Goal: Transaction & Acquisition: Purchase product/service

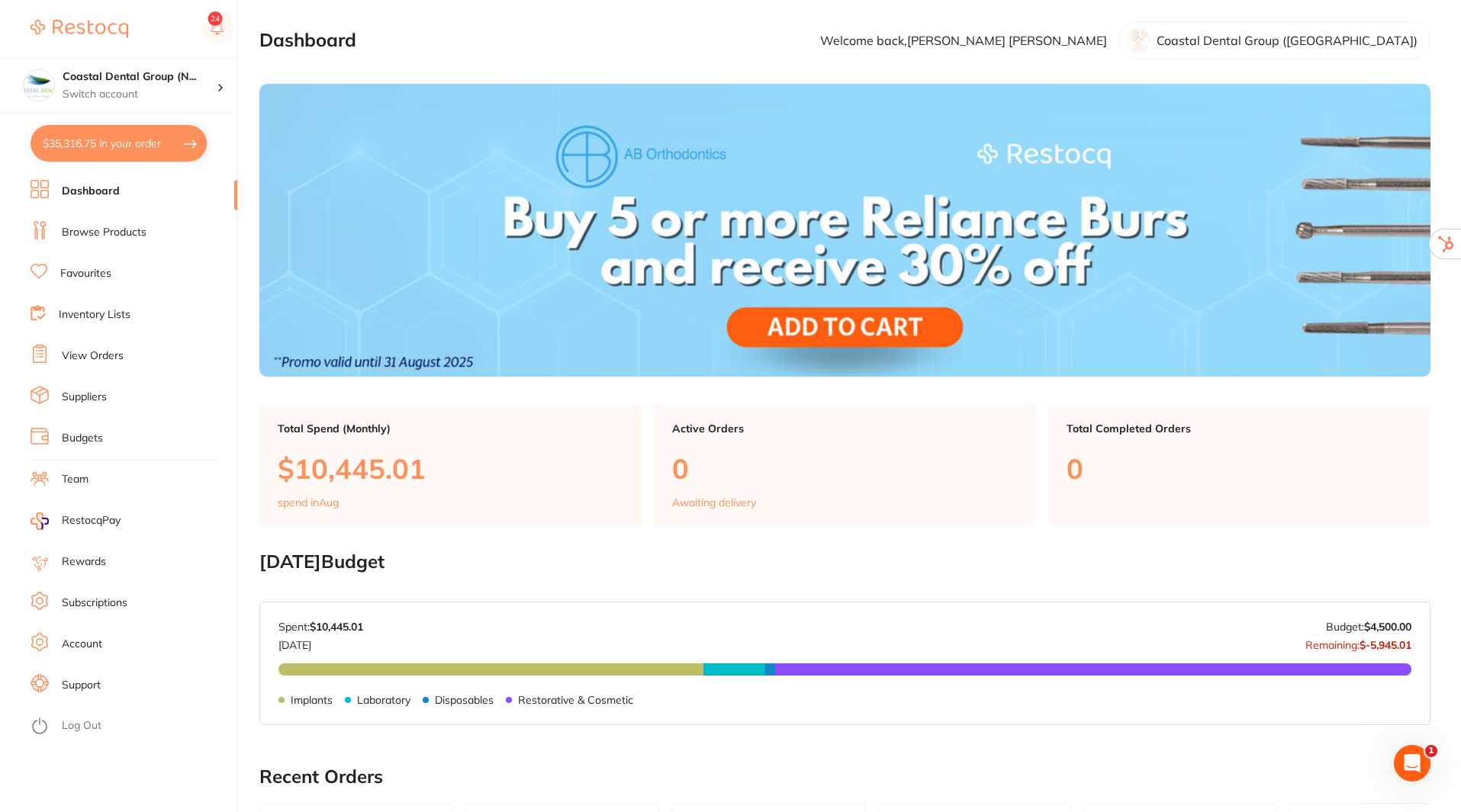
click at [98, 403] on link "Suppliers" at bounding box center [84, 397] width 45 height 15
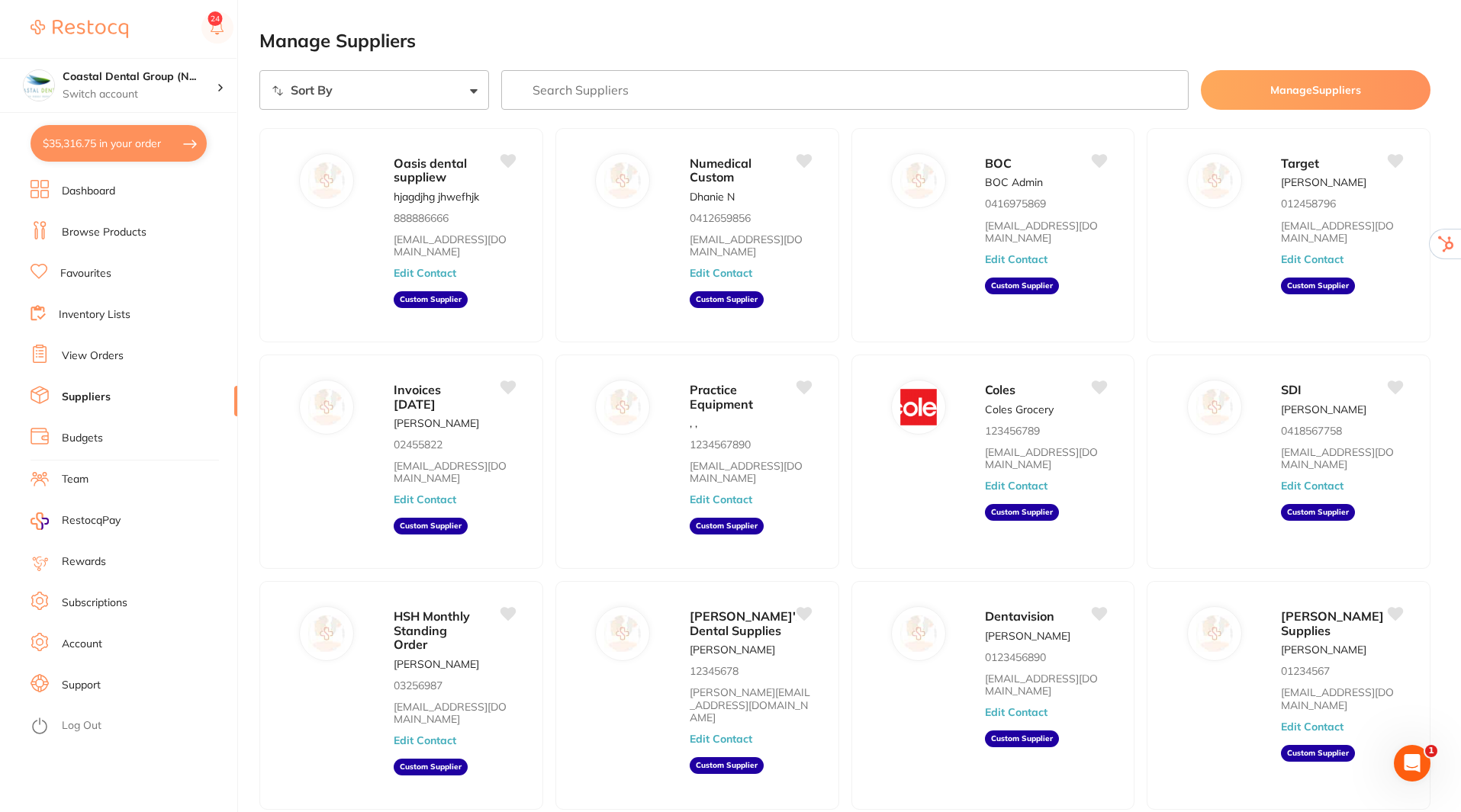
click at [472, 97] on select "Sort By A-Z Z-A" at bounding box center [374, 90] width 230 height 40
select select "searchable_suppliers/sort/name:asc"
click at [259, 70] on select "Sort By A-Z Z-A" at bounding box center [374, 90] width 230 height 40
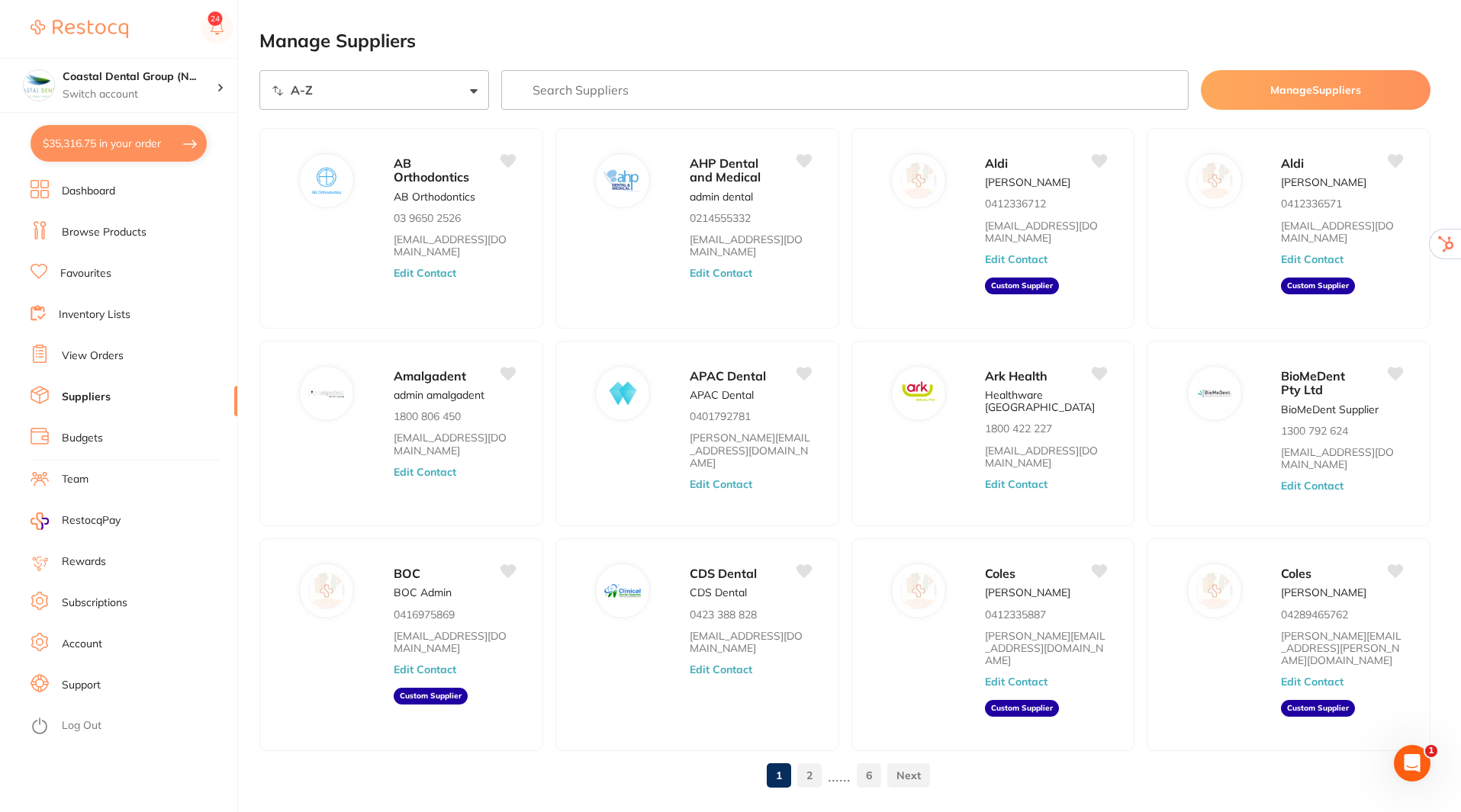
click at [917, 771] on link at bounding box center [909, 776] width 42 height 30
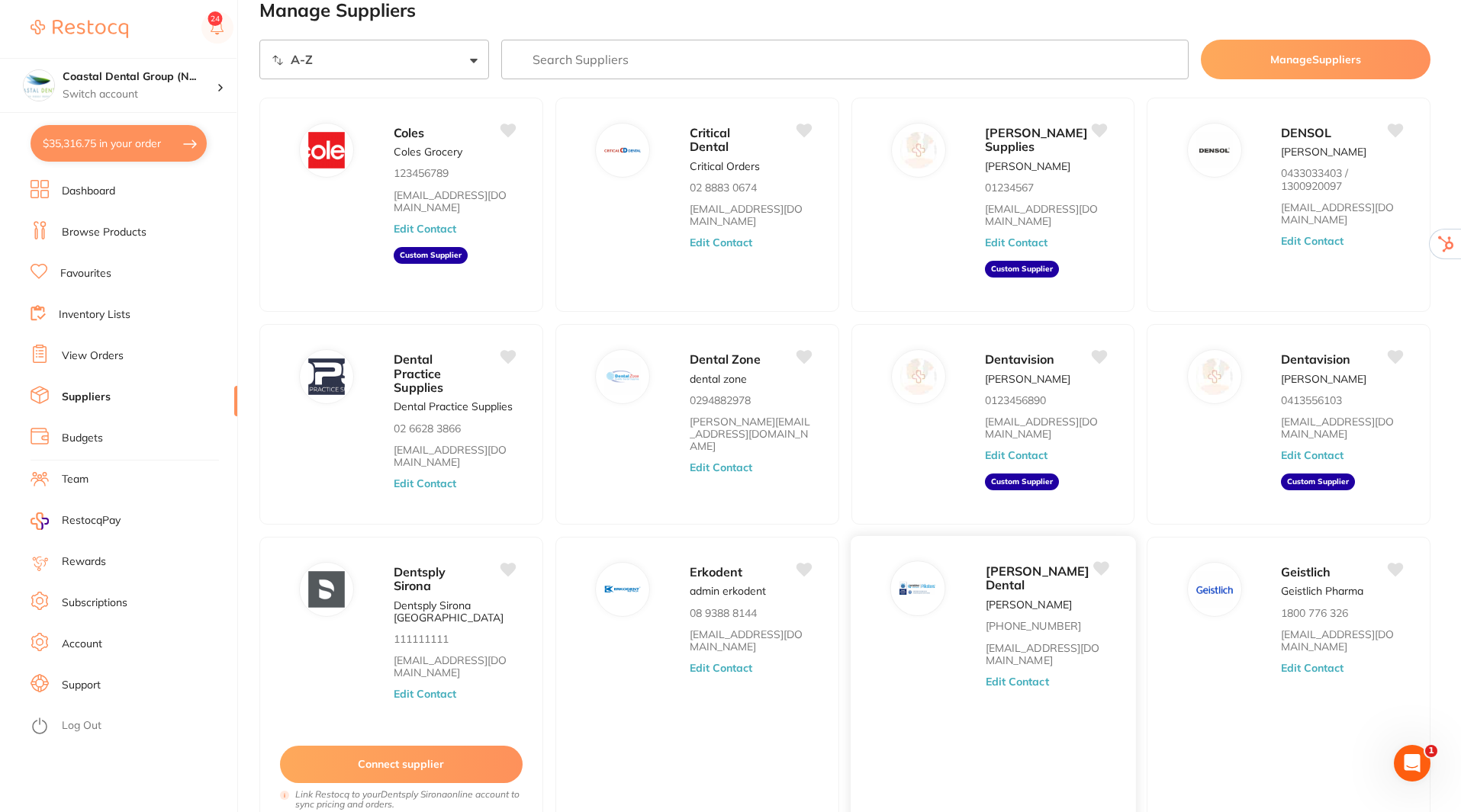
scroll to position [159, 0]
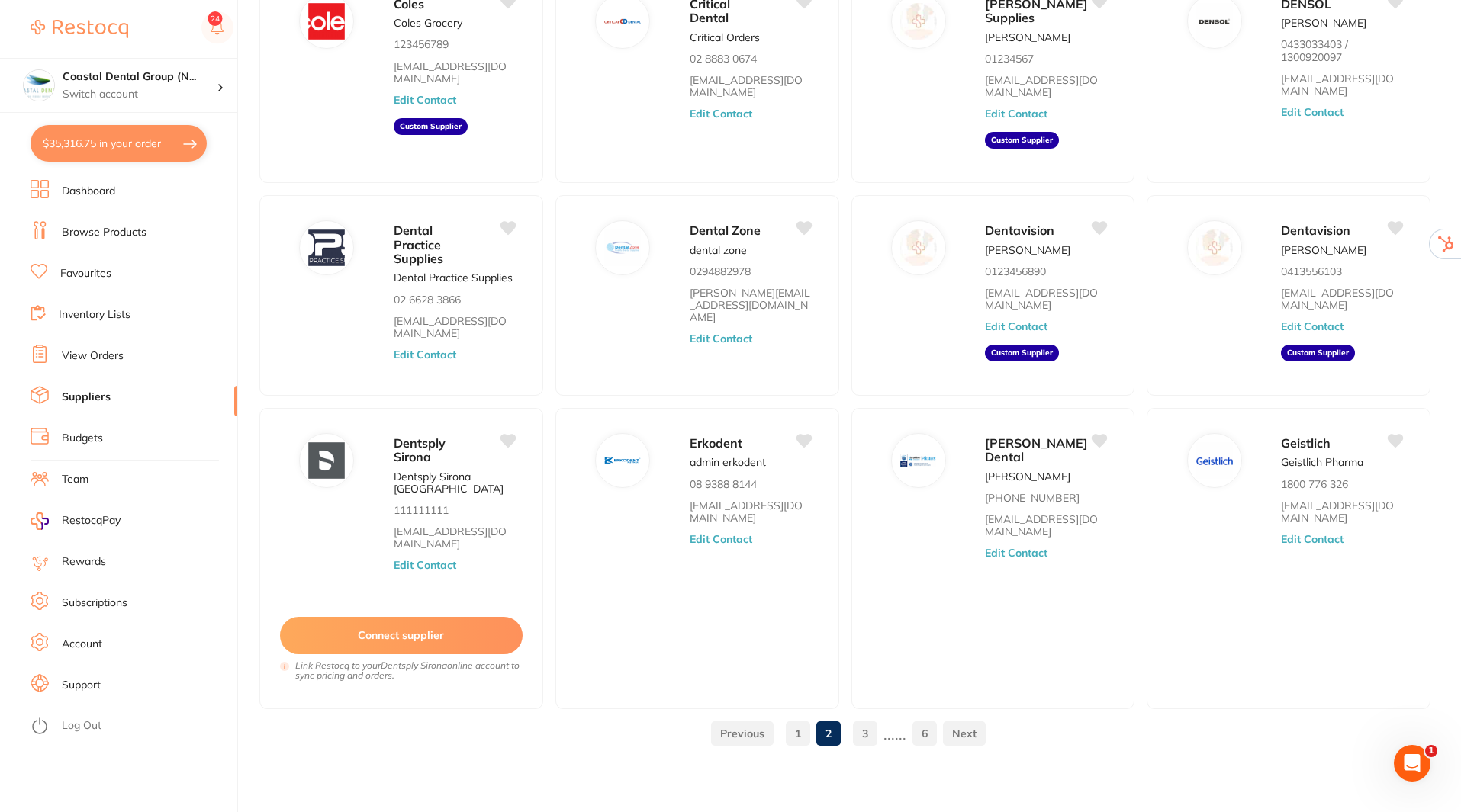
click at [952, 737] on link at bounding box center [964, 734] width 42 height 30
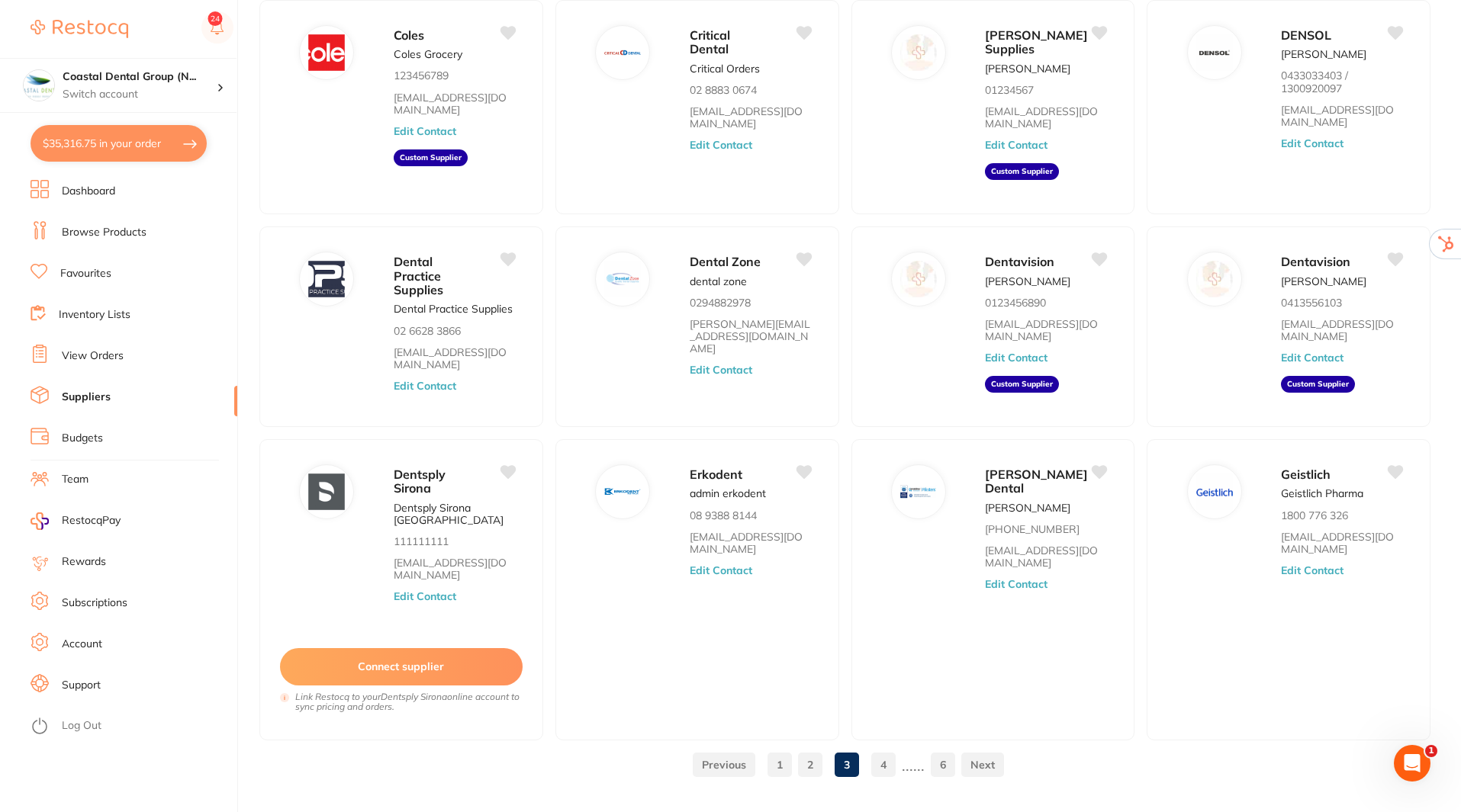
scroll to position [73, 0]
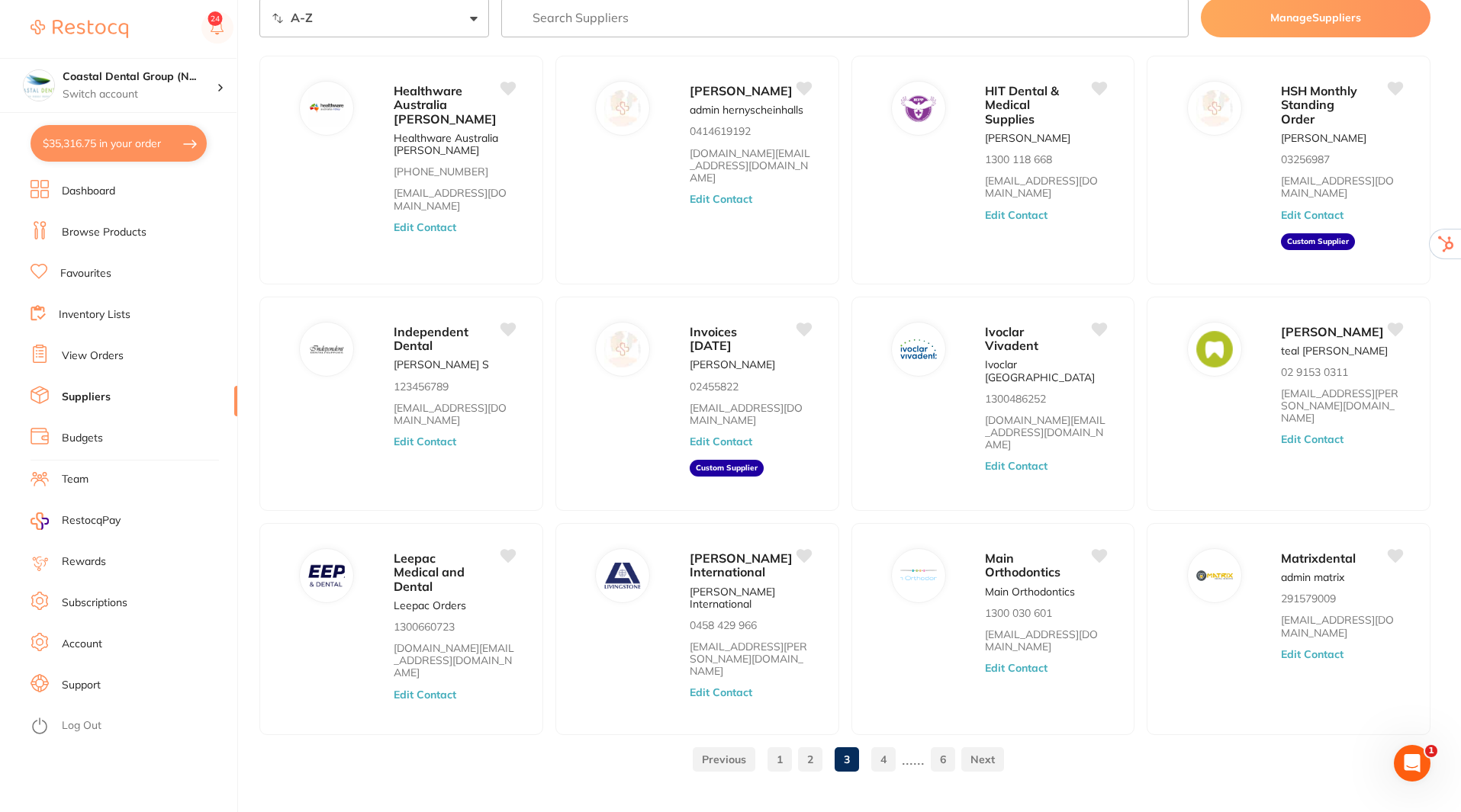
click at [130, 233] on link "Browse Products" at bounding box center [104, 233] width 85 height 15
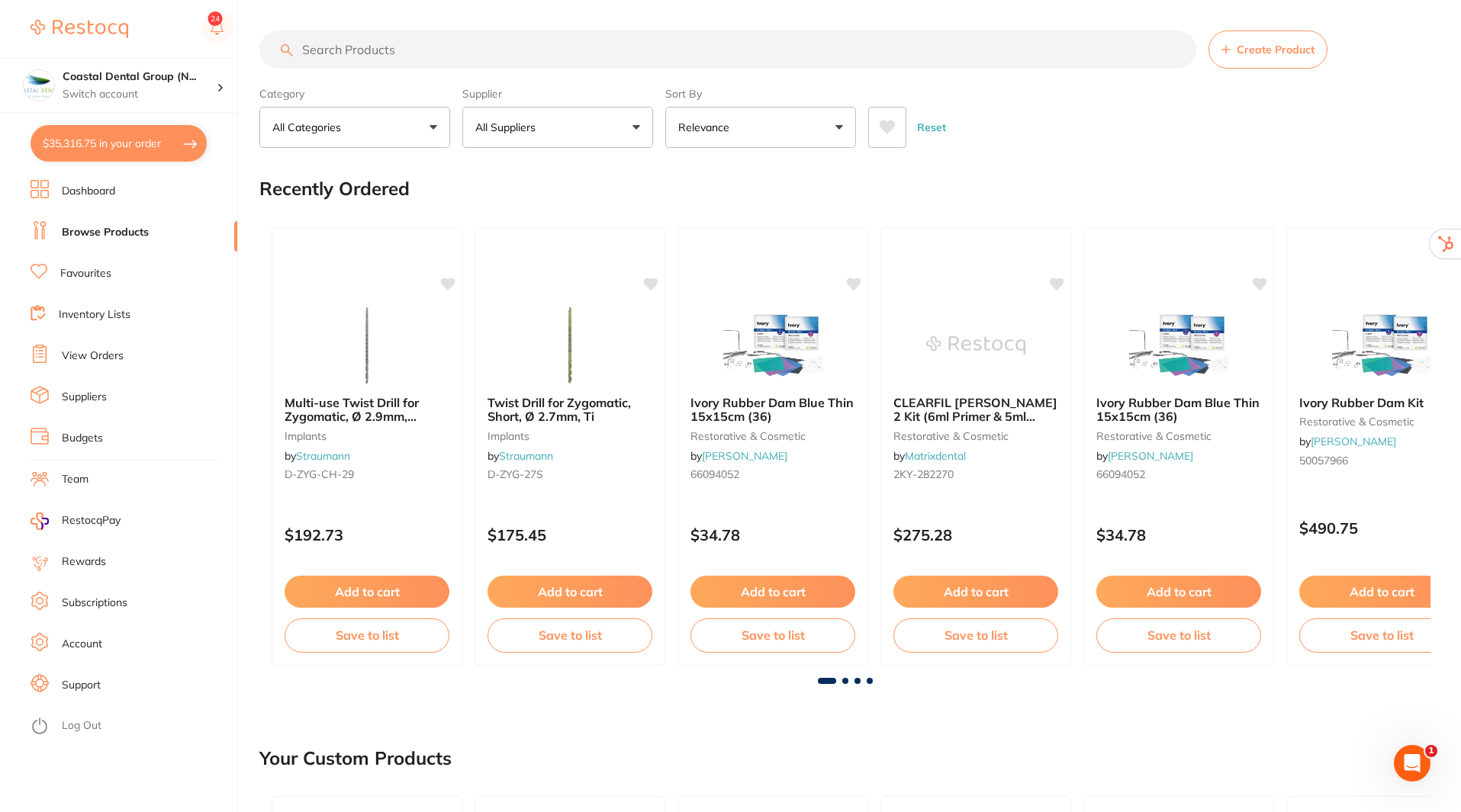
click at [98, 312] on link "Inventory Lists" at bounding box center [94, 315] width 72 height 15
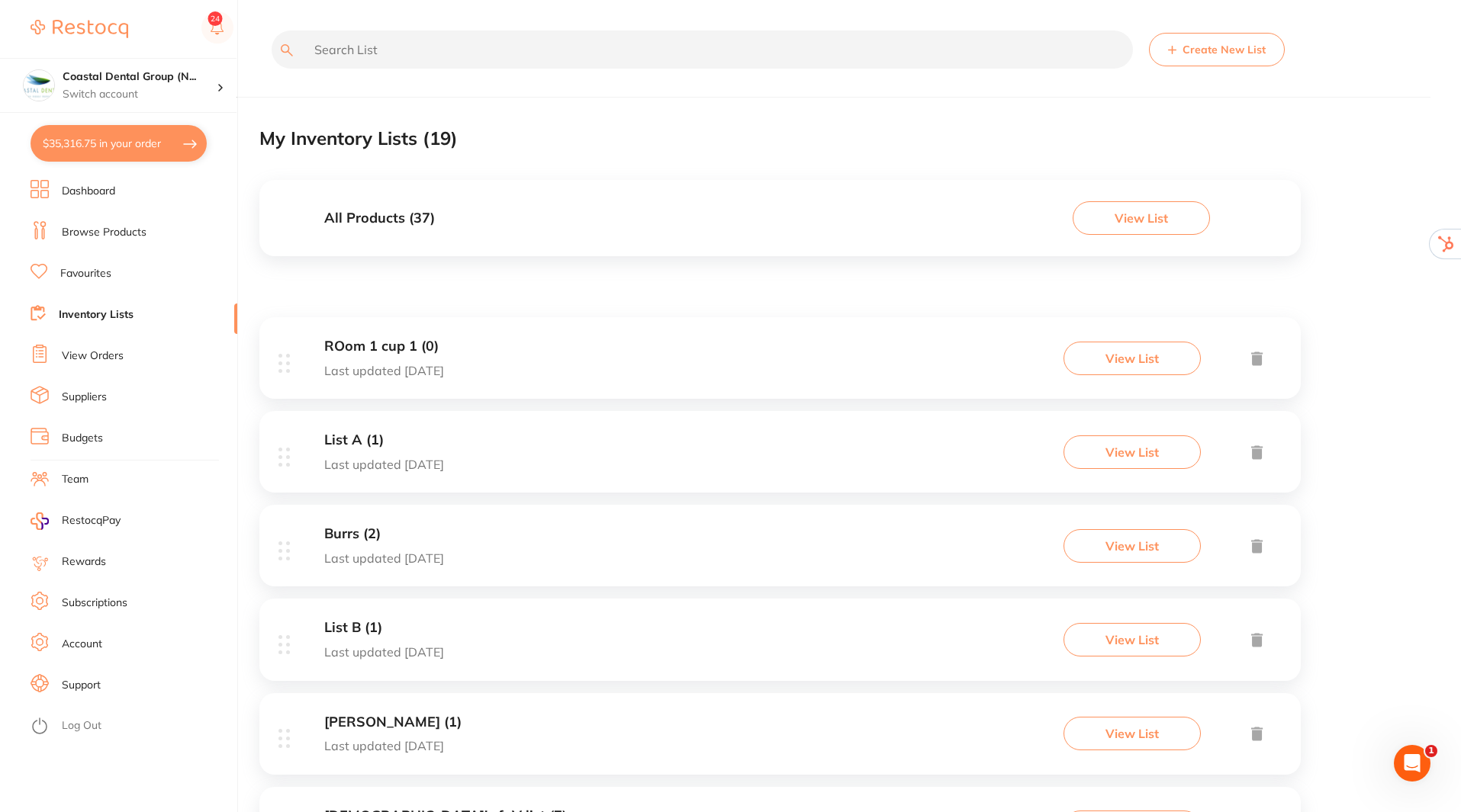
click at [1126, 217] on button "View List" at bounding box center [1142, 218] width 137 height 34
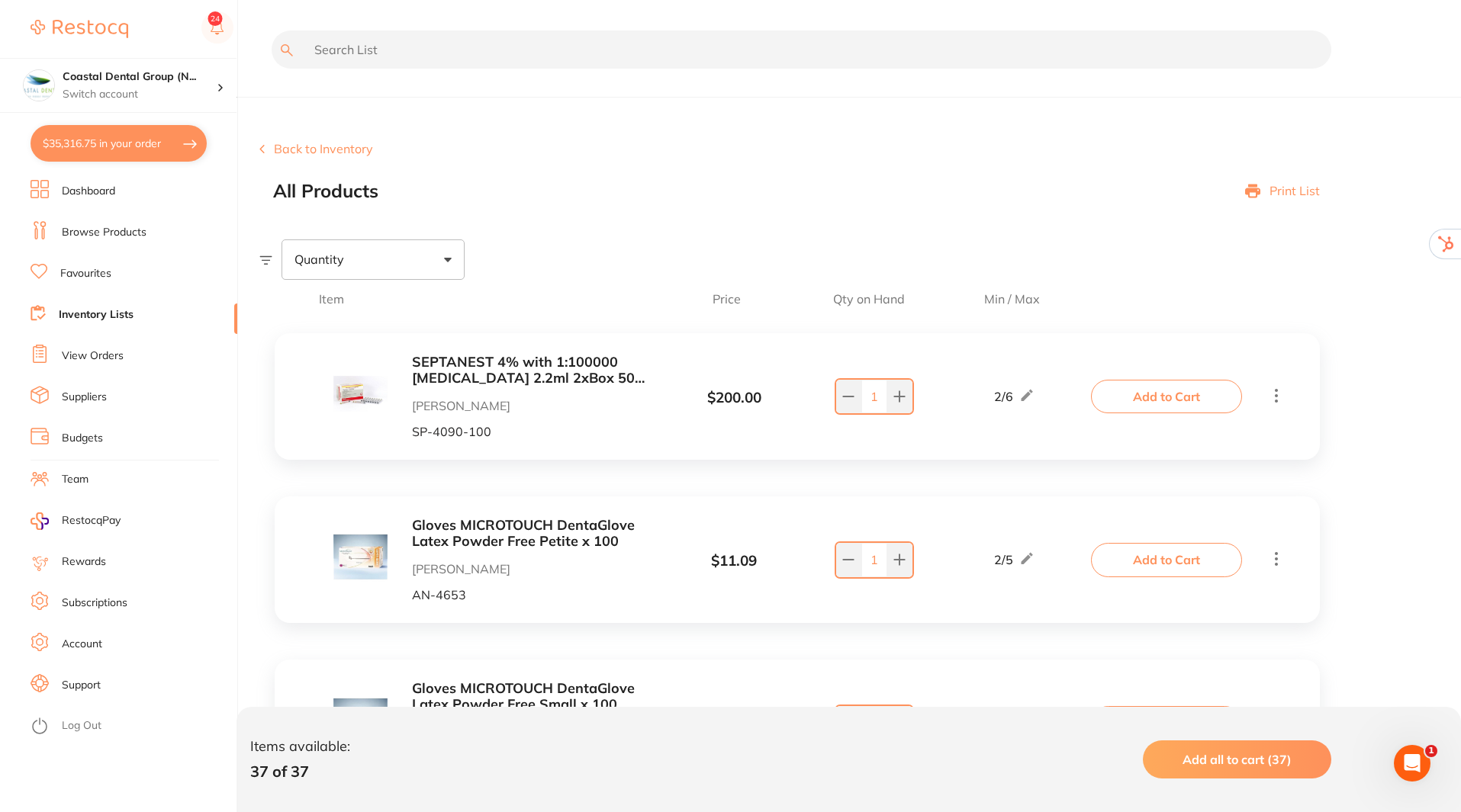
click at [449, 265] on div "Quantity" at bounding box center [373, 259] width 183 height 40
click at [407, 312] on span "Below min limit" at bounding box center [371, 308] width 112 height 32
click at [312, 312] on input "Below min limit" at bounding box center [304, 308] width 14 height 14
checkbox input "true"
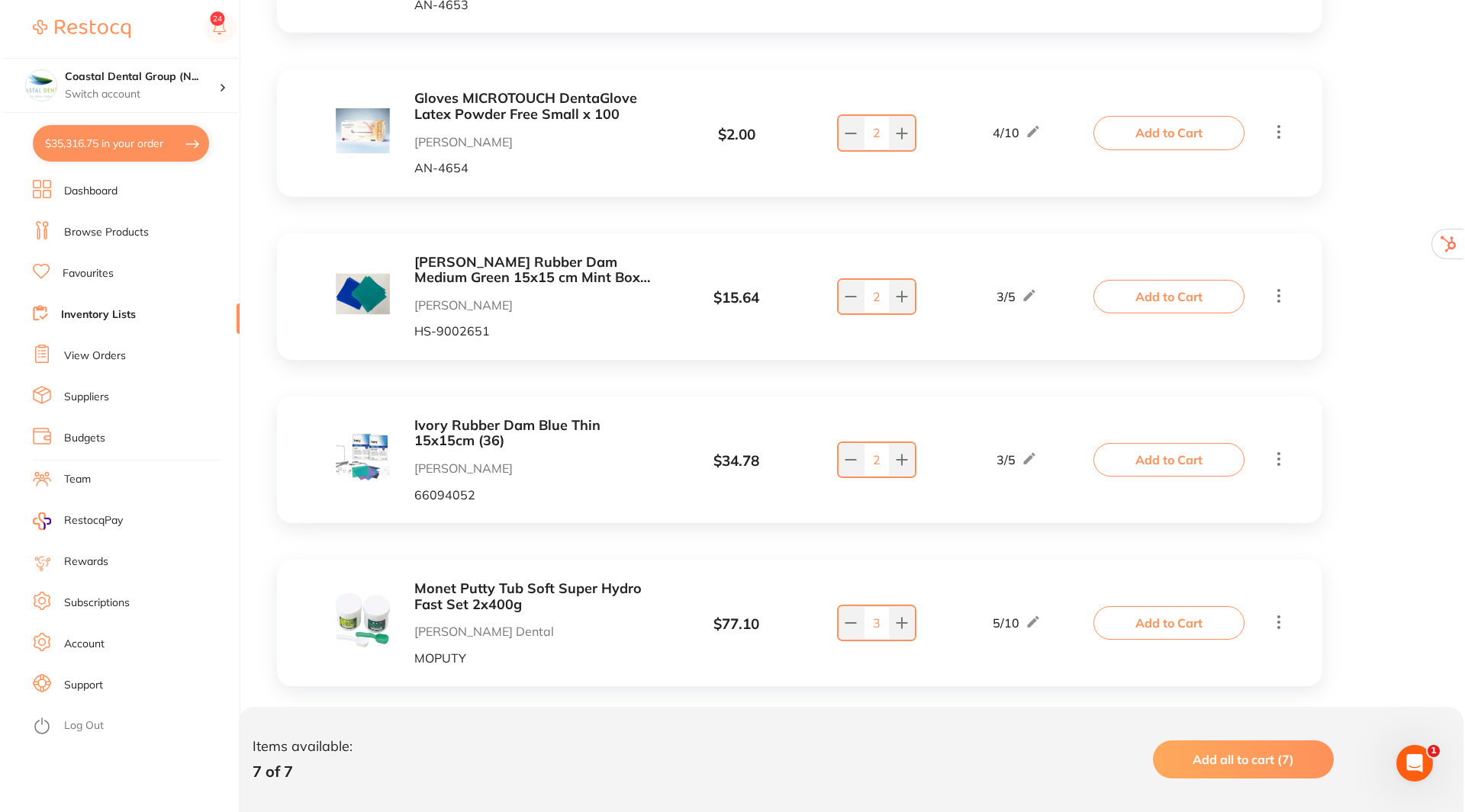
scroll to position [588, 0]
click at [1262, 756] on span "Add all to cart (7)" at bounding box center [1241, 760] width 102 height 15
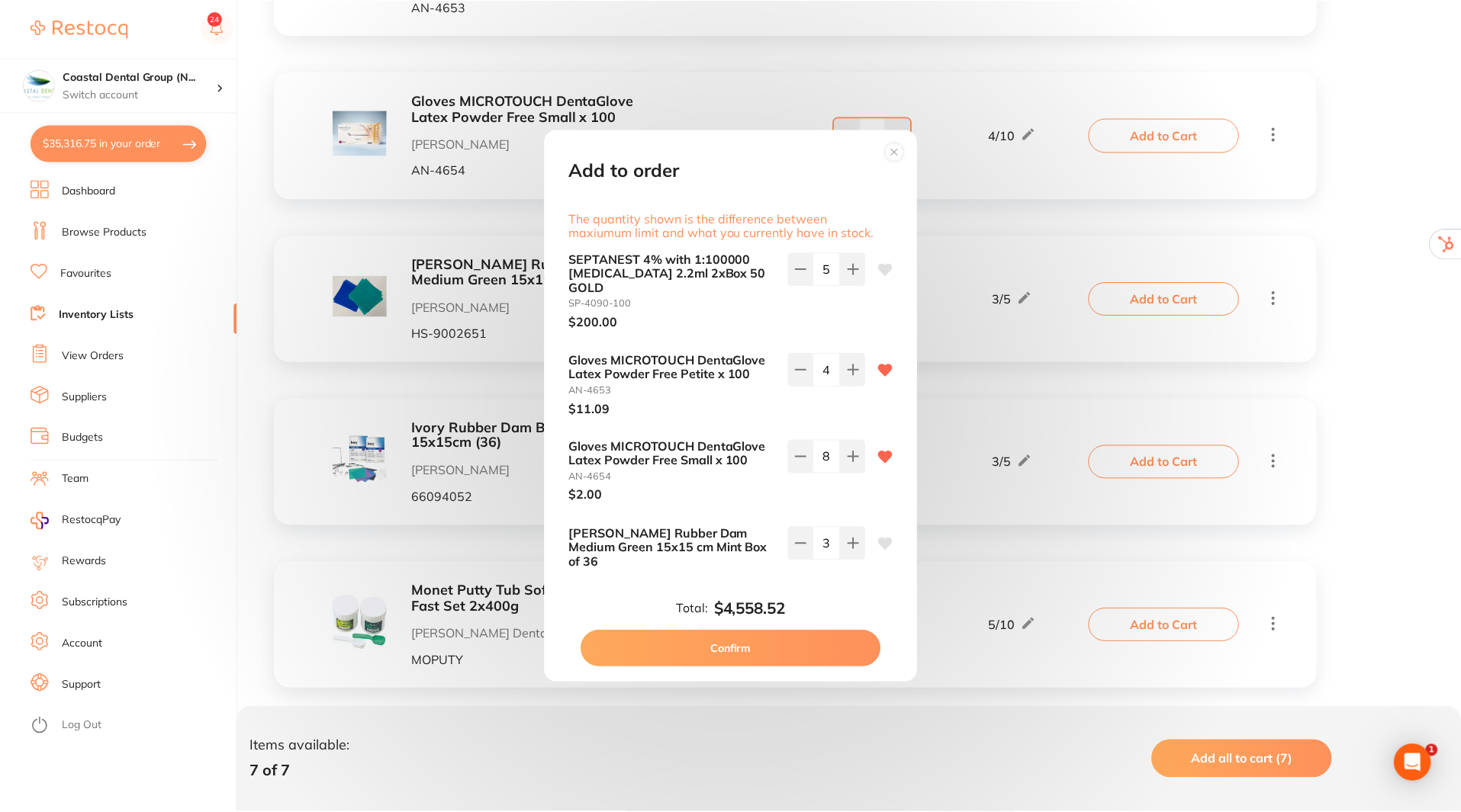
scroll to position [0, 0]
click at [781, 657] on button "Confirm" at bounding box center [732, 649] width 301 height 36
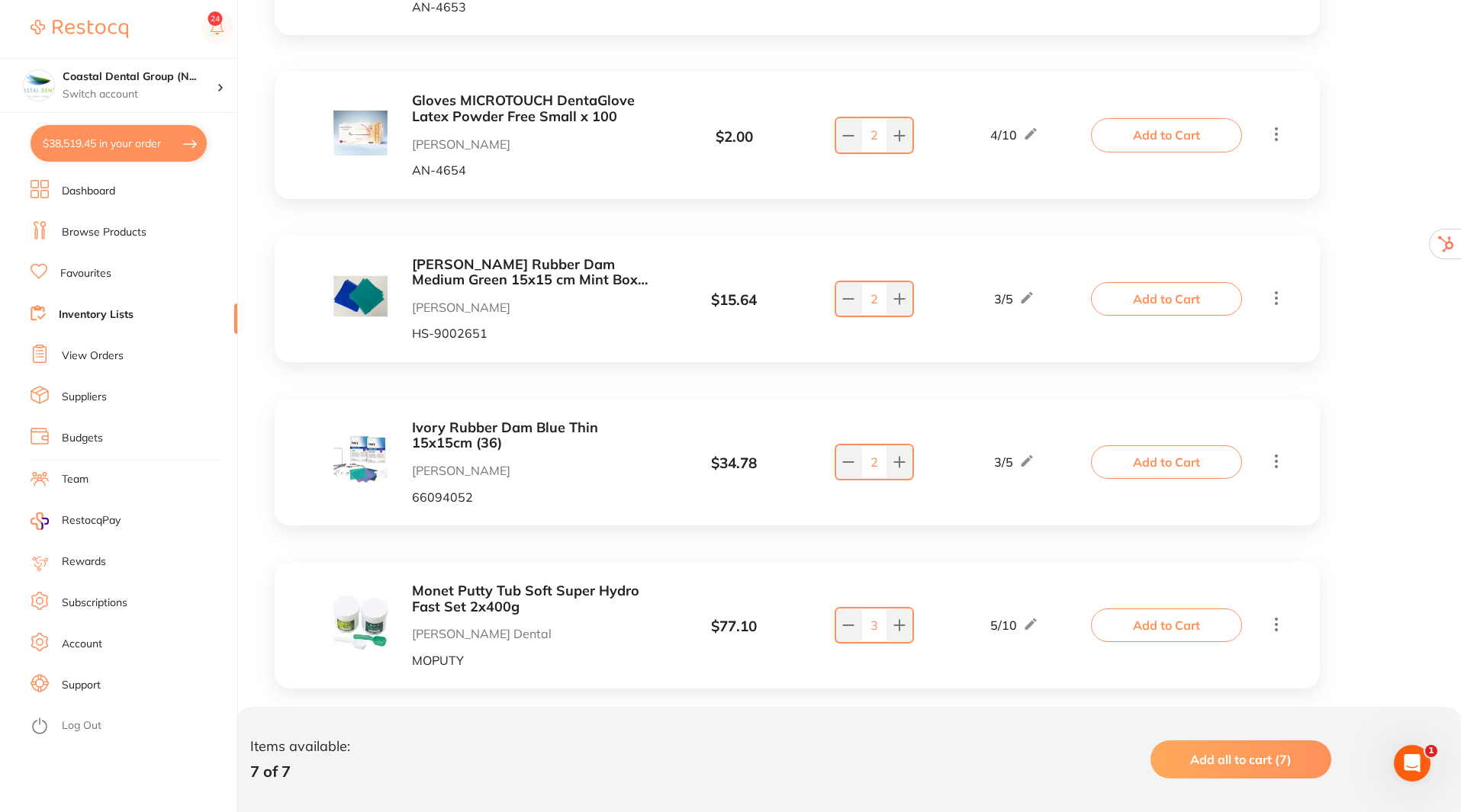
click at [127, 144] on button "$38,519.45 in your order" at bounding box center [119, 143] width 176 height 36
checkbox input "true"
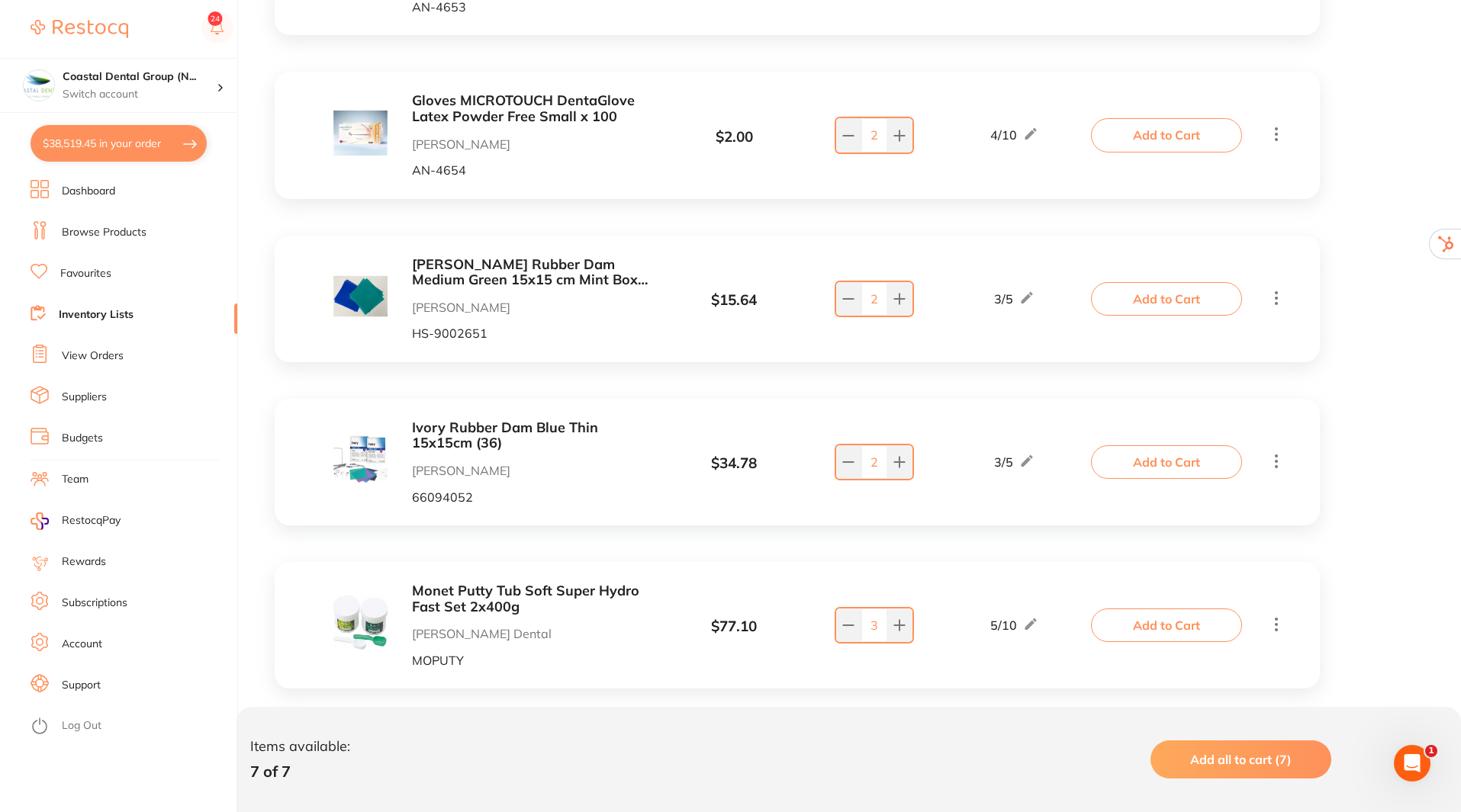
checkbox input "true"
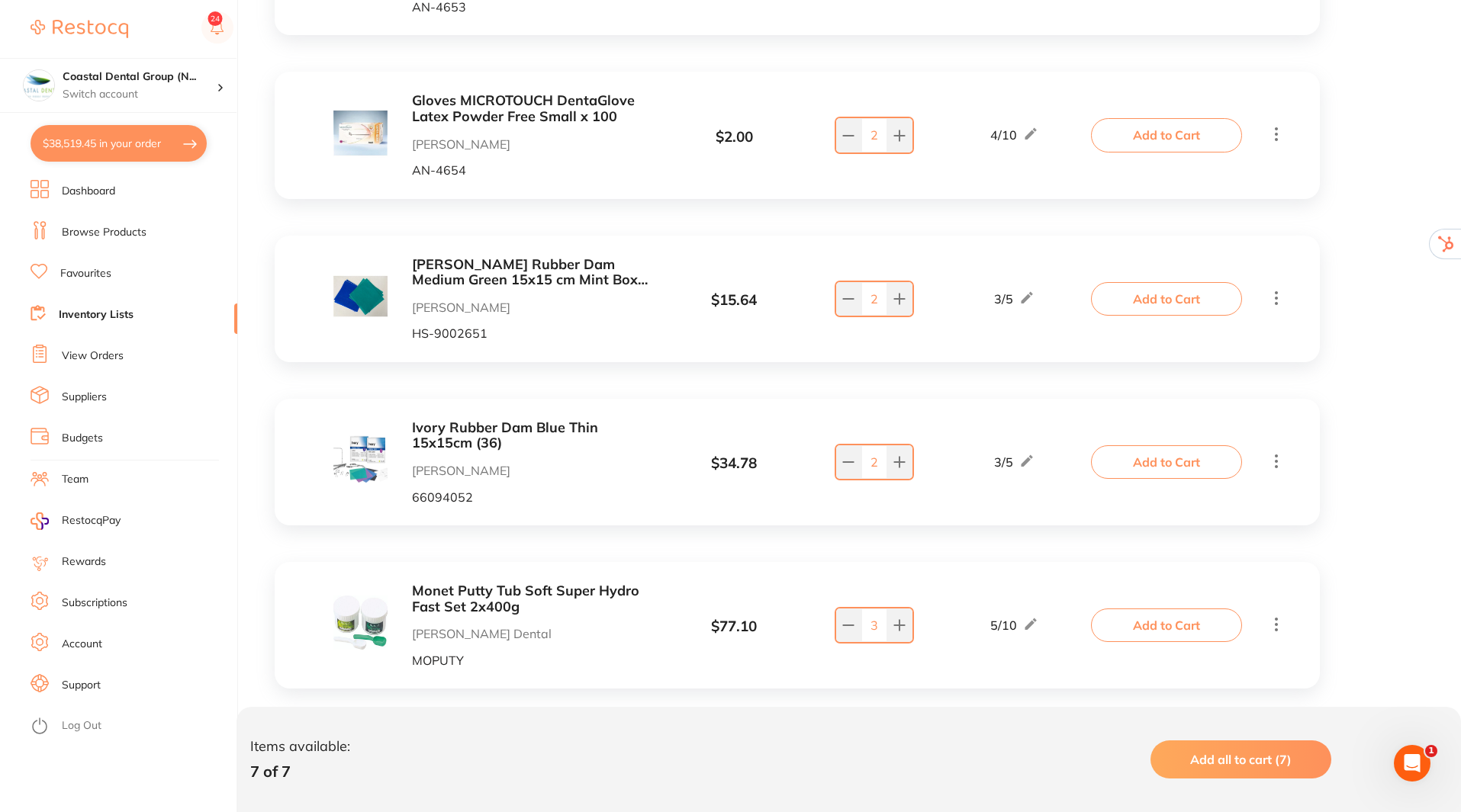
checkbox input "true"
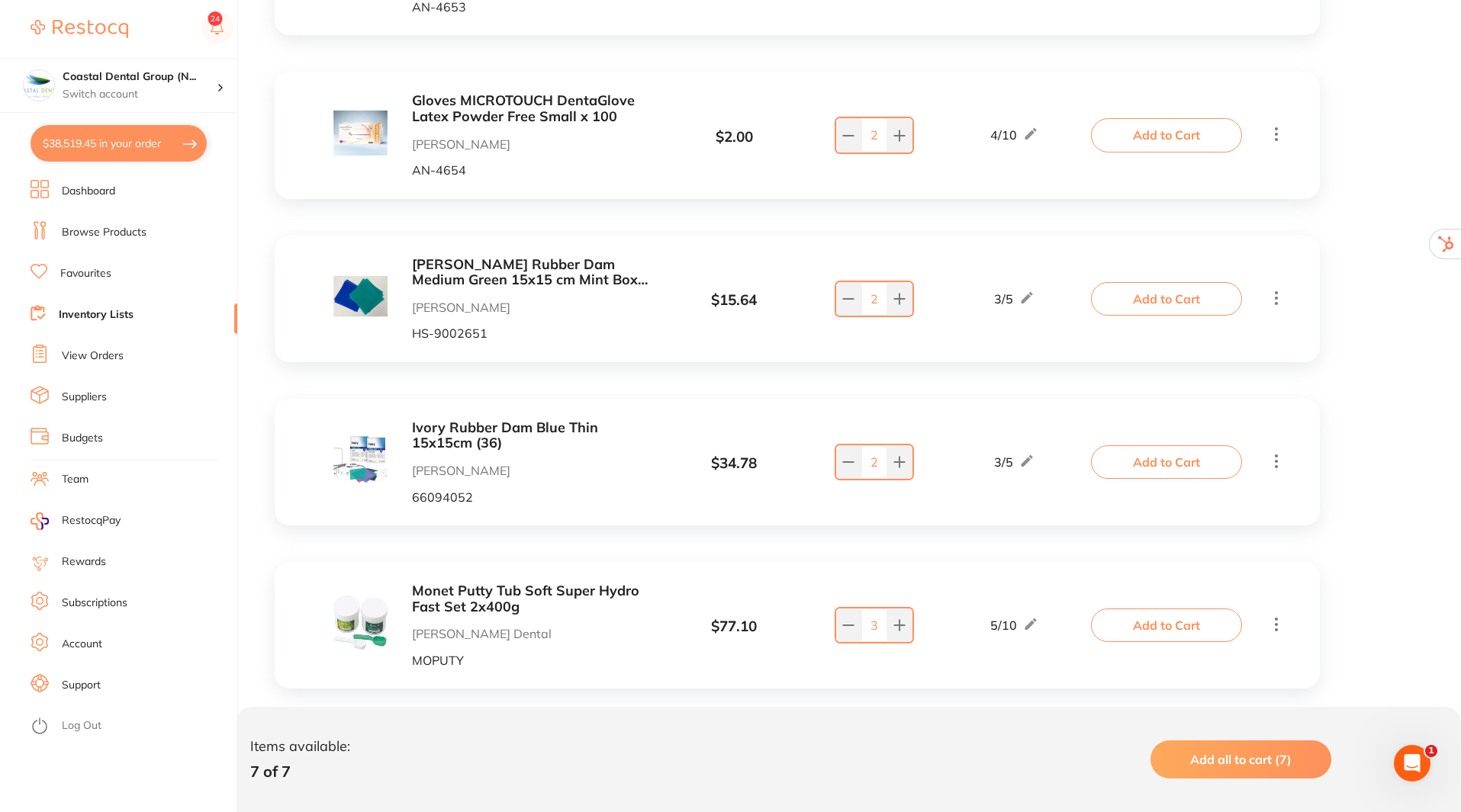
checkbox input "true"
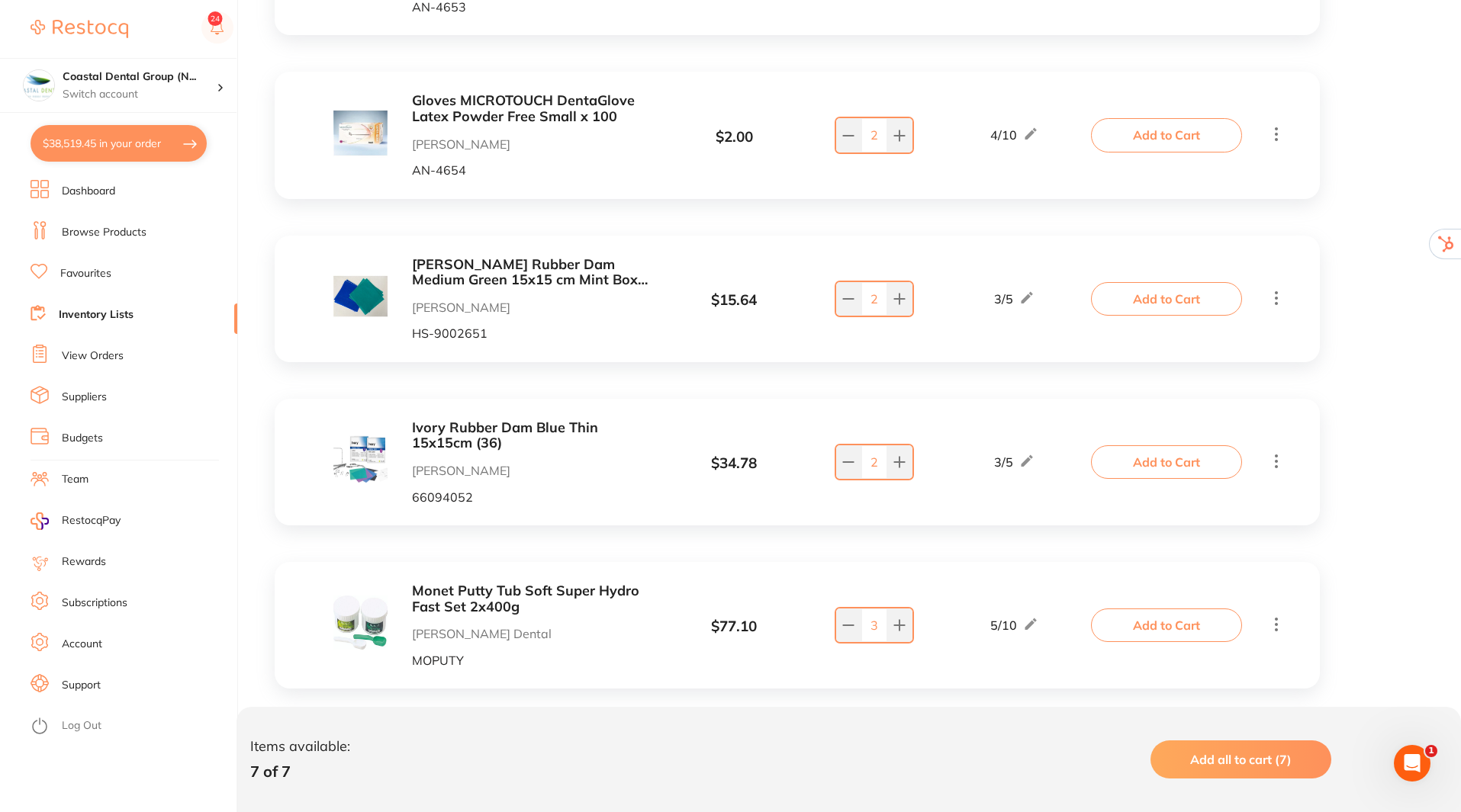
checkbox input "true"
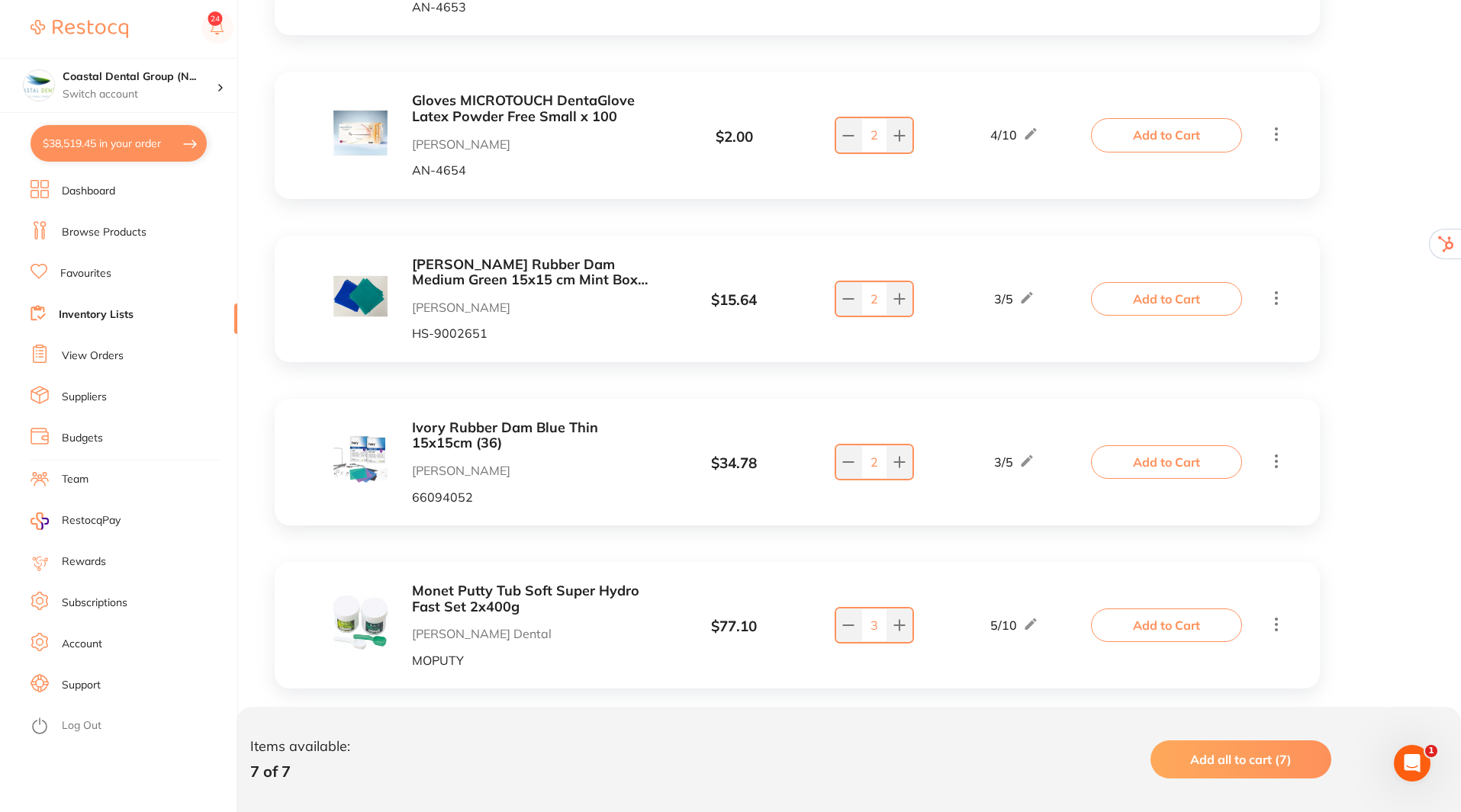
checkbox input "true"
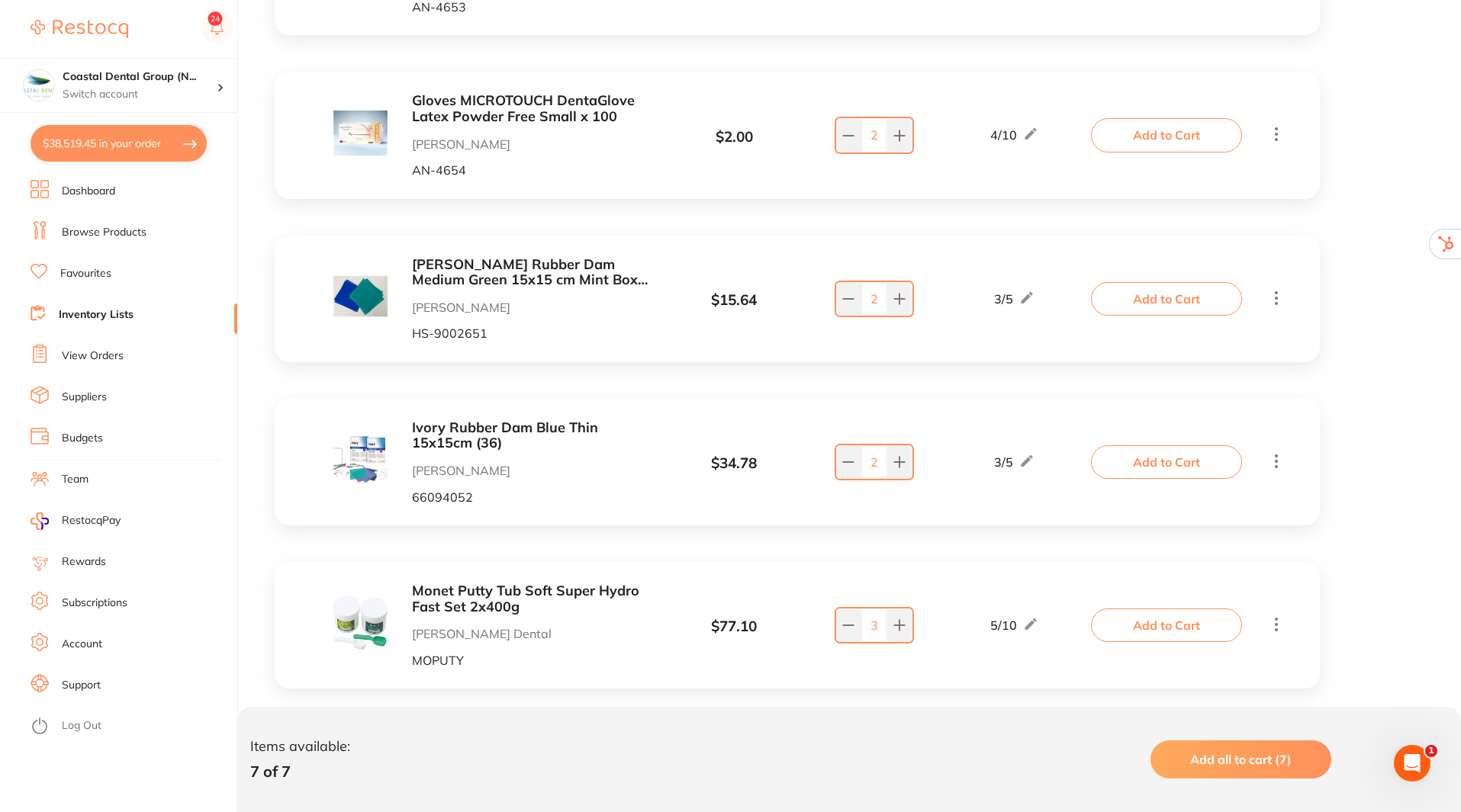
checkbox input "true"
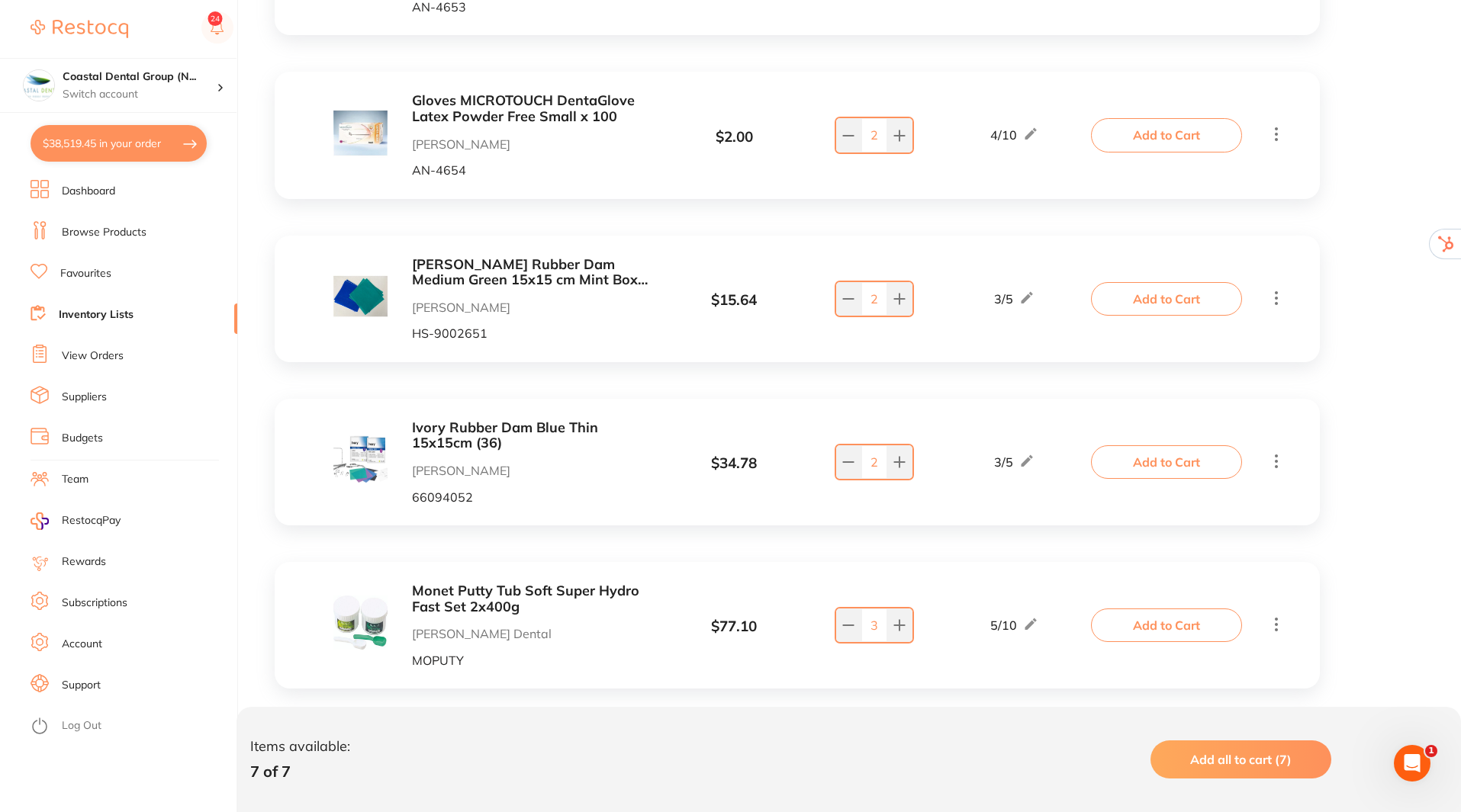
checkbox input "true"
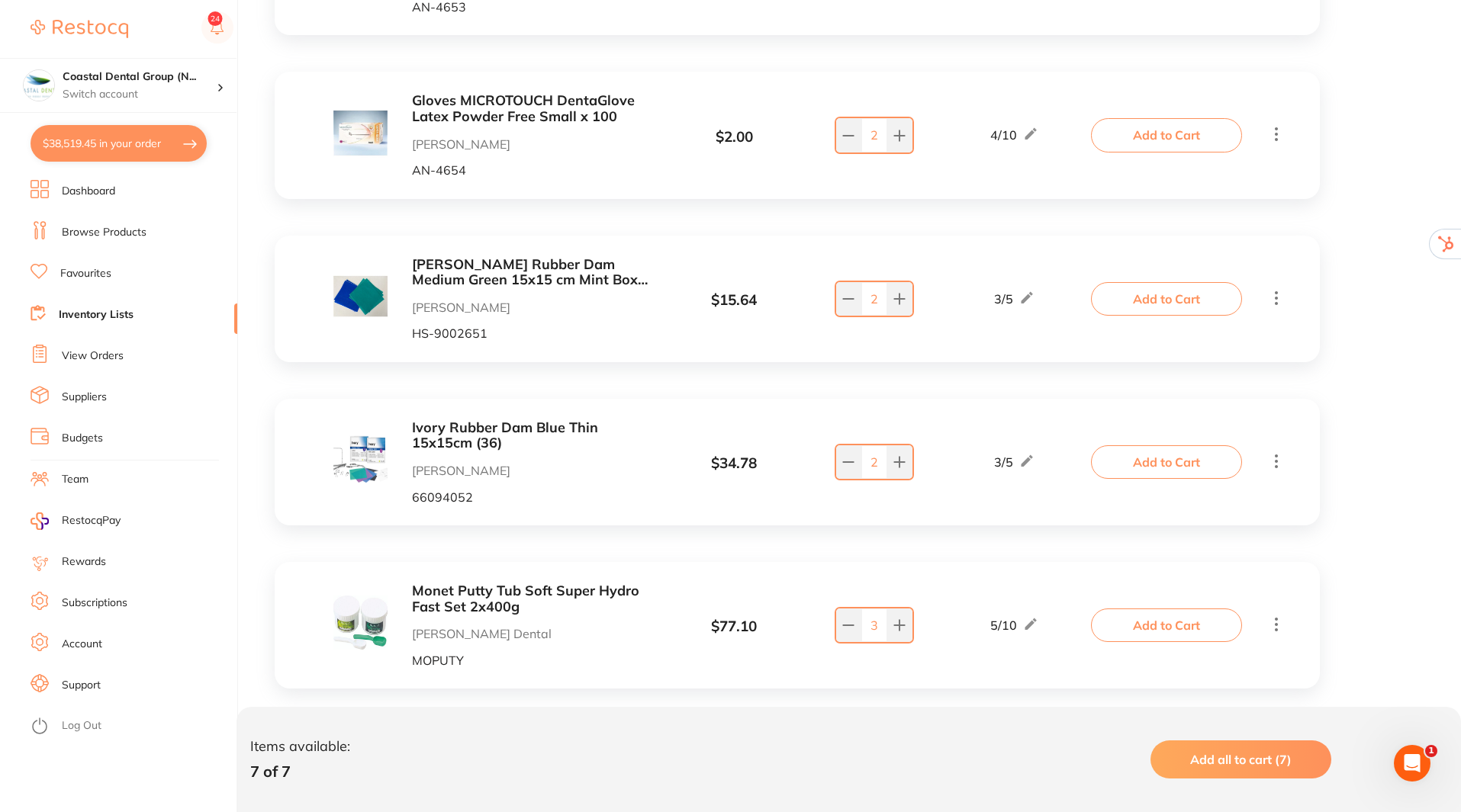
checkbox input "true"
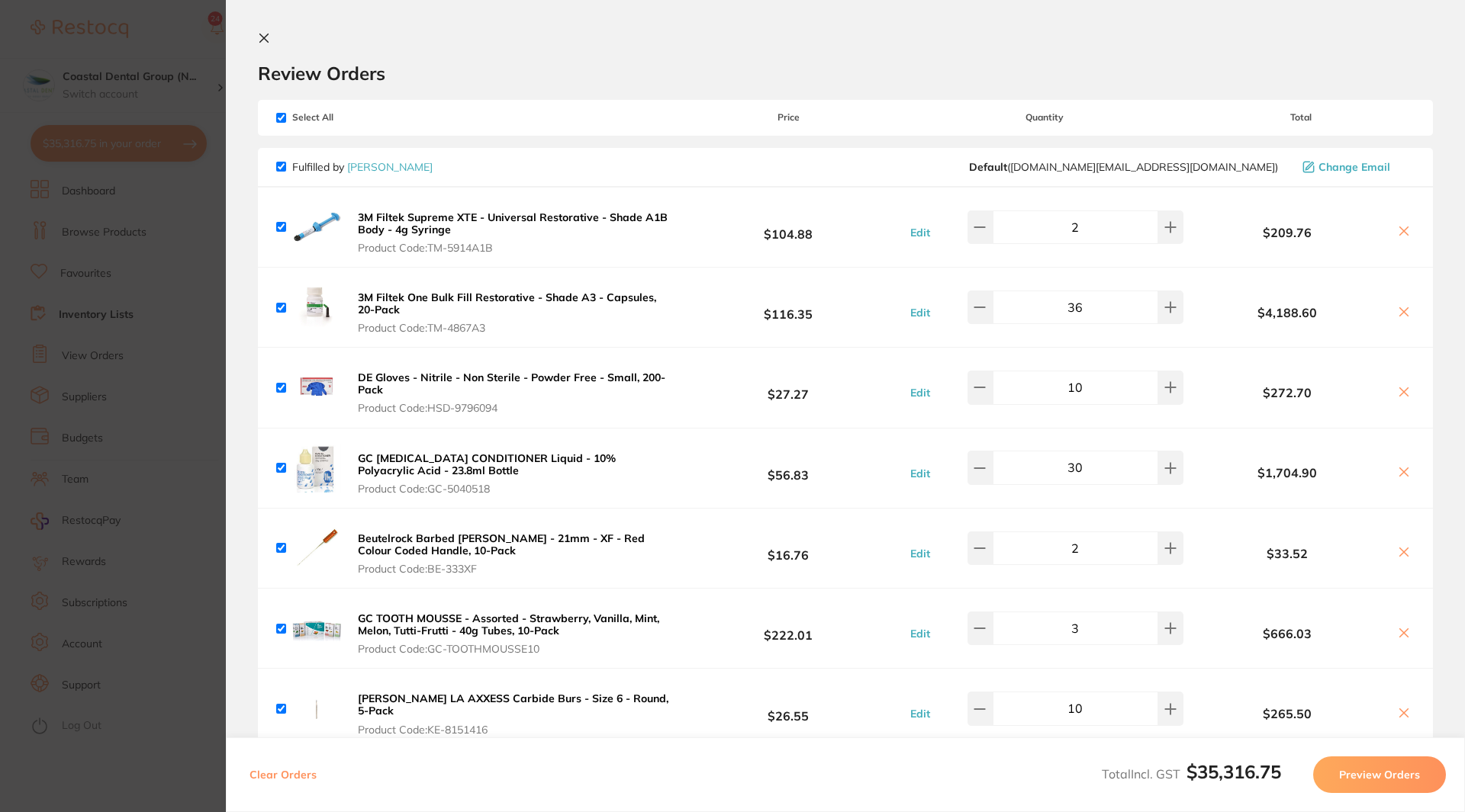
click at [282, 119] on input "checkbox" at bounding box center [281, 118] width 10 height 10
checkbox input "false"
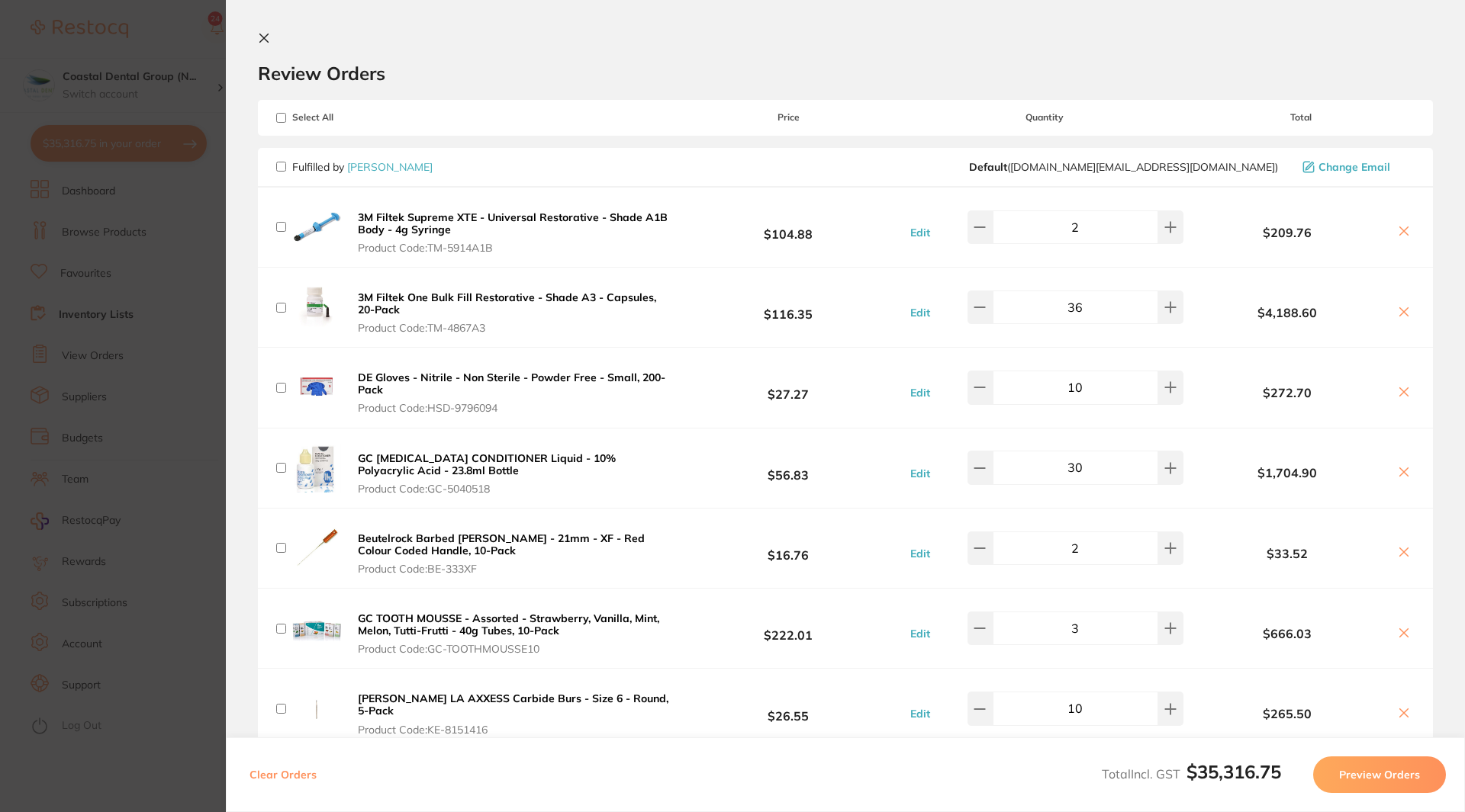
checkbox input "false"
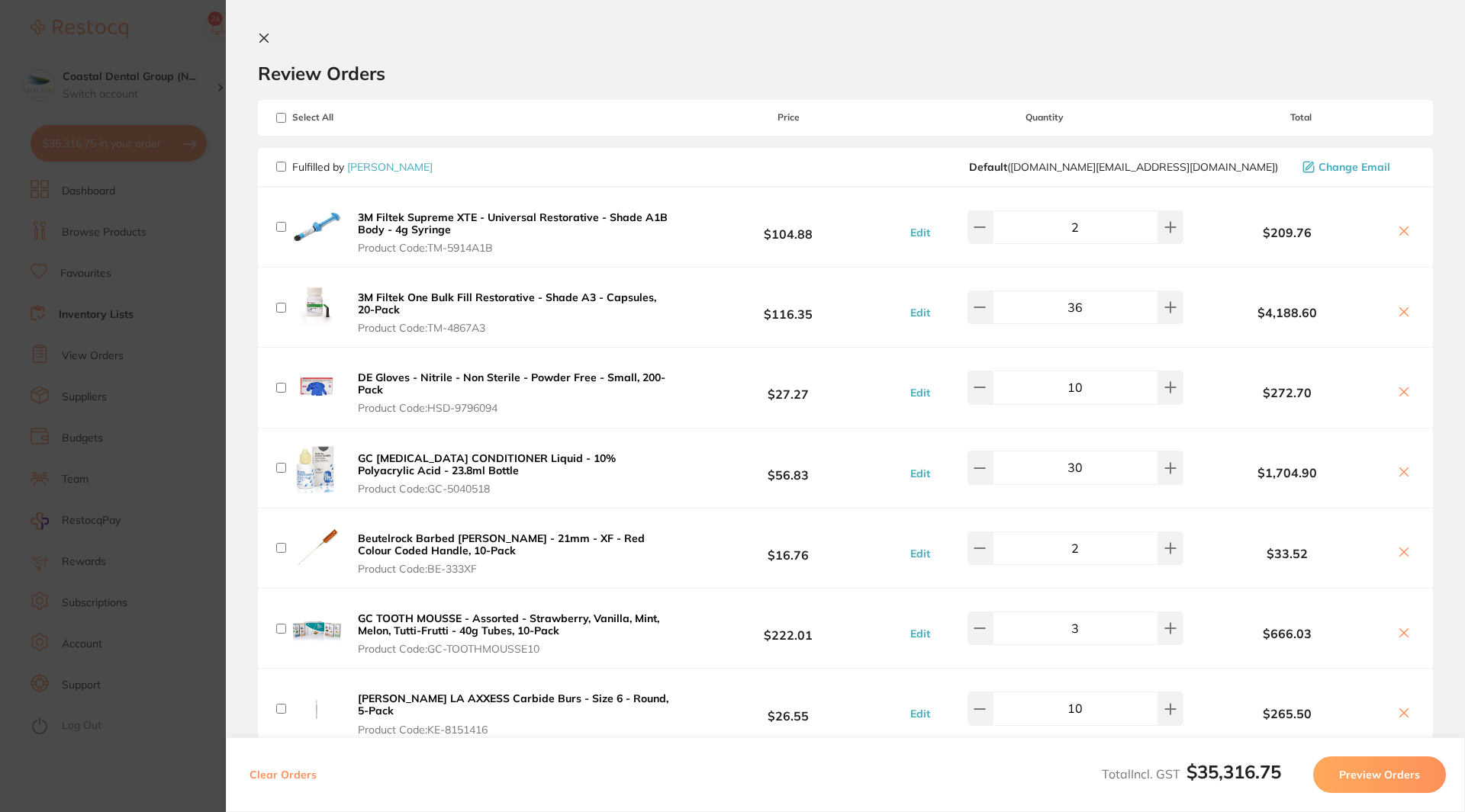
checkbox input "false"
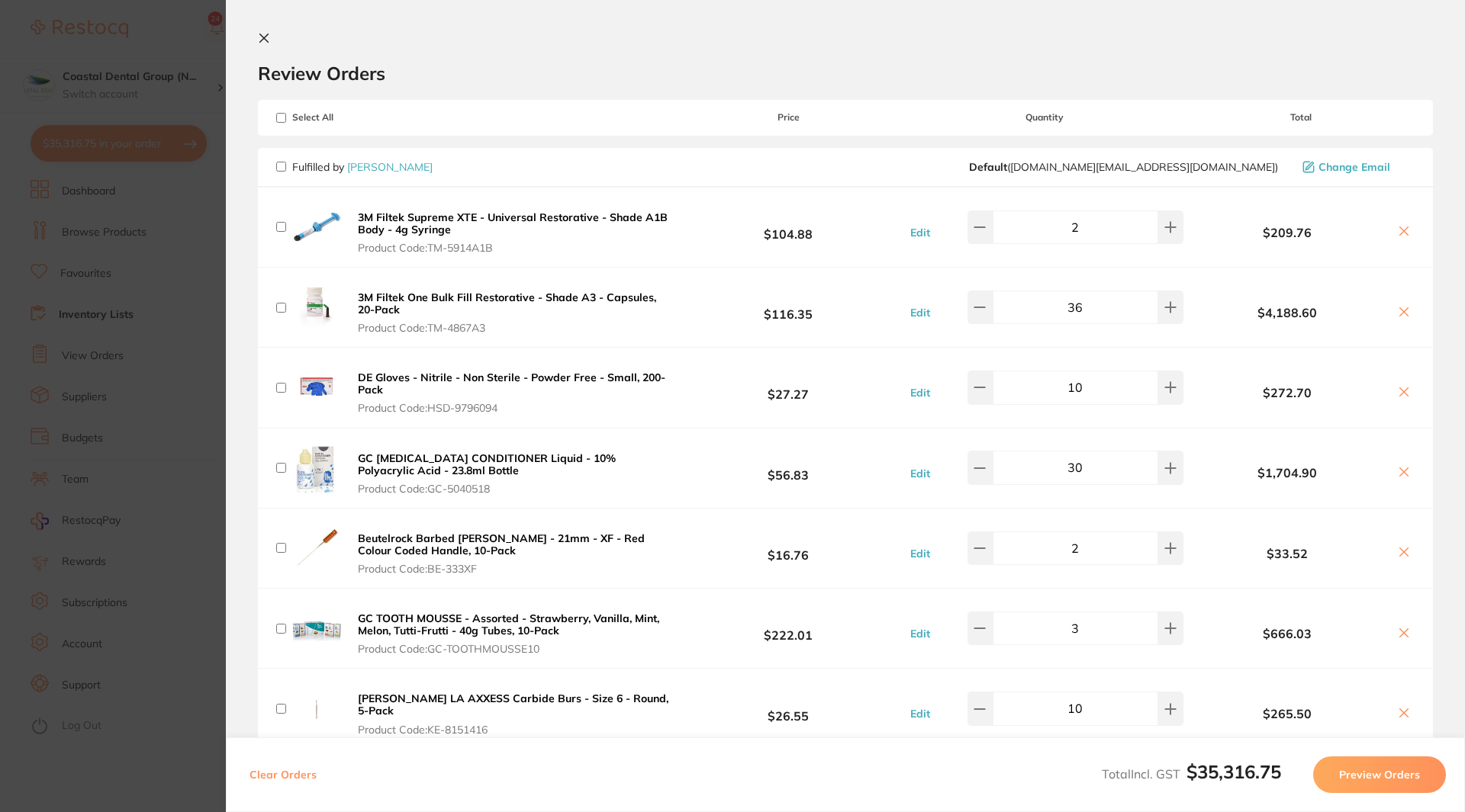
checkbox input "false"
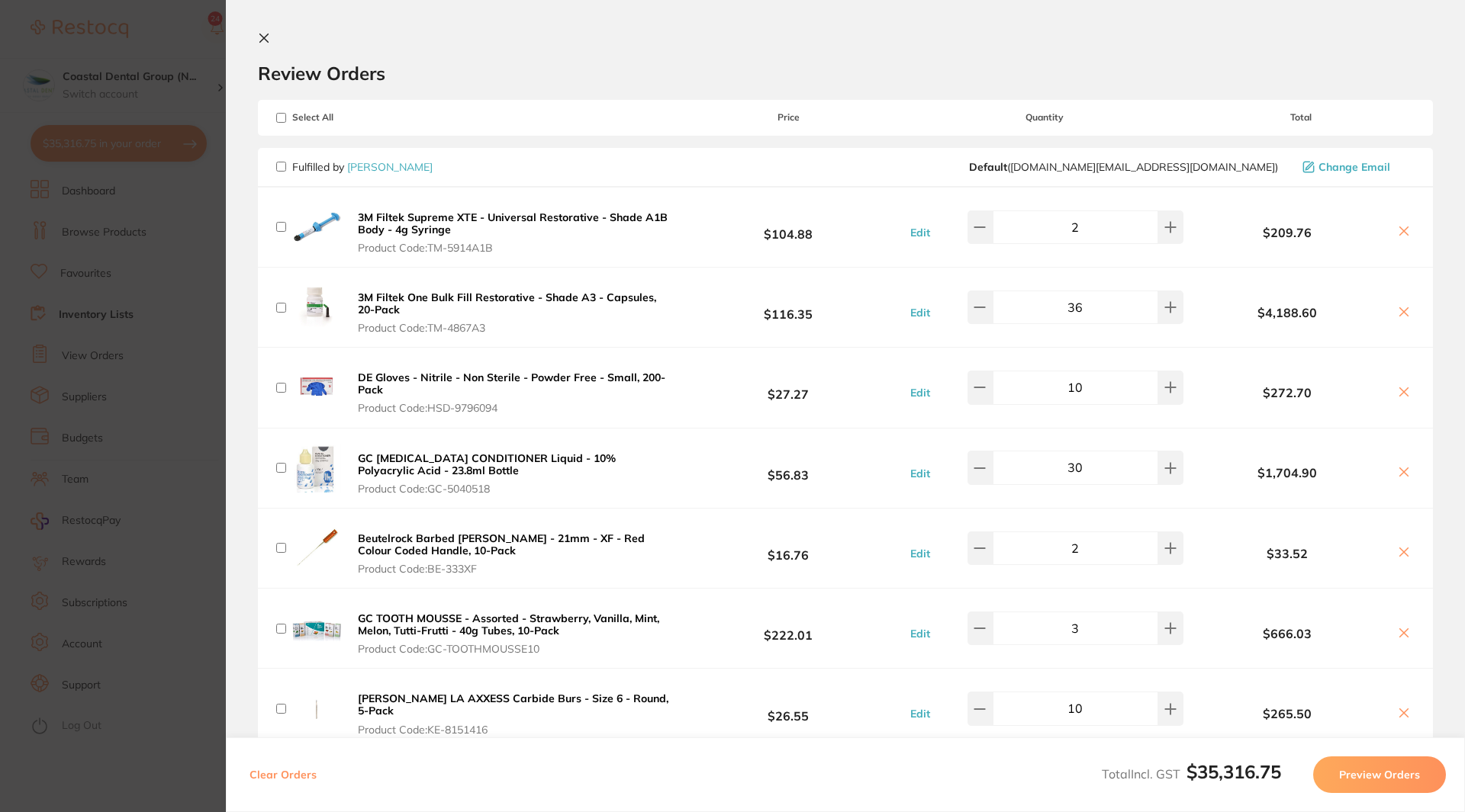
checkbox input "false"
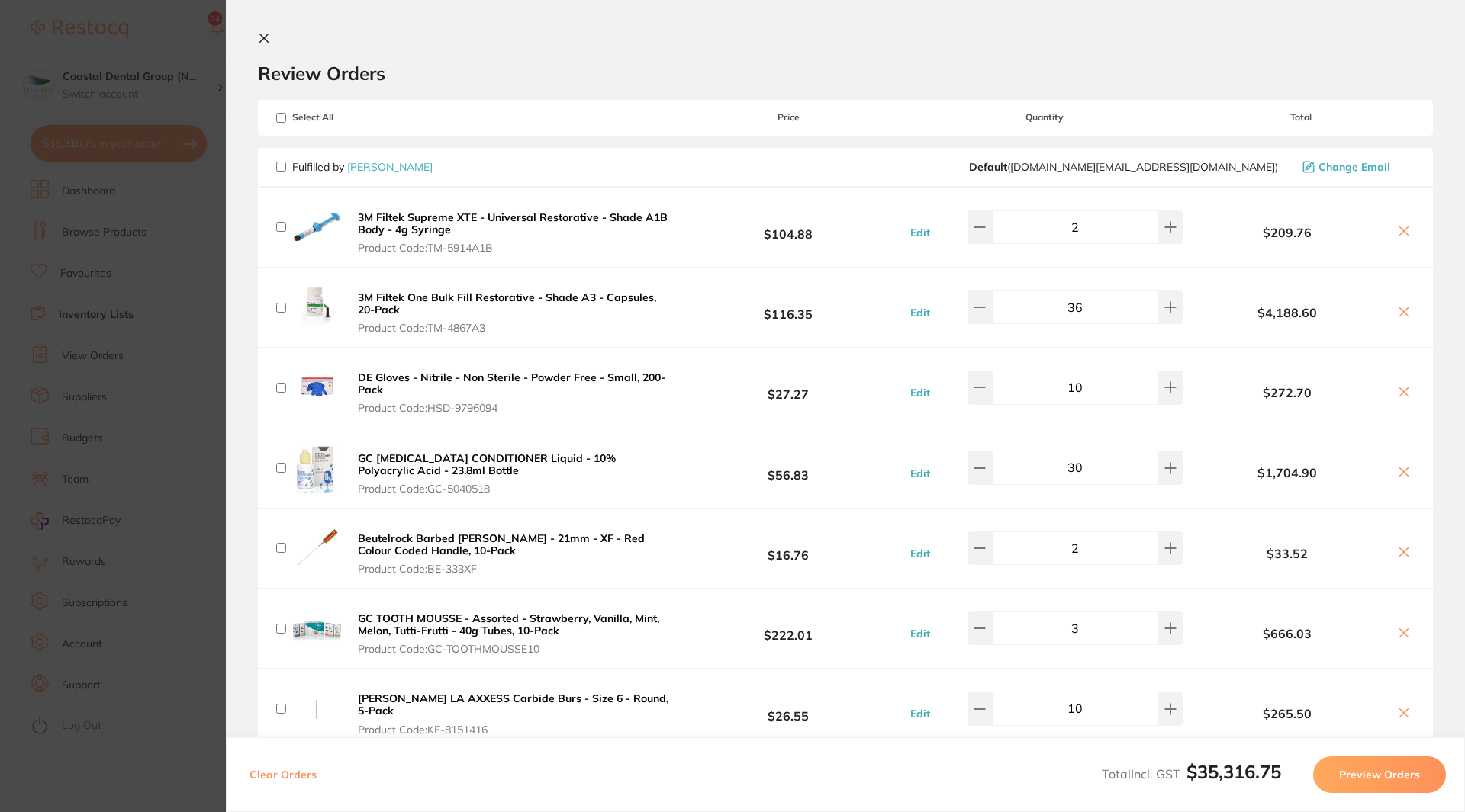
checkbox input "false"
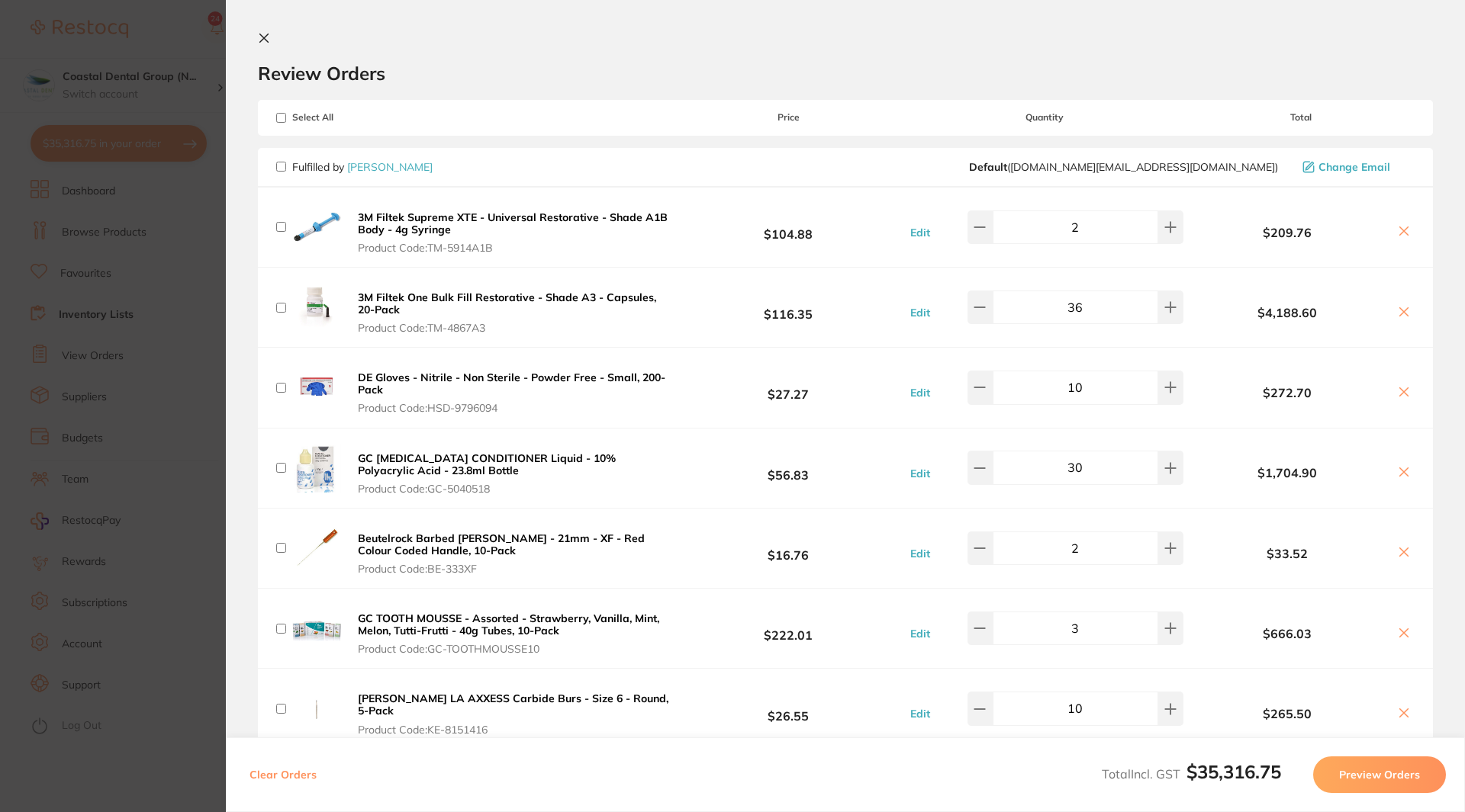
checkbox input "false"
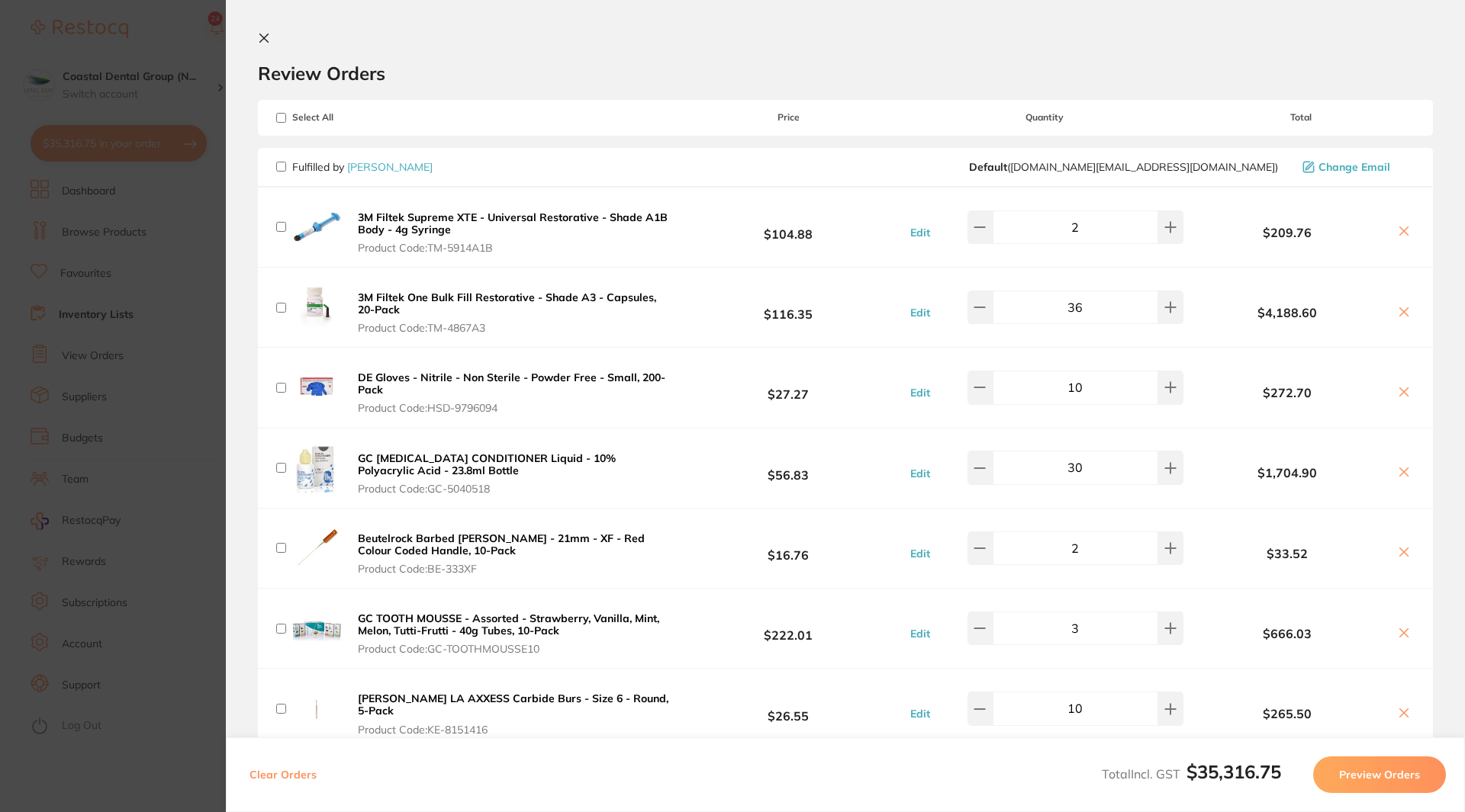
checkbox input "false"
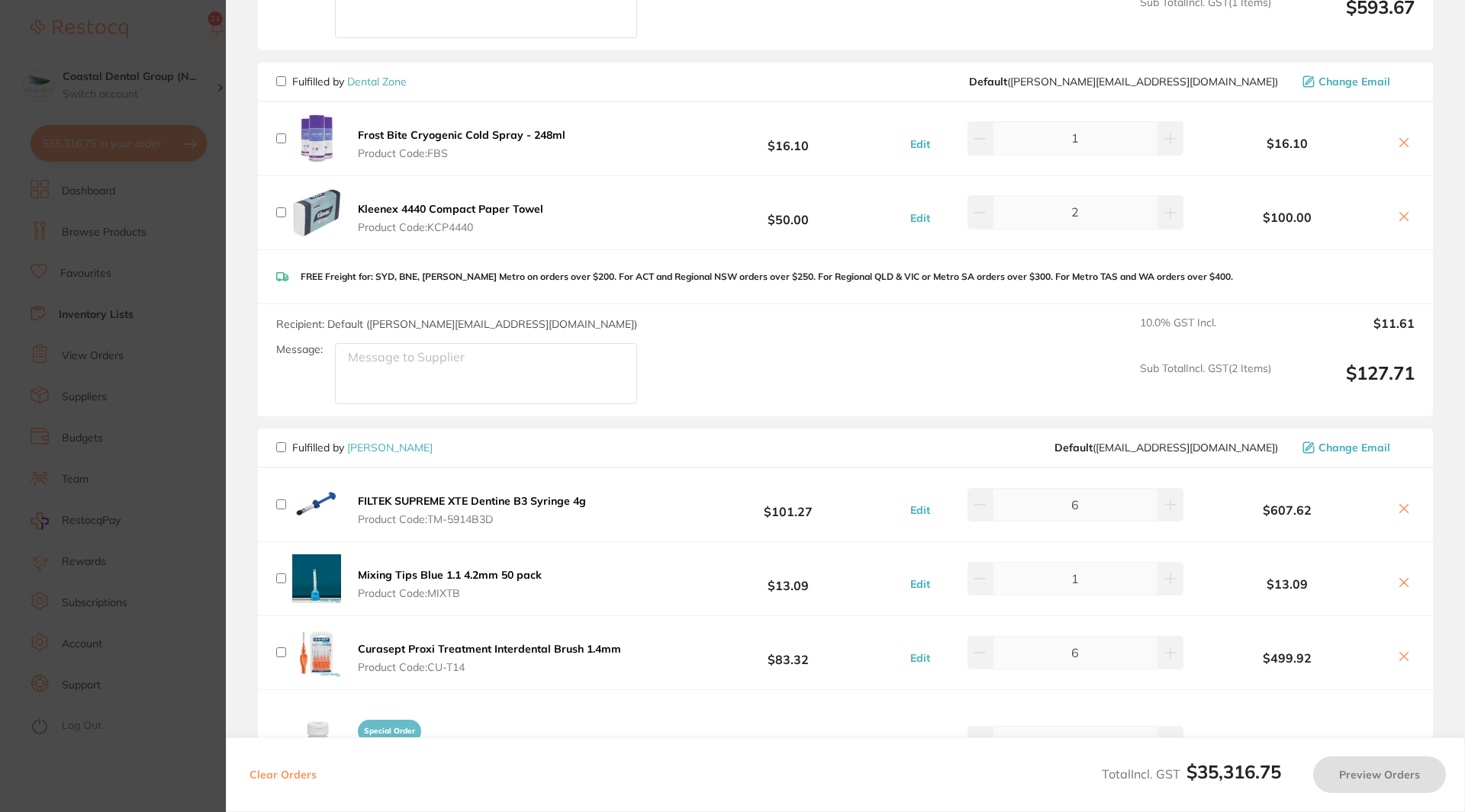
scroll to position [2124, 0]
click at [282, 441] on input "checkbox" at bounding box center [281, 446] width 10 height 10
checkbox input "true"
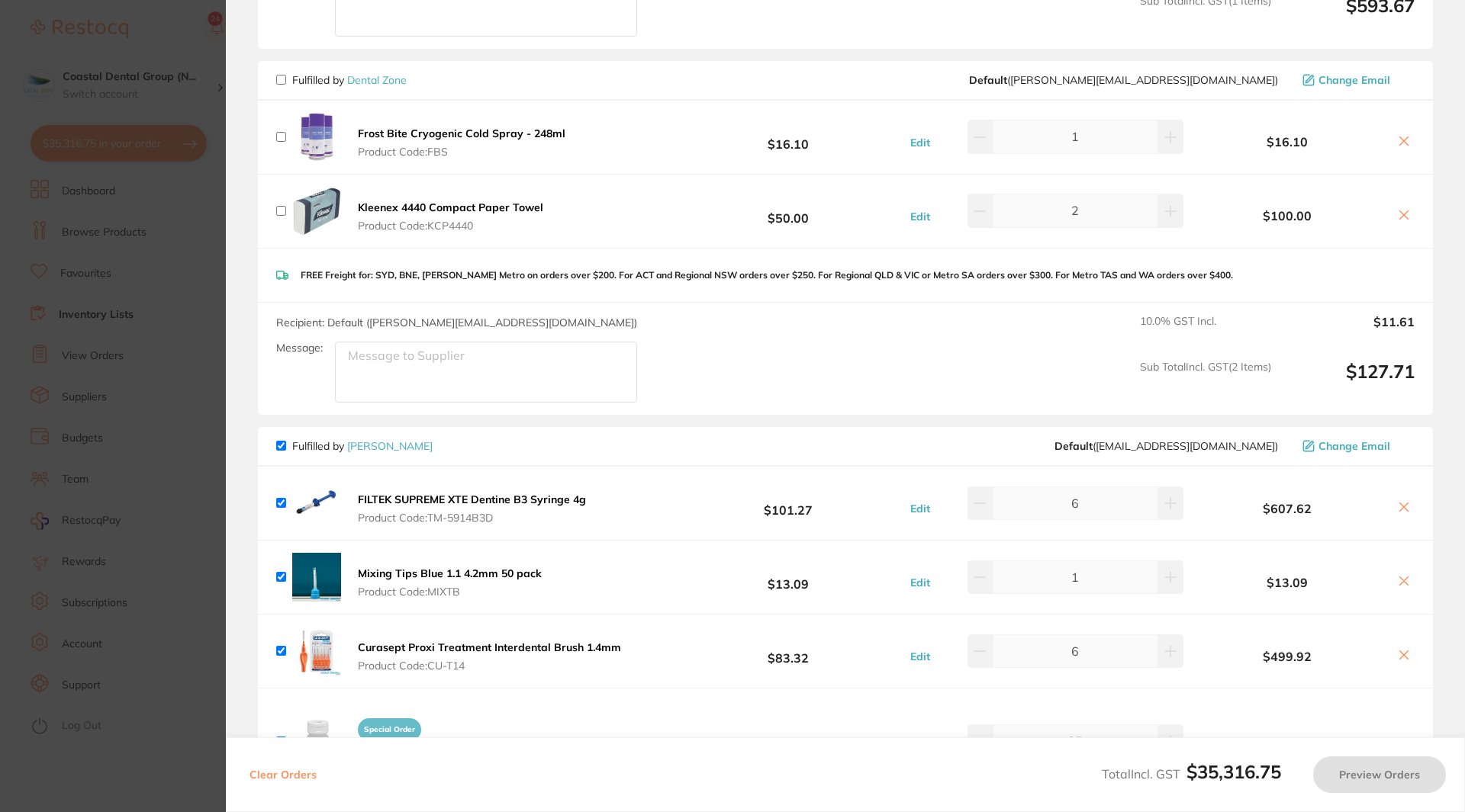
checkbox input "true"
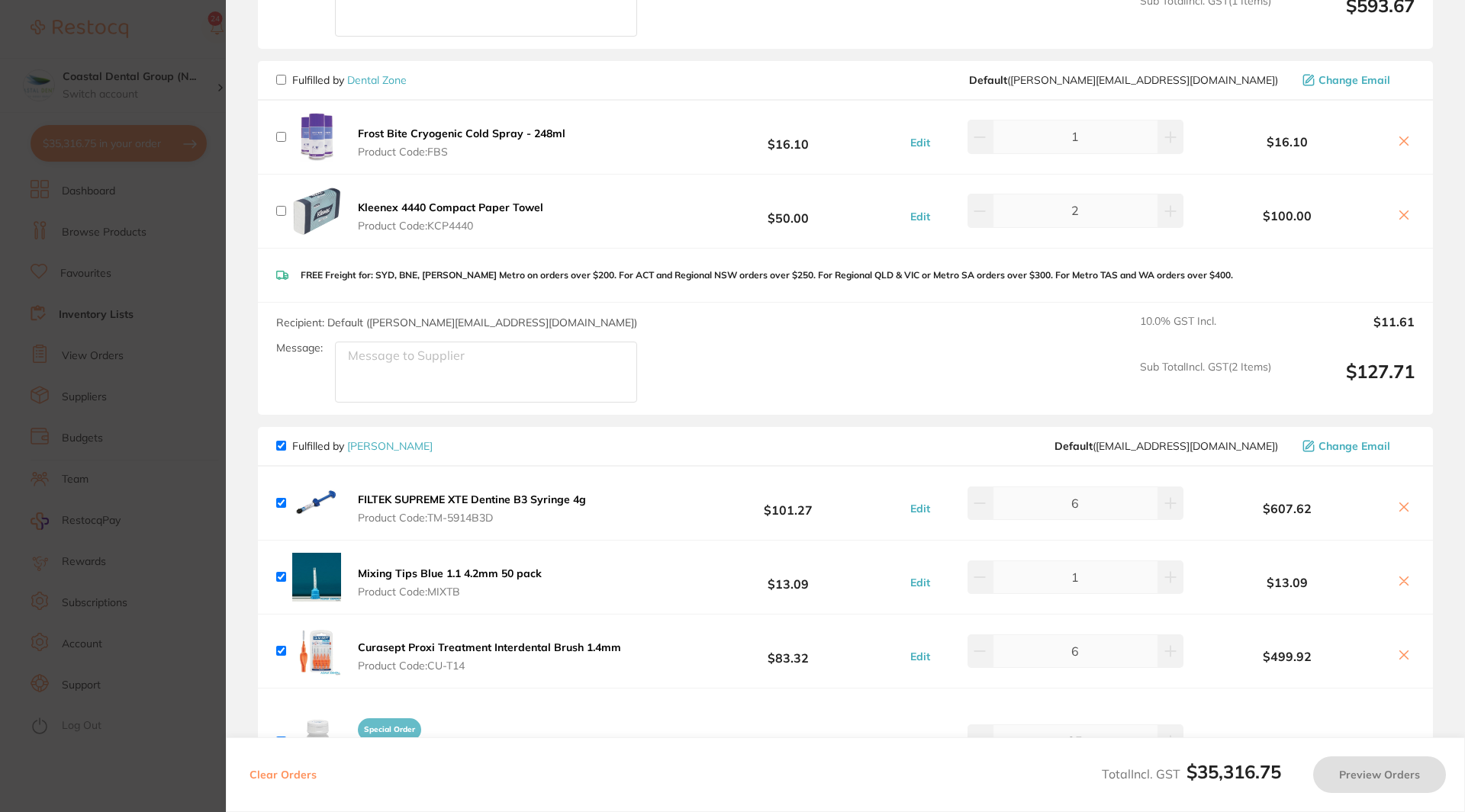
checkbox input "true"
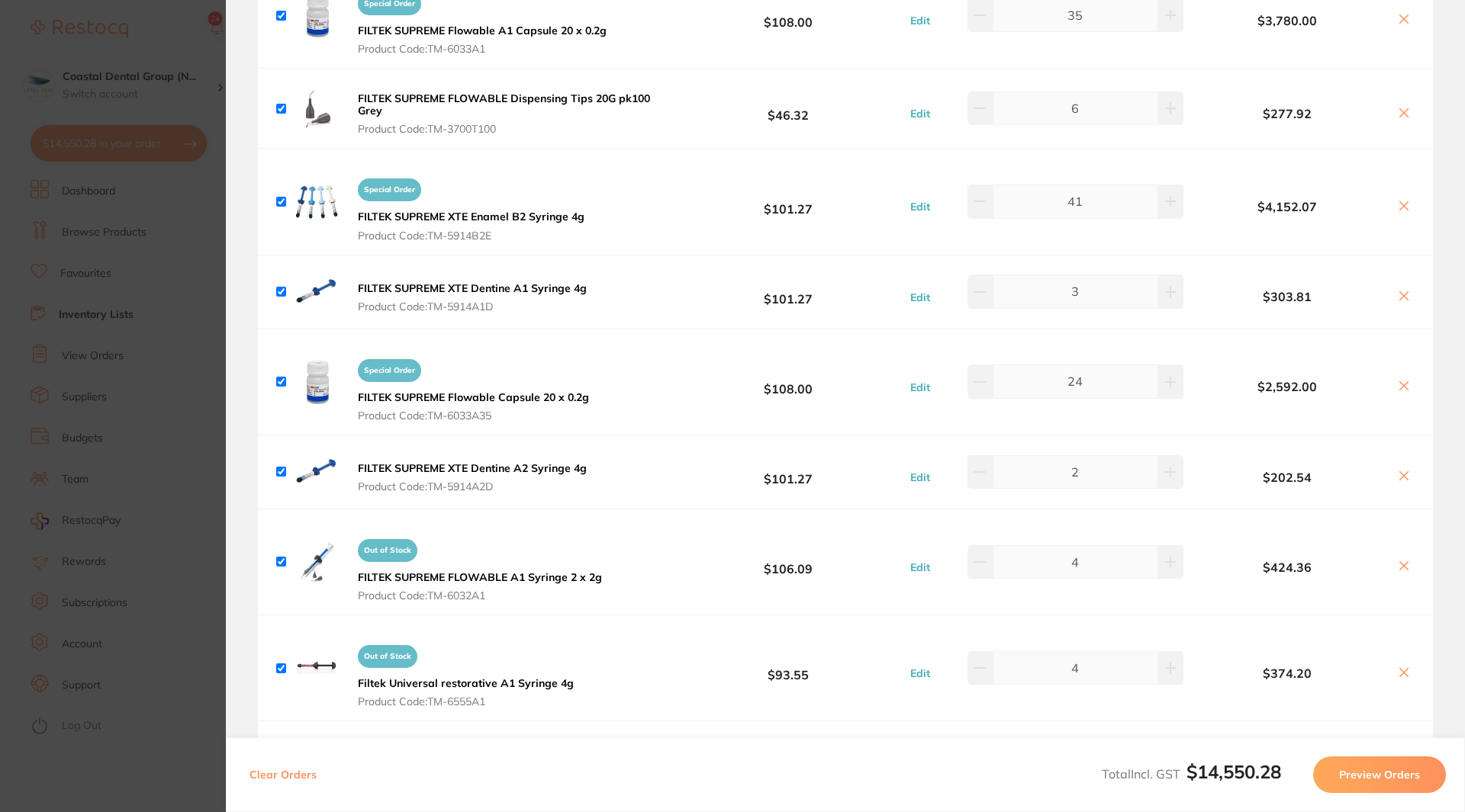
scroll to position [3019, 0]
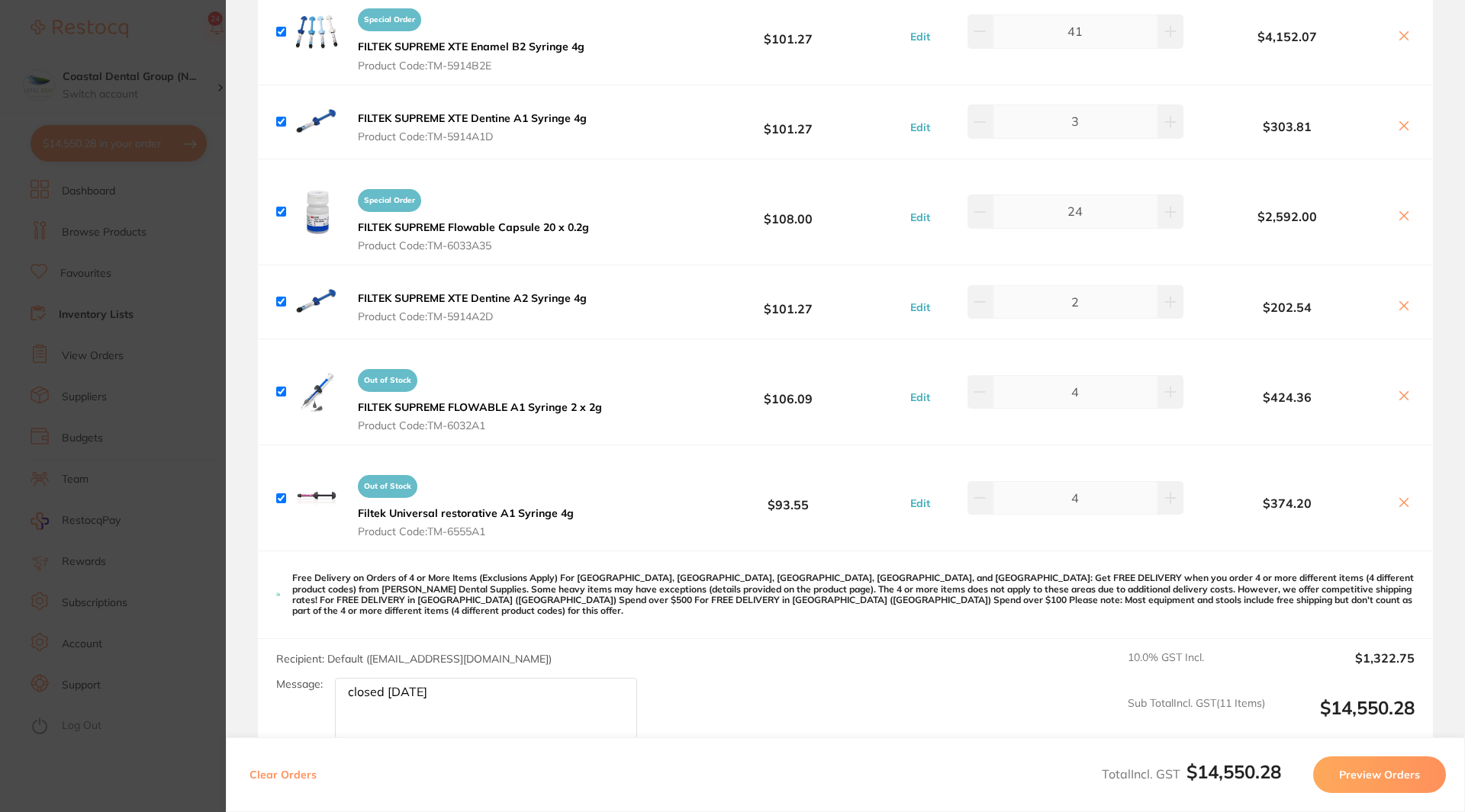
click at [1392, 761] on button "Preview Orders" at bounding box center [1379, 775] width 133 height 36
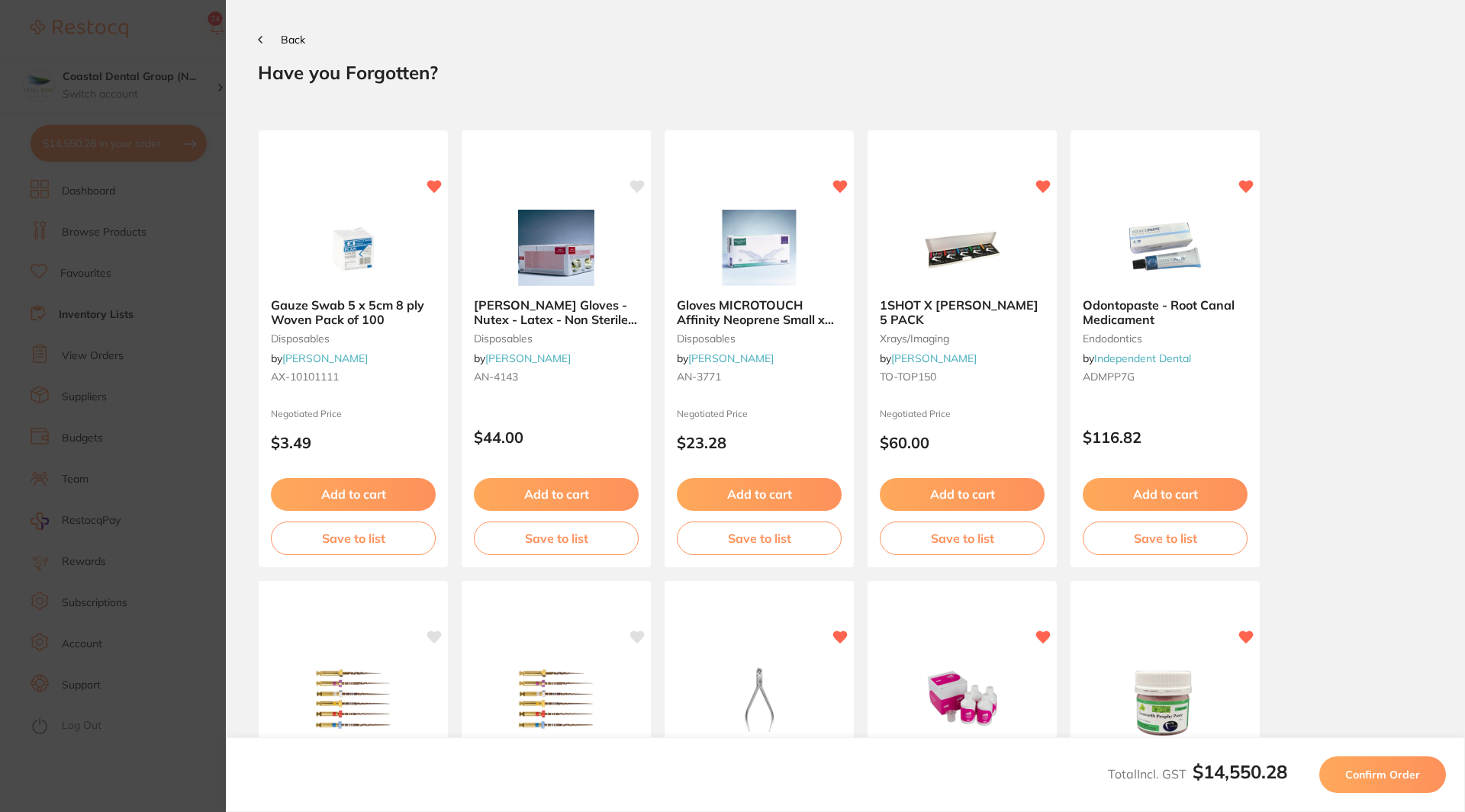
click at [1384, 777] on span "Confirm Order" at bounding box center [1382, 775] width 75 height 14
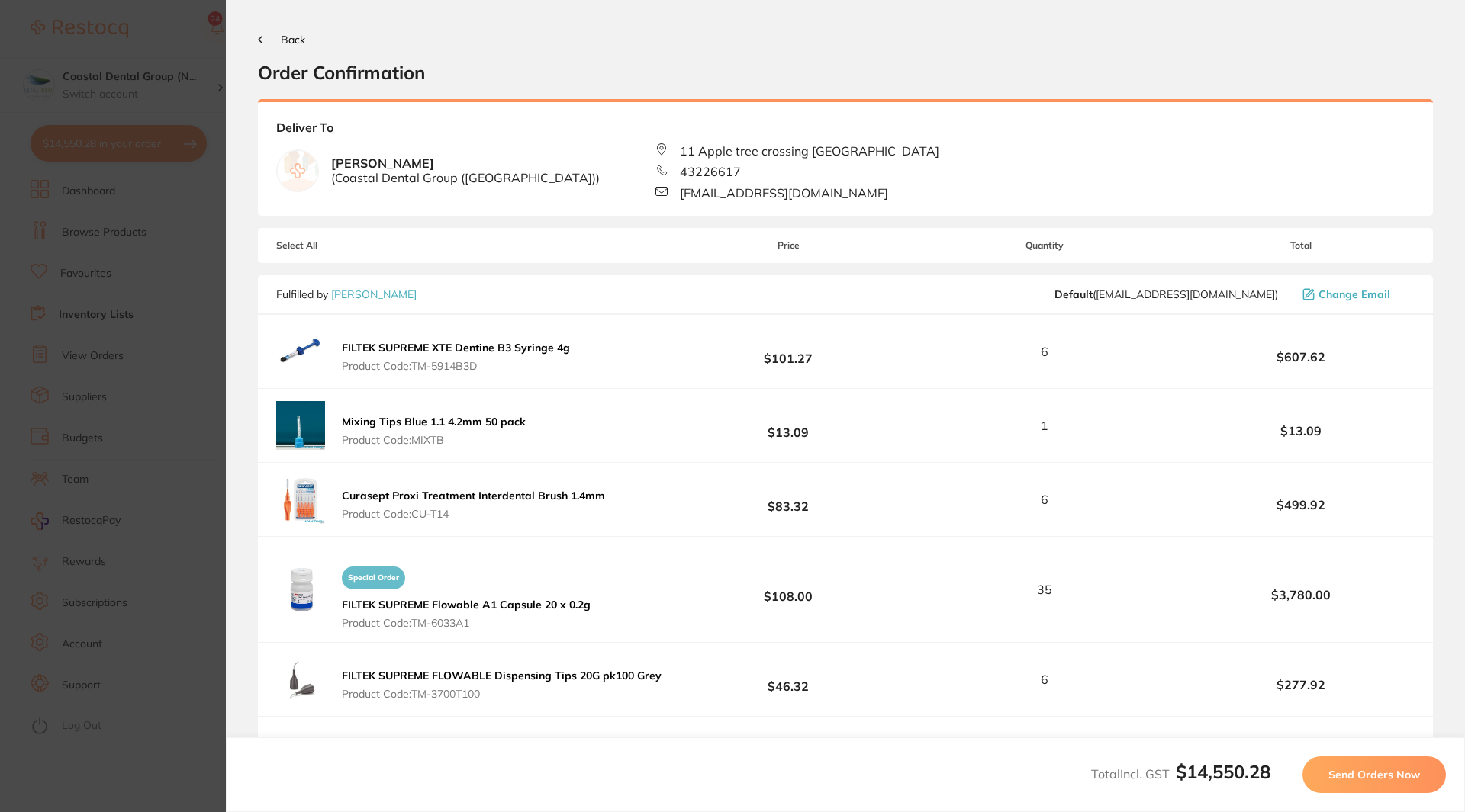
click at [1385, 761] on button "Send Orders Now" at bounding box center [1374, 775] width 143 height 36
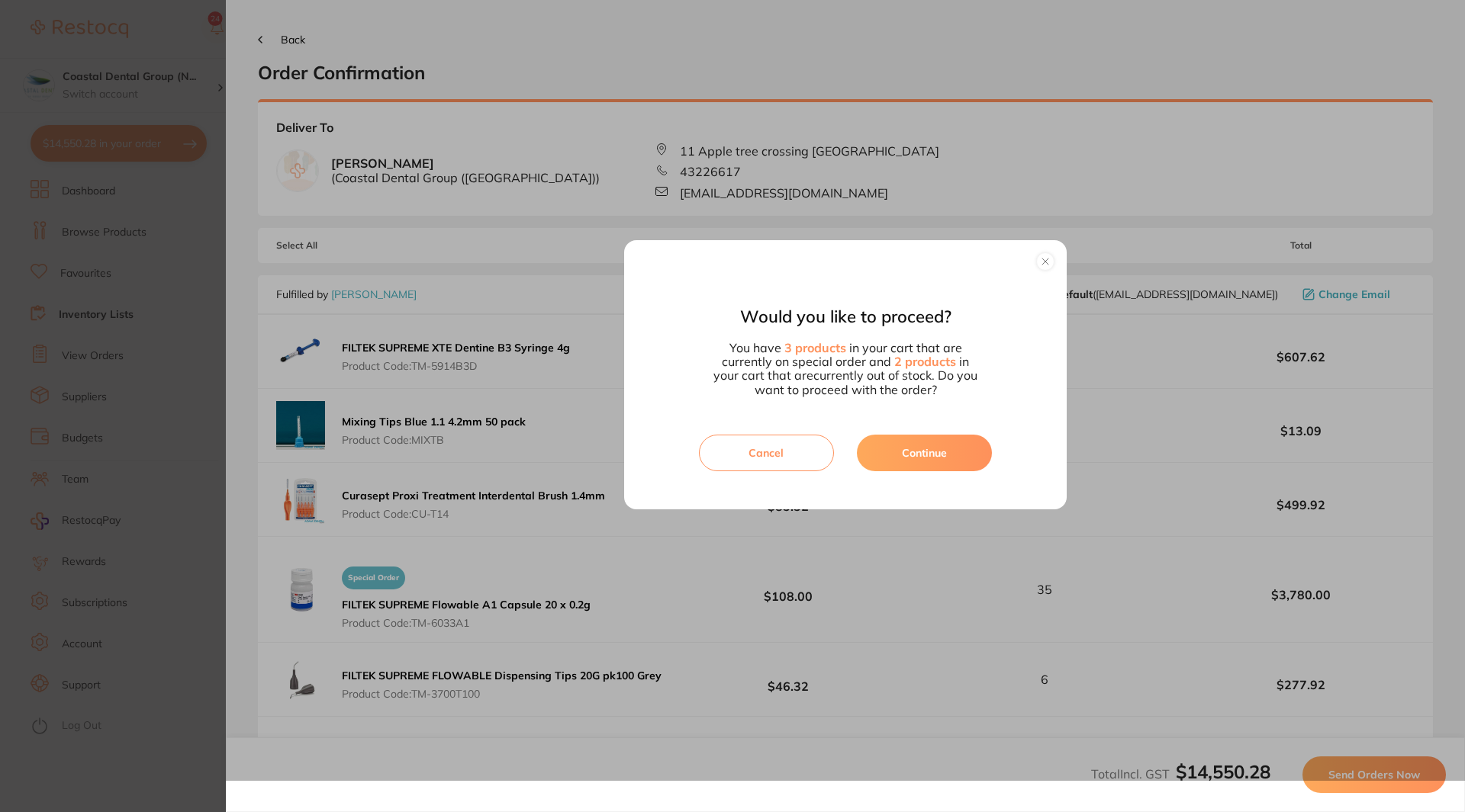
click at [934, 458] on button "Continue" at bounding box center [924, 452] width 135 height 36
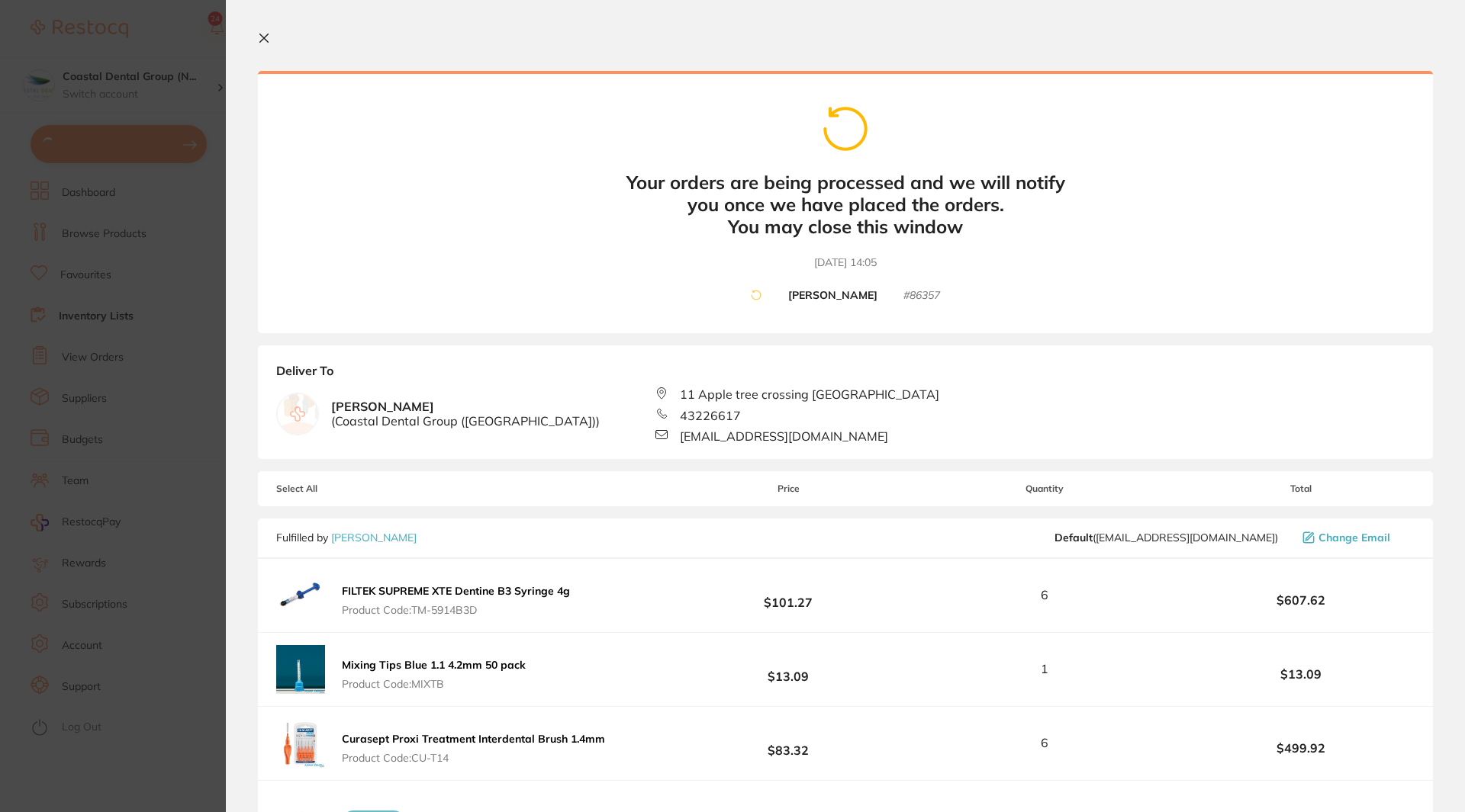
click at [265, 41] on icon at bounding box center [263, 38] width 12 height 12
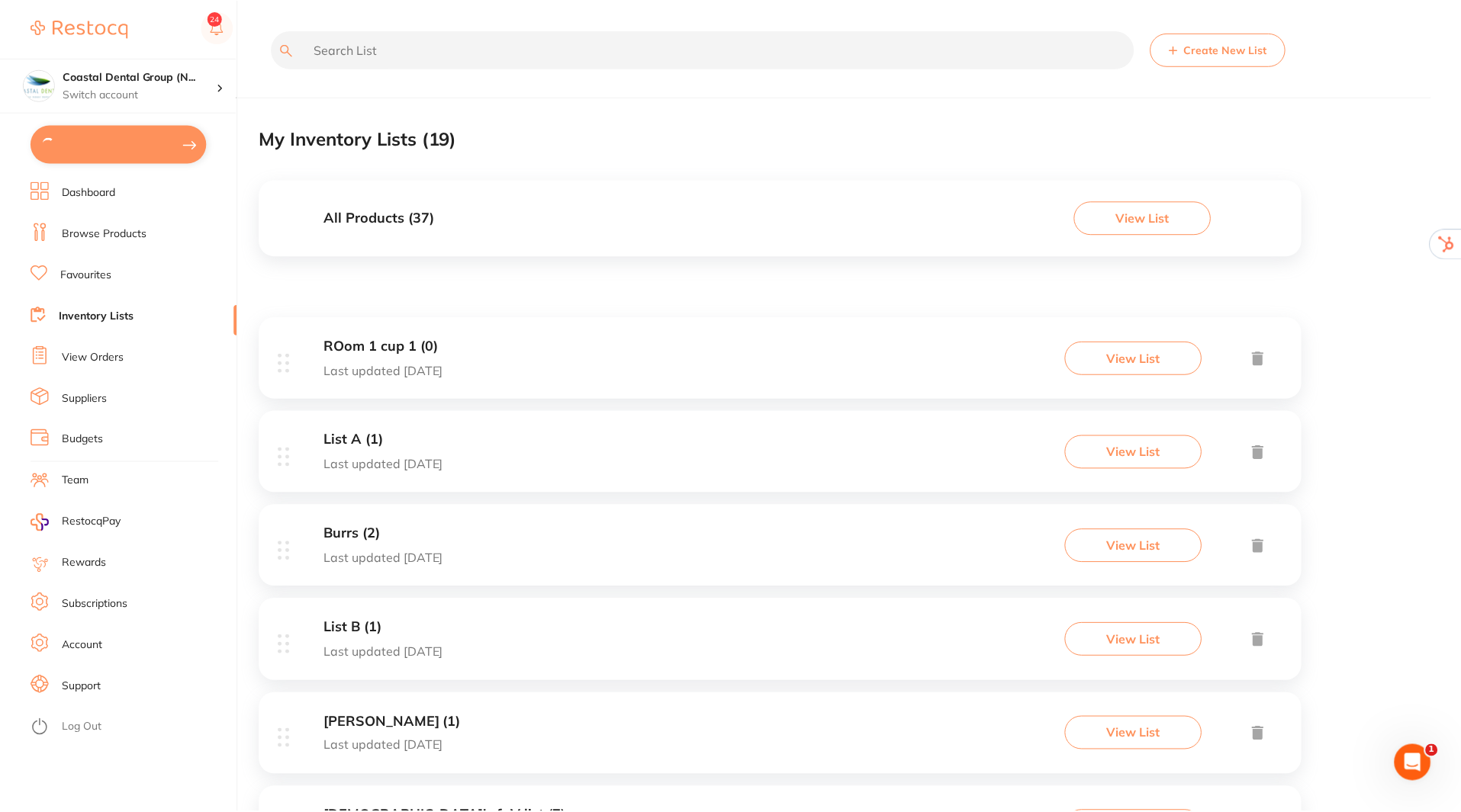
scroll to position [588, 0]
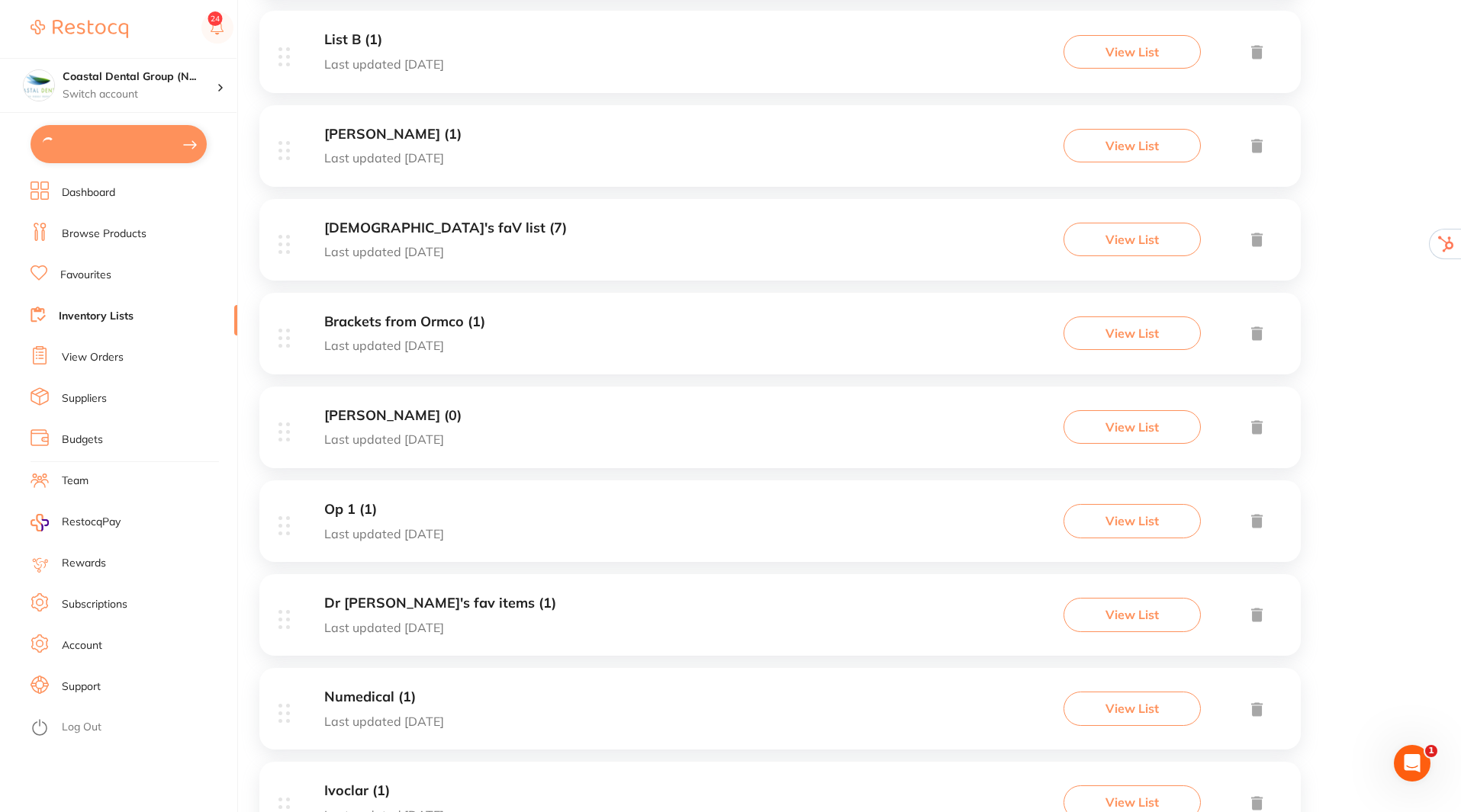
click at [77, 345] on ul "Dashboard Browse Products Favourites Inventory Lists View Orders Suppliers Budg…" at bounding box center [134, 496] width 207 height 631
click at [81, 357] on link "View Orders" at bounding box center [92, 357] width 62 height 15
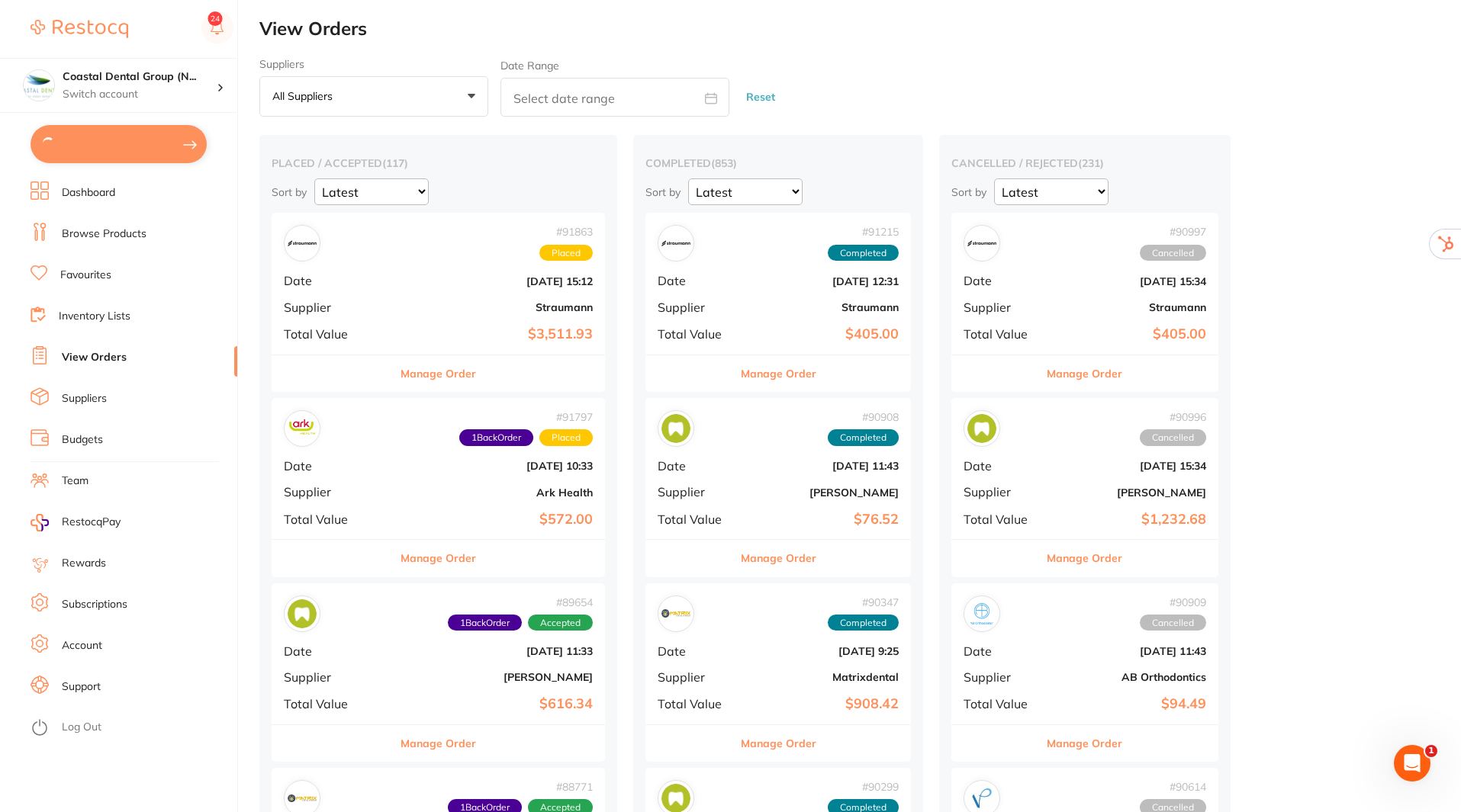
click at [444, 559] on button "Manage Order" at bounding box center [438, 558] width 75 height 36
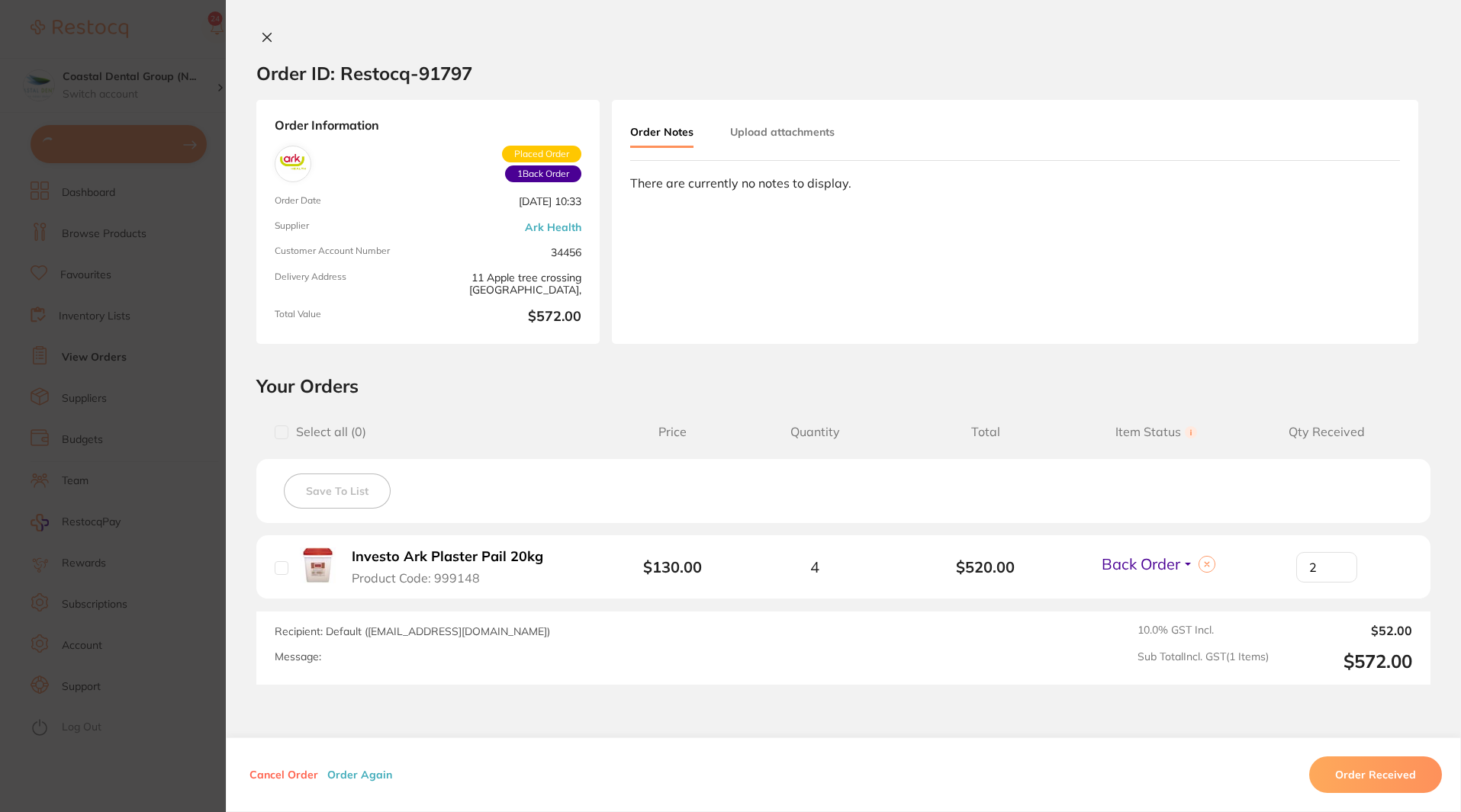
click at [804, 130] on button "Upload attachments" at bounding box center [782, 132] width 104 height 27
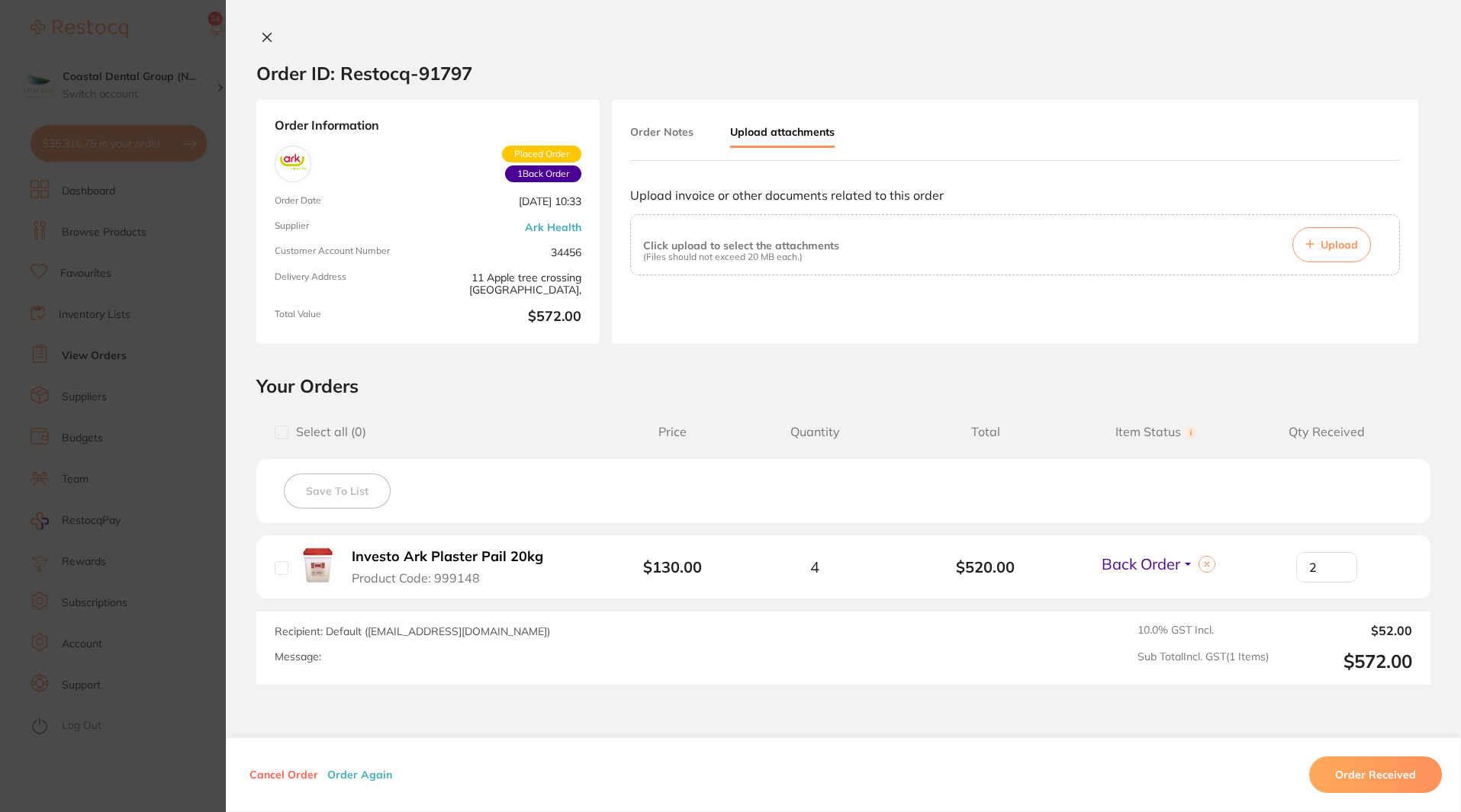
click at [265, 39] on icon at bounding box center [268, 38] width 8 height 8
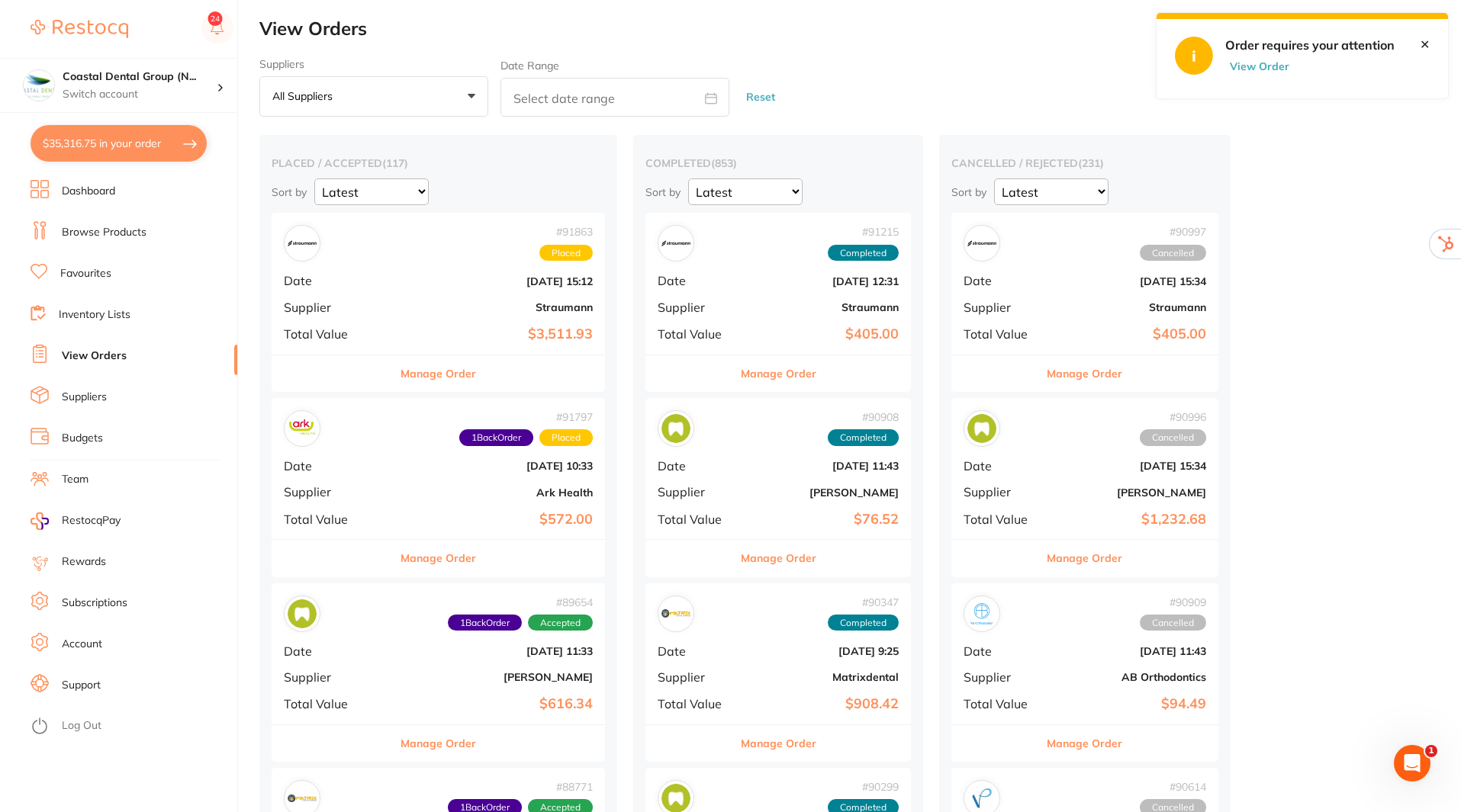
click at [442, 564] on button "Manage Order" at bounding box center [438, 558] width 75 height 36
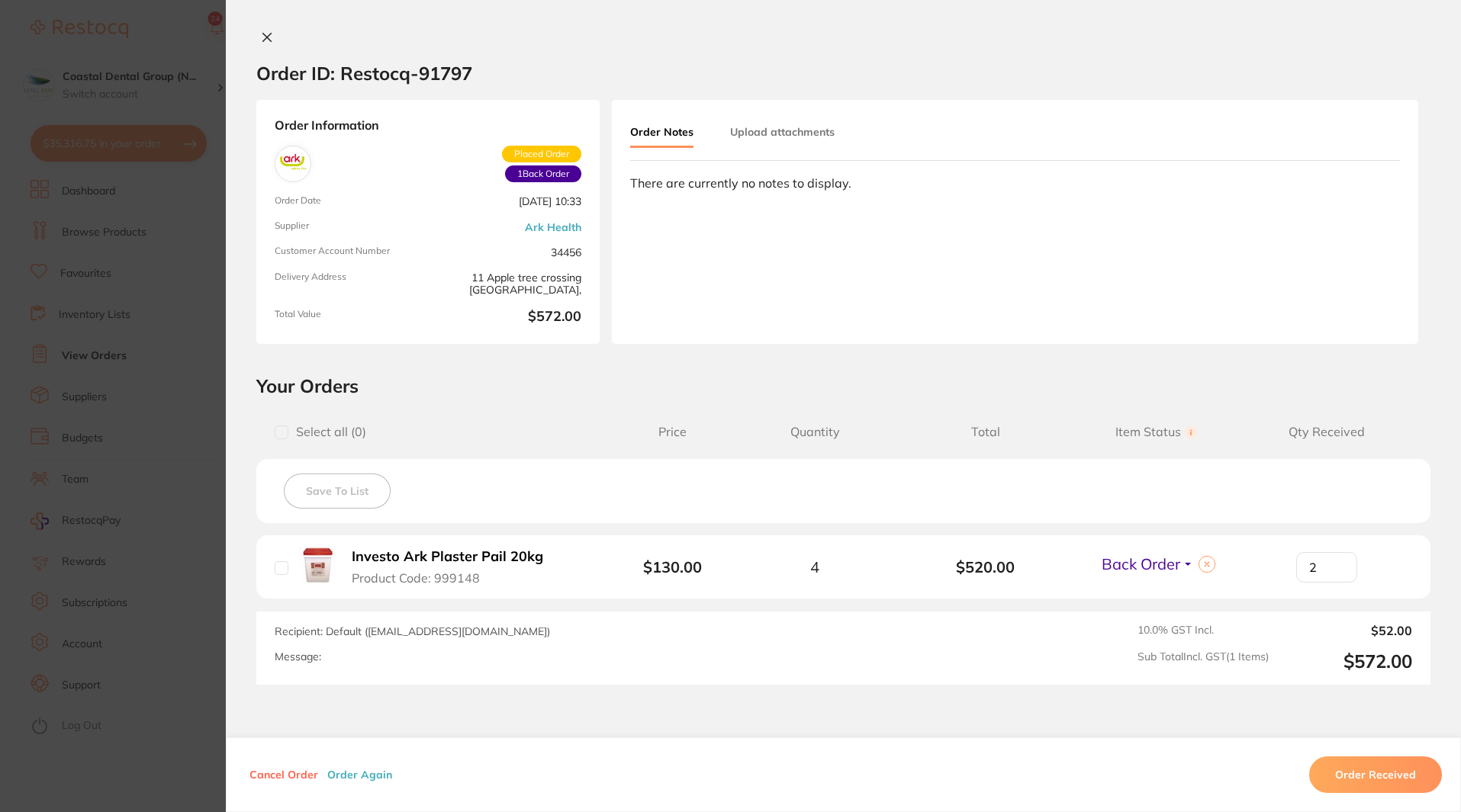
click at [1370, 769] on button "Order Received" at bounding box center [1375, 775] width 133 height 36
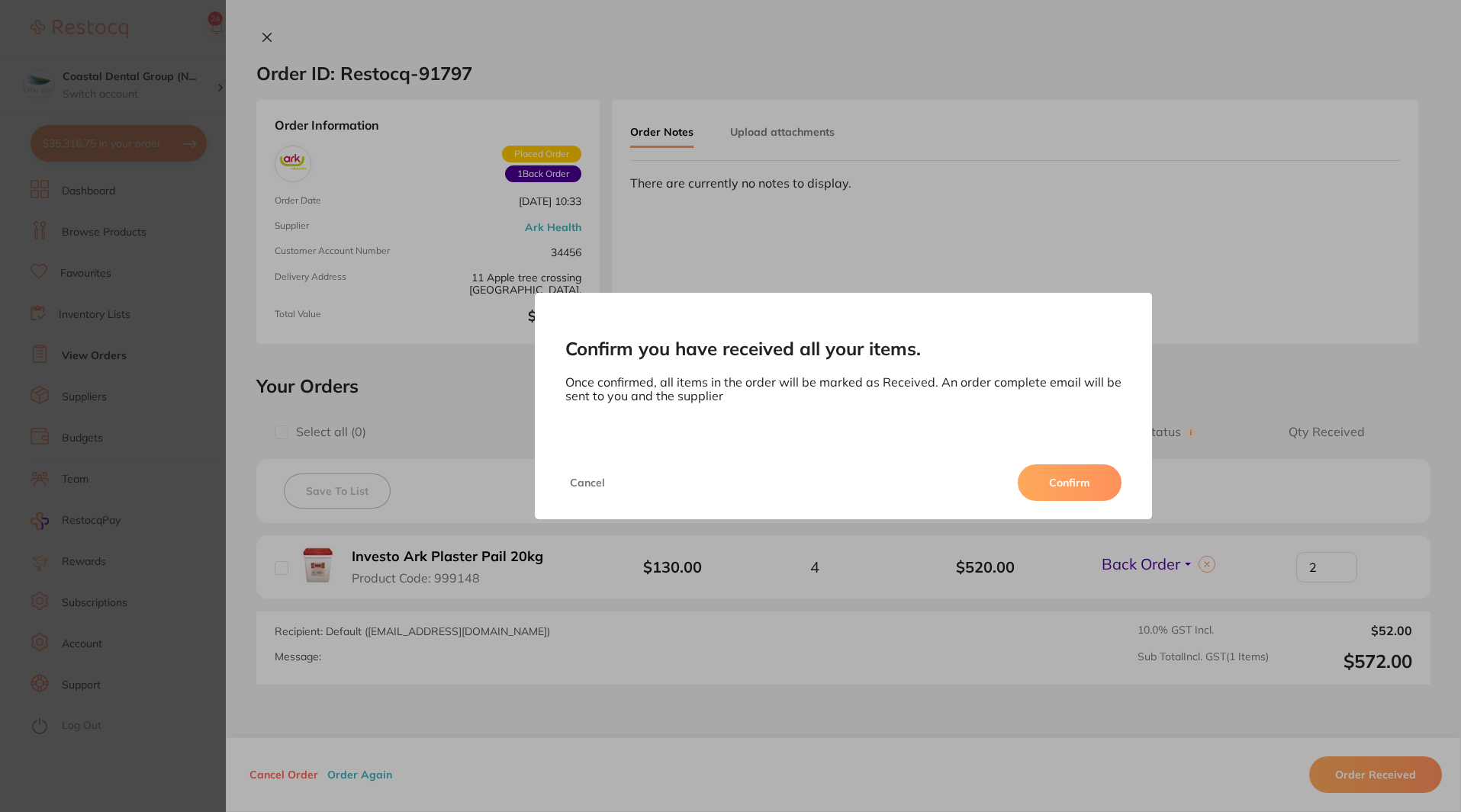
click at [1065, 496] on button "Confirm" at bounding box center [1070, 483] width 104 height 36
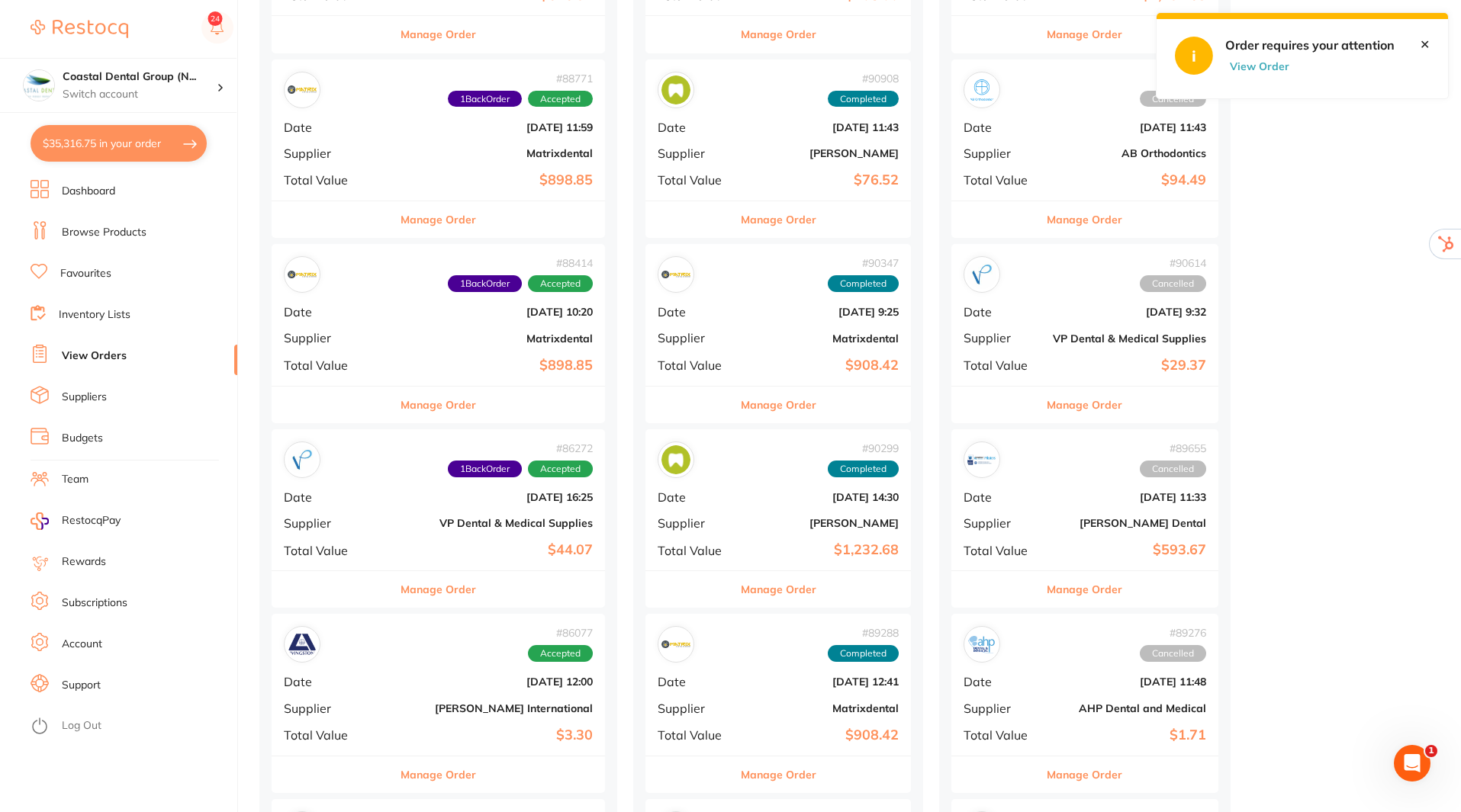
scroll to position [525, 0]
click at [98, 607] on link "Subscriptions" at bounding box center [94, 604] width 65 height 15
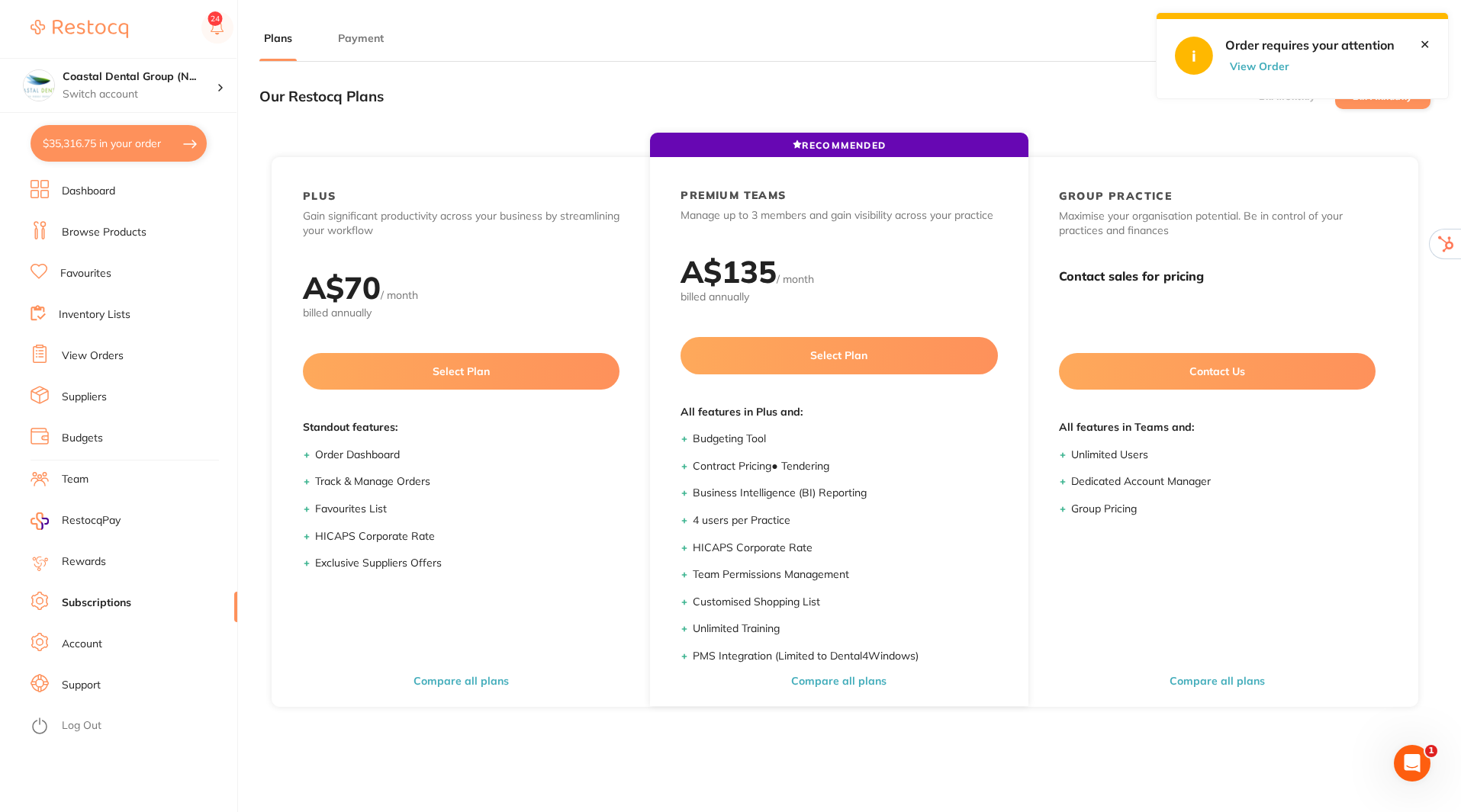
click at [1427, 40] on link "✕" at bounding box center [1425, 44] width 10 height 14
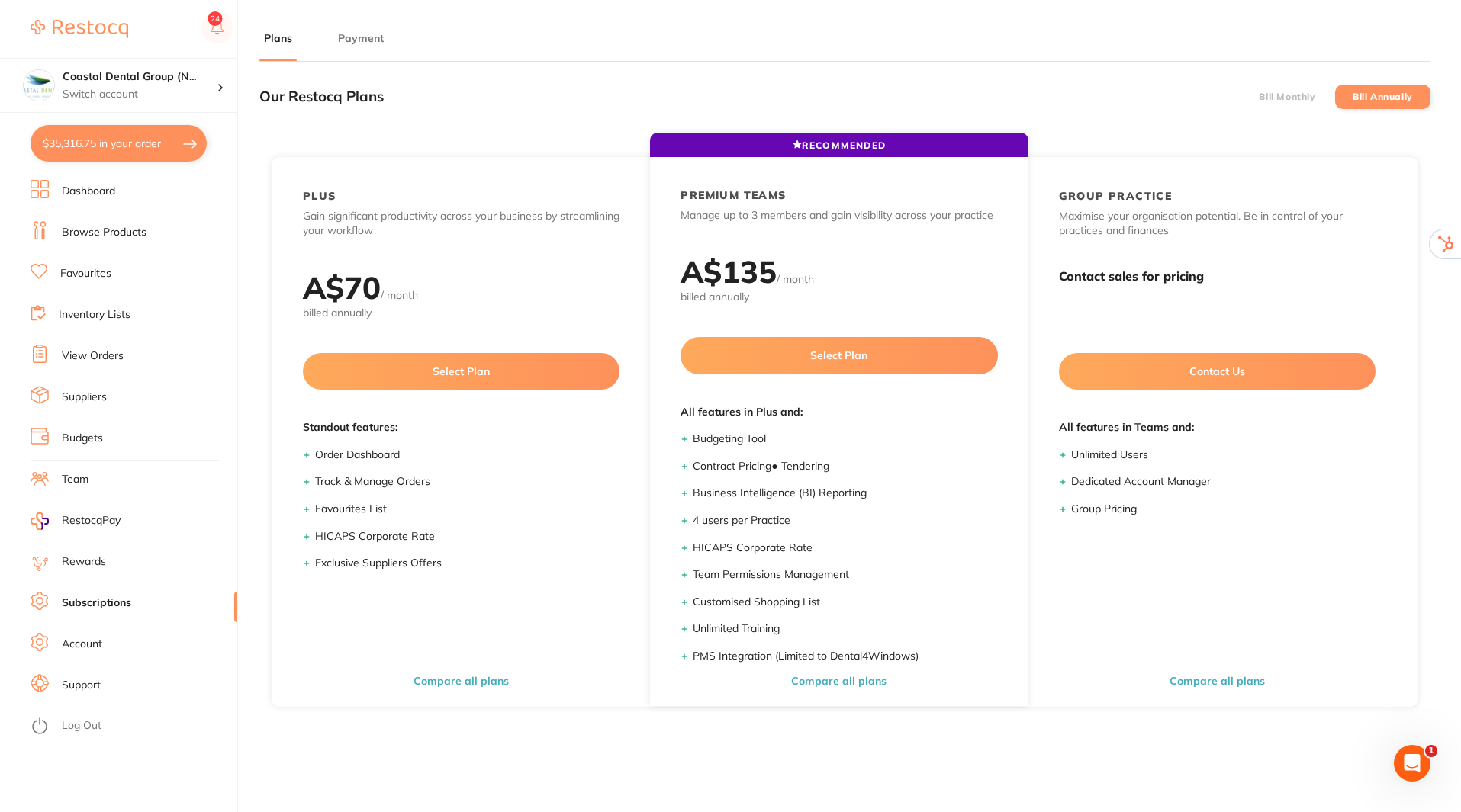
click at [1271, 96] on label "Bill Monthly" at bounding box center [1287, 97] width 57 height 11
click at [1259, 97] on input "Bill Monthly" at bounding box center [1259, 97] width 0 height 0
click at [63, 396] on link "Suppliers" at bounding box center [84, 397] width 45 height 15
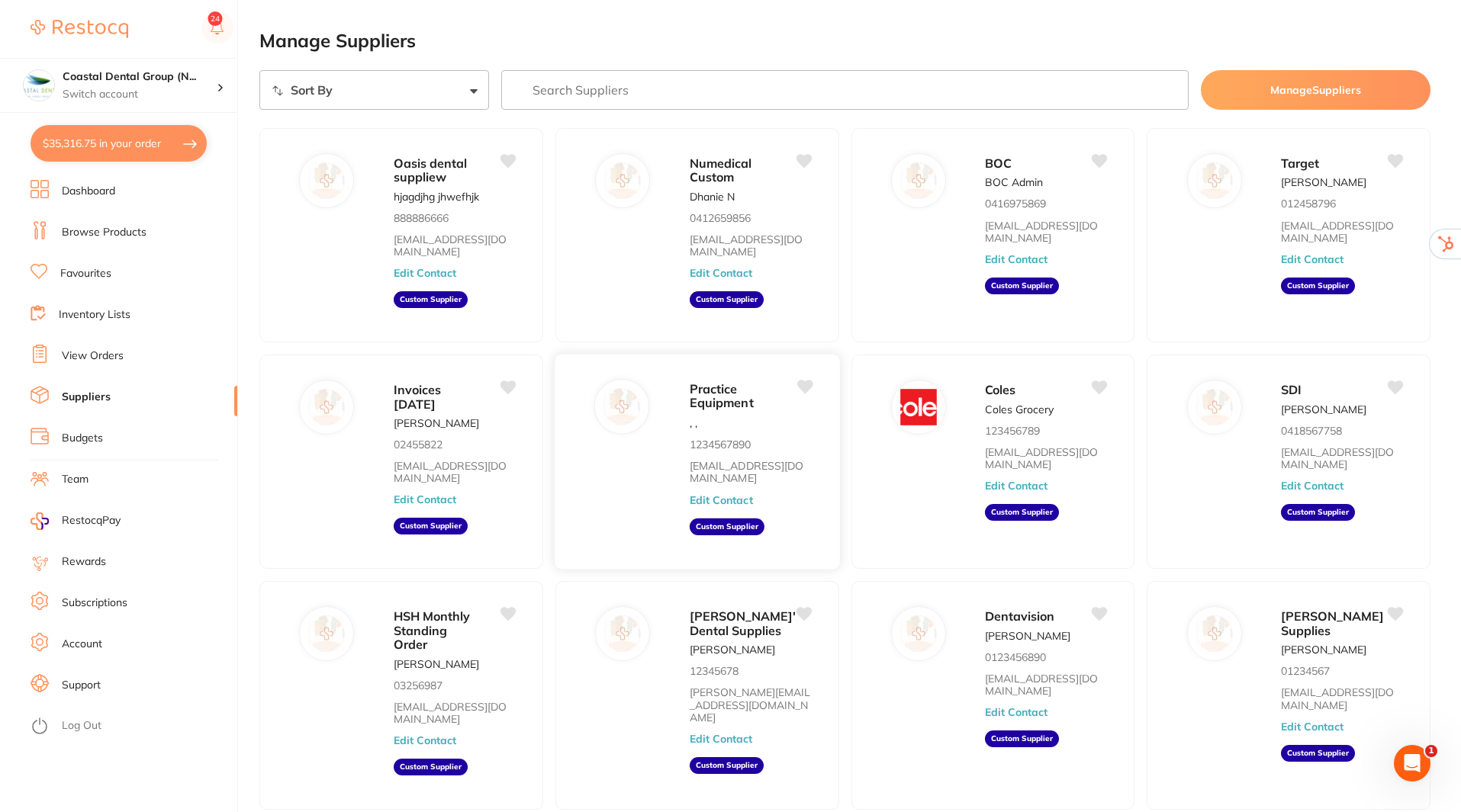
scroll to position [77, 0]
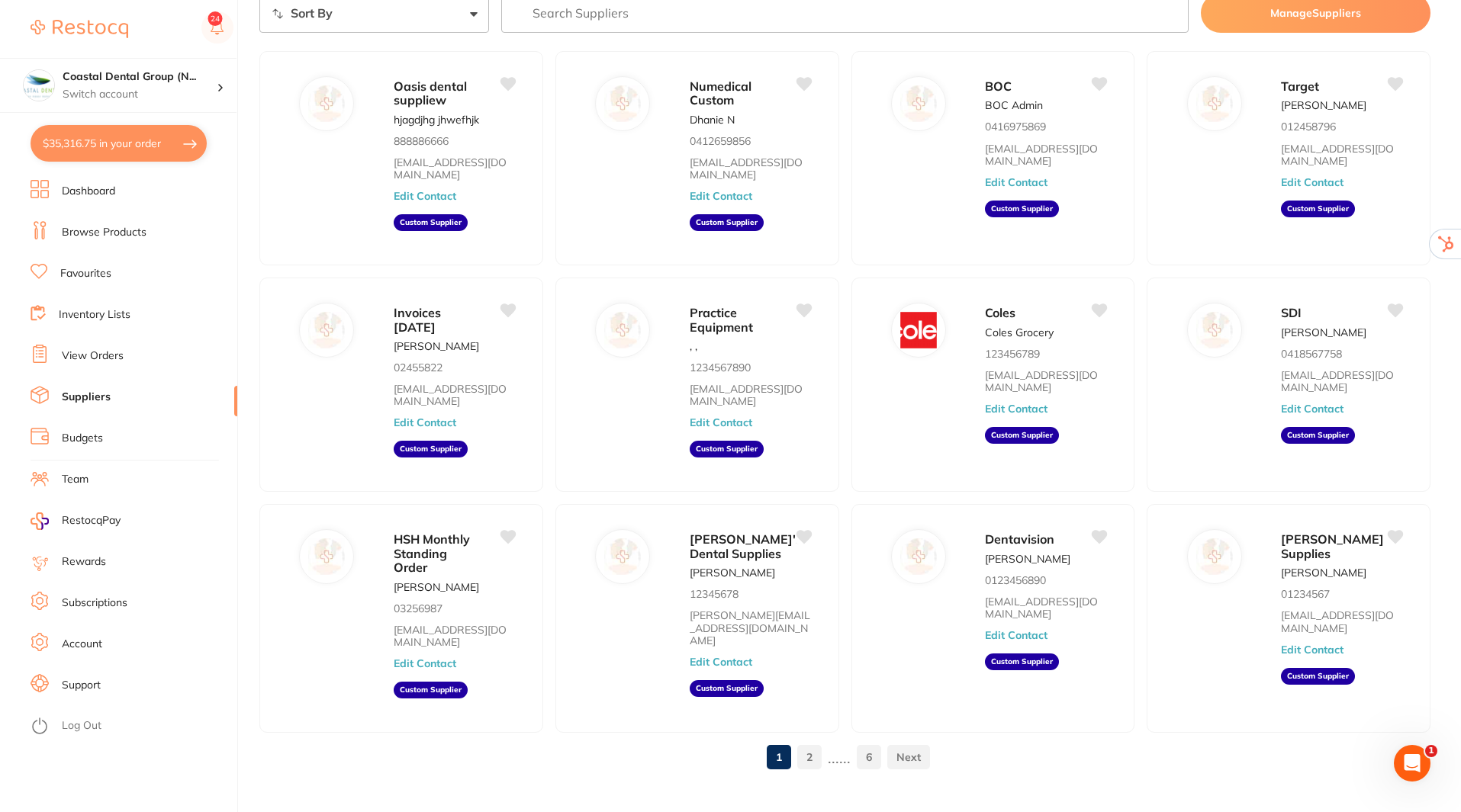
click at [868, 742] on link "6" at bounding box center [869, 757] width 25 height 30
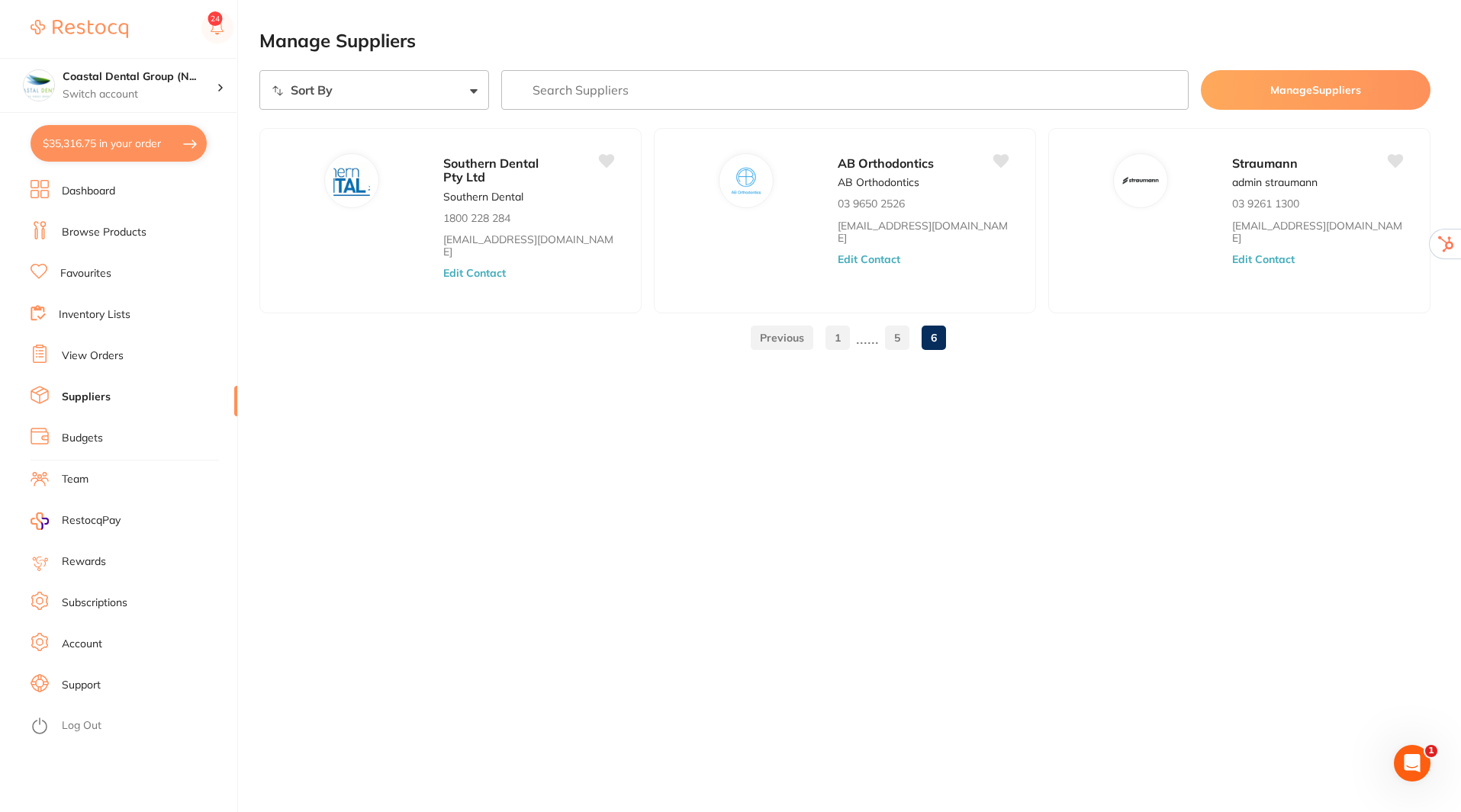
scroll to position [0, 0]
click at [903, 253] on button "Edit Contact" at bounding box center [871, 259] width 64 height 12
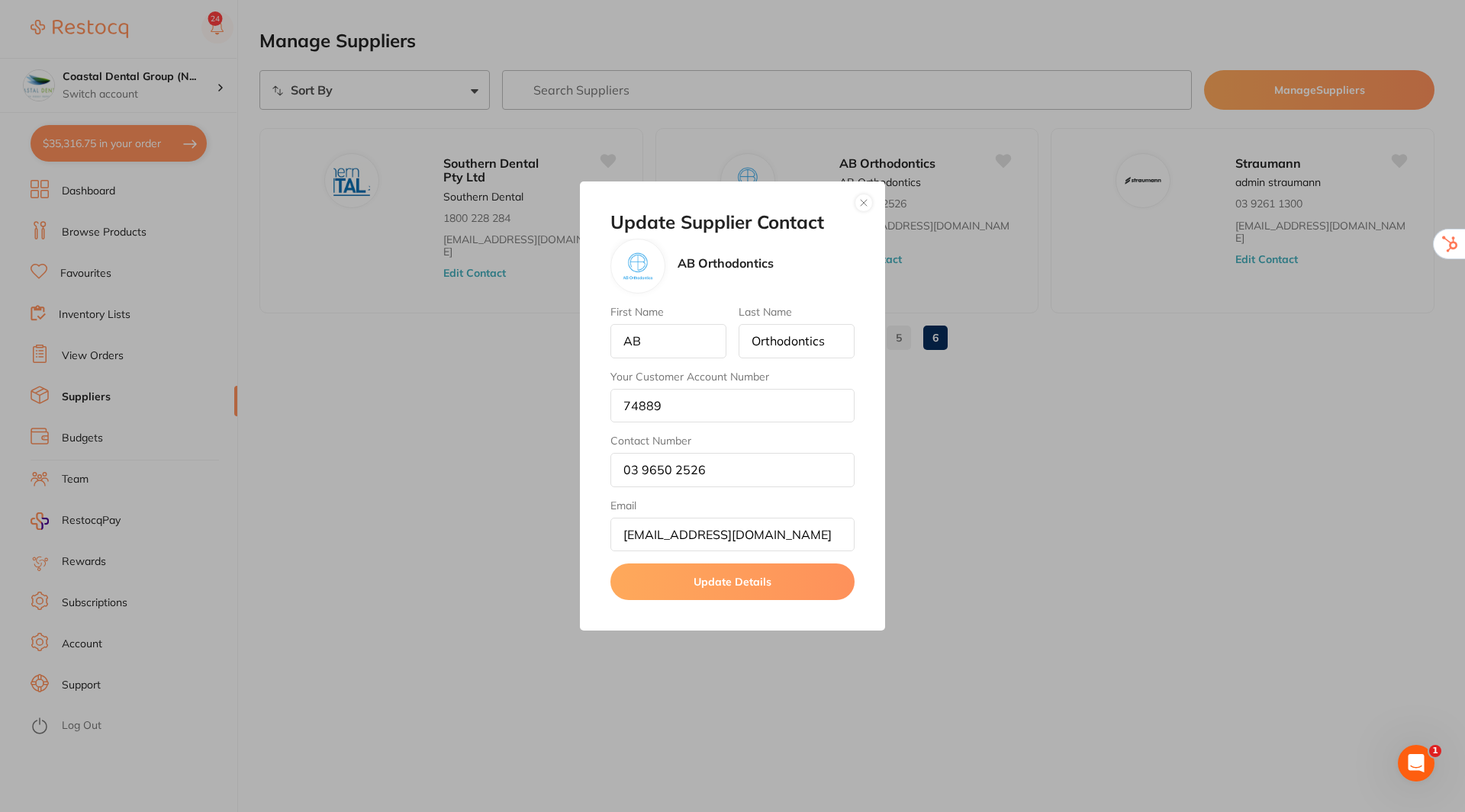
click at [871, 204] on button "button" at bounding box center [864, 203] width 19 height 19
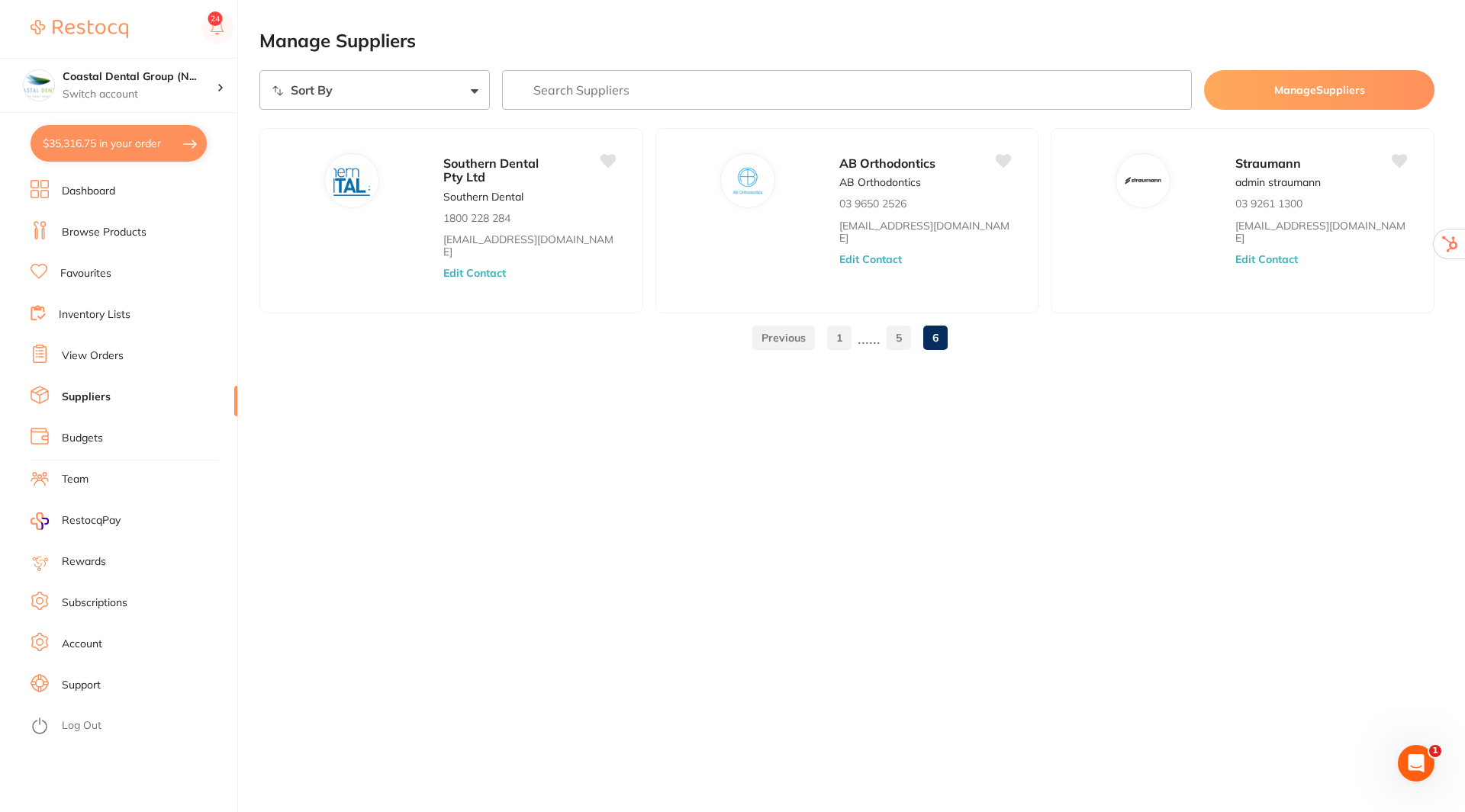
click at [69, 30] on img at bounding box center [79, 29] width 97 height 19
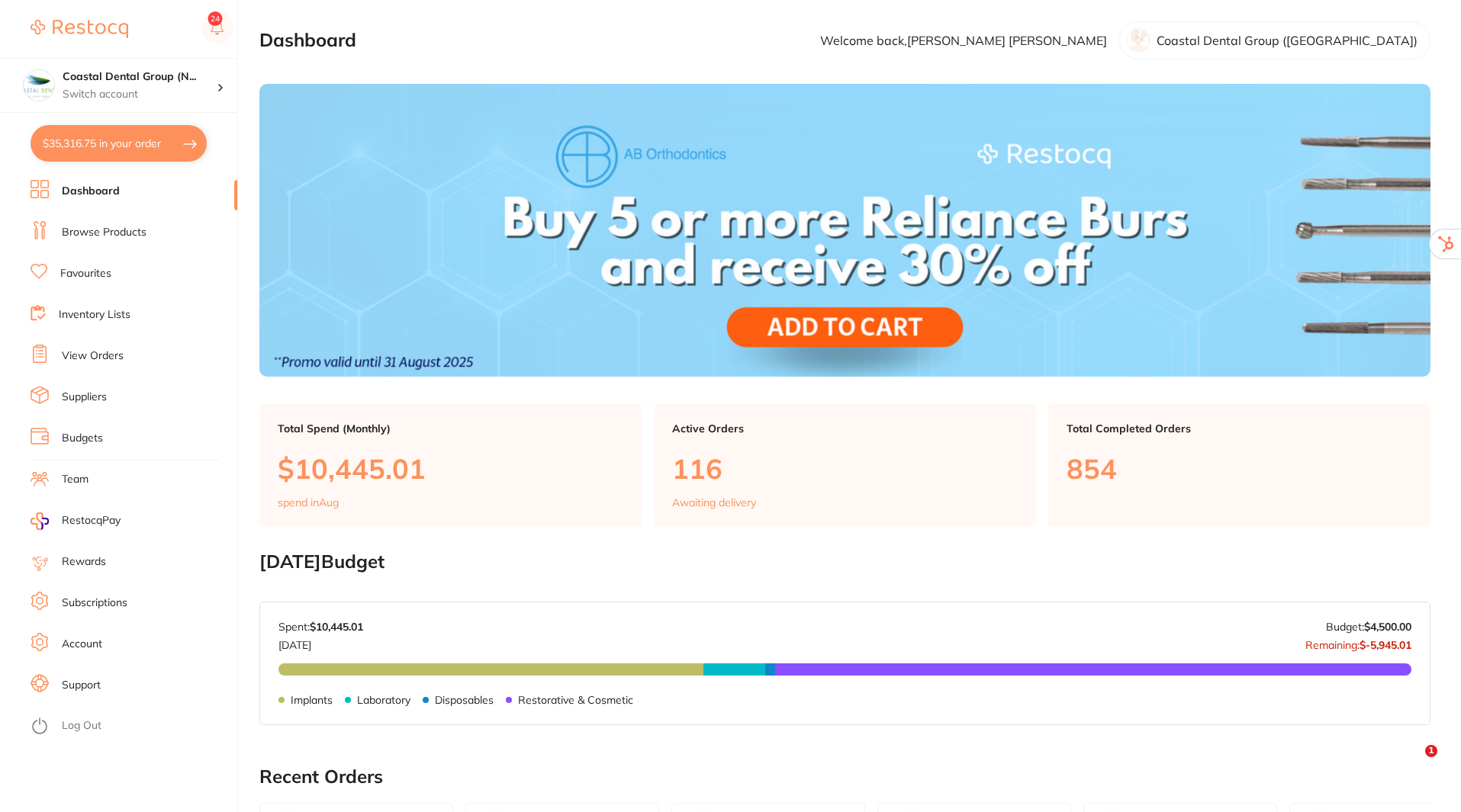
click at [69, 473] on link "Team" at bounding box center [75, 480] width 27 height 15
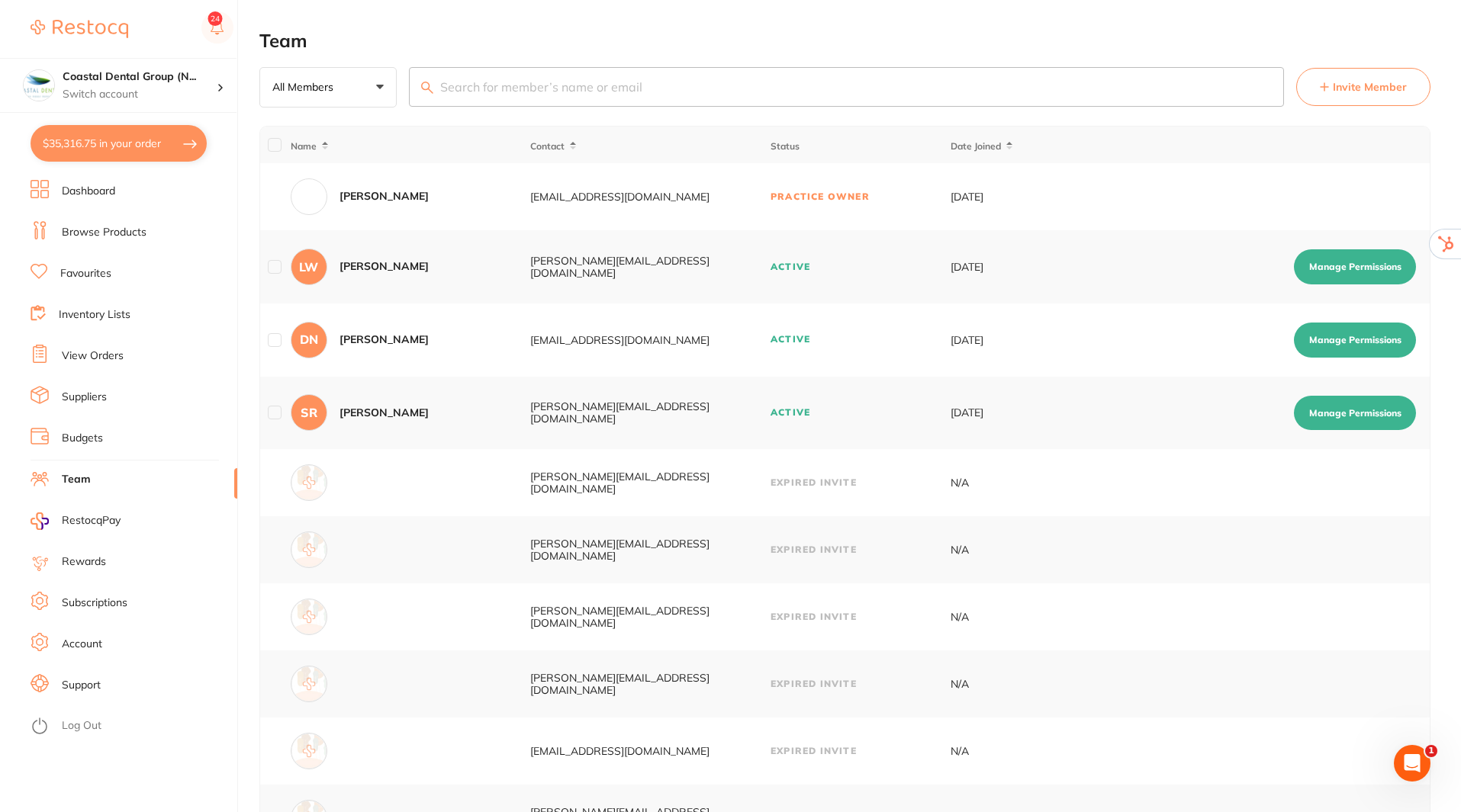
click at [1358, 265] on button "Manage Permissions" at bounding box center [1355, 267] width 122 height 35
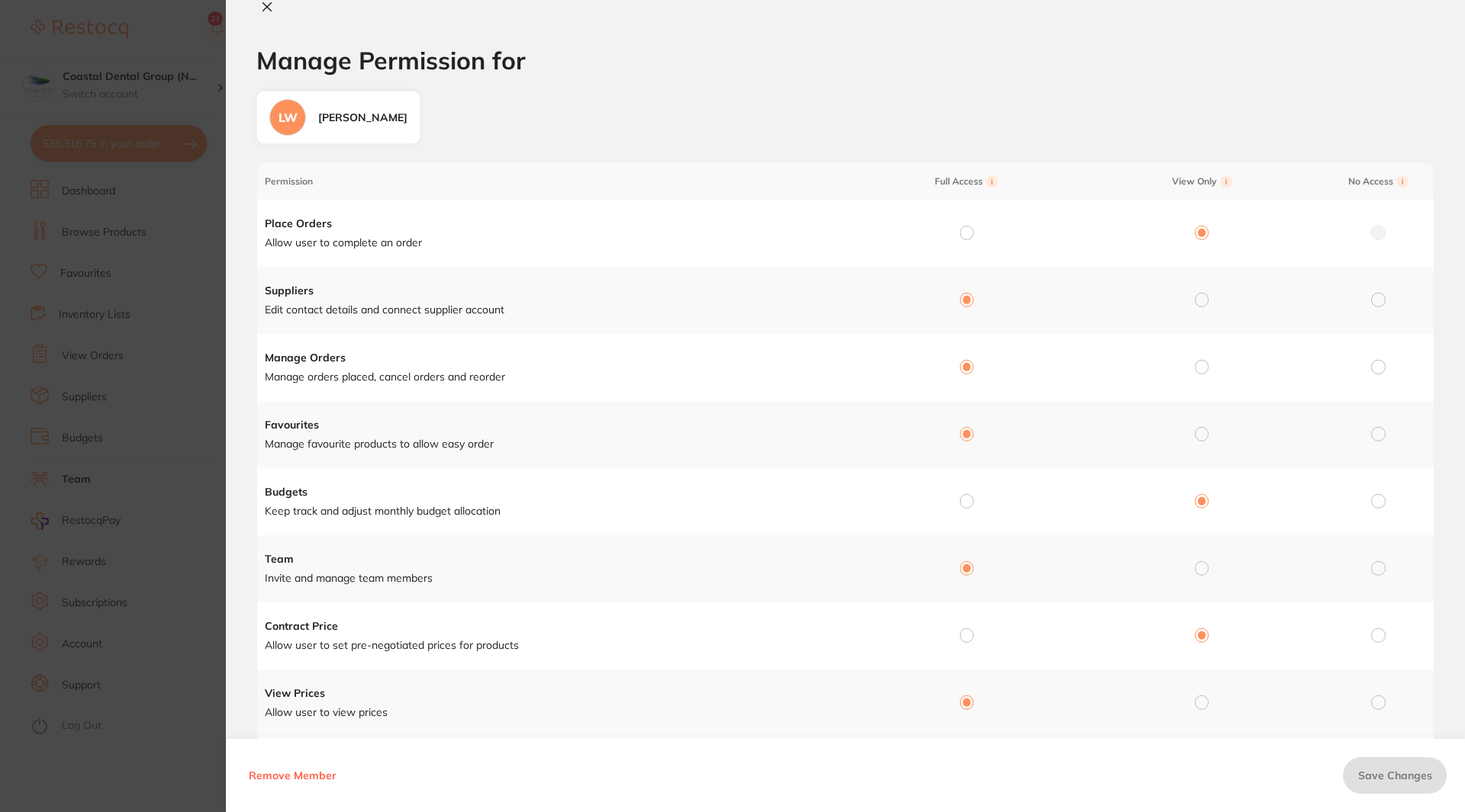
click at [264, 12] on icon at bounding box center [267, 7] width 12 height 12
checkbox input "false"
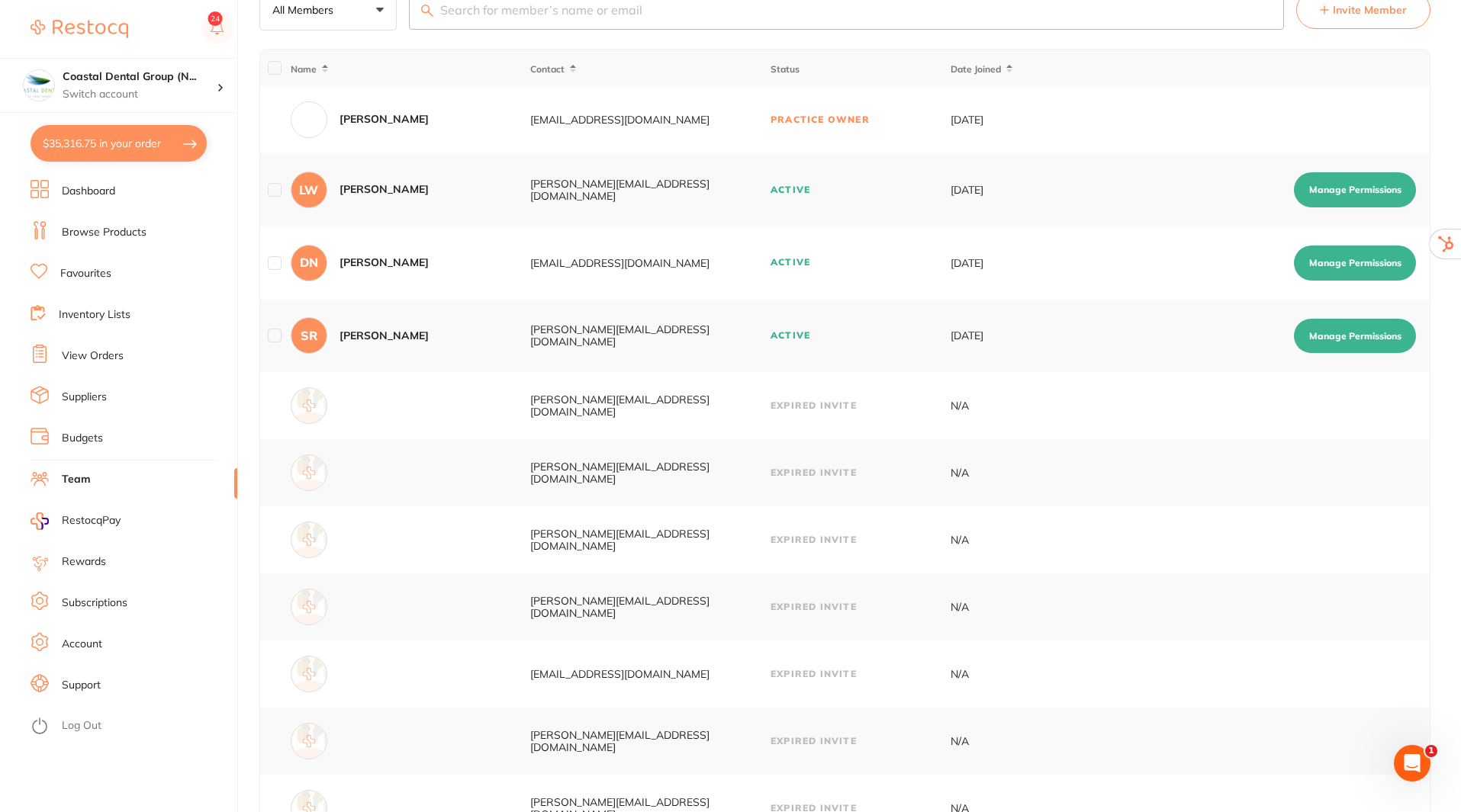
click at [88, 188] on link "Dashboard" at bounding box center [88, 191] width 53 height 15
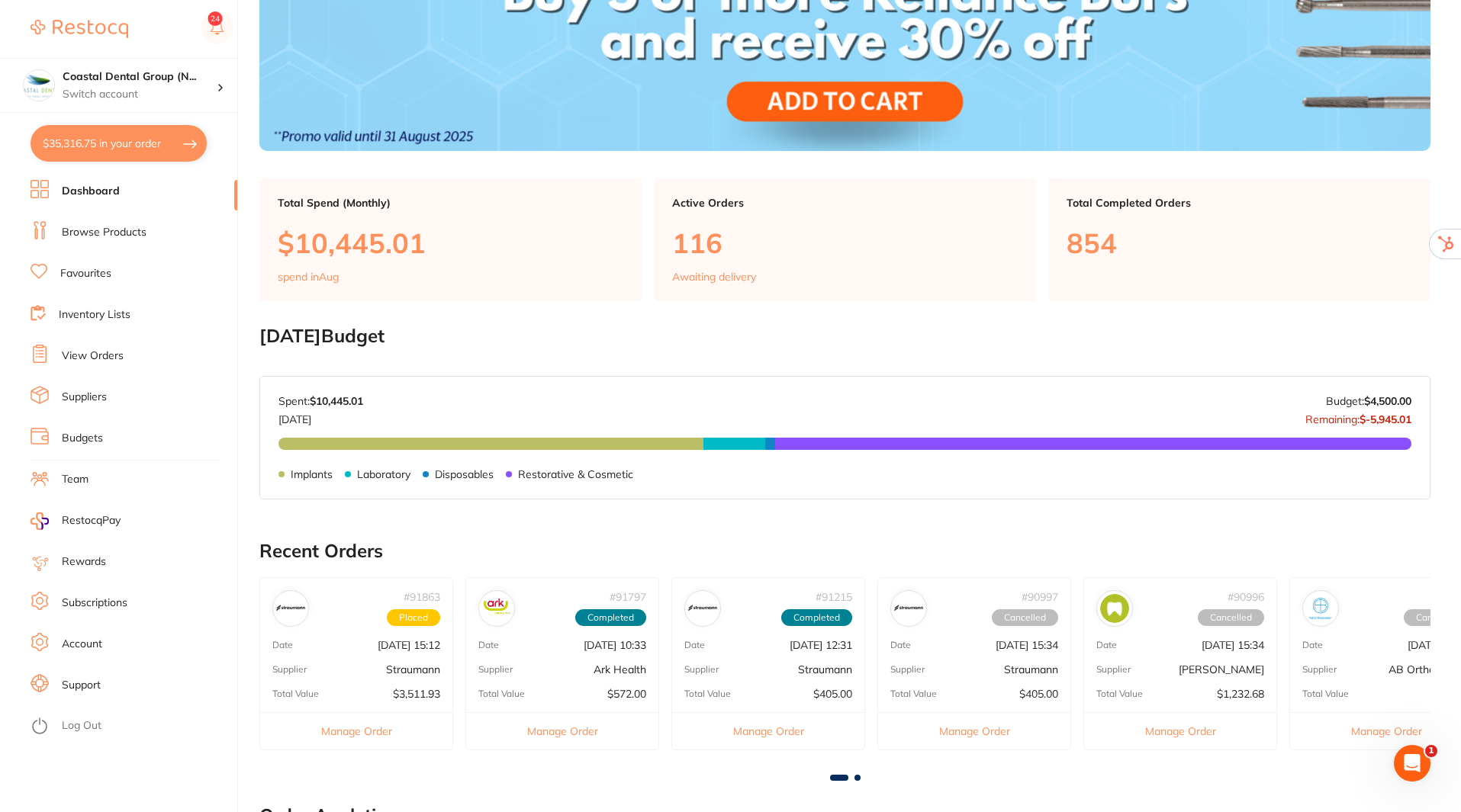
scroll to position [227, 0]
click at [71, 439] on link "Budgets" at bounding box center [82, 439] width 42 height 15
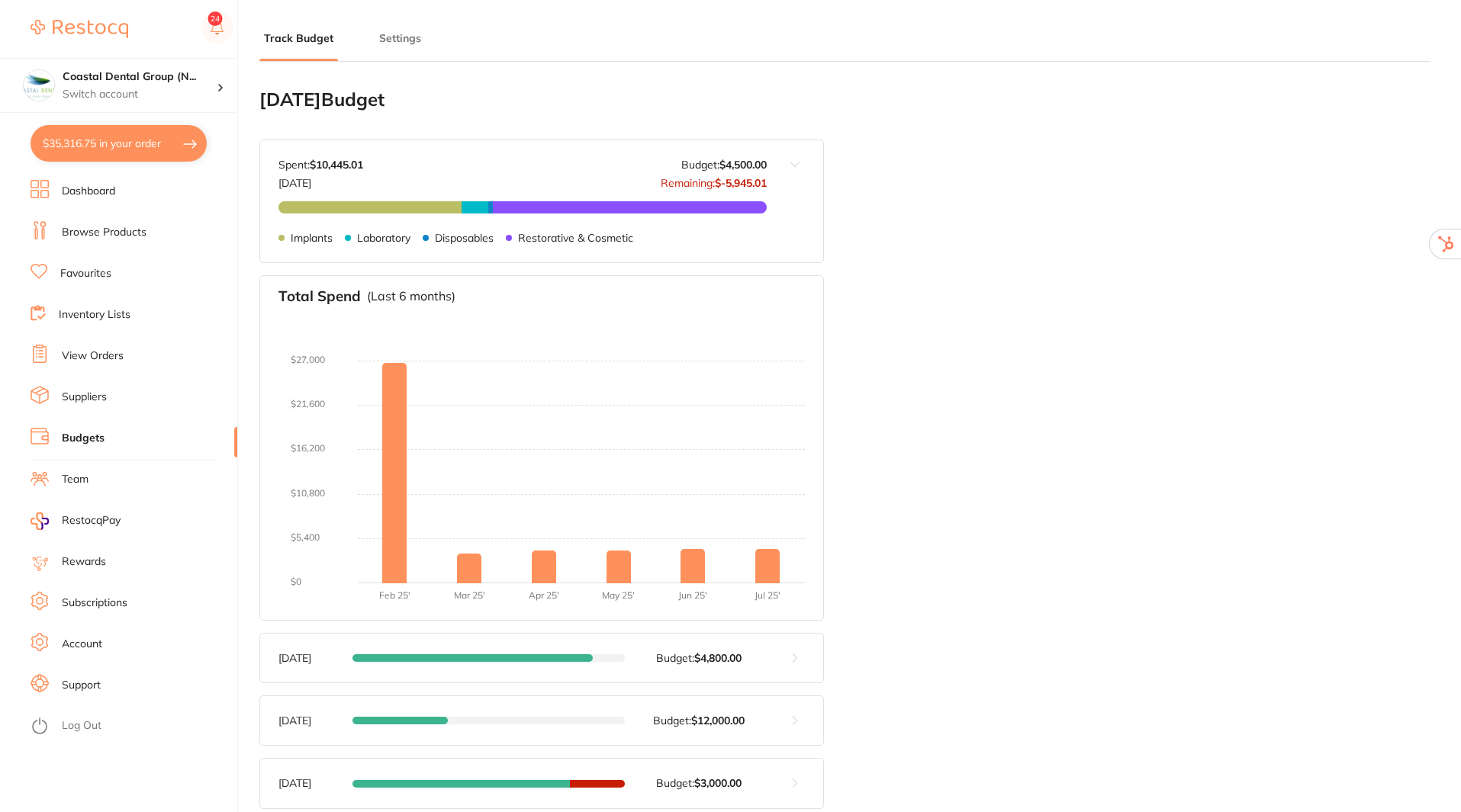
type input "6,000"
type input "4,500"
type input "3.0"
type input "150,000"
type input "4,500"
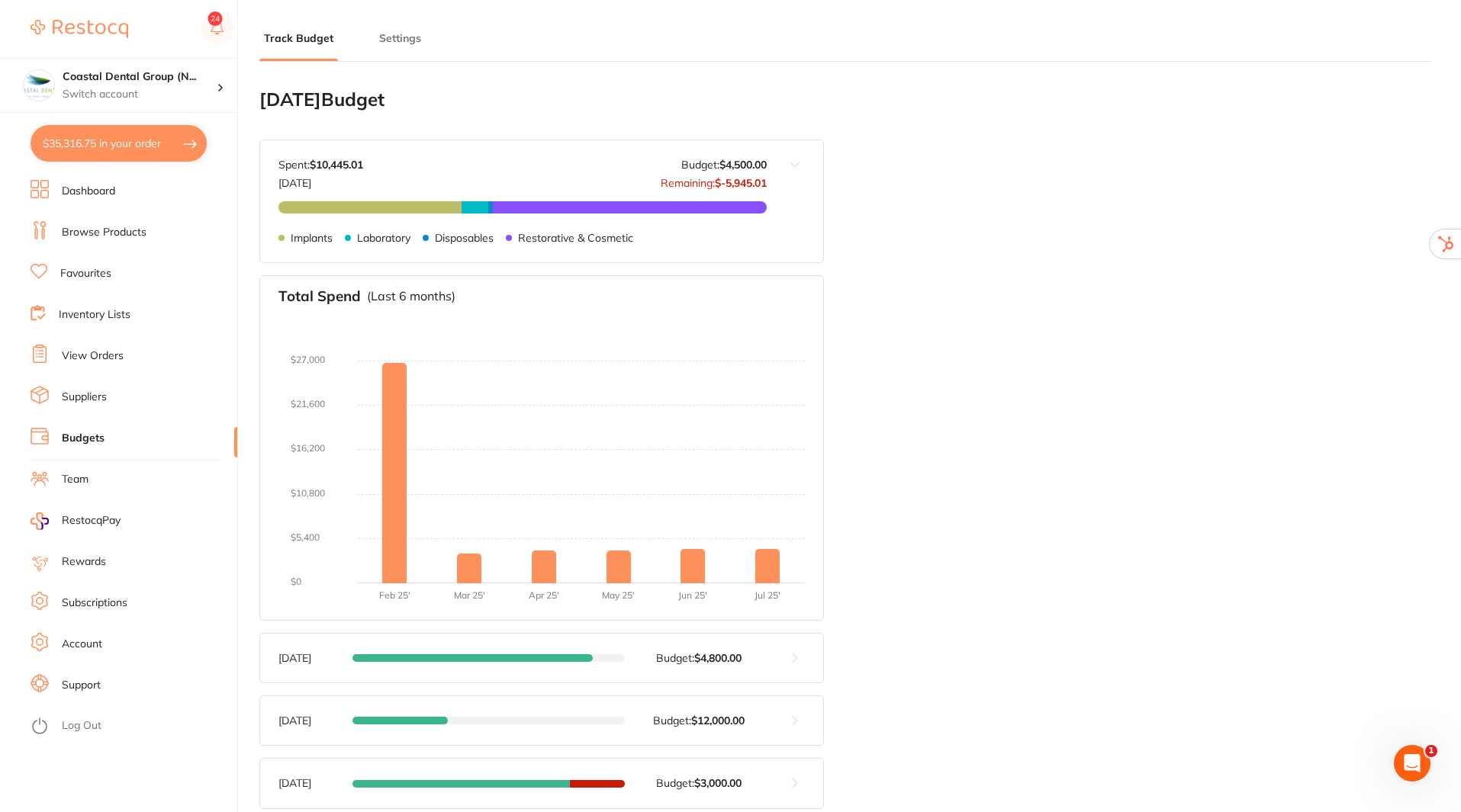
click at [390, 38] on button "Settings" at bounding box center [400, 38] width 51 height 14
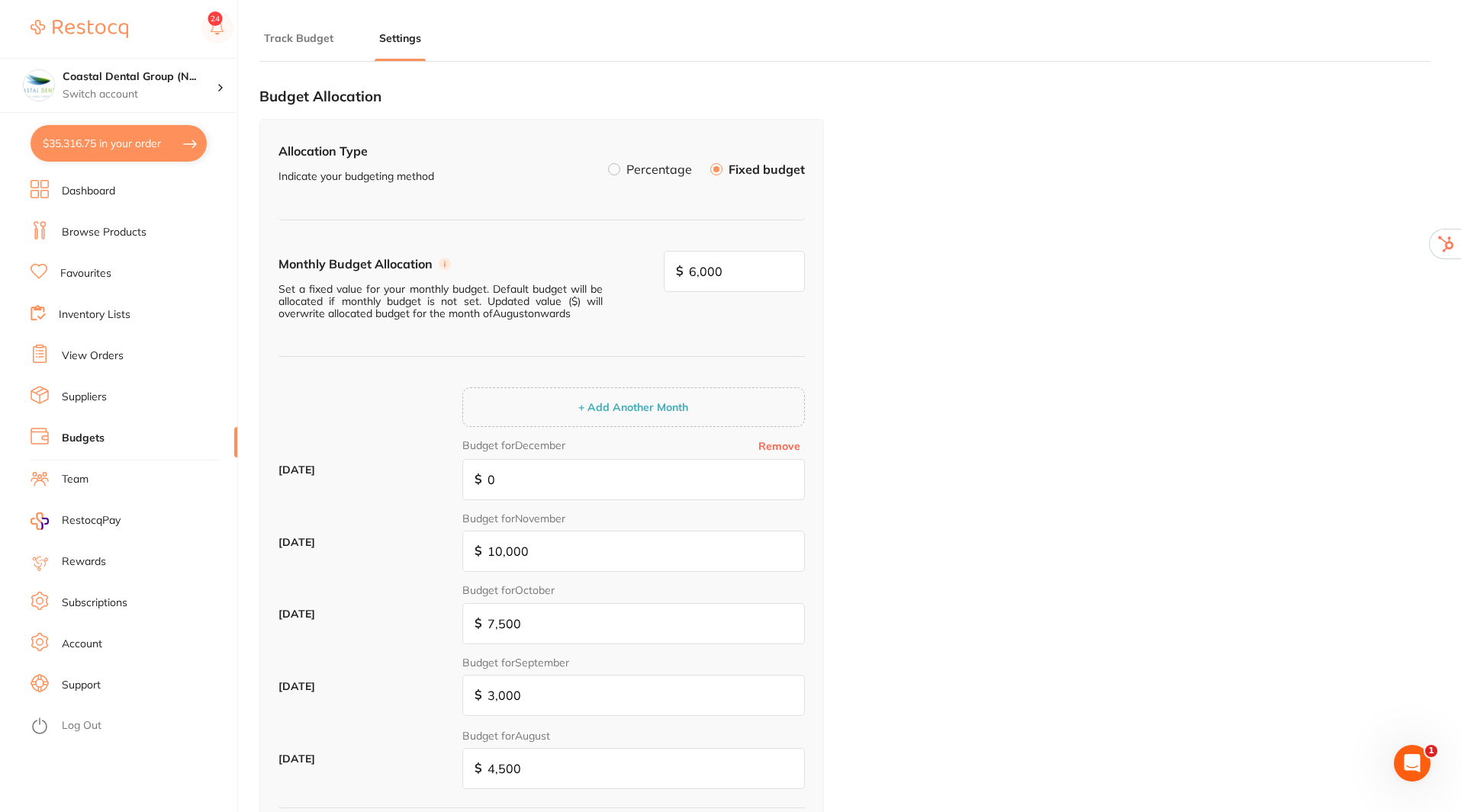
click at [613, 172] on label at bounding box center [614, 169] width 12 height 12
click at [608, 163] on input "Percentage" at bounding box center [608, 163] width 0 height 0
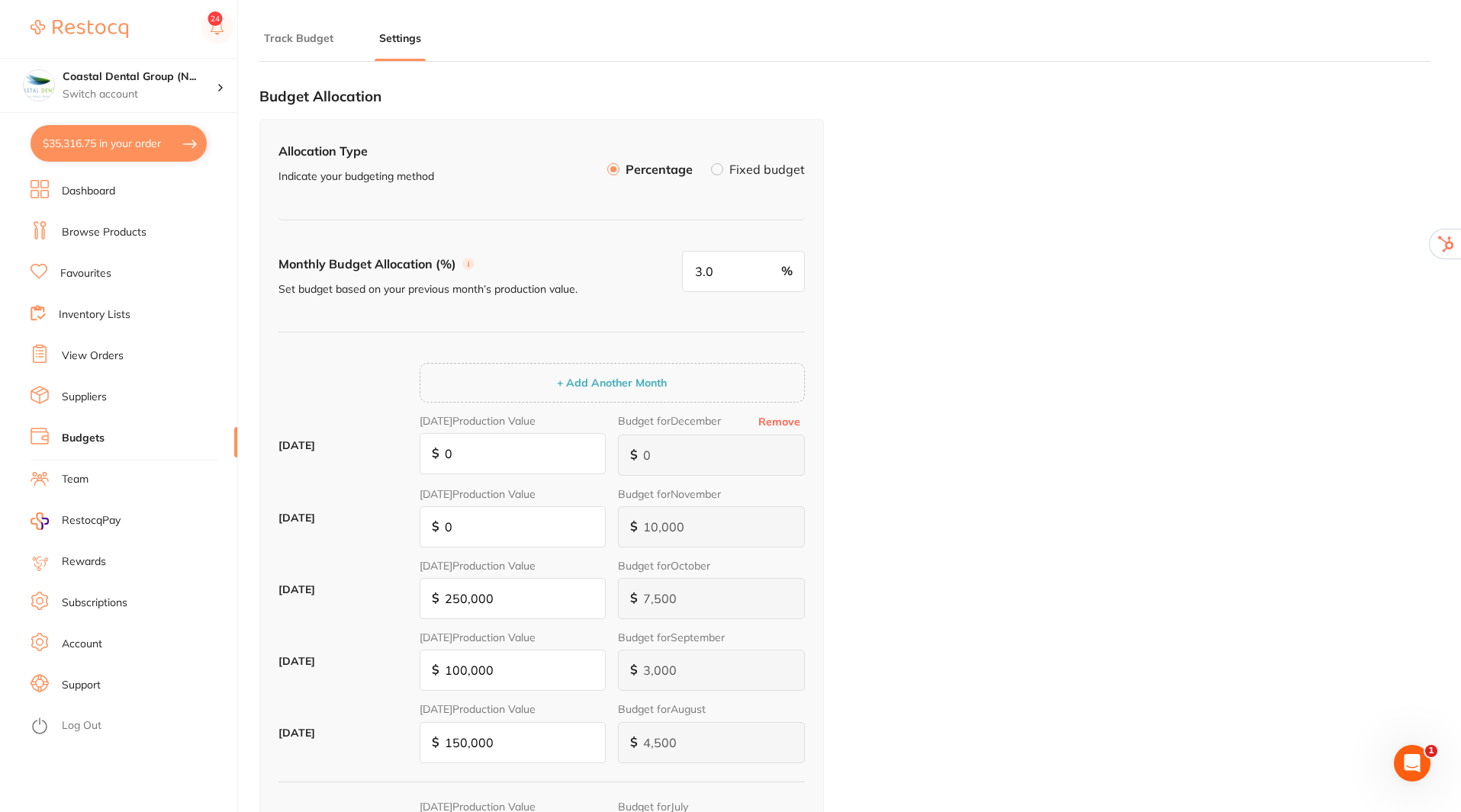
click at [761, 163] on label "Fixed budget" at bounding box center [766, 169] width 75 height 12
click at [711, 163] on input "Fixed budget" at bounding box center [711, 163] width 0 height 0
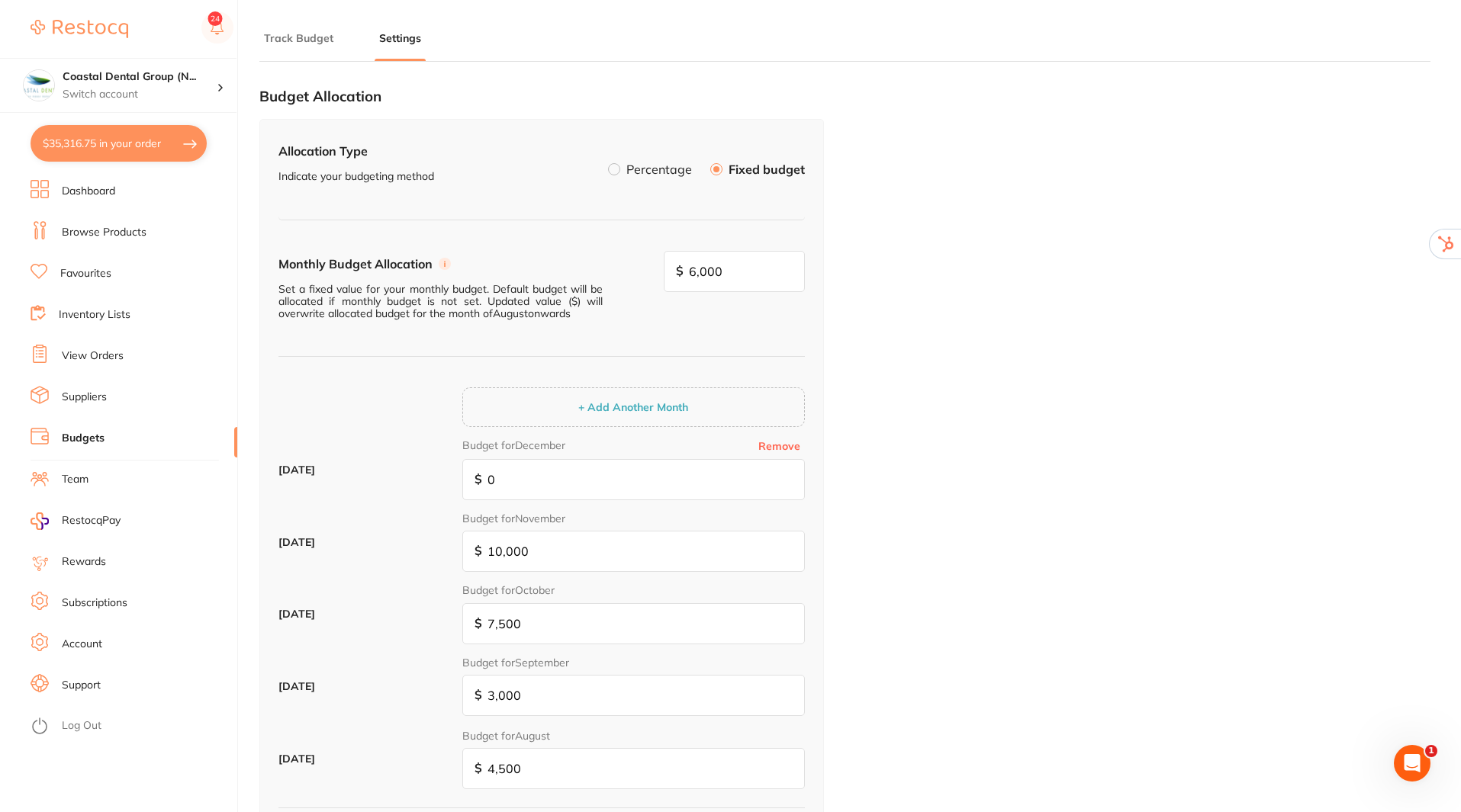
click at [108, 234] on link "Browse Products" at bounding box center [104, 233] width 85 height 15
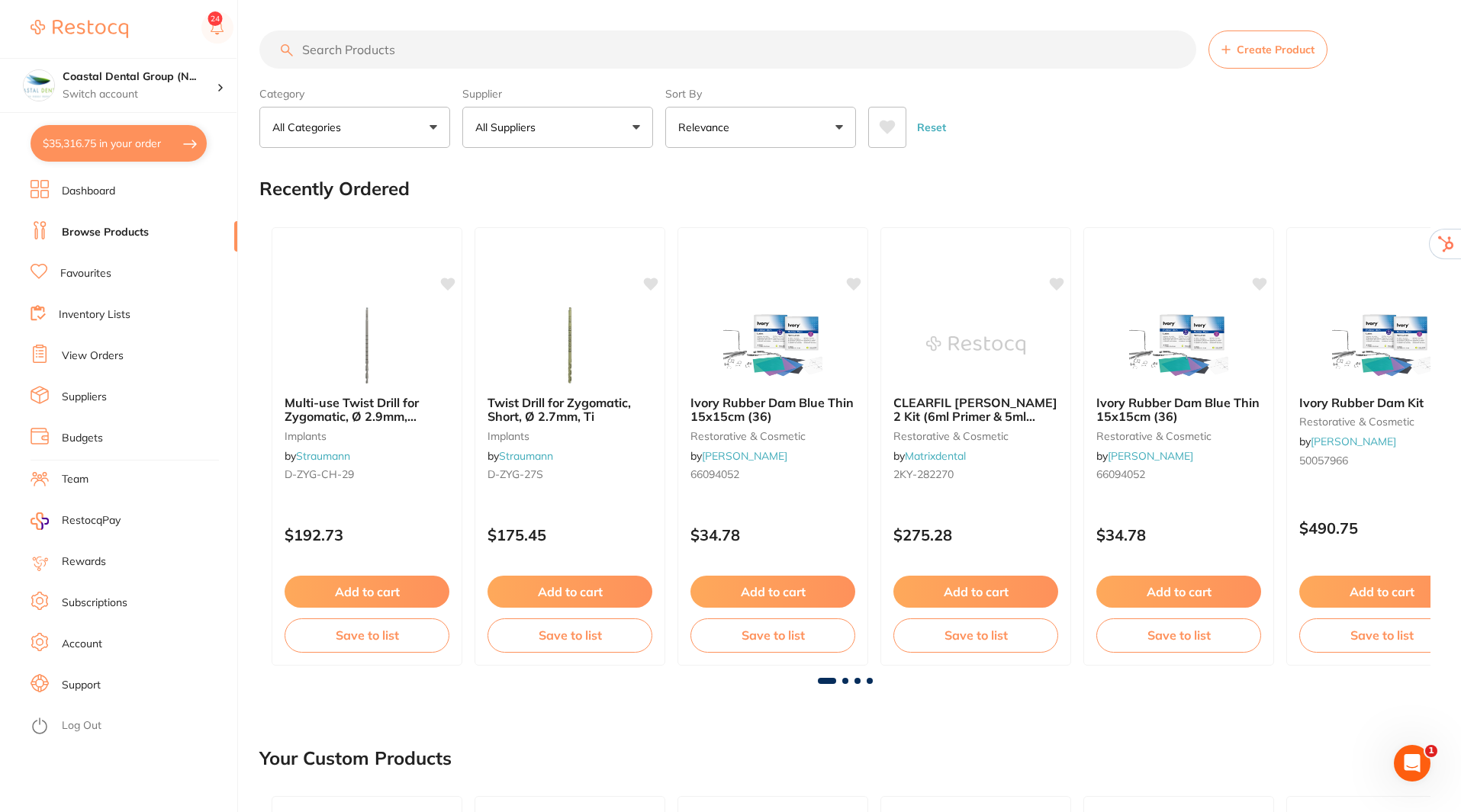
click at [492, 50] on input "search" at bounding box center [728, 49] width 937 height 38
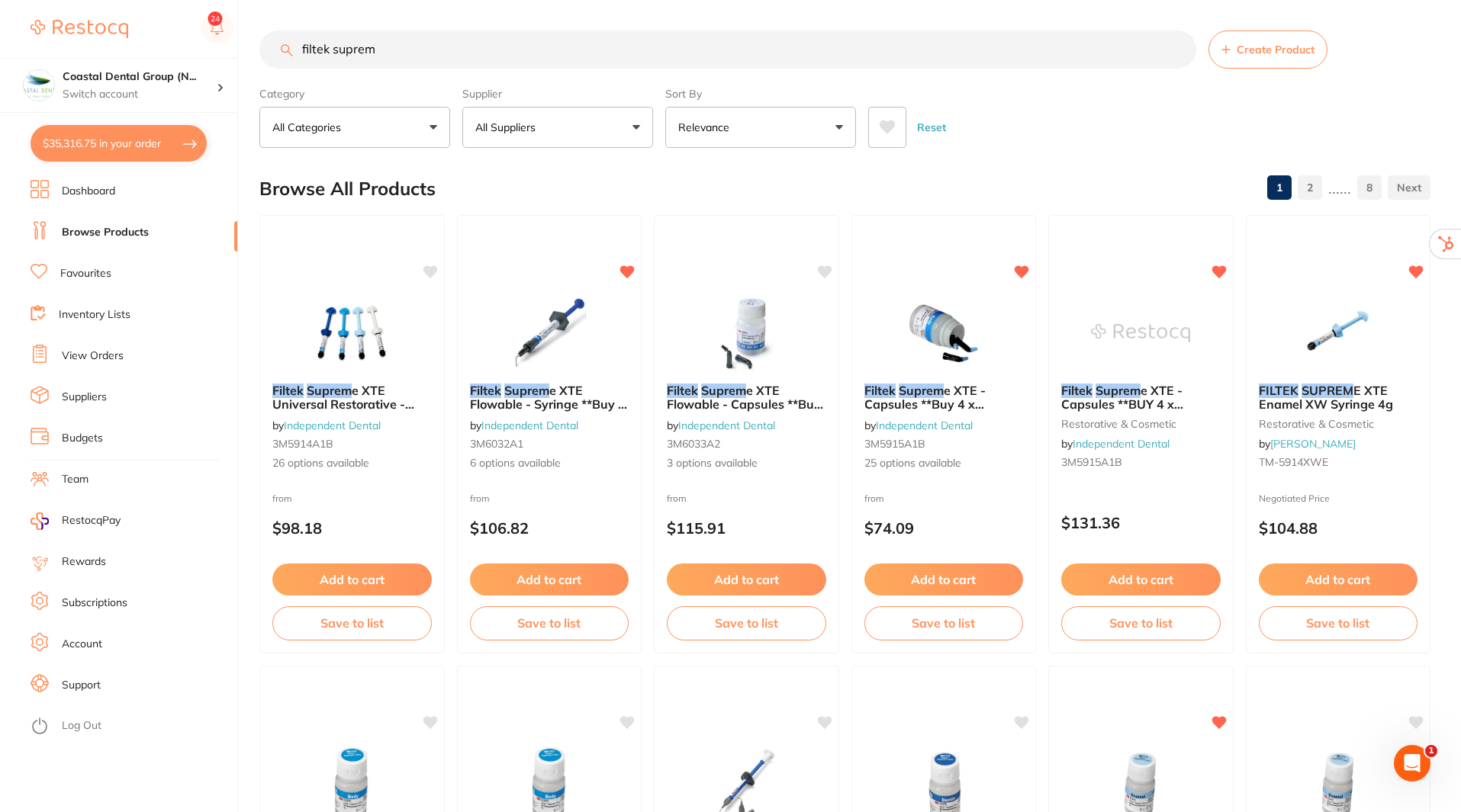
type input "filtek suprem"
click at [154, 171] on section "Coastal Dental Group (N... Switch account Coastal Dental Group (Newcastle) Coas…" at bounding box center [119, 406] width 238 height 812
click at [145, 136] on button "$35,316.75 in your order" at bounding box center [119, 143] width 176 height 36
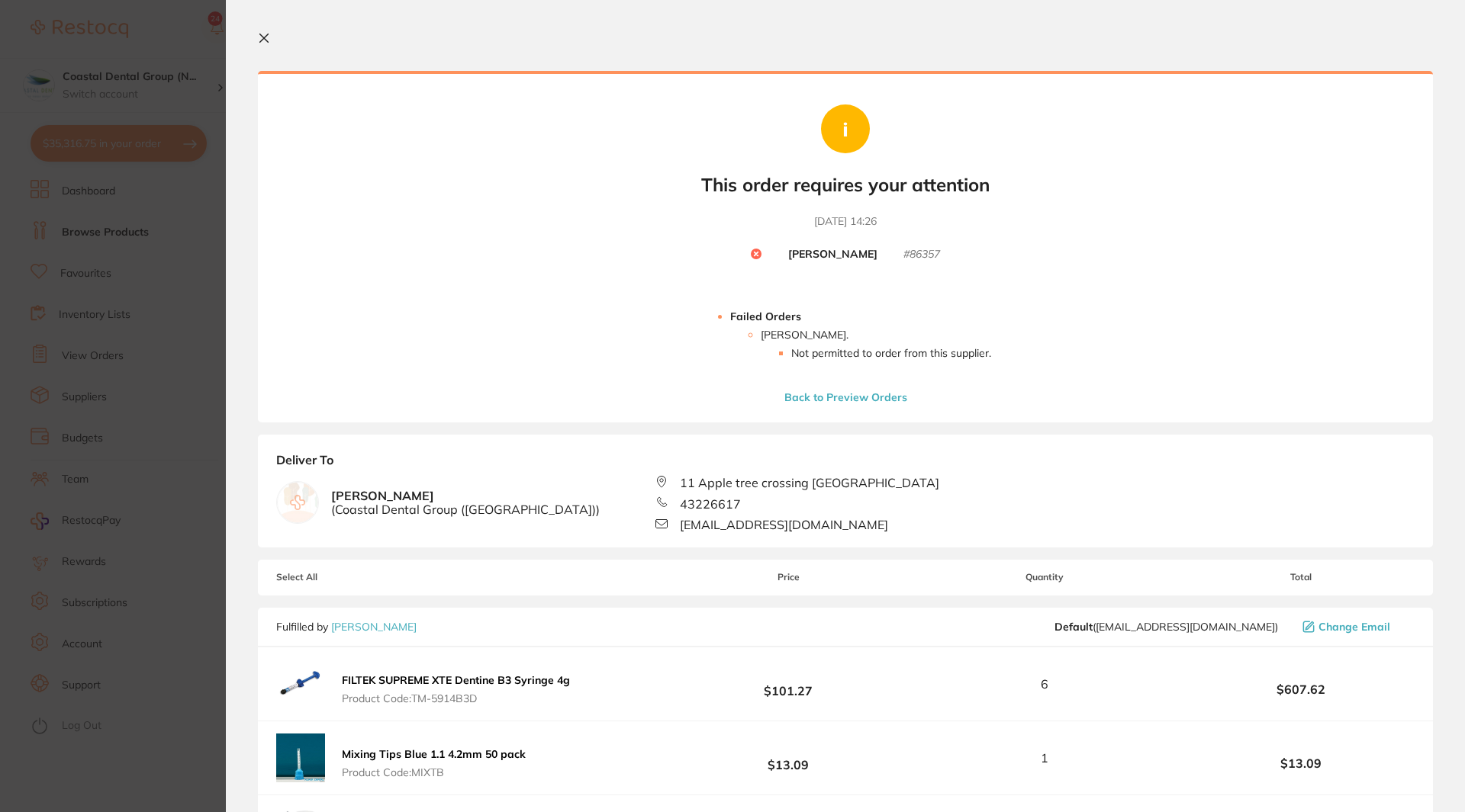
click at [270, 33] on button at bounding box center [267, 39] width 19 height 14
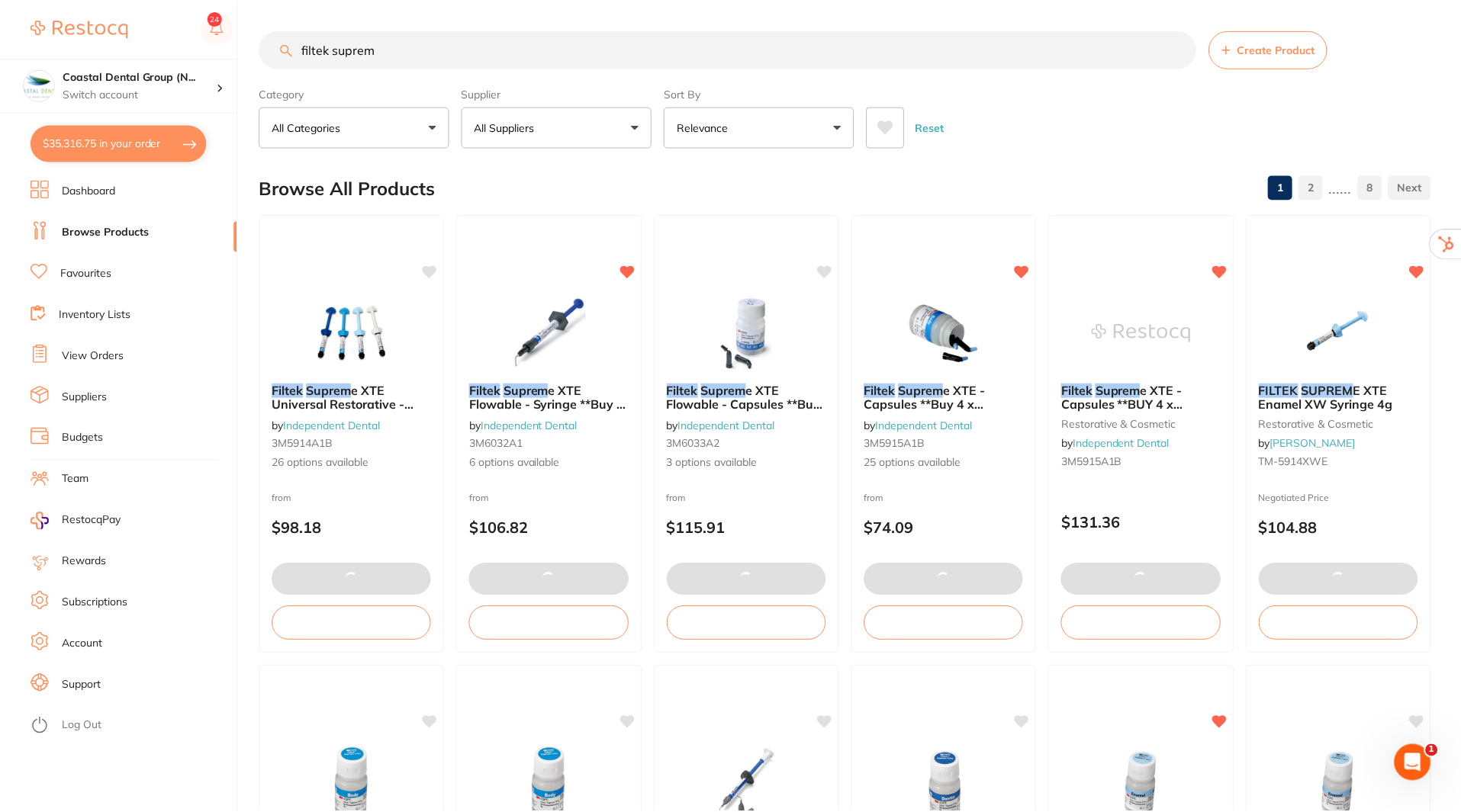
scroll to position [227, 0]
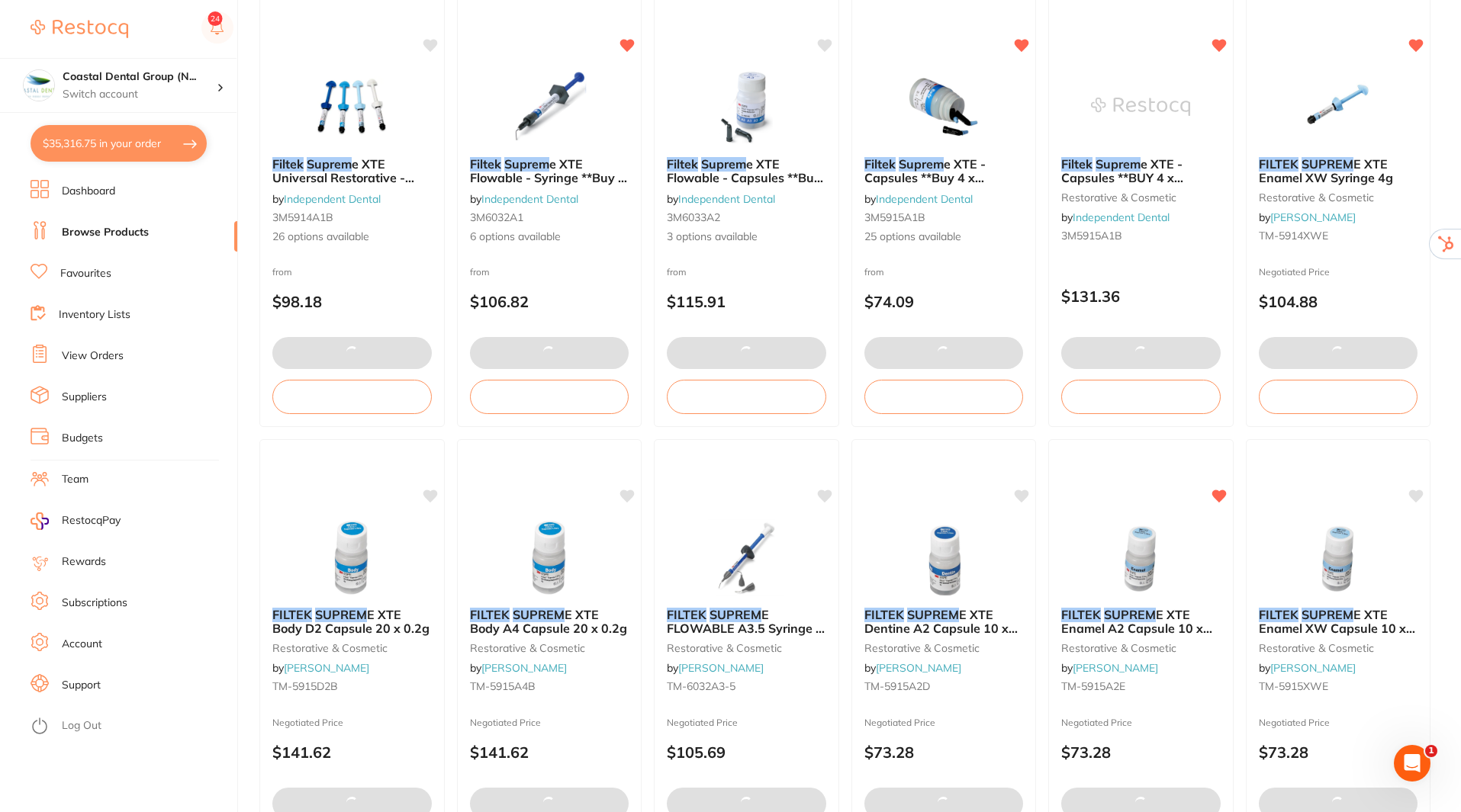
click at [124, 156] on button "$35,316.75 in your order" at bounding box center [119, 143] width 176 height 36
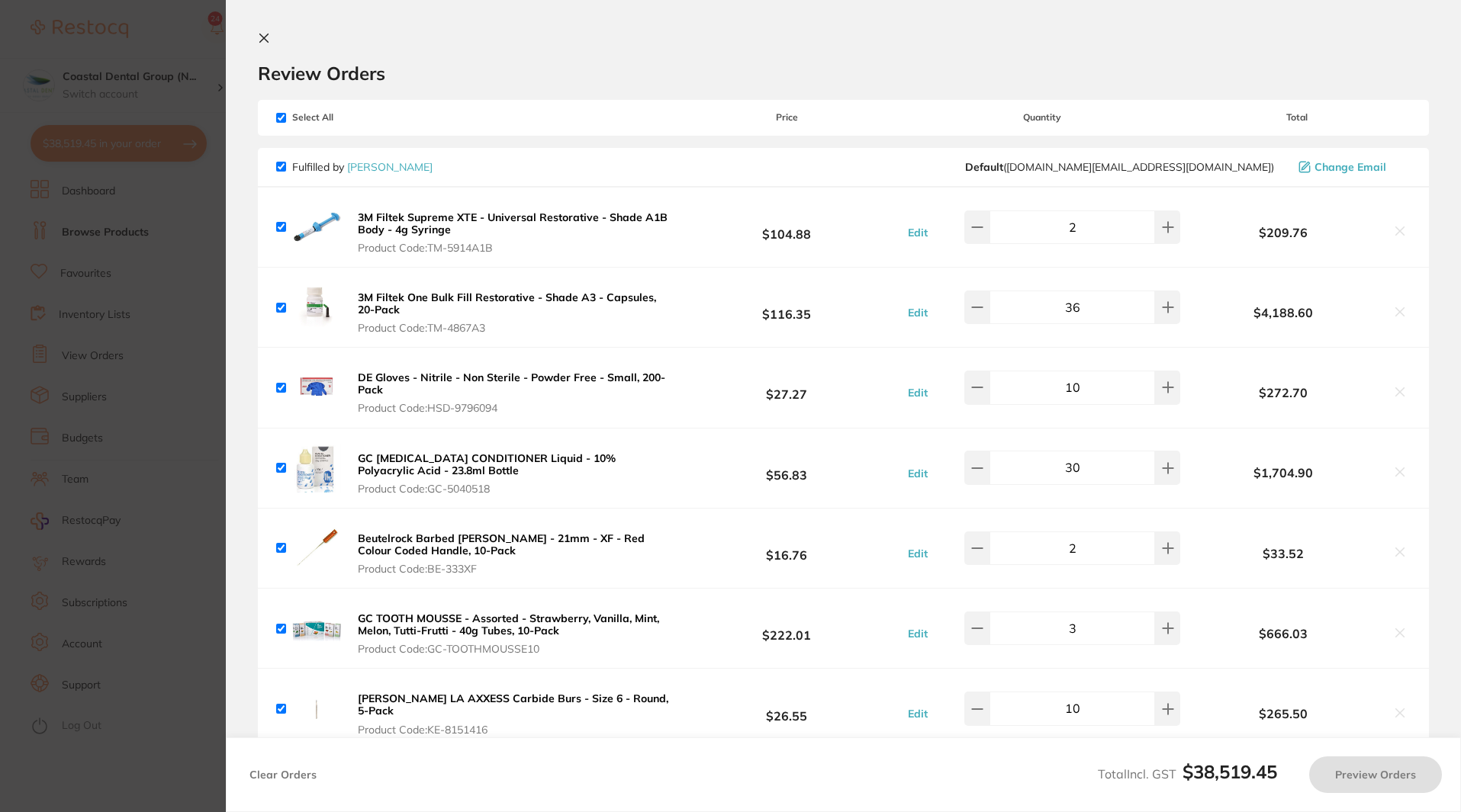
checkbox input "true"
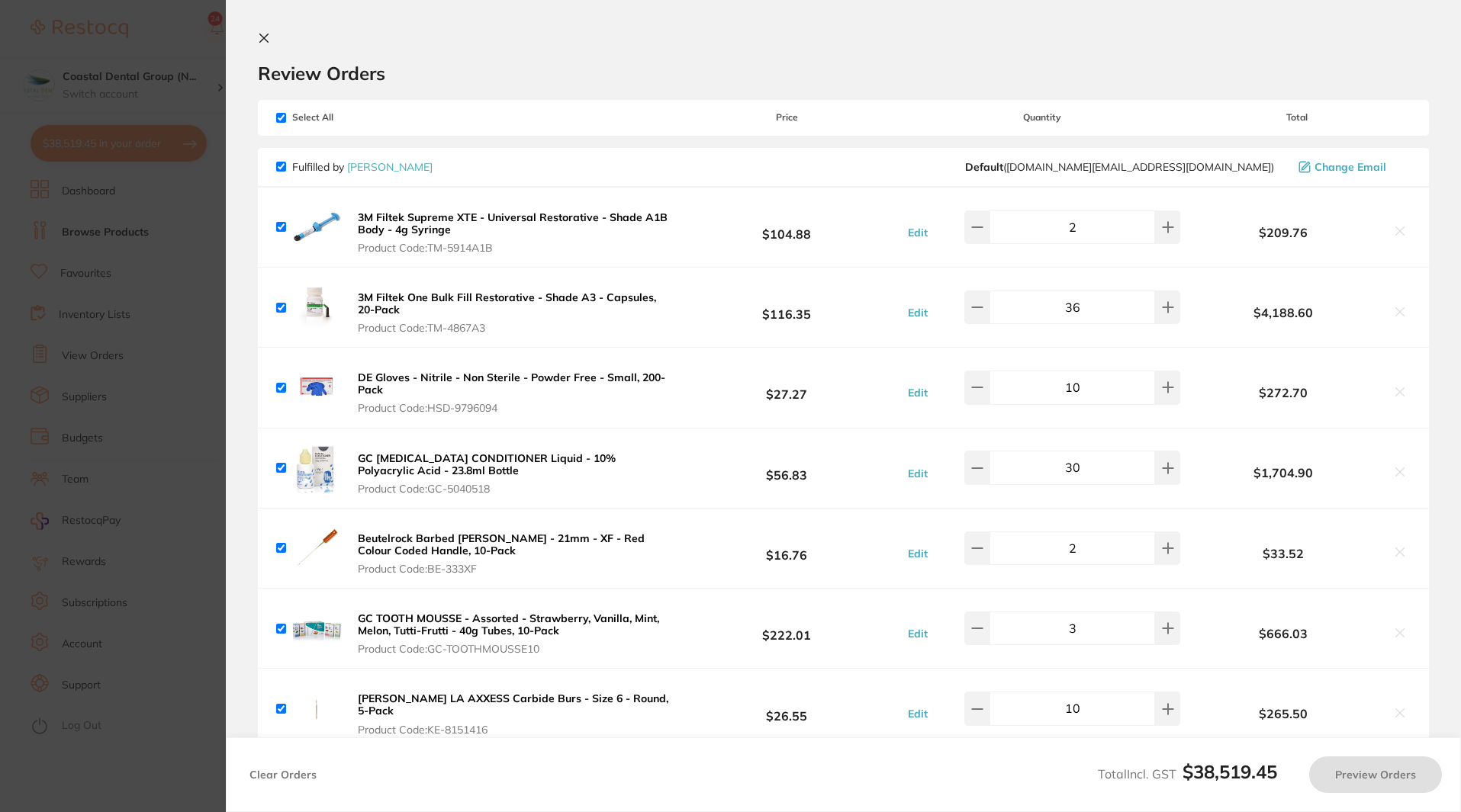
checkbox input "true"
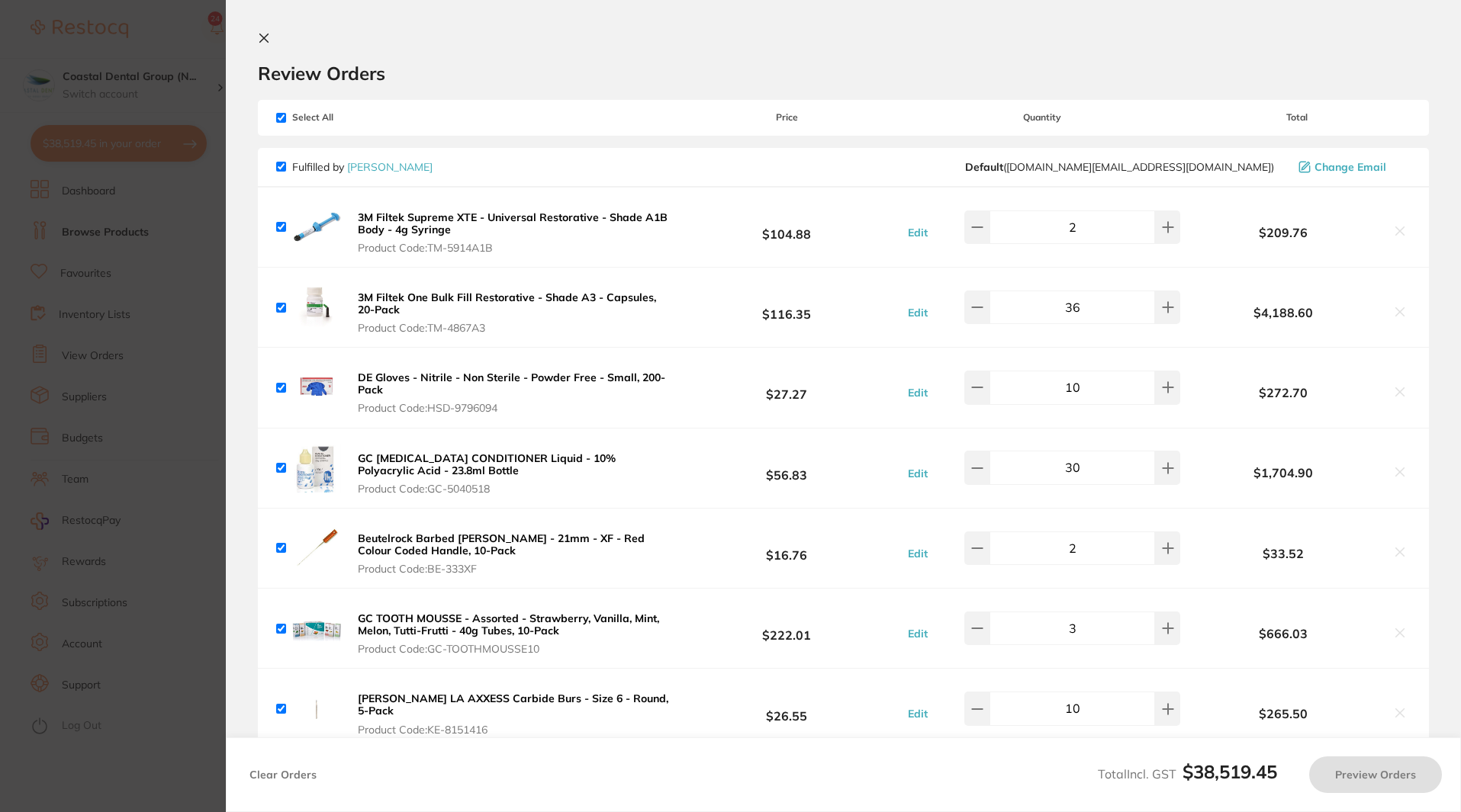
checkbox input "true"
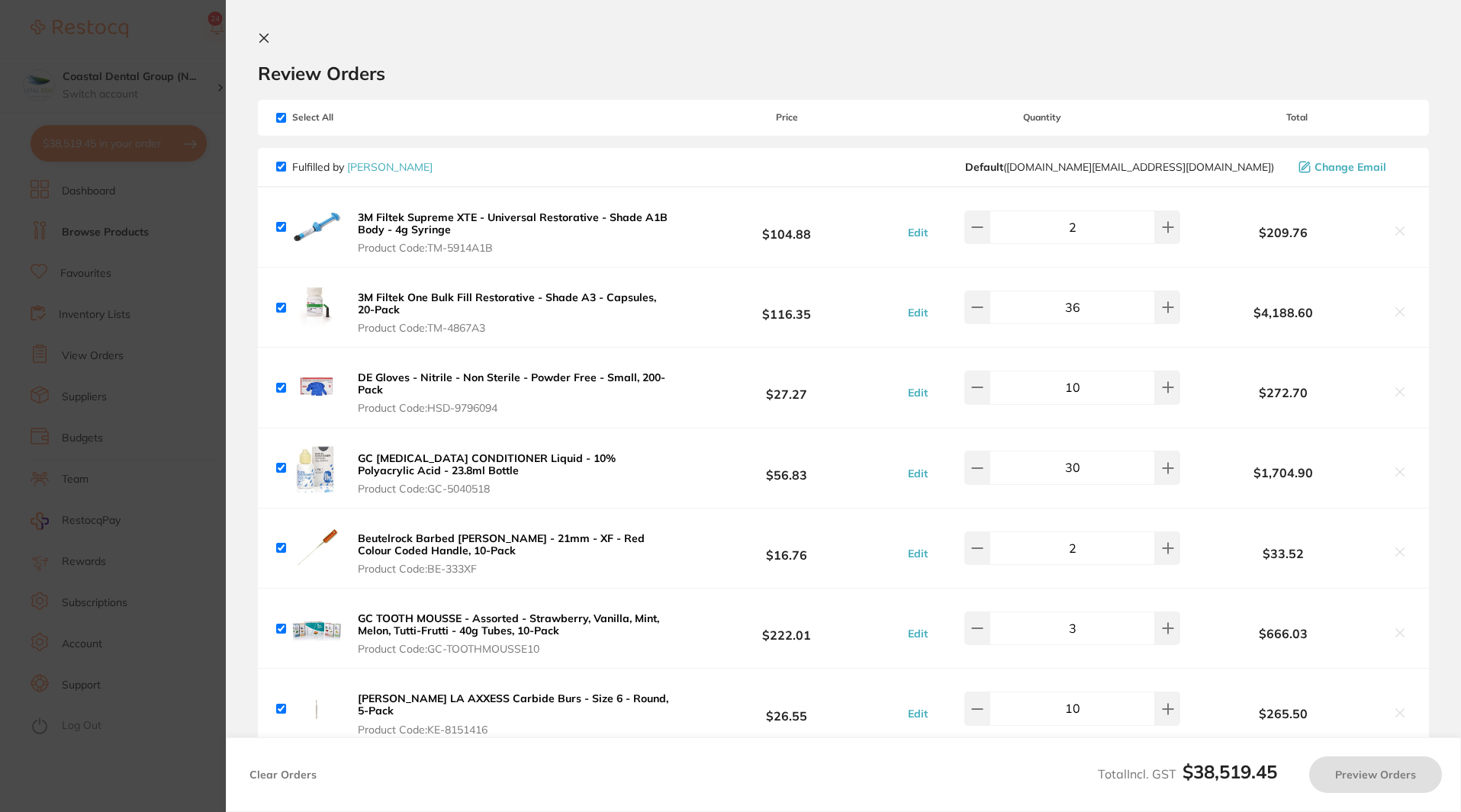
checkbox input "true"
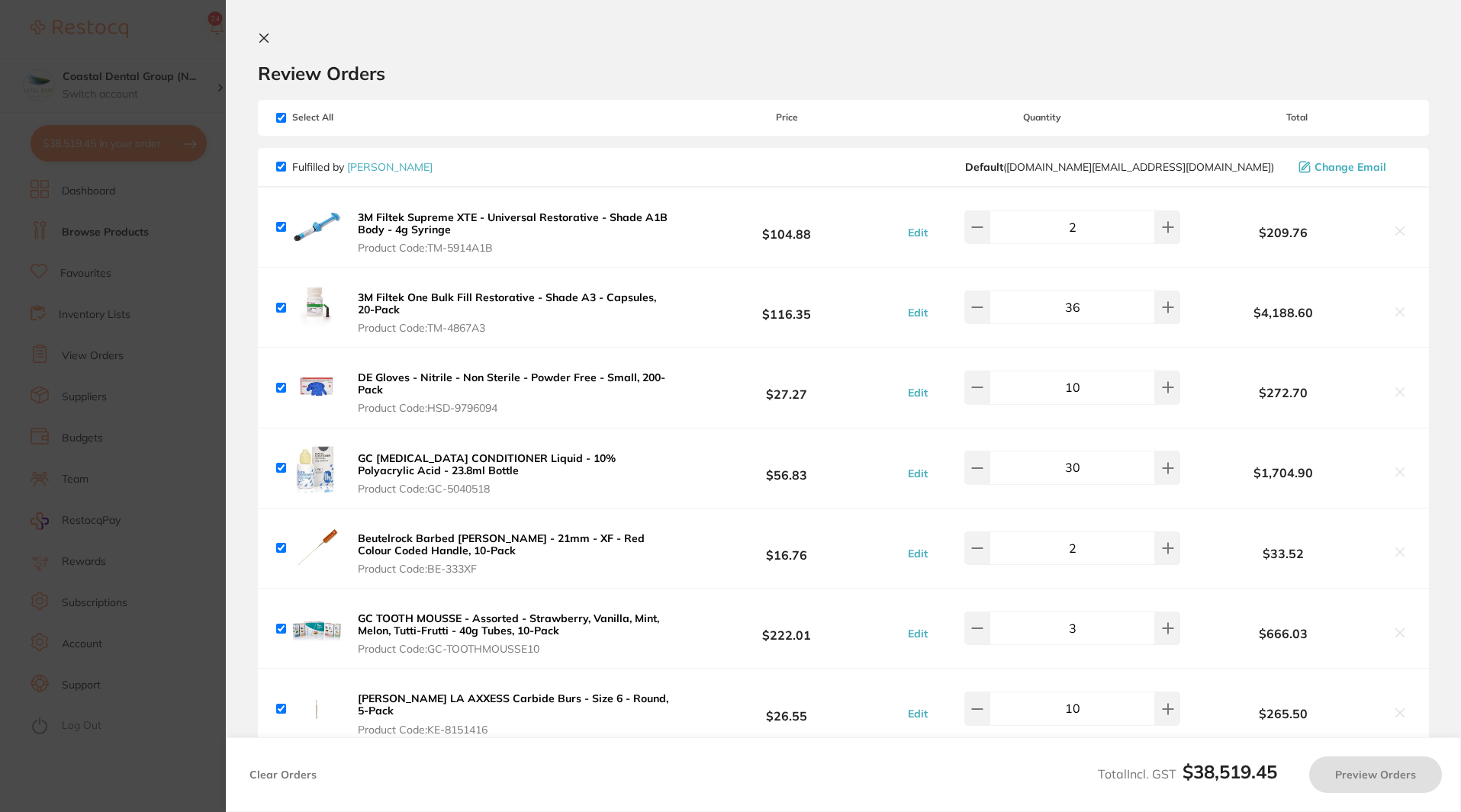
checkbox input "true"
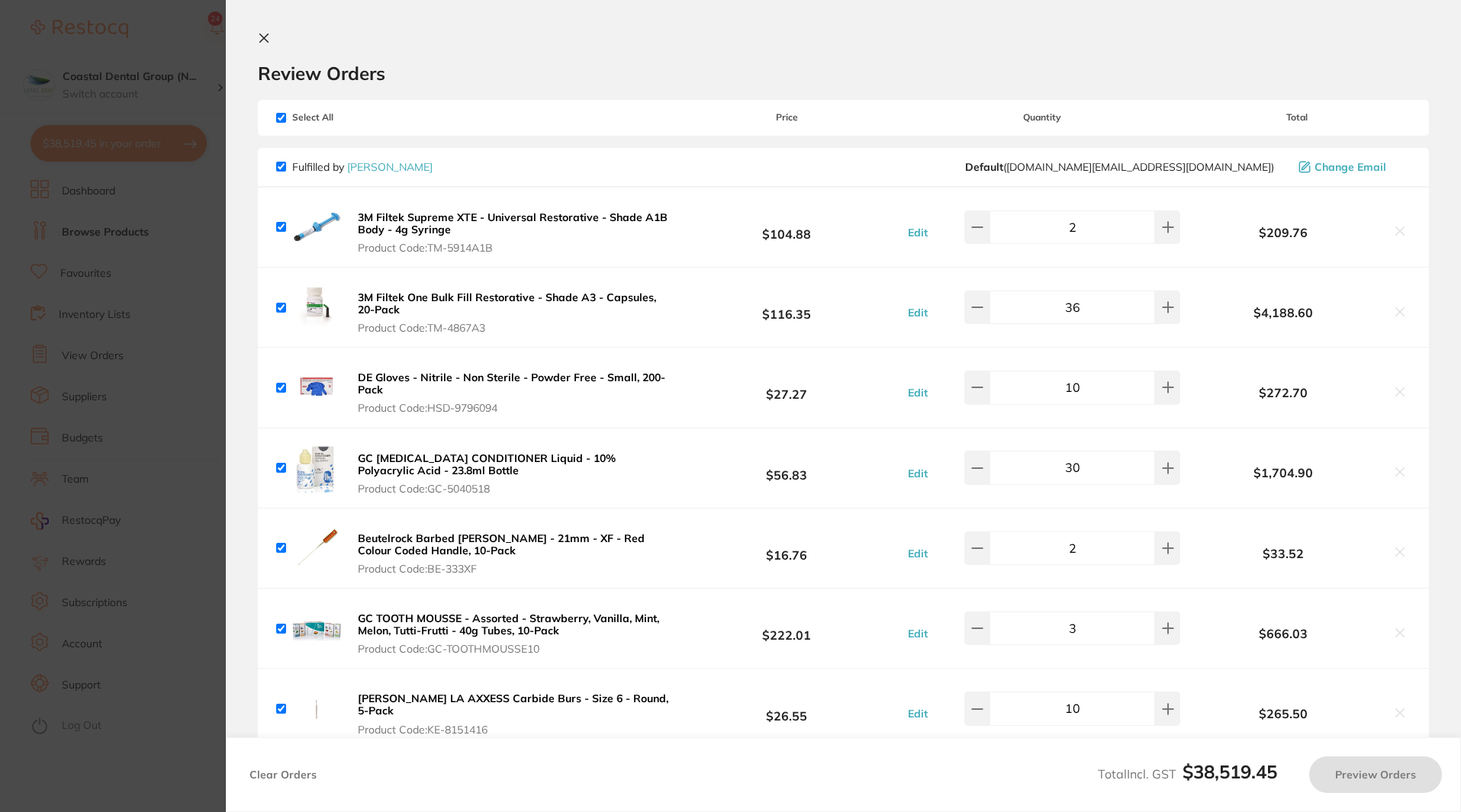
checkbox input "true"
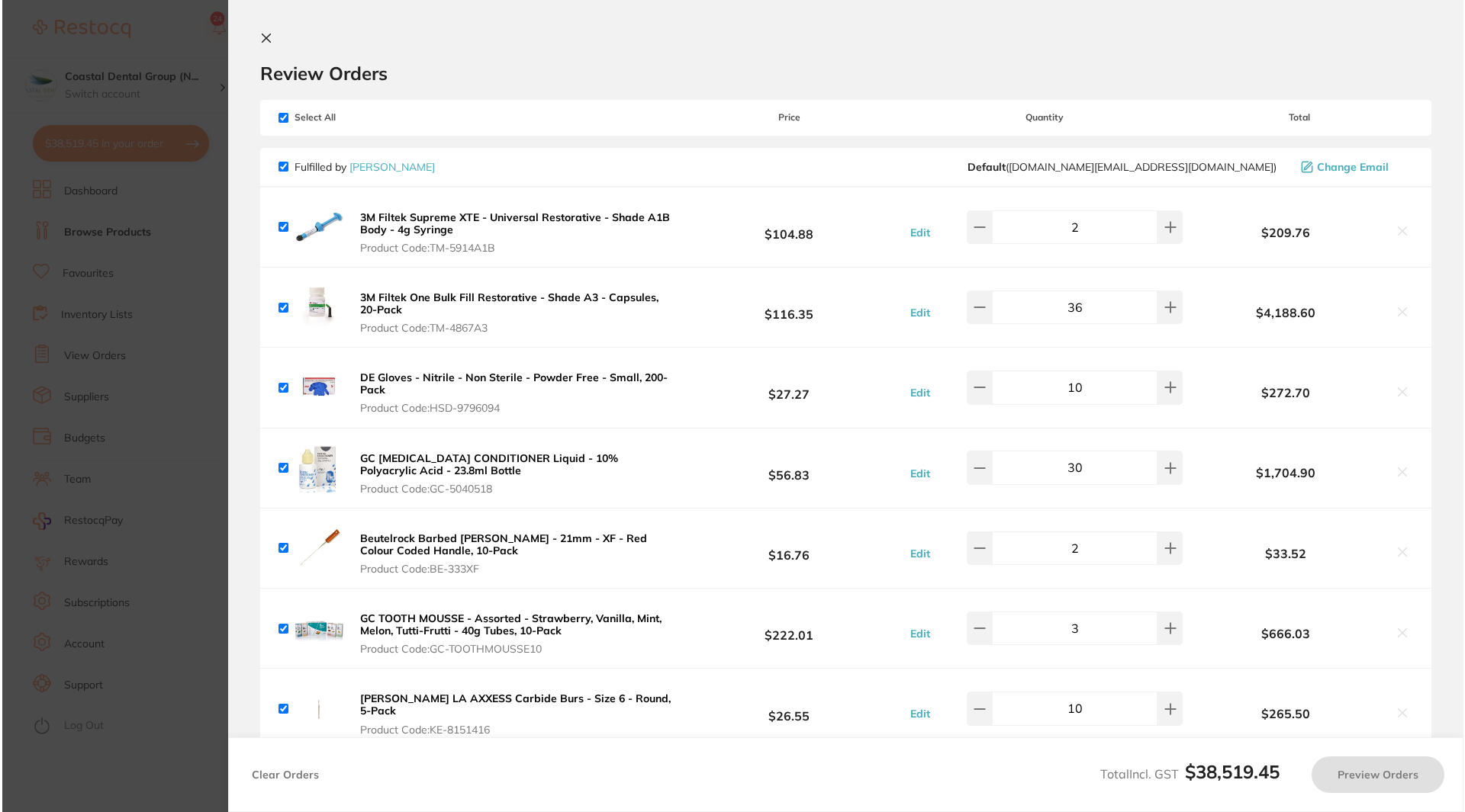
scroll to position [0, 0]
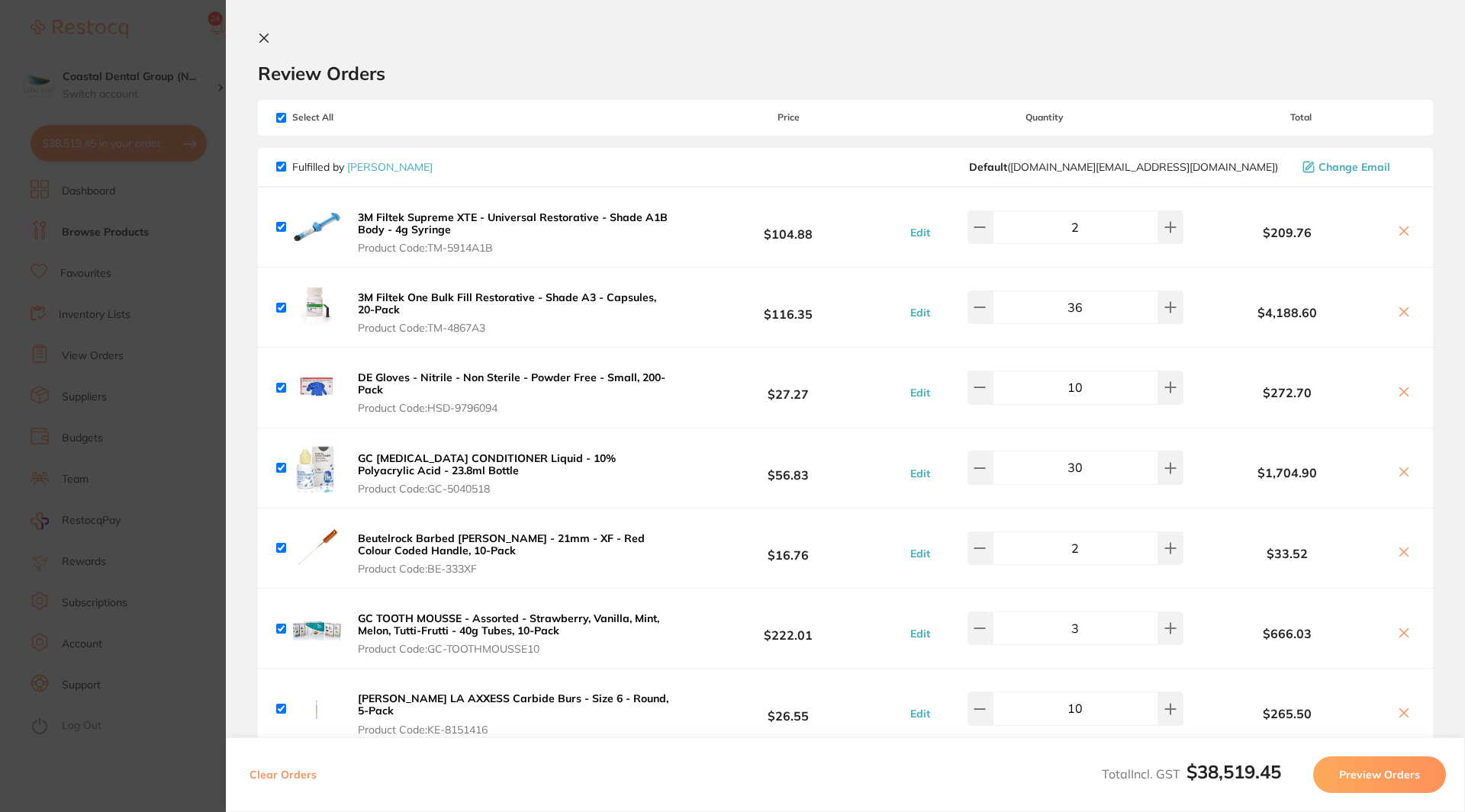
click at [283, 121] on input "checkbox" at bounding box center [281, 118] width 10 height 10
checkbox input "false"
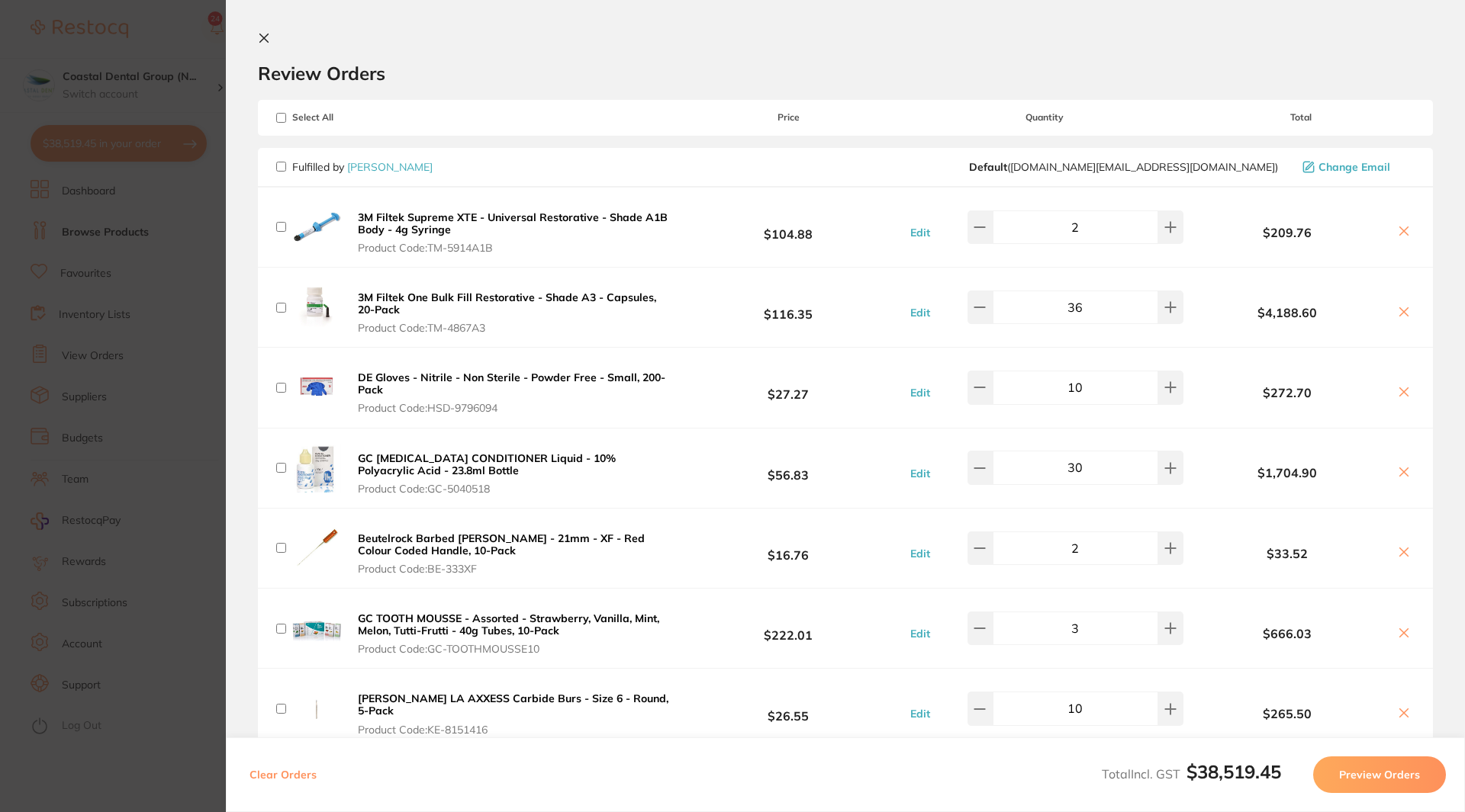
checkbox input "false"
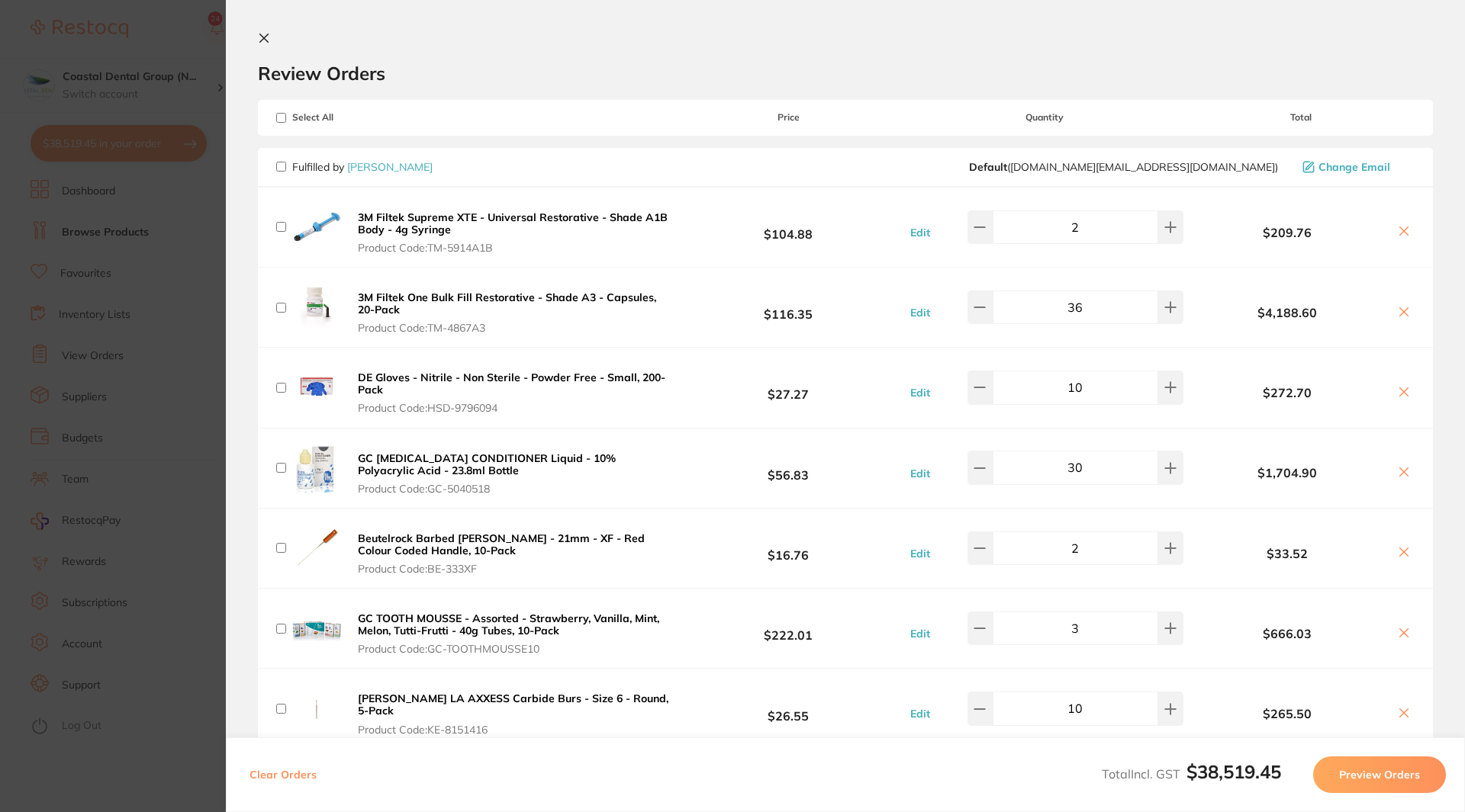
checkbox input "false"
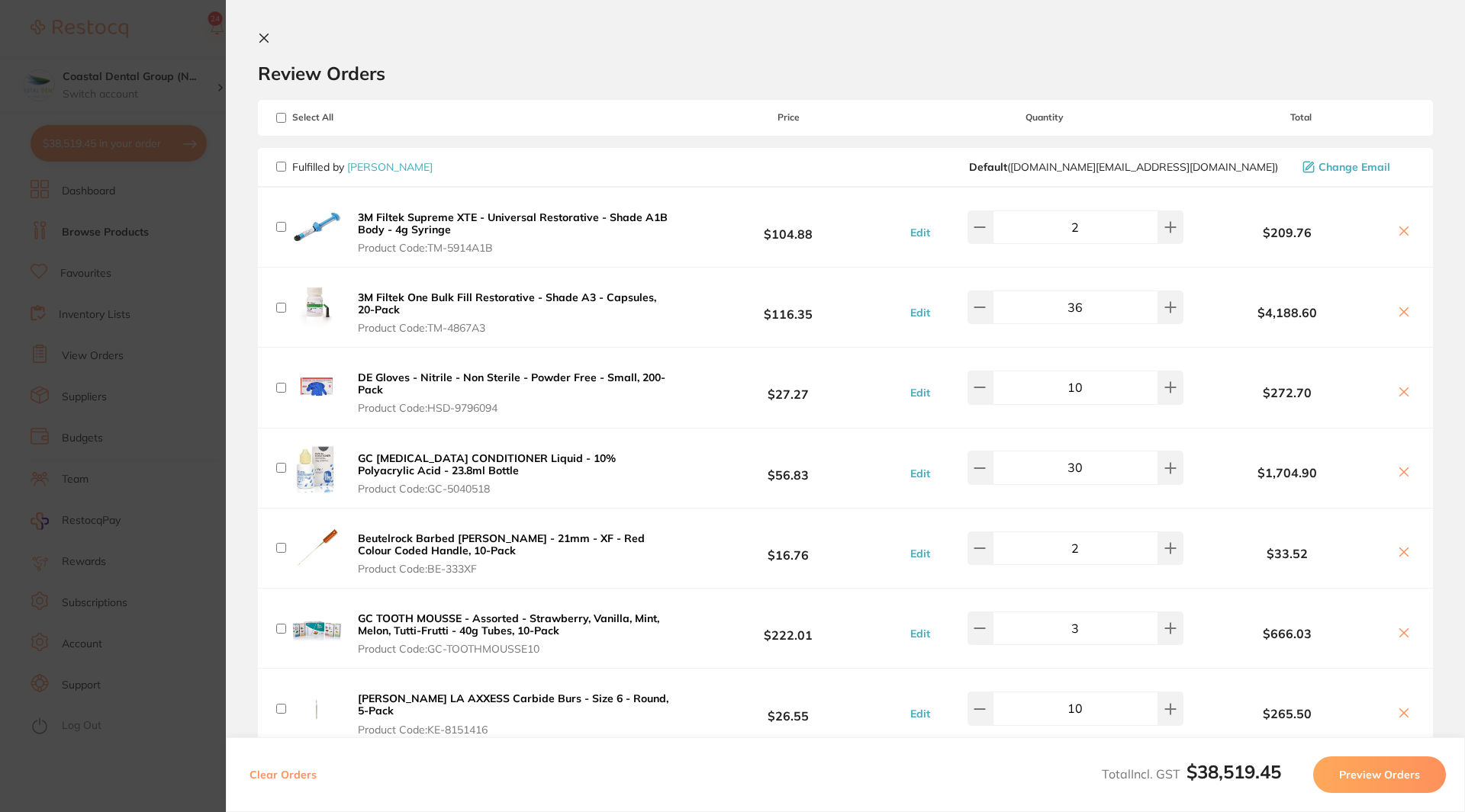
checkbox input "false"
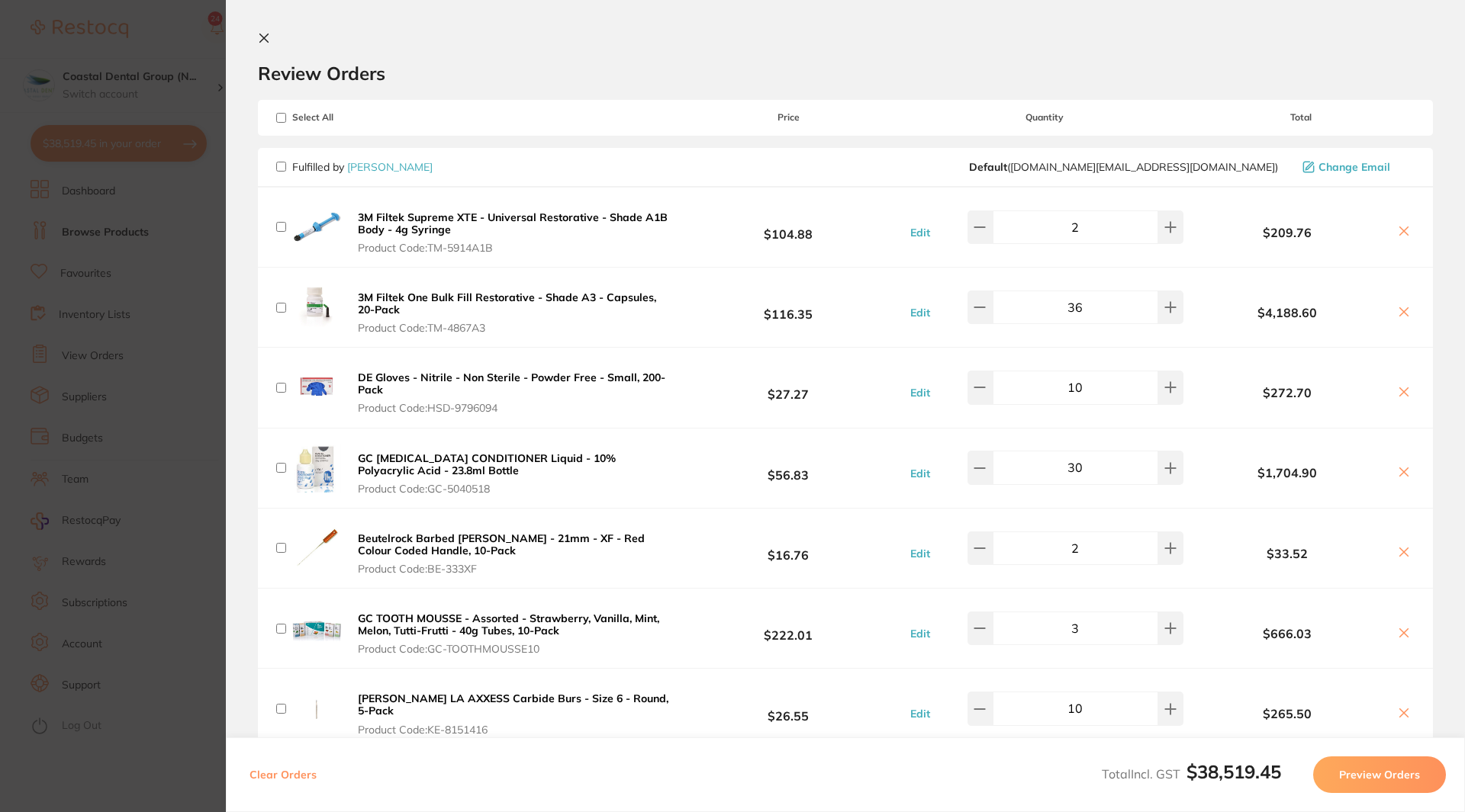
checkbox input "false"
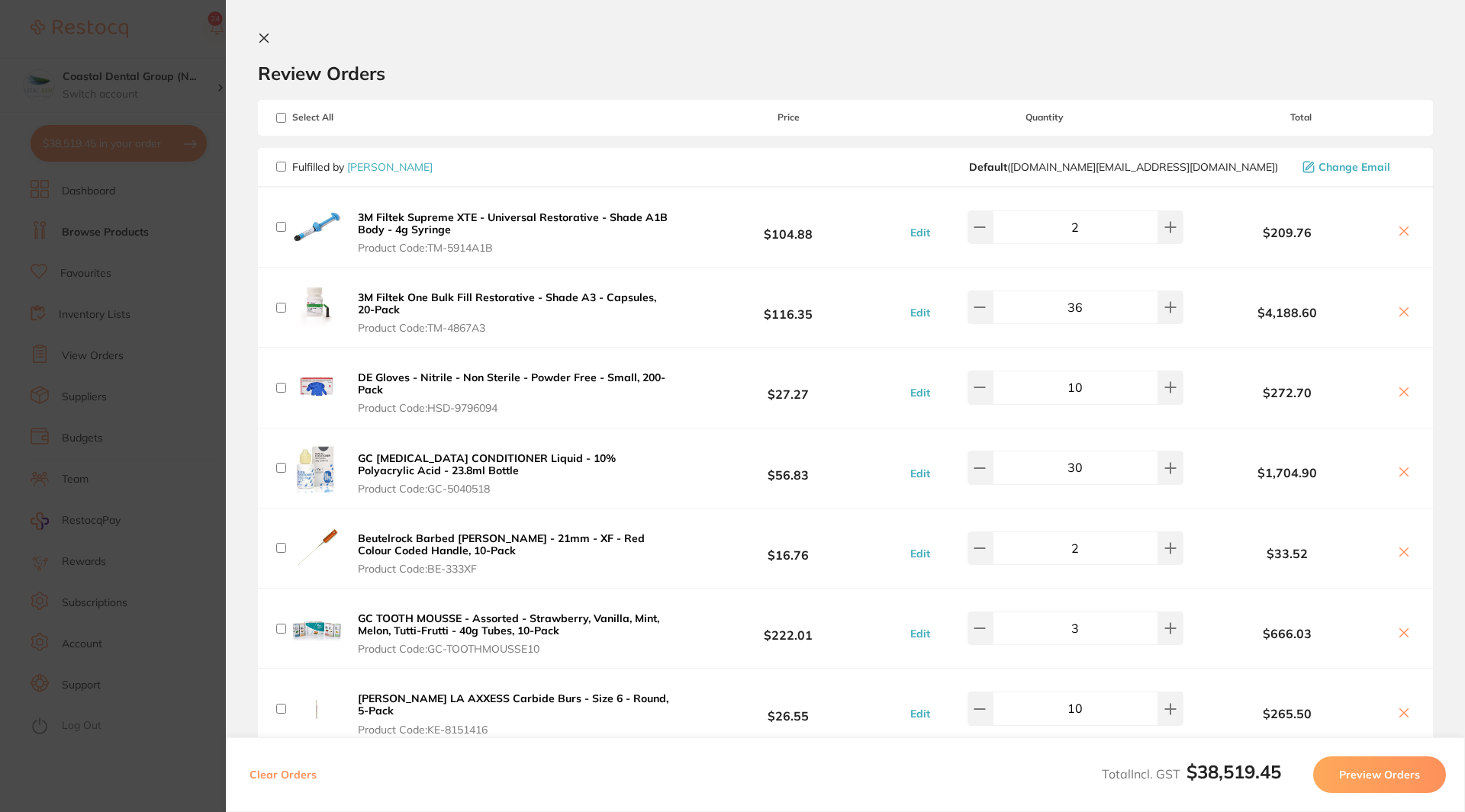
checkbox input "false"
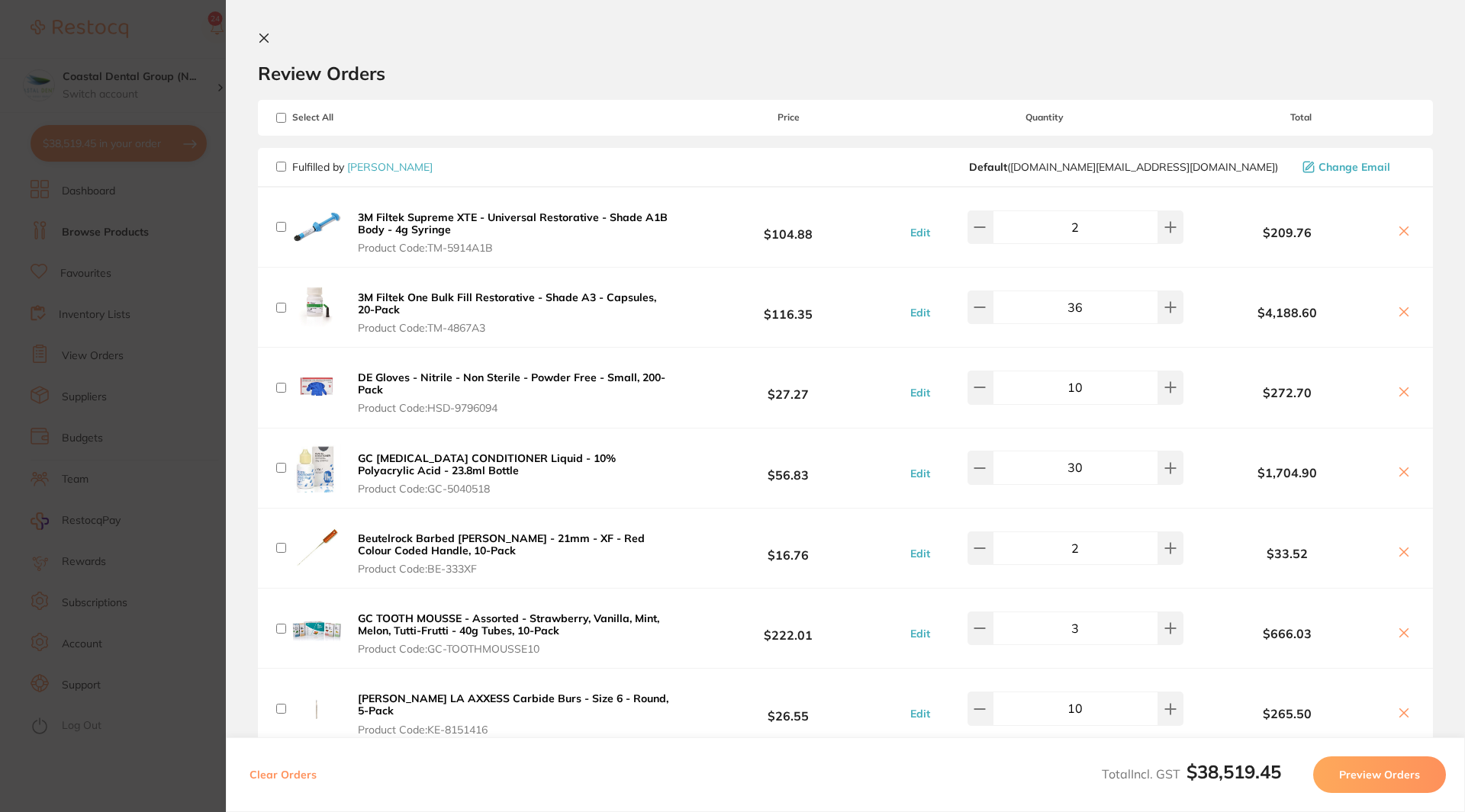
checkbox input "false"
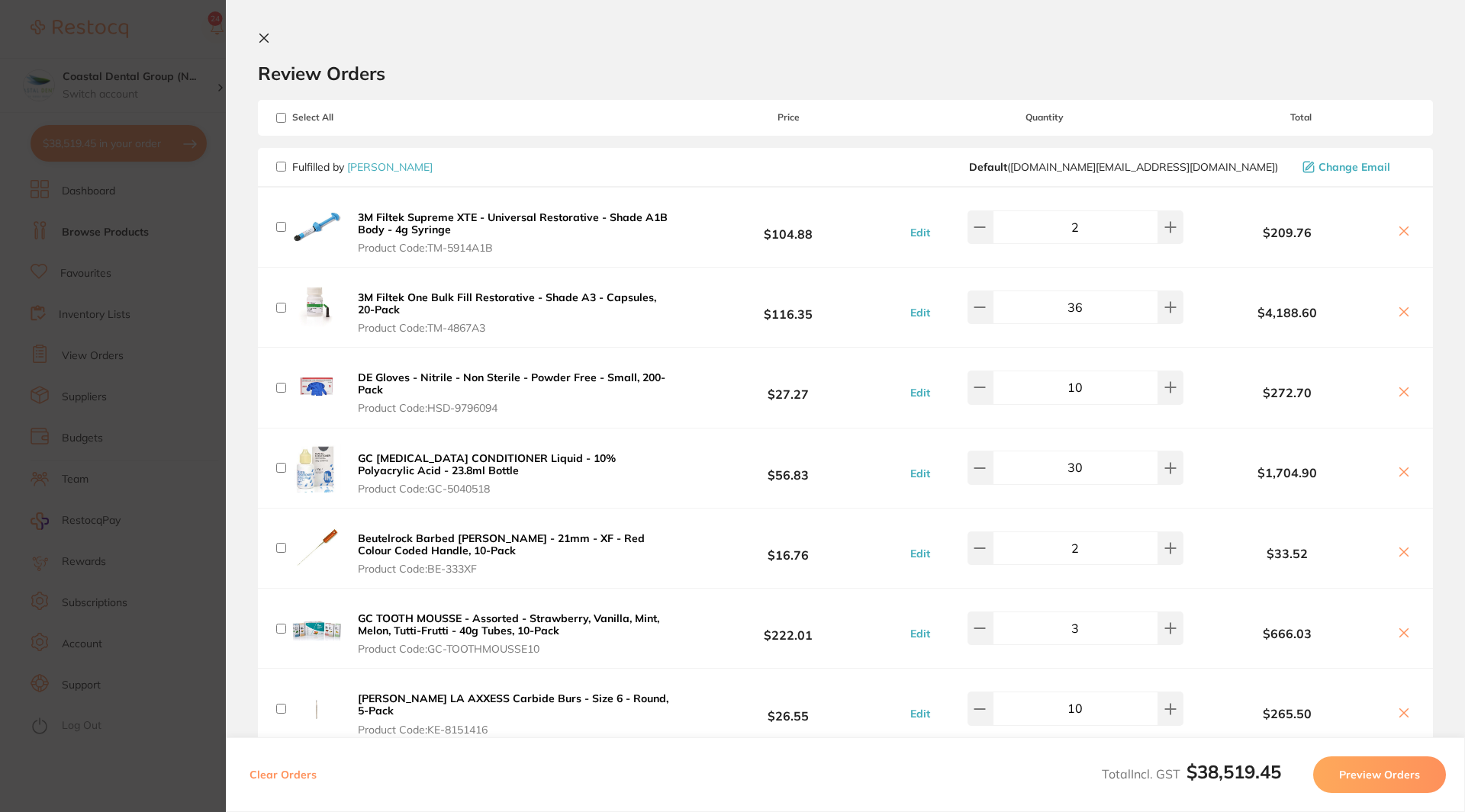
checkbox input "false"
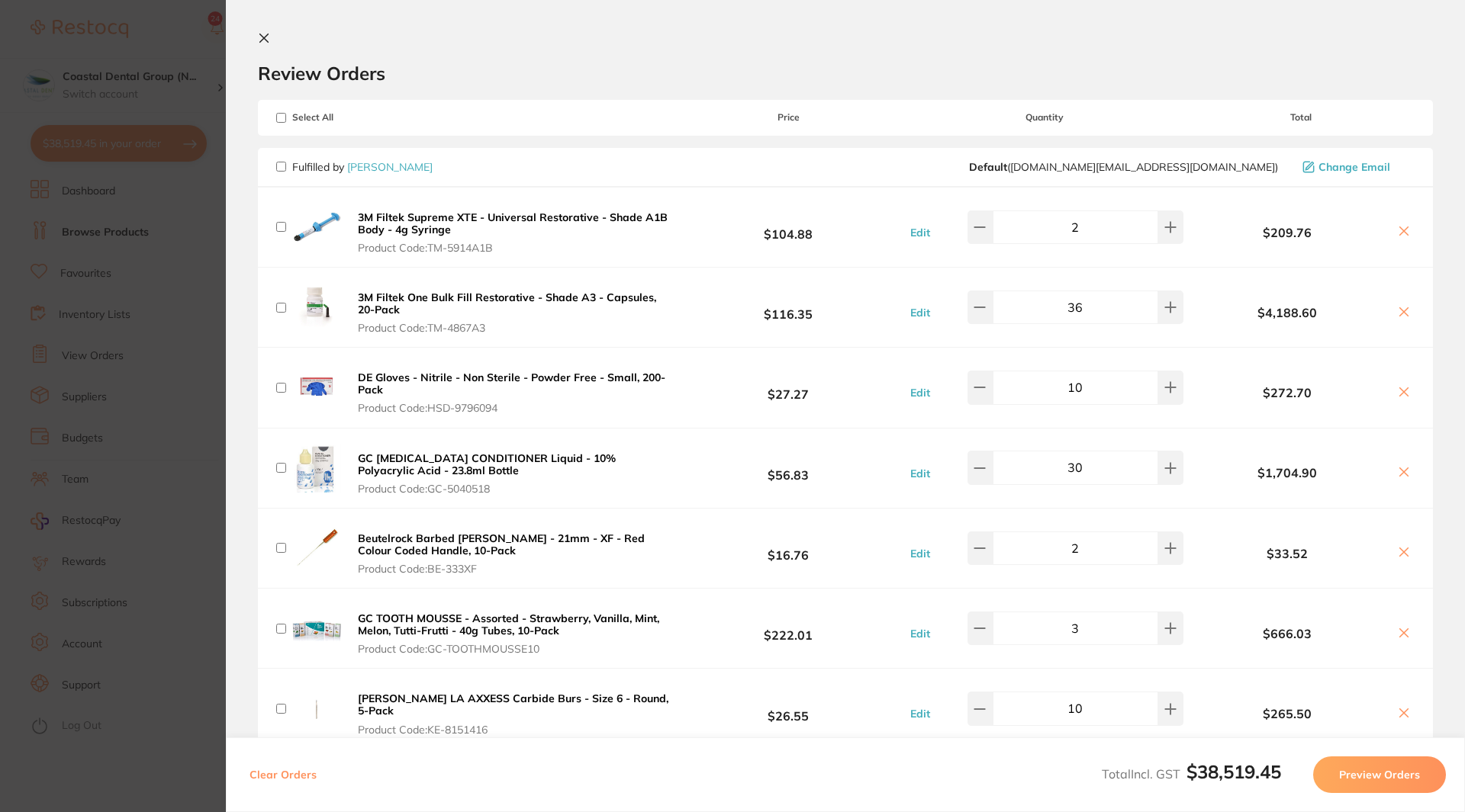
checkbox input "false"
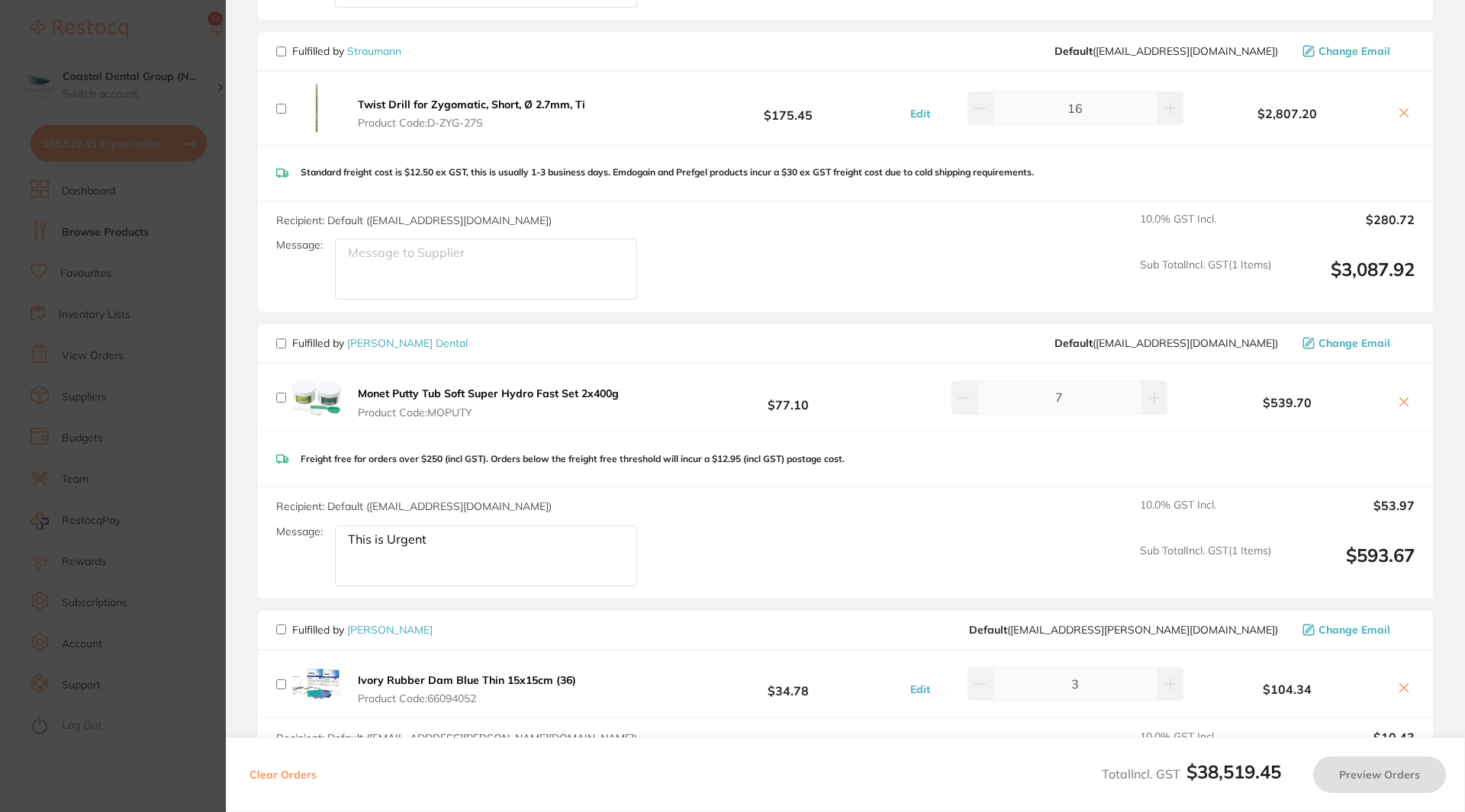
scroll to position [1918, 0]
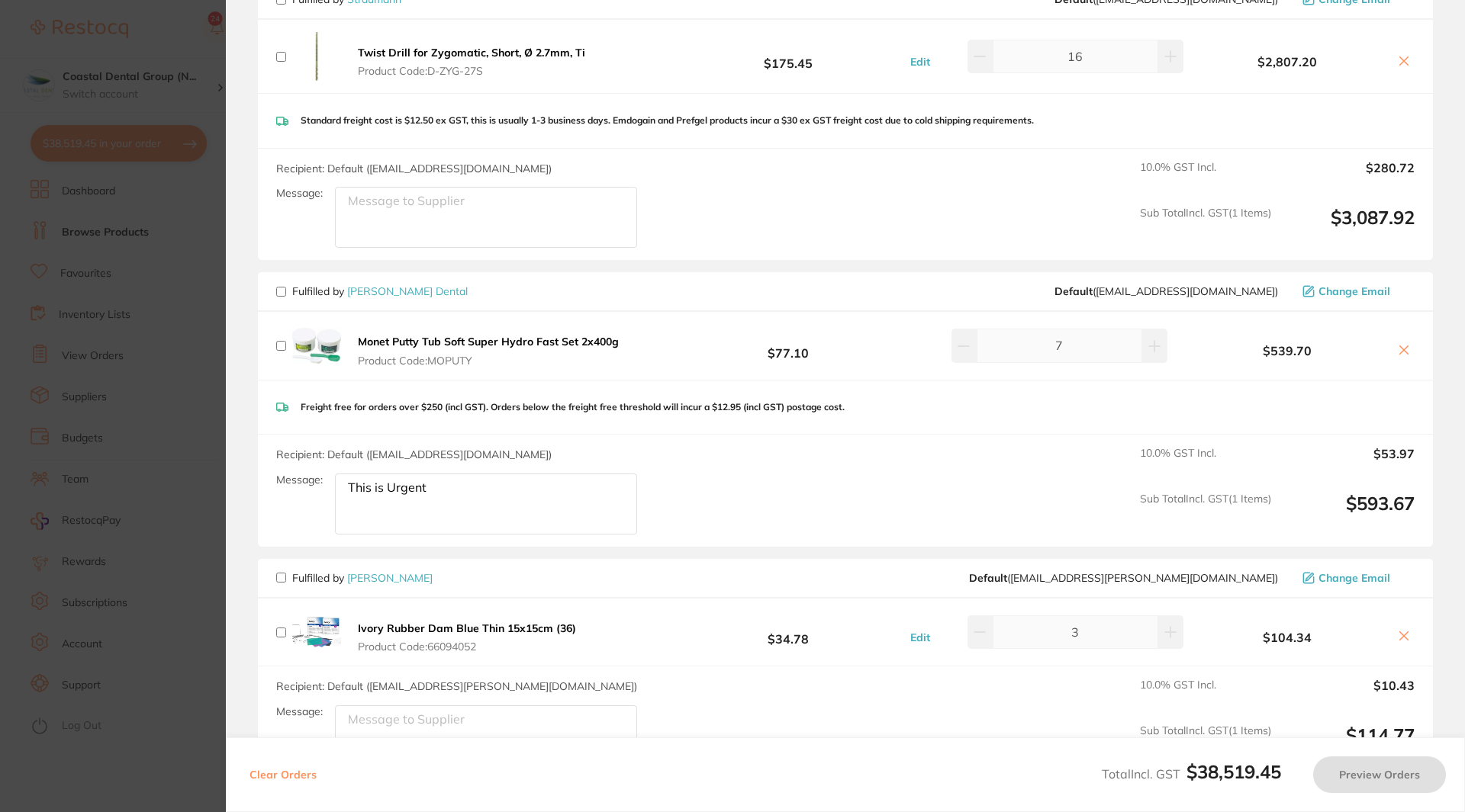
click at [276, 287] on input "checkbox" at bounding box center [281, 292] width 10 height 10
checkbox input "true"
click at [1398, 775] on button "Preview Orders" at bounding box center [1379, 775] width 133 height 36
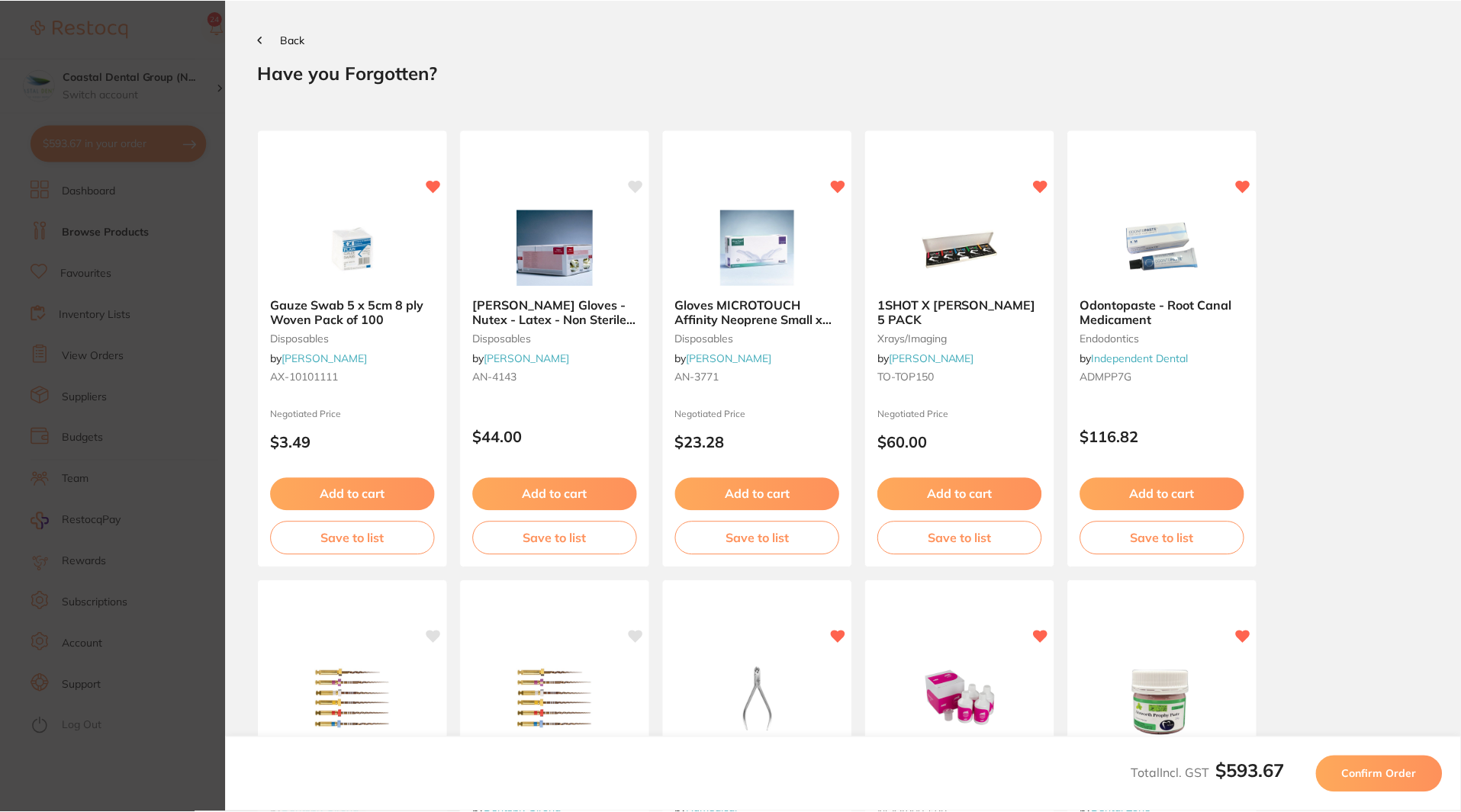
scroll to position [0, 0]
click at [1378, 773] on span "Confirm Order" at bounding box center [1382, 775] width 75 height 14
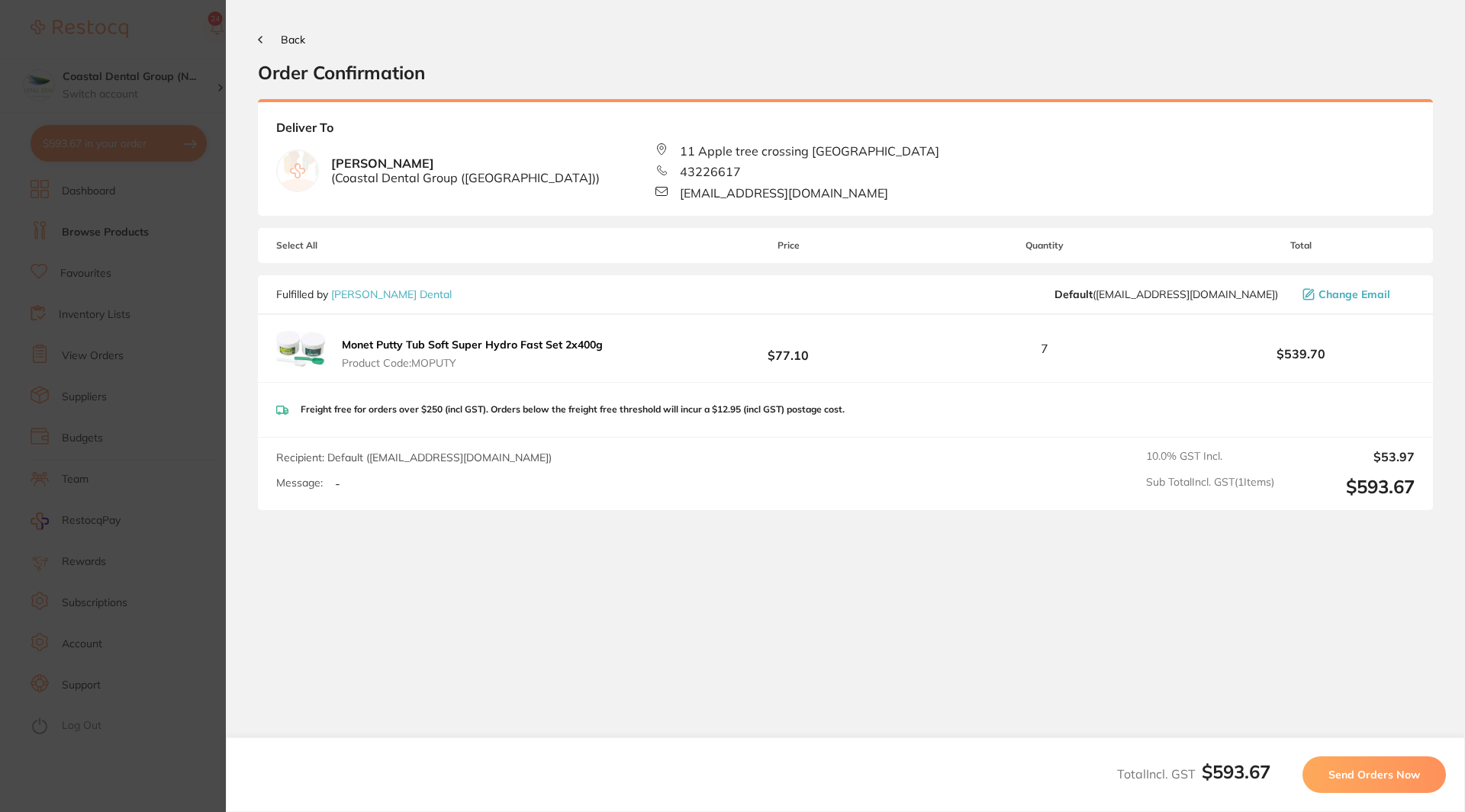
click at [1393, 768] on span "Send Orders Now" at bounding box center [1374, 775] width 91 height 14
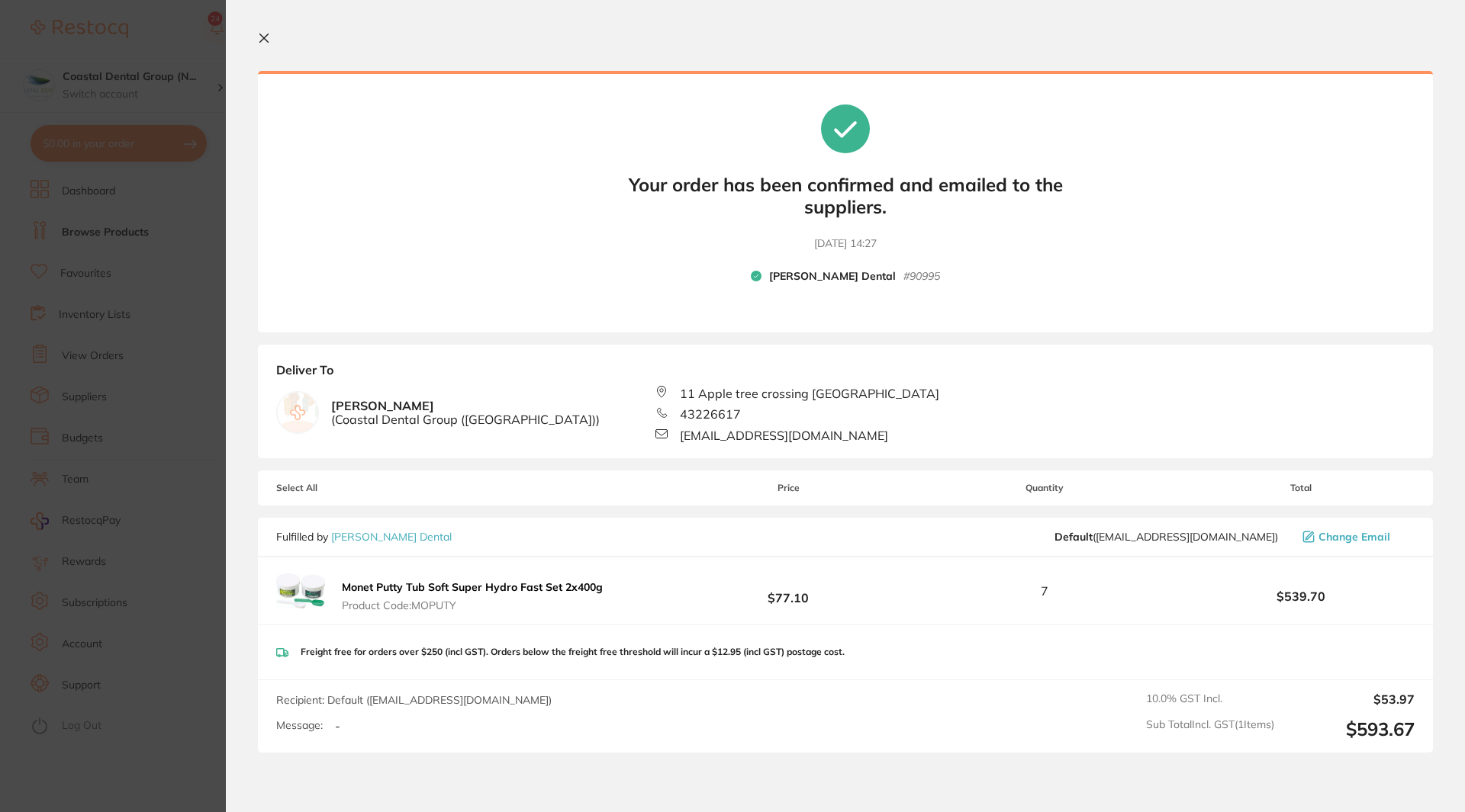
click at [263, 35] on icon at bounding box center [263, 38] width 12 height 12
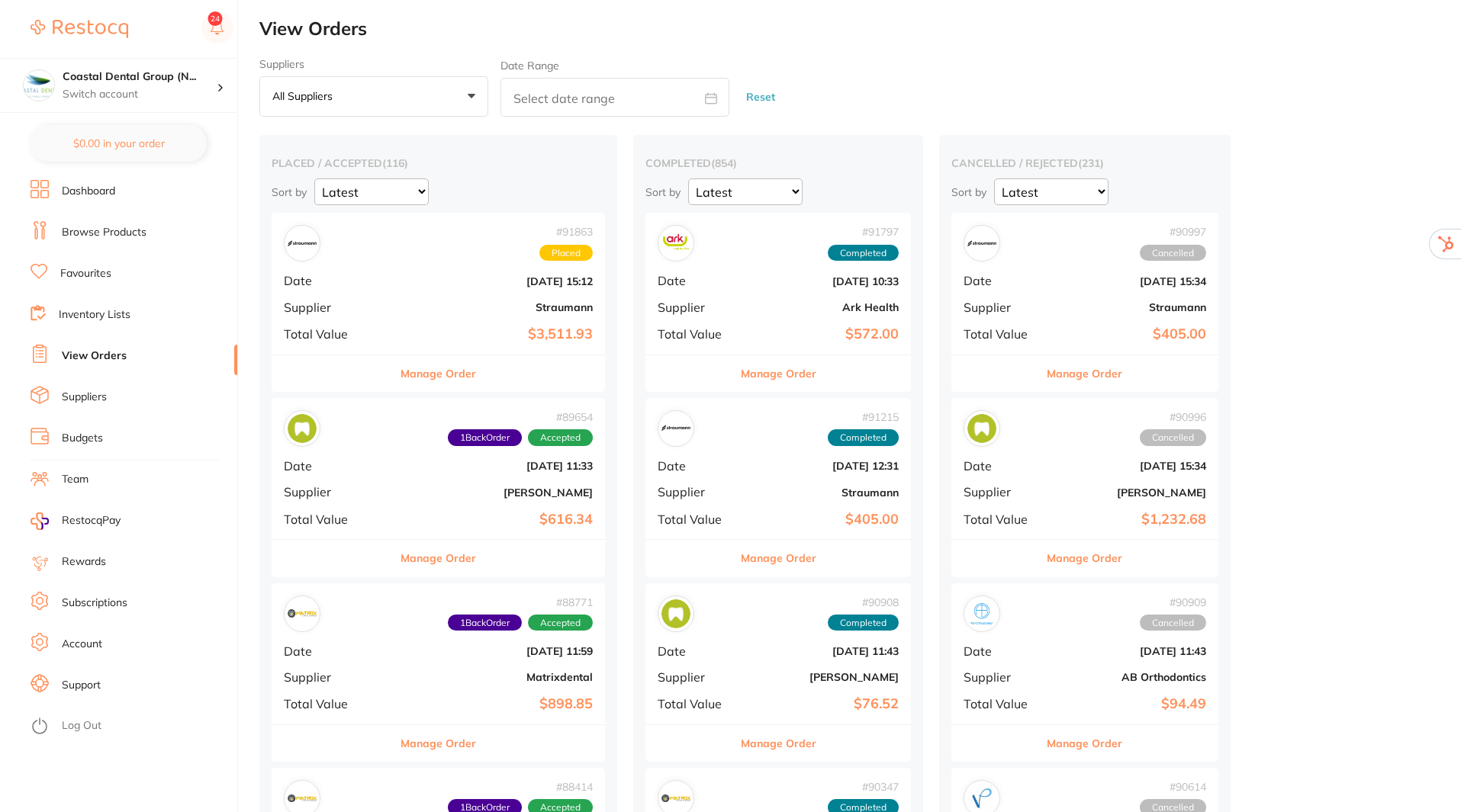
checkbox input "false"
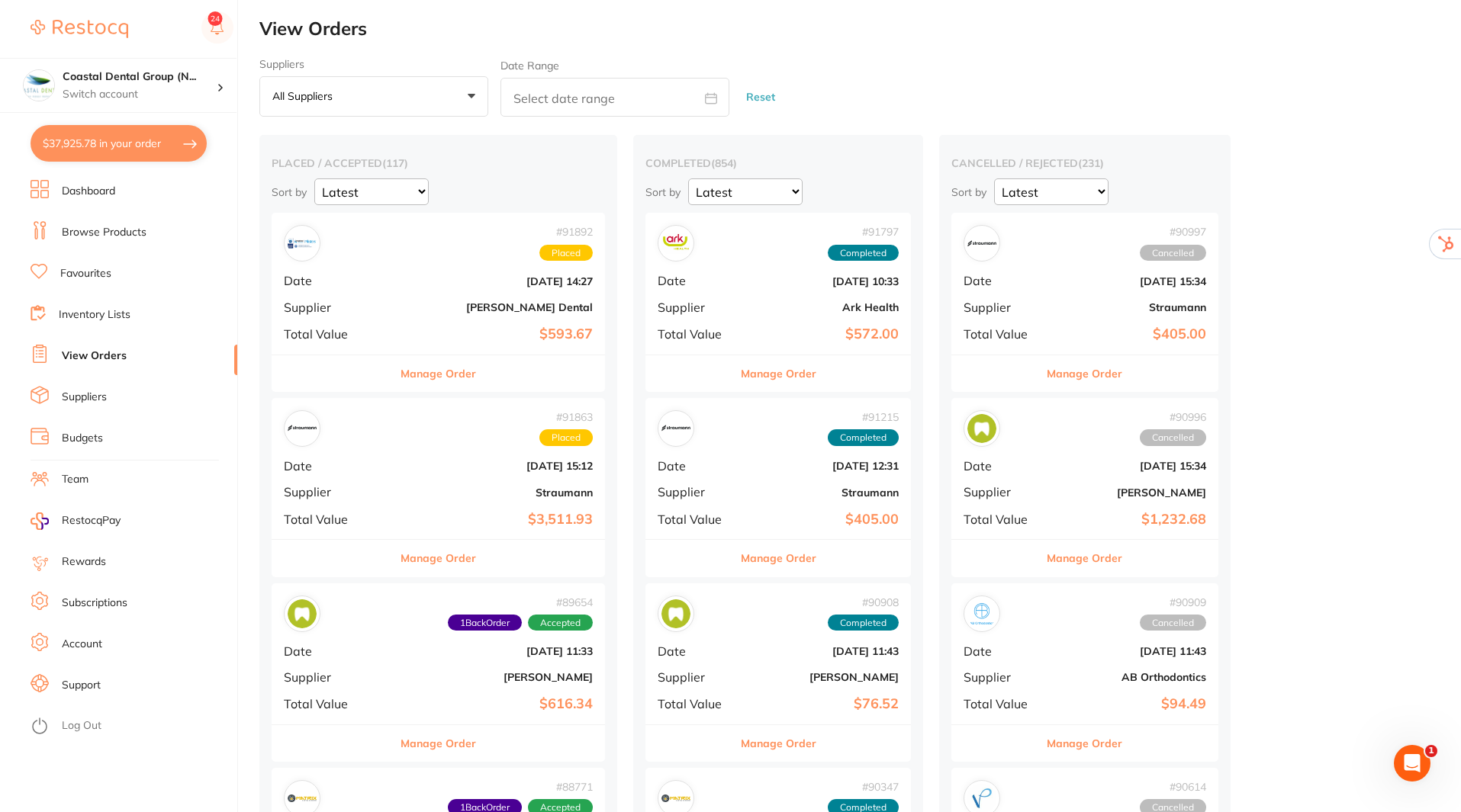
click at [429, 366] on button "Manage Order" at bounding box center [438, 373] width 75 height 36
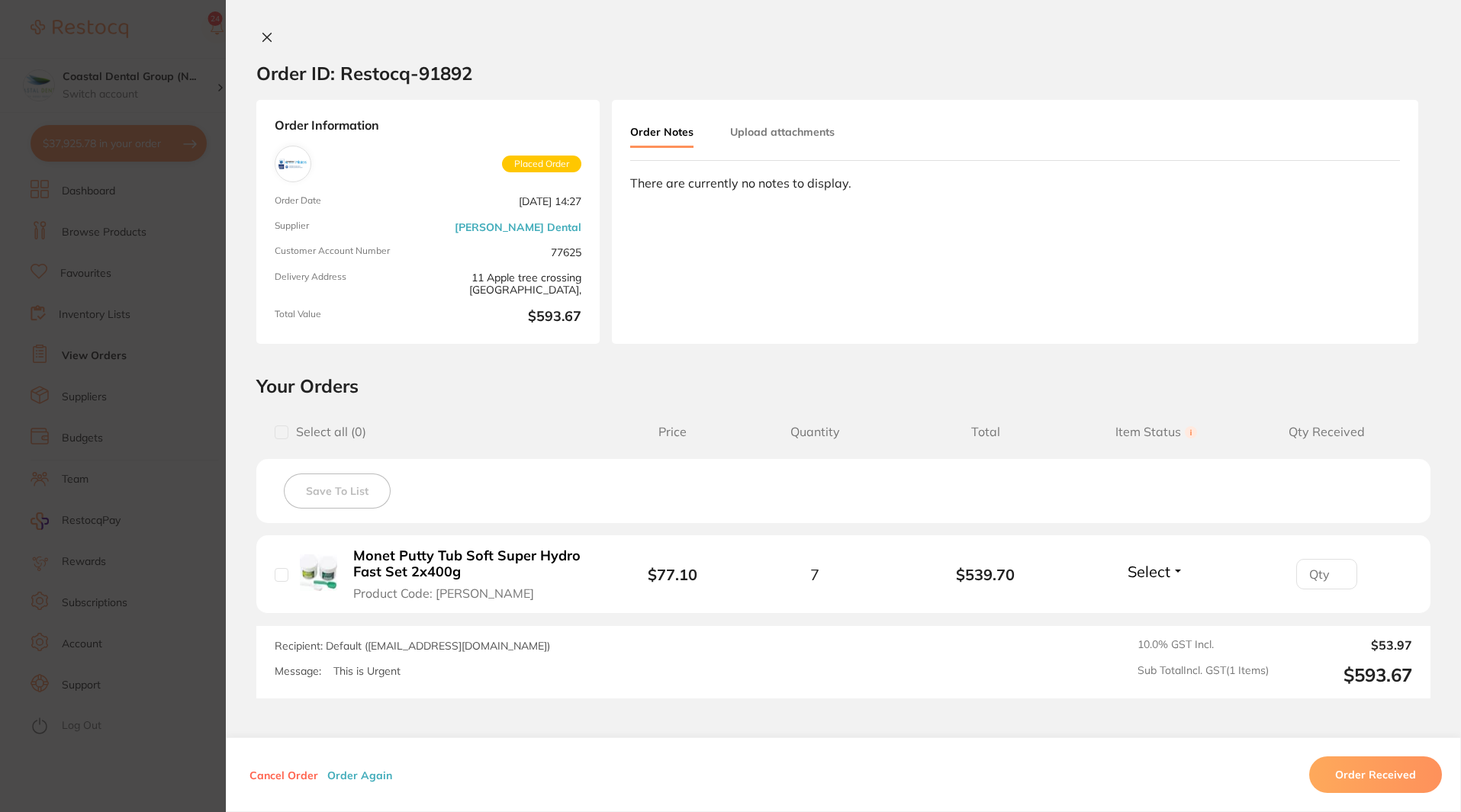
click at [798, 137] on button "Upload attachments" at bounding box center [782, 132] width 104 height 27
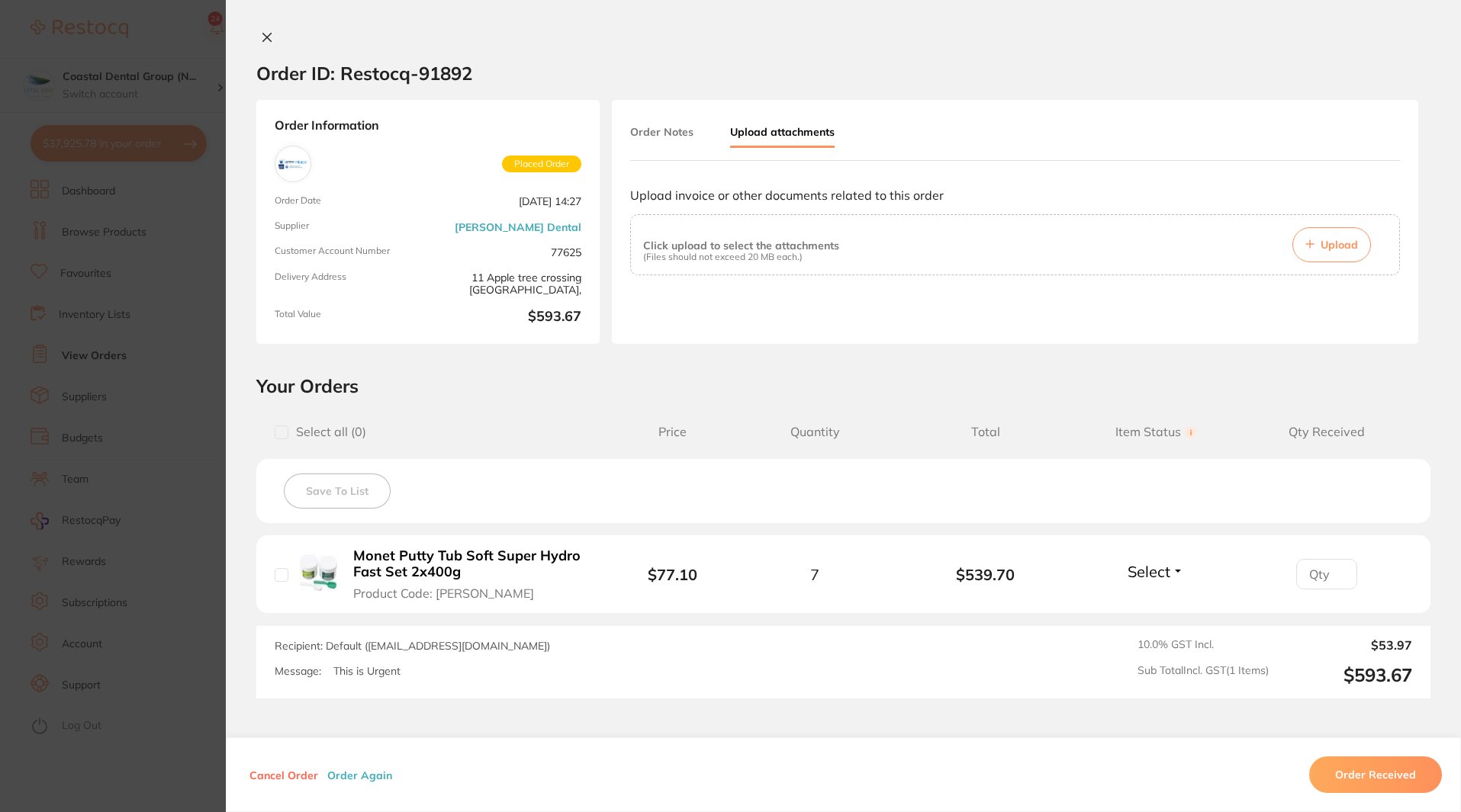
click at [343, 771] on button "Order Again" at bounding box center [359, 775] width 74 height 14
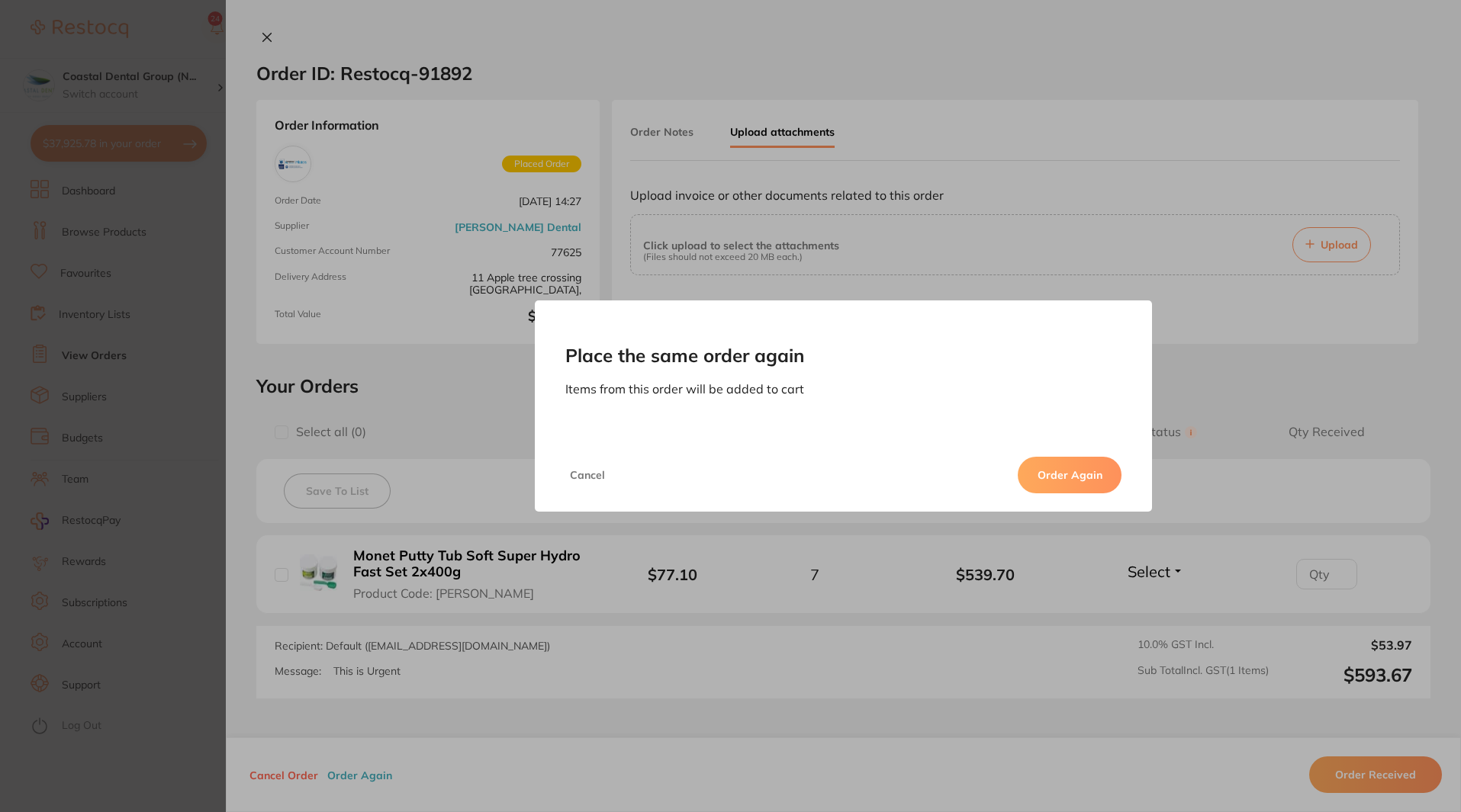
click at [1054, 472] on button "Order Again" at bounding box center [1070, 475] width 104 height 36
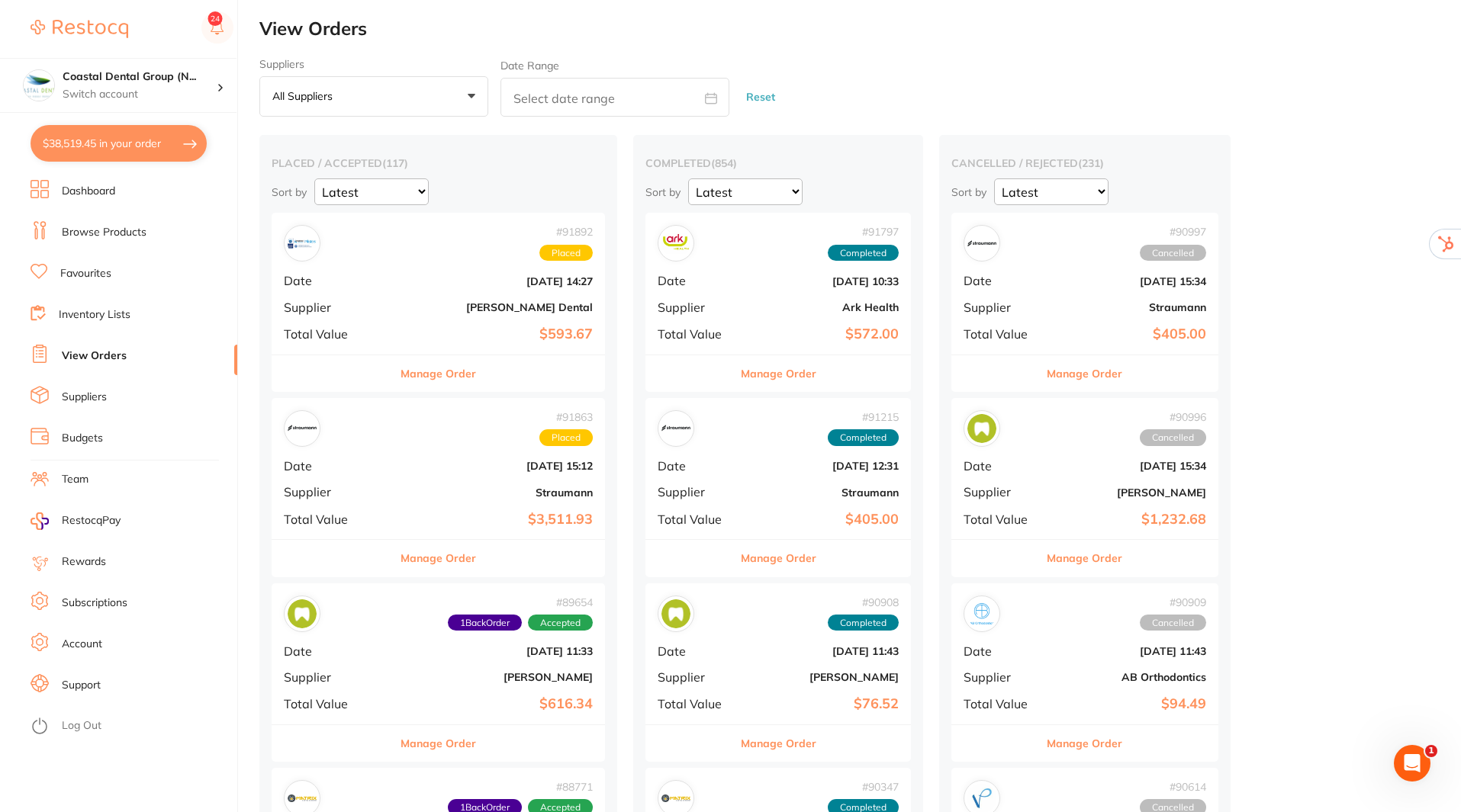
click at [455, 378] on button "Manage Order" at bounding box center [438, 373] width 75 height 36
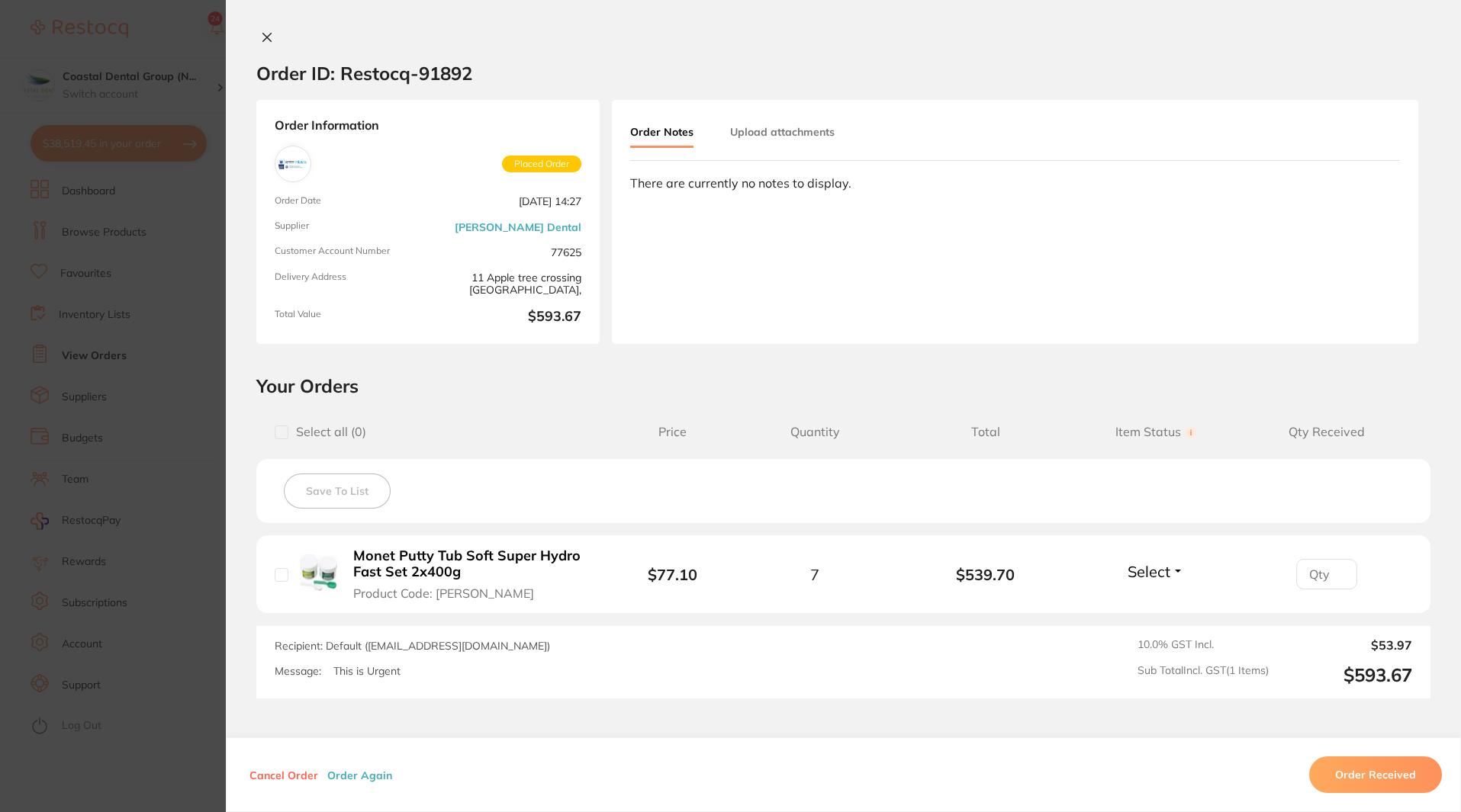
type textarea "This is Urgent"
click at [1339, 781] on button "Order Received" at bounding box center [1375, 775] width 133 height 36
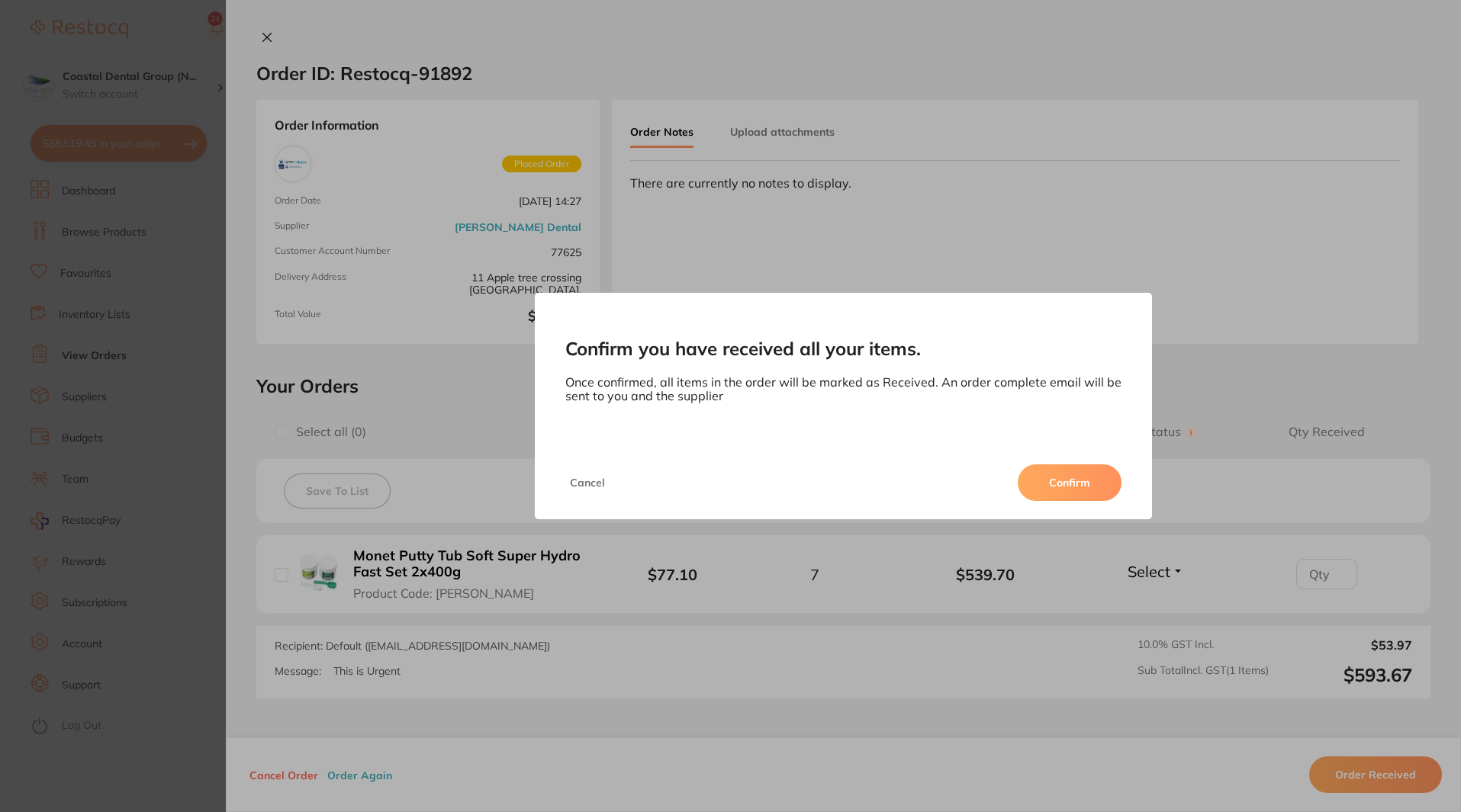
click at [1080, 466] on button "Confirm" at bounding box center [1070, 483] width 104 height 36
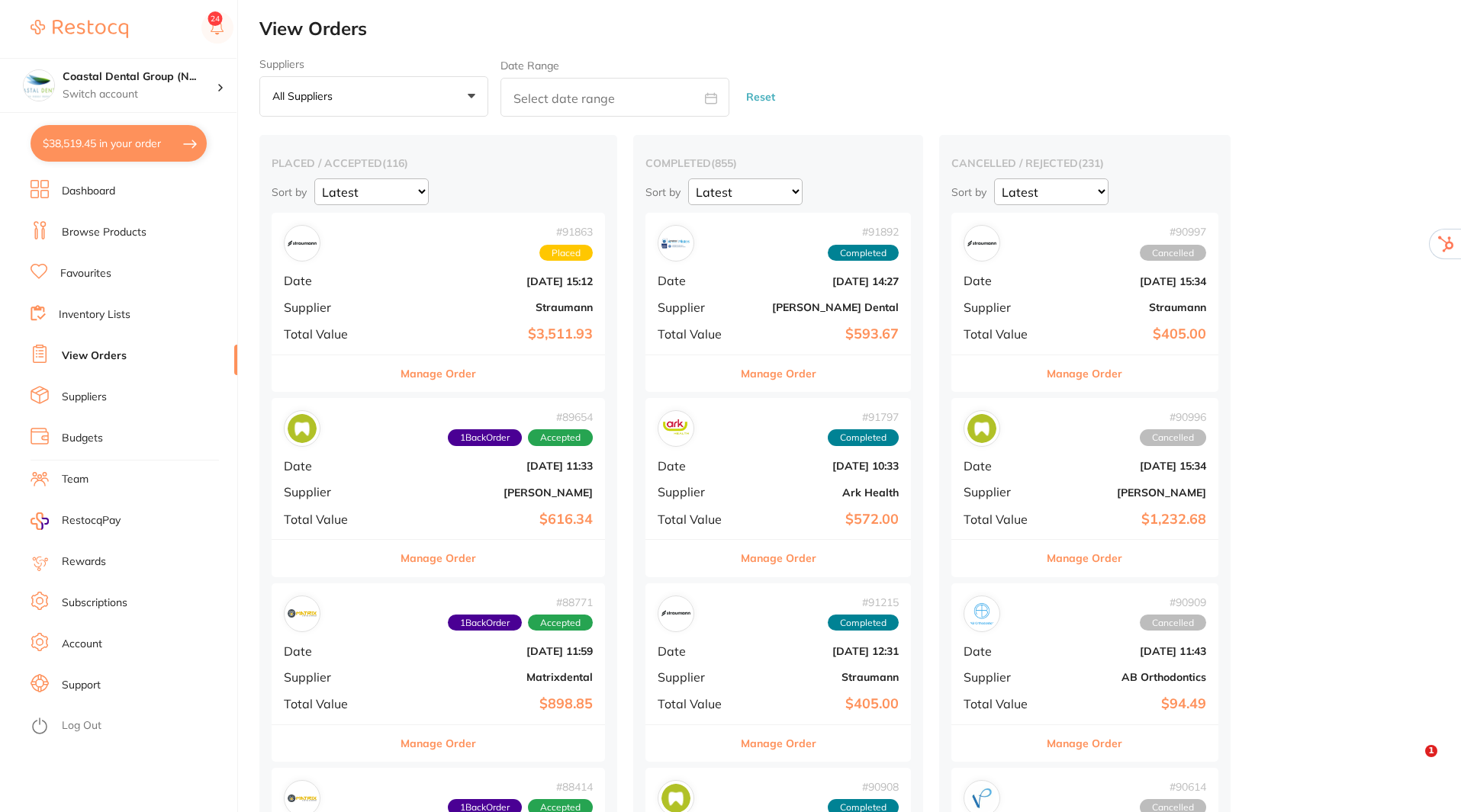
click at [88, 312] on link "Inventory Lists" at bounding box center [94, 315] width 72 height 15
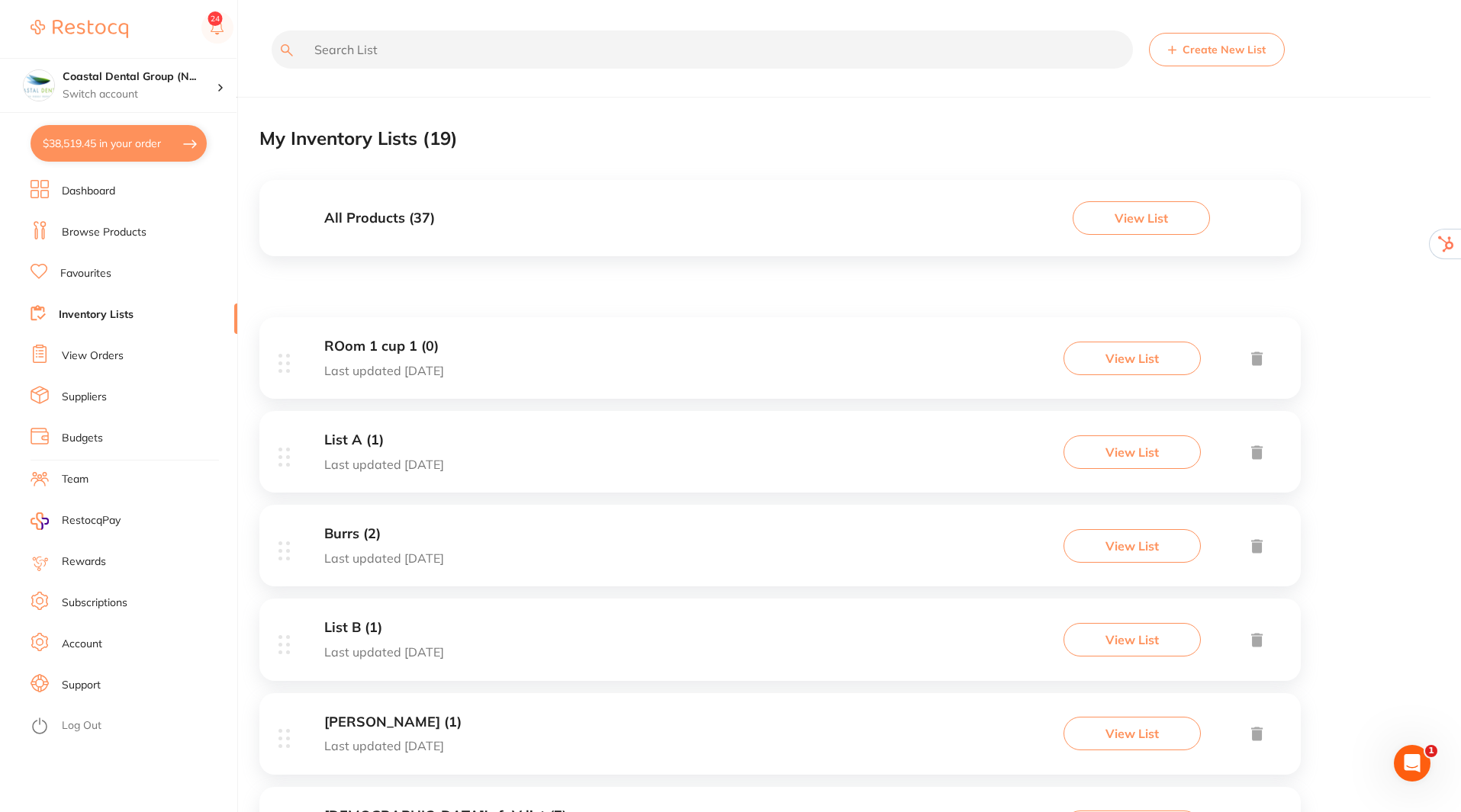
click at [1174, 219] on button "View List" at bounding box center [1142, 218] width 137 height 34
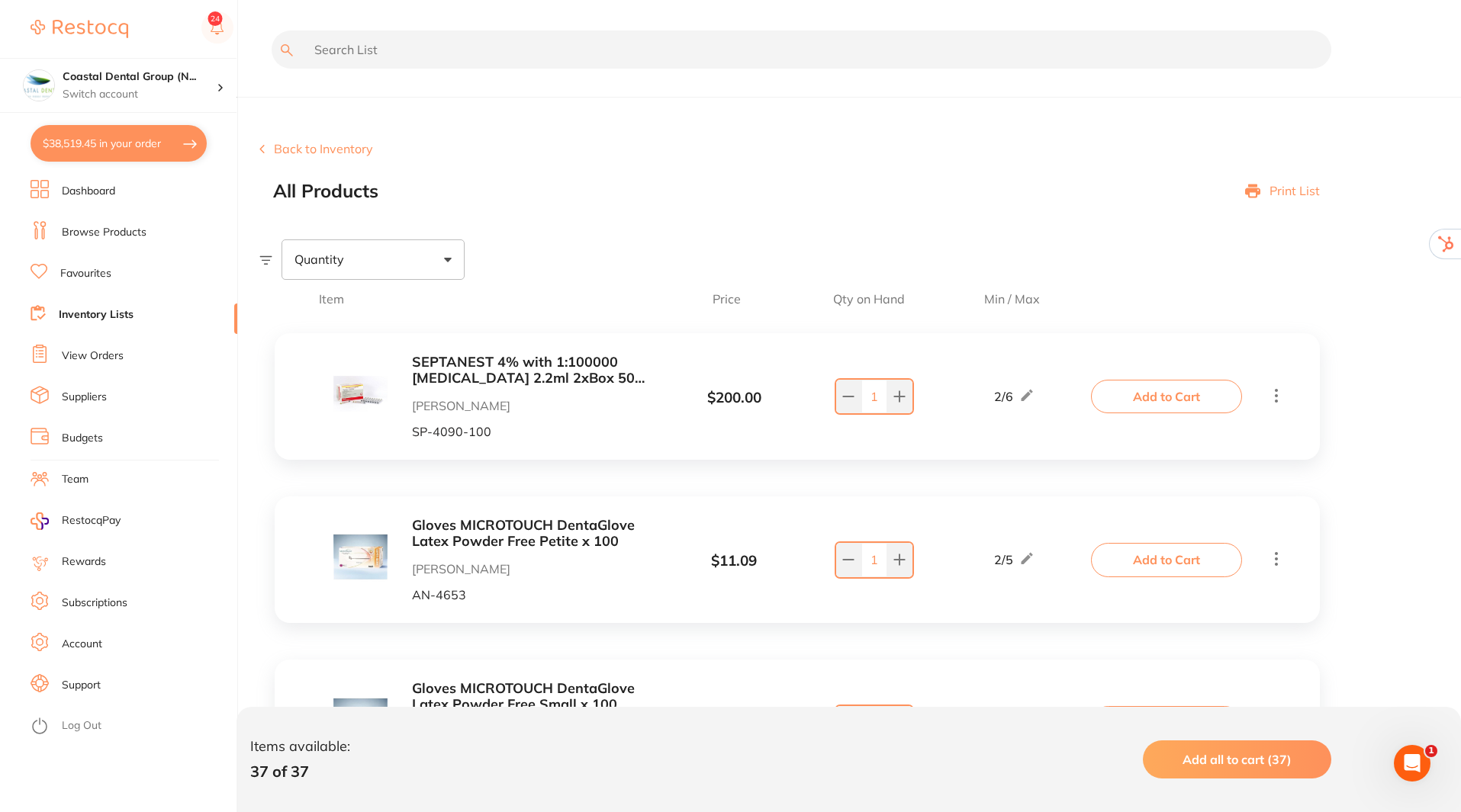
click at [450, 263] on div "Quantity" at bounding box center [373, 259] width 183 height 40
click at [412, 313] on span "Below min limit" at bounding box center [371, 308] width 112 height 32
click at [312, 313] on input "Below min limit" at bounding box center [304, 308] width 14 height 14
checkbox input "true"
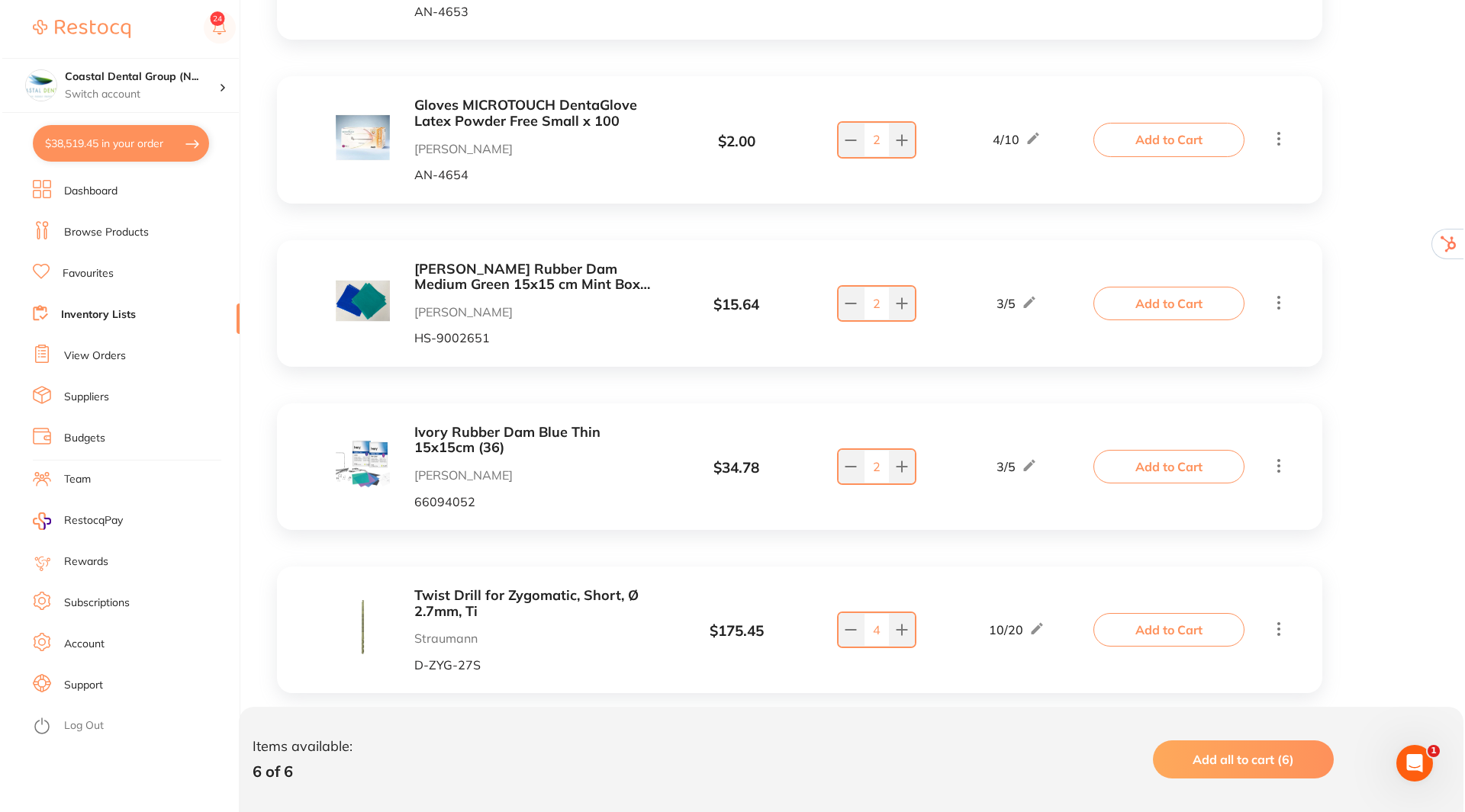
scroll to position [614, 0]
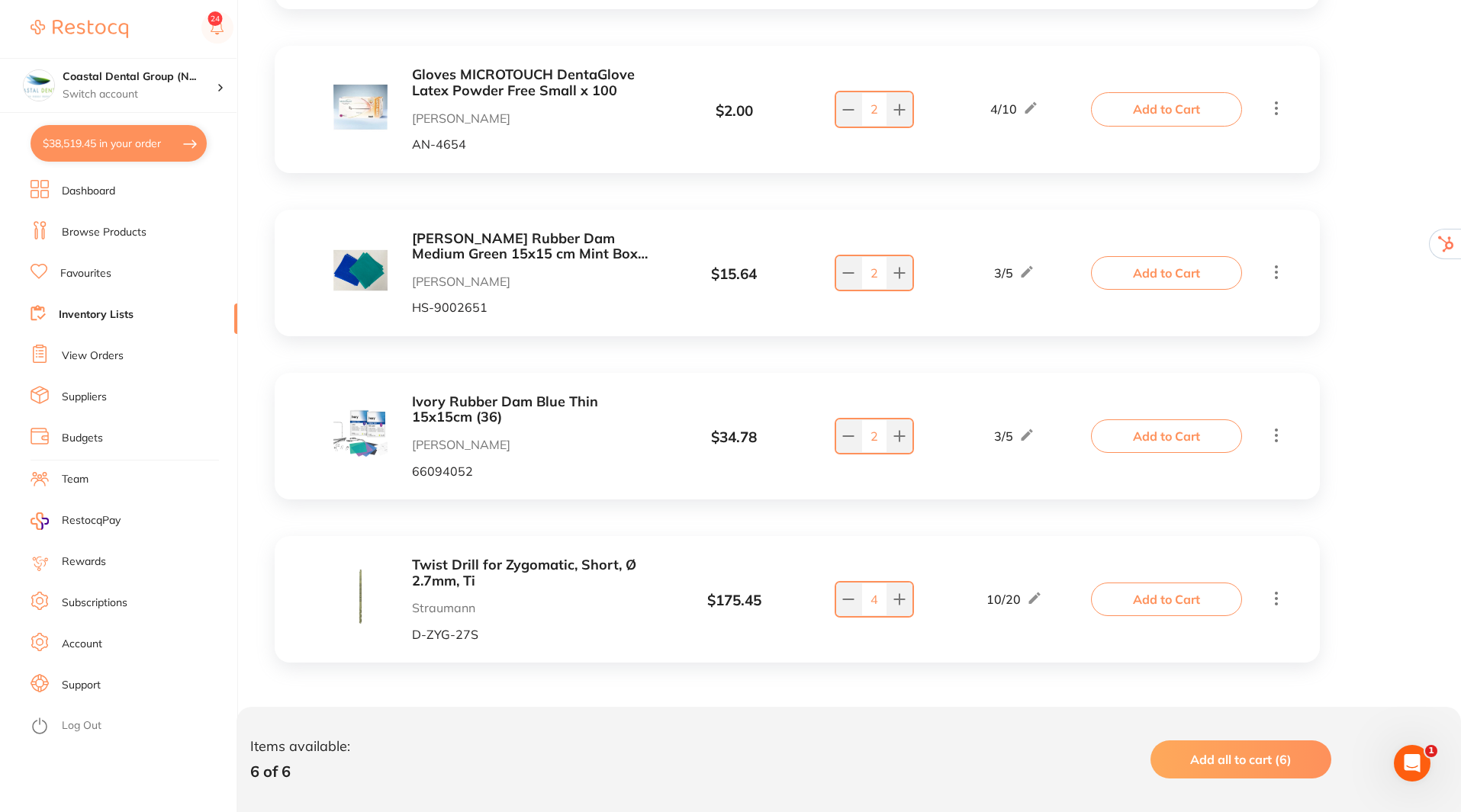
click at [1246, 762] on span "Add all to cart (6)" at bounding box center [1241, 760] width 102 height 15
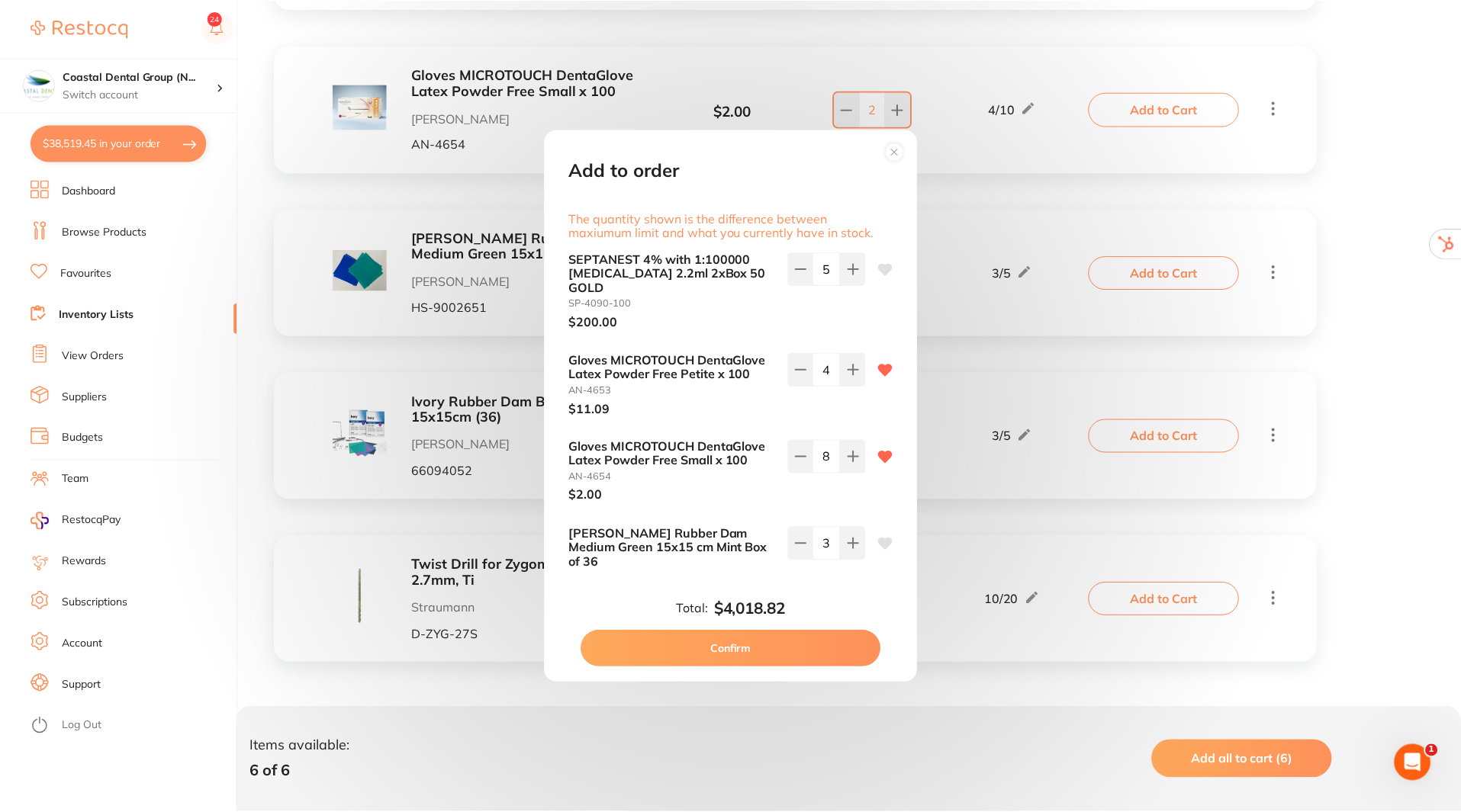
scroll to position [0, 0]
click at [898, 148] on circle at bounding box center [897, 152] width 18 height 18
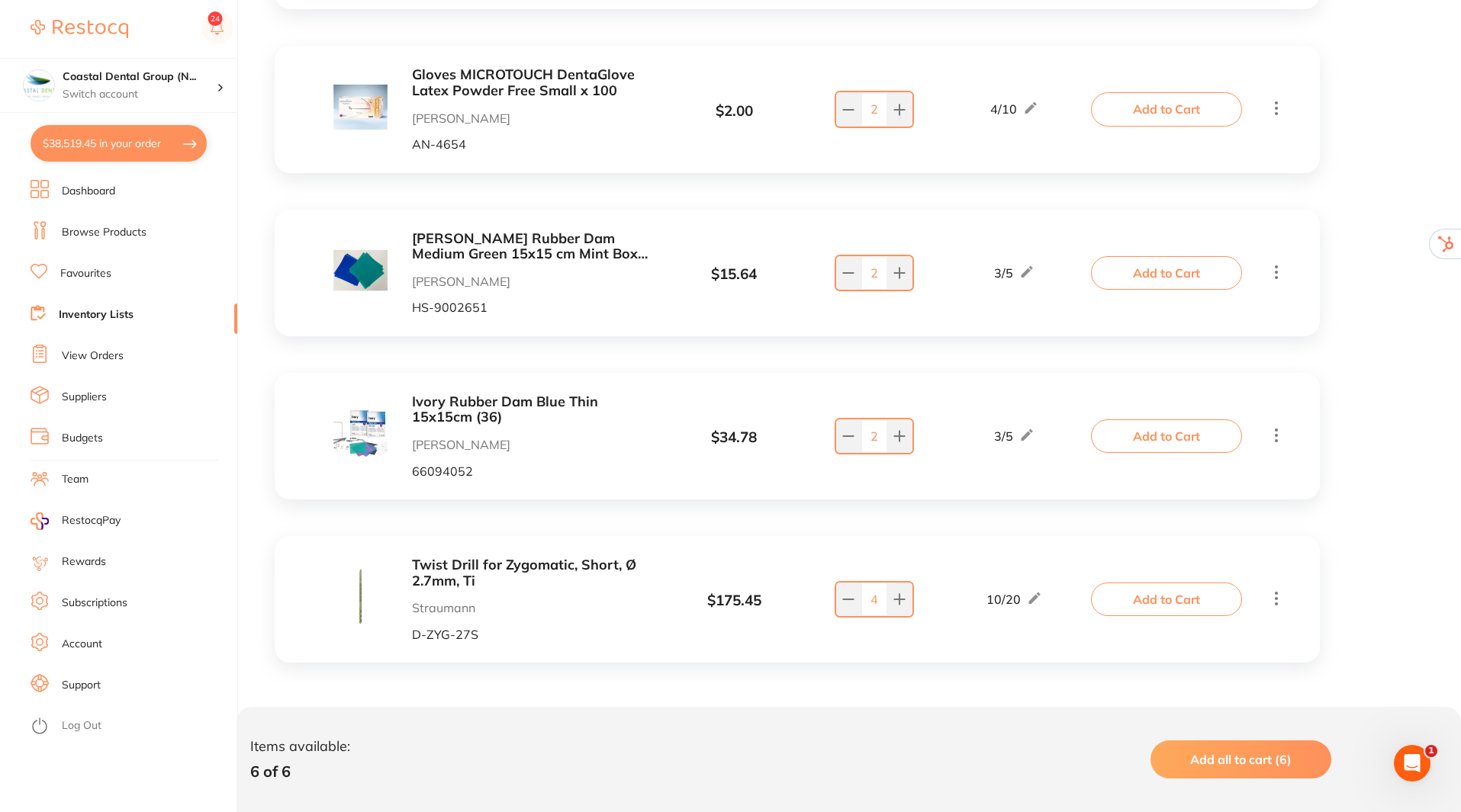
click at [90, 394] on link "Suppliers" at bounding box center [84, 397] width 45 height 15
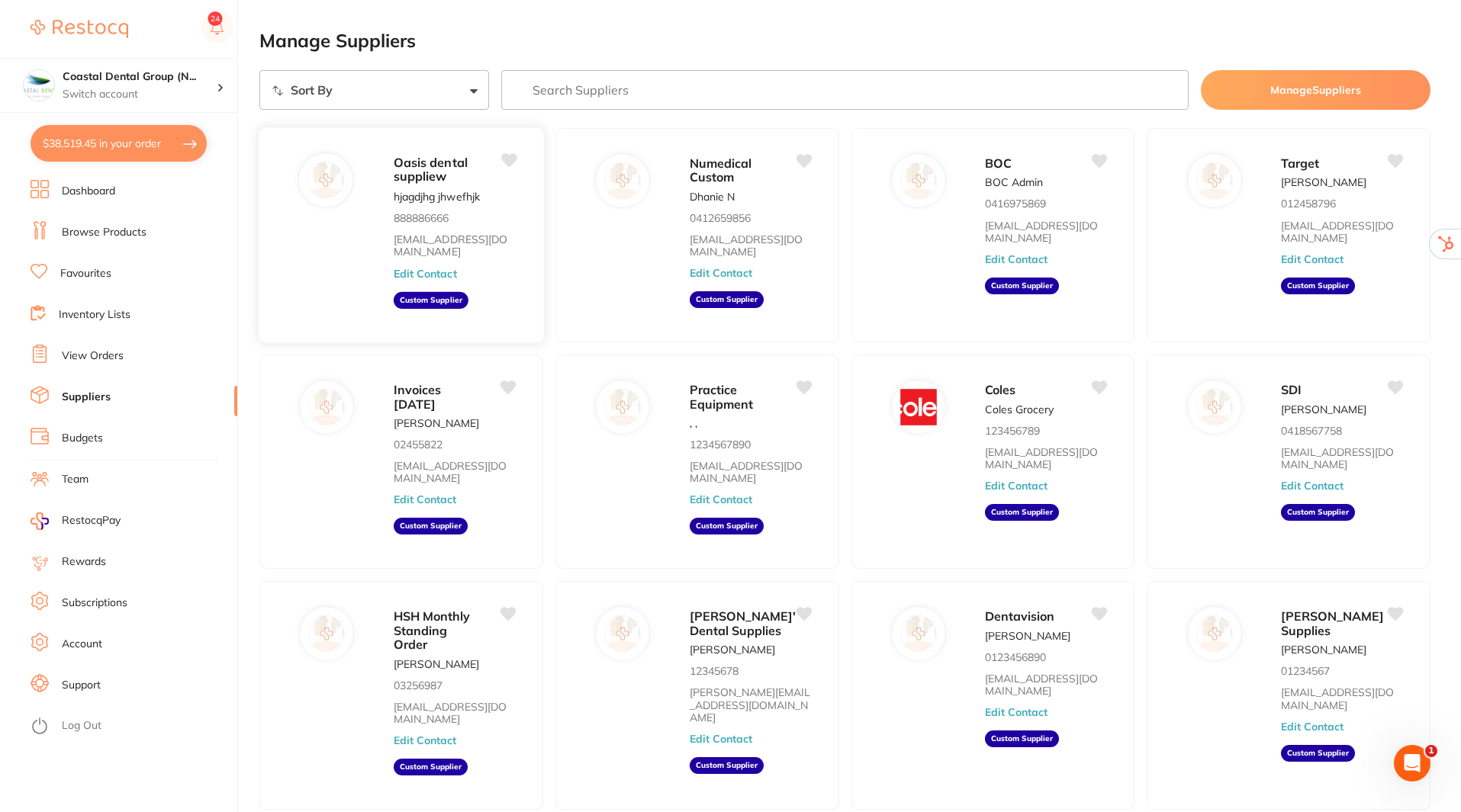
click at [416, 268] on button "Edit Contact" at bounding box center [425, 273] width 64 height 12
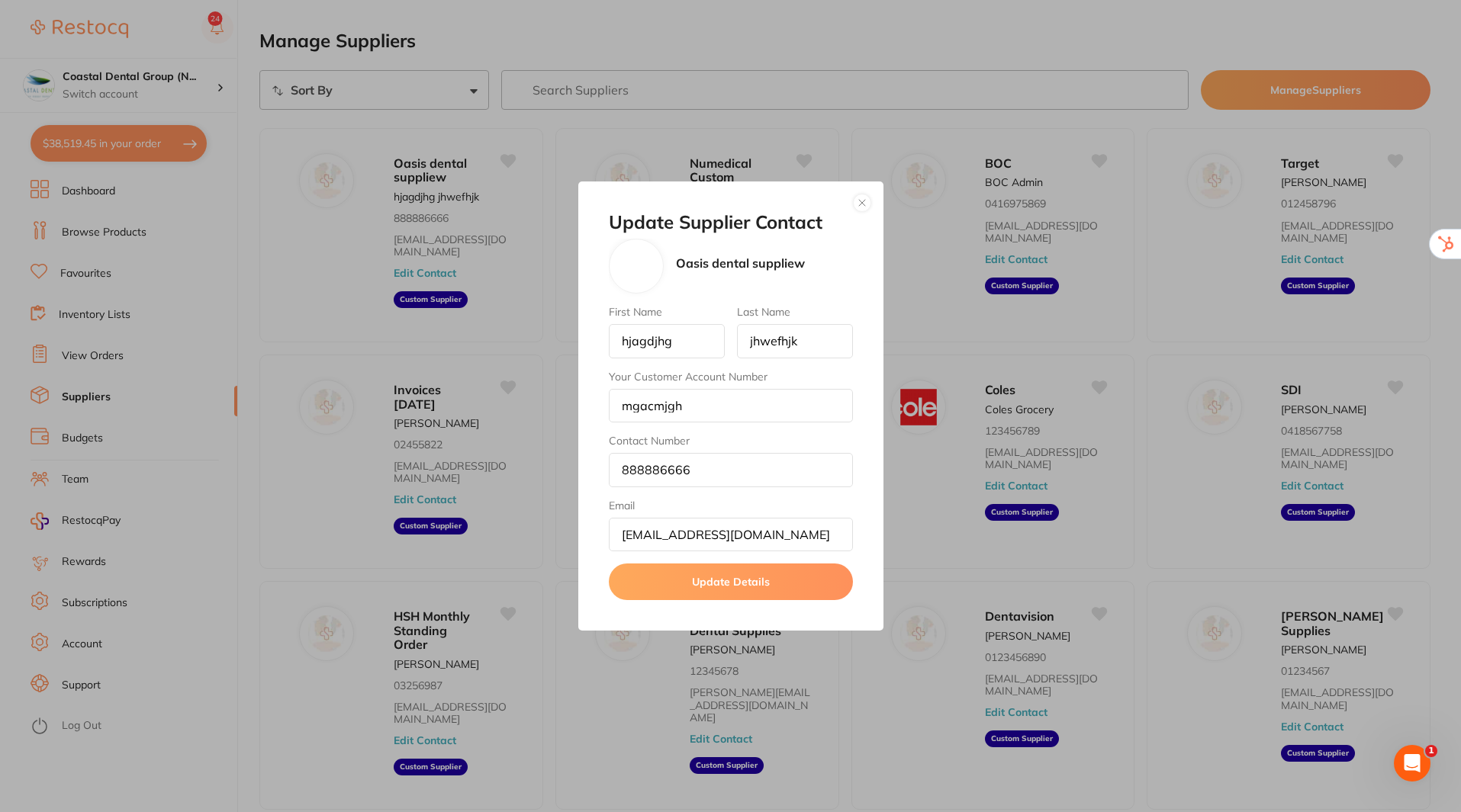
click at [855, 199] on button "button" at bounding box center [862, 203] width 19 height 19
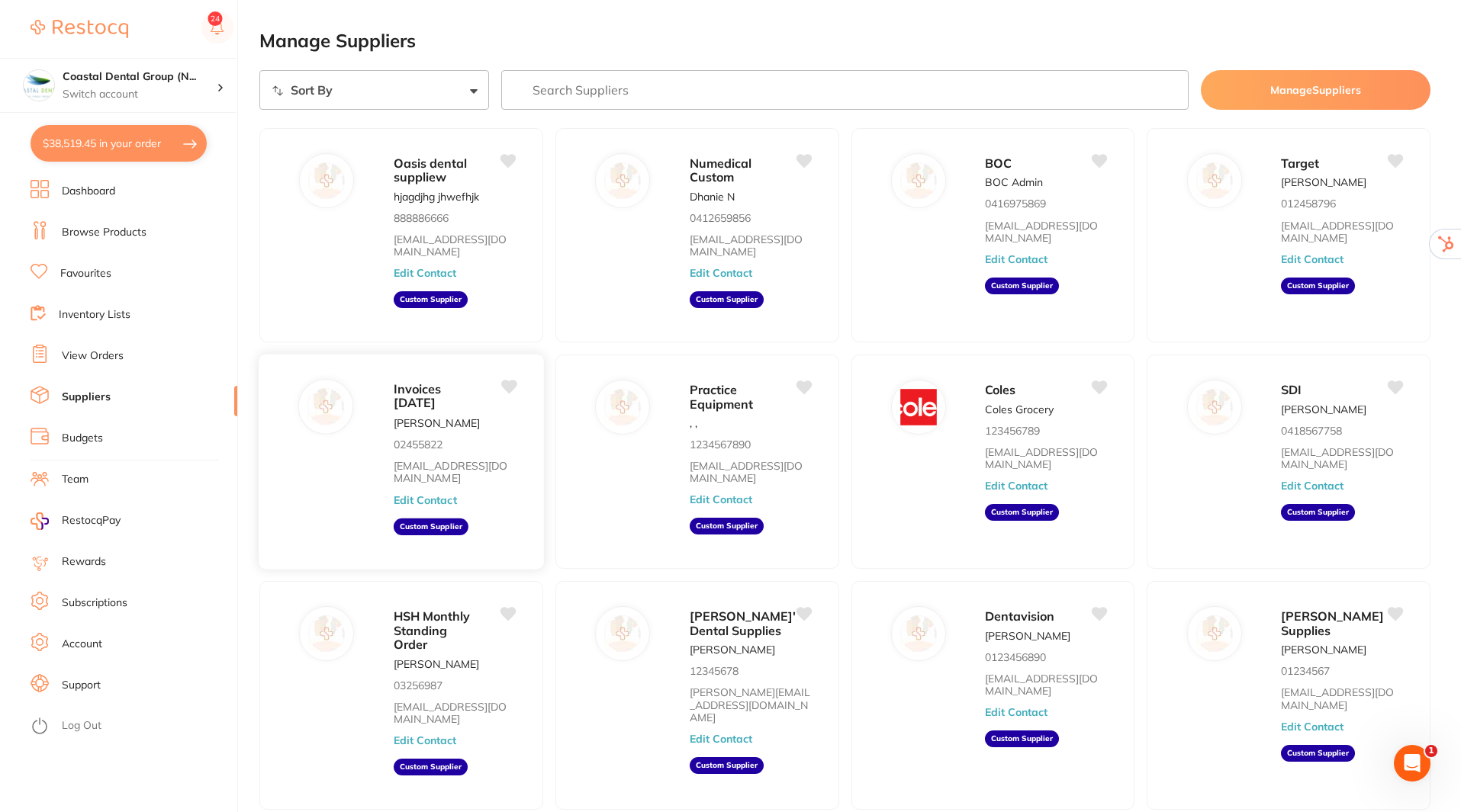
scroll to position [77, 0]
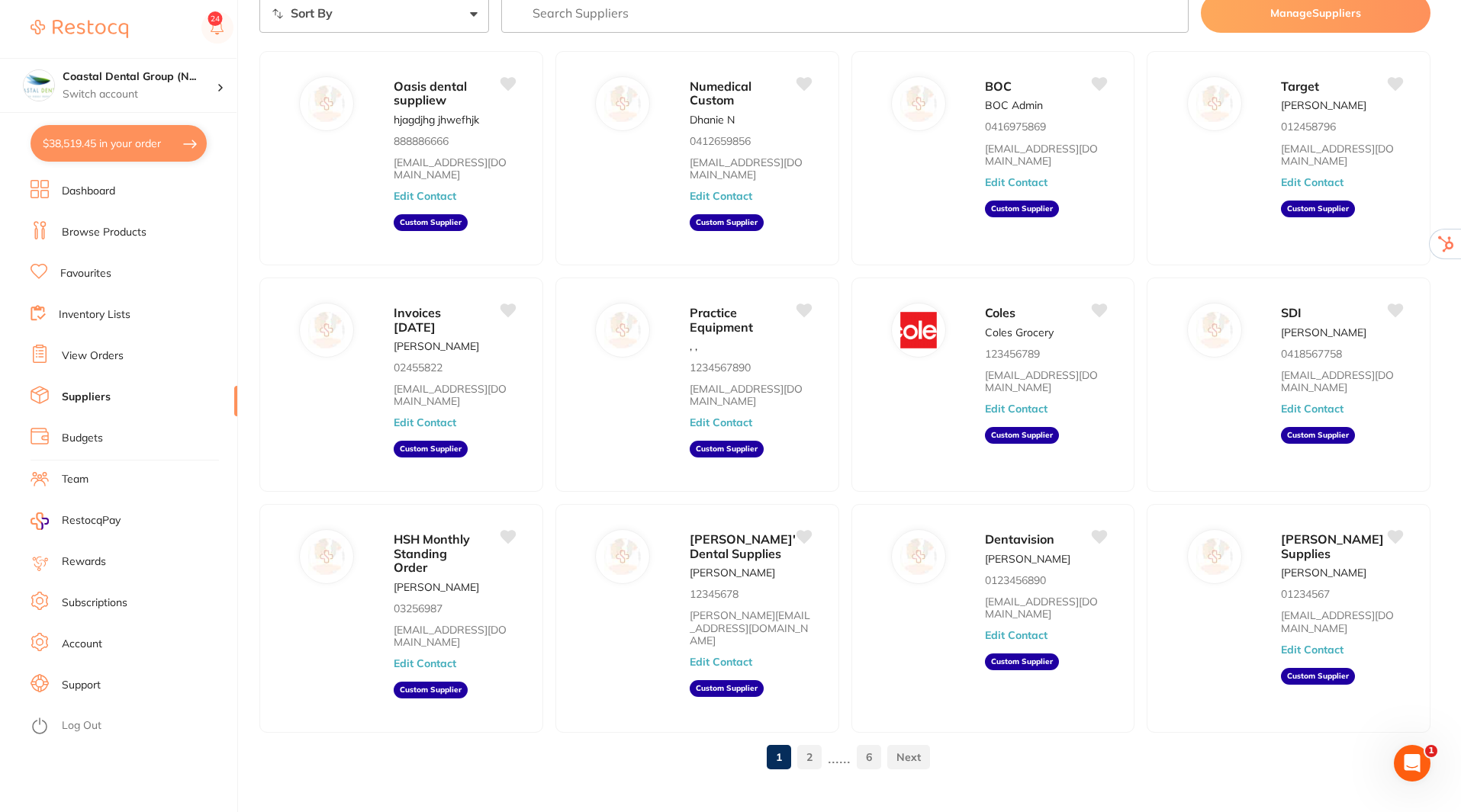
click at [905, 742] on link at bounding box center [909, 757] width 42 height 30
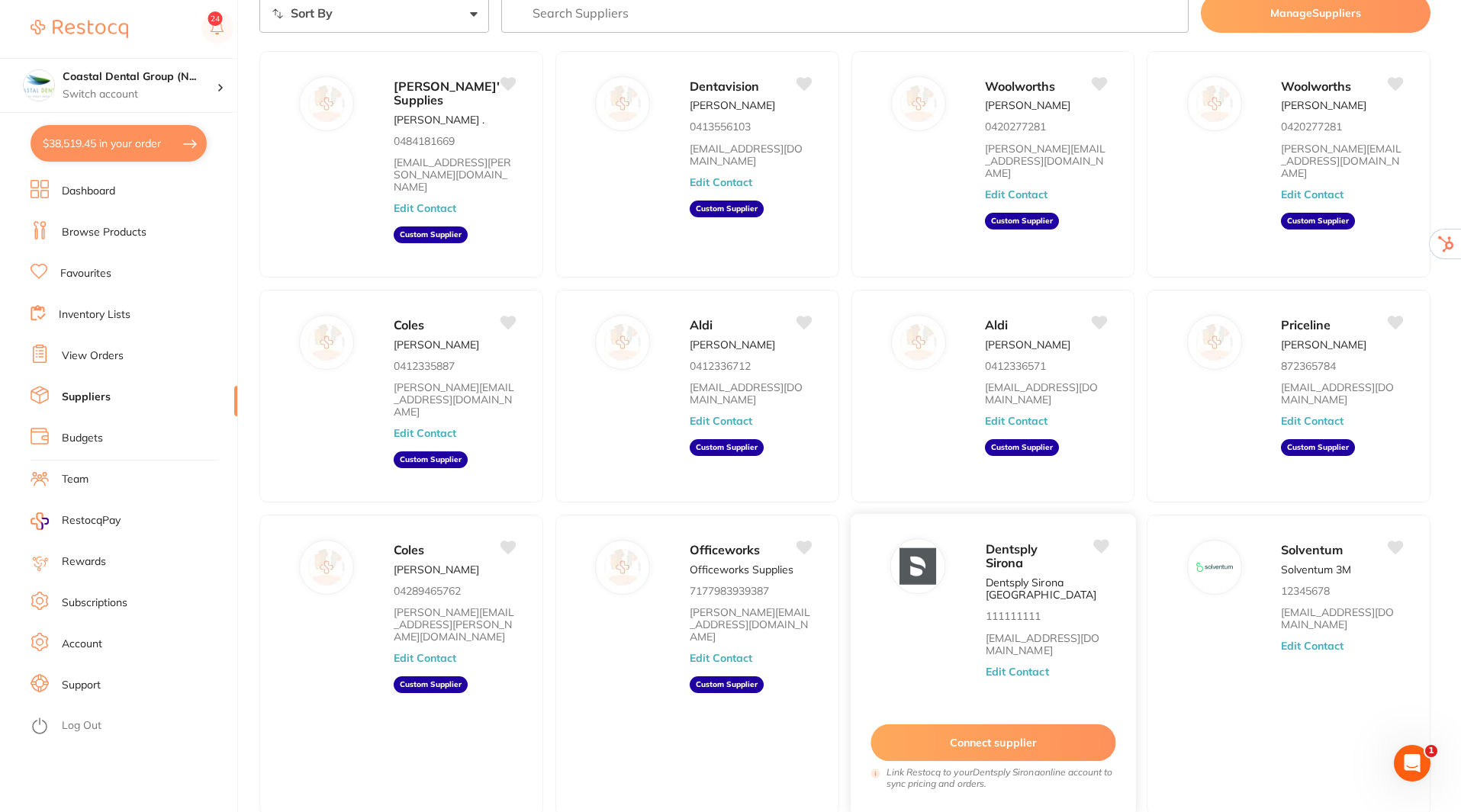
click at [1018, 666] on button "Edit Contact" at bounding box center [1016, 672] width 64 height 12
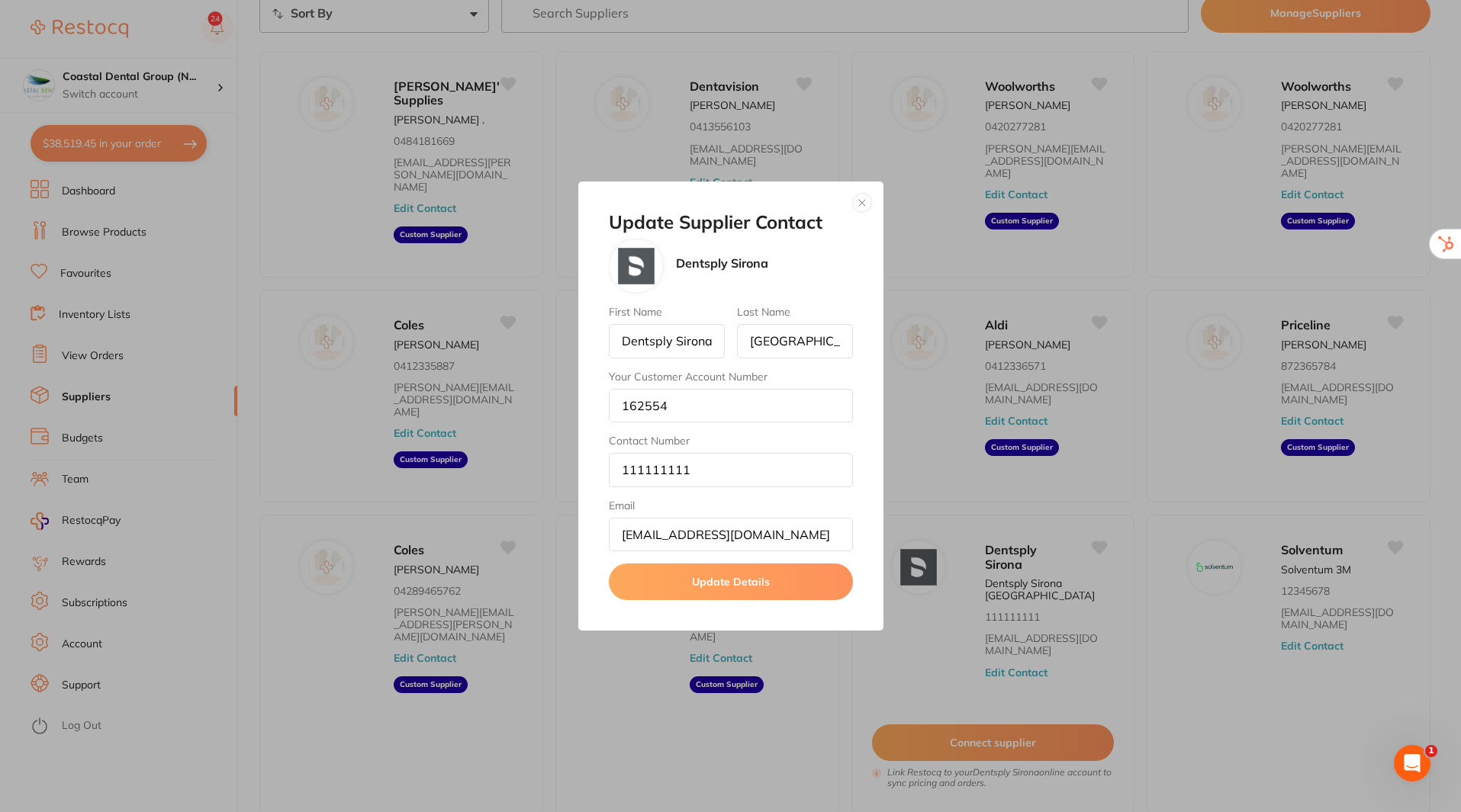
click at [713, 587] on button "Update Details" at bounding box center [731, 582] width 244 height 36
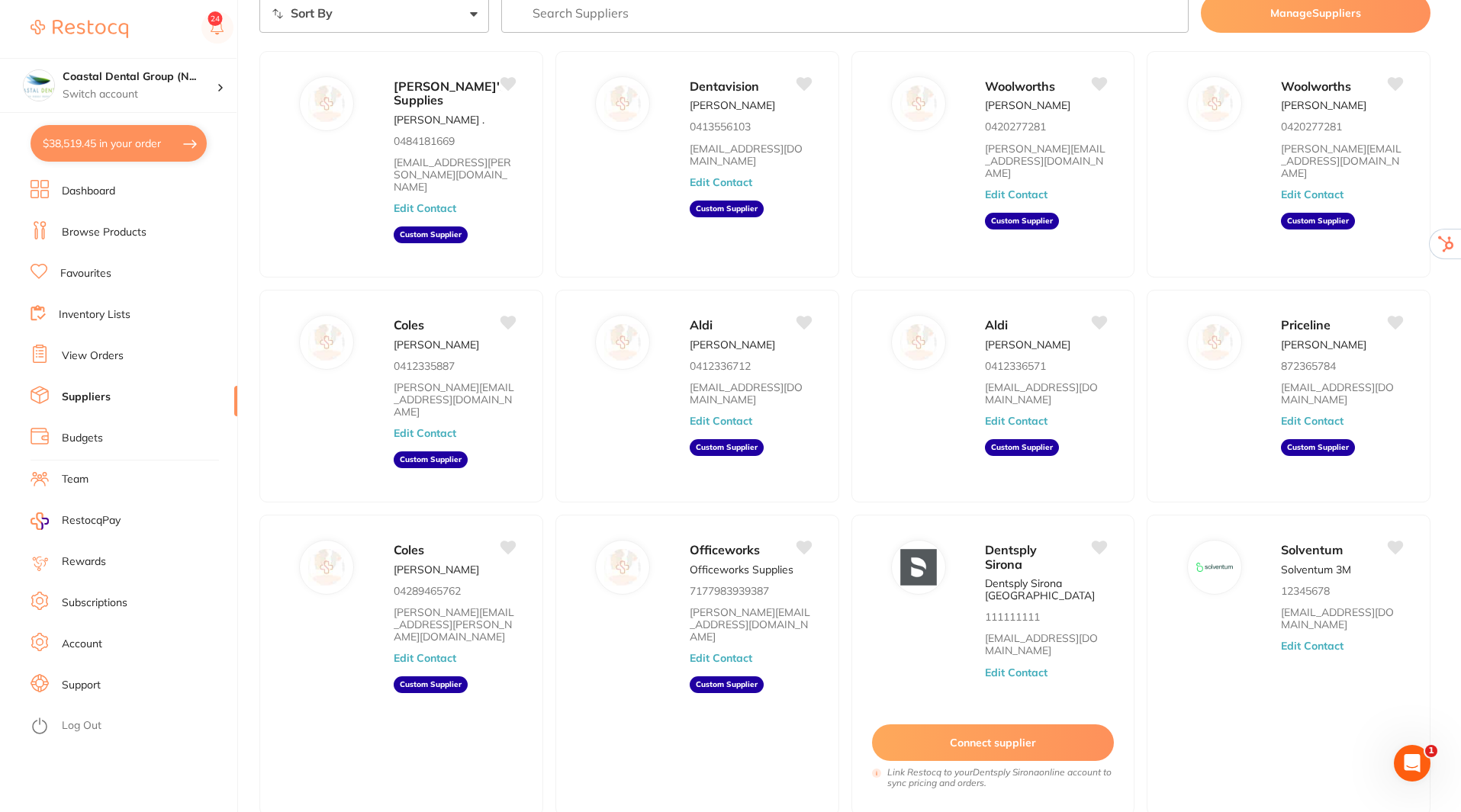
scroll to position [70, 0]
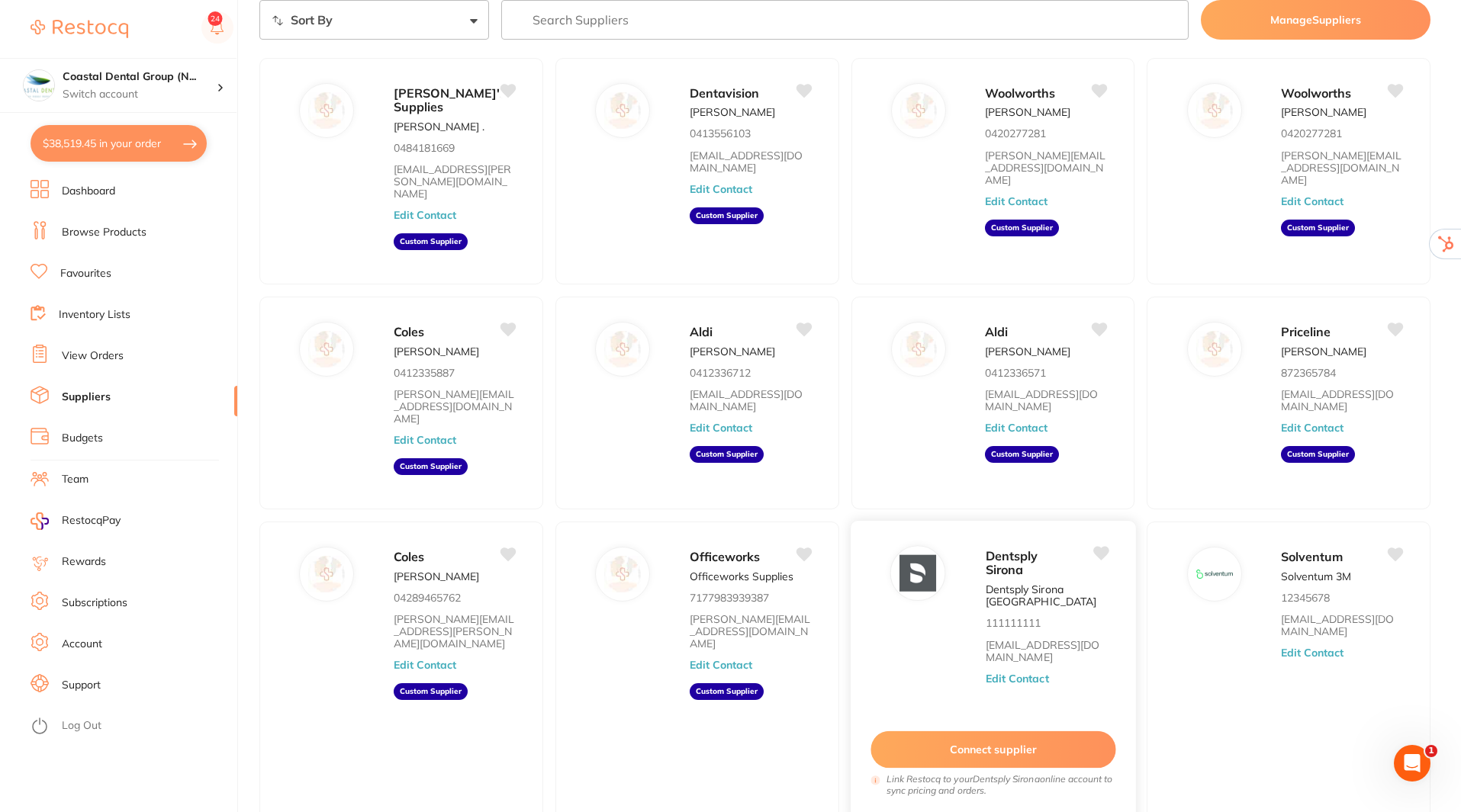
click at [1007, 732] on button "Connect supplier" at bounding box center [993, 750] width 245 height 37
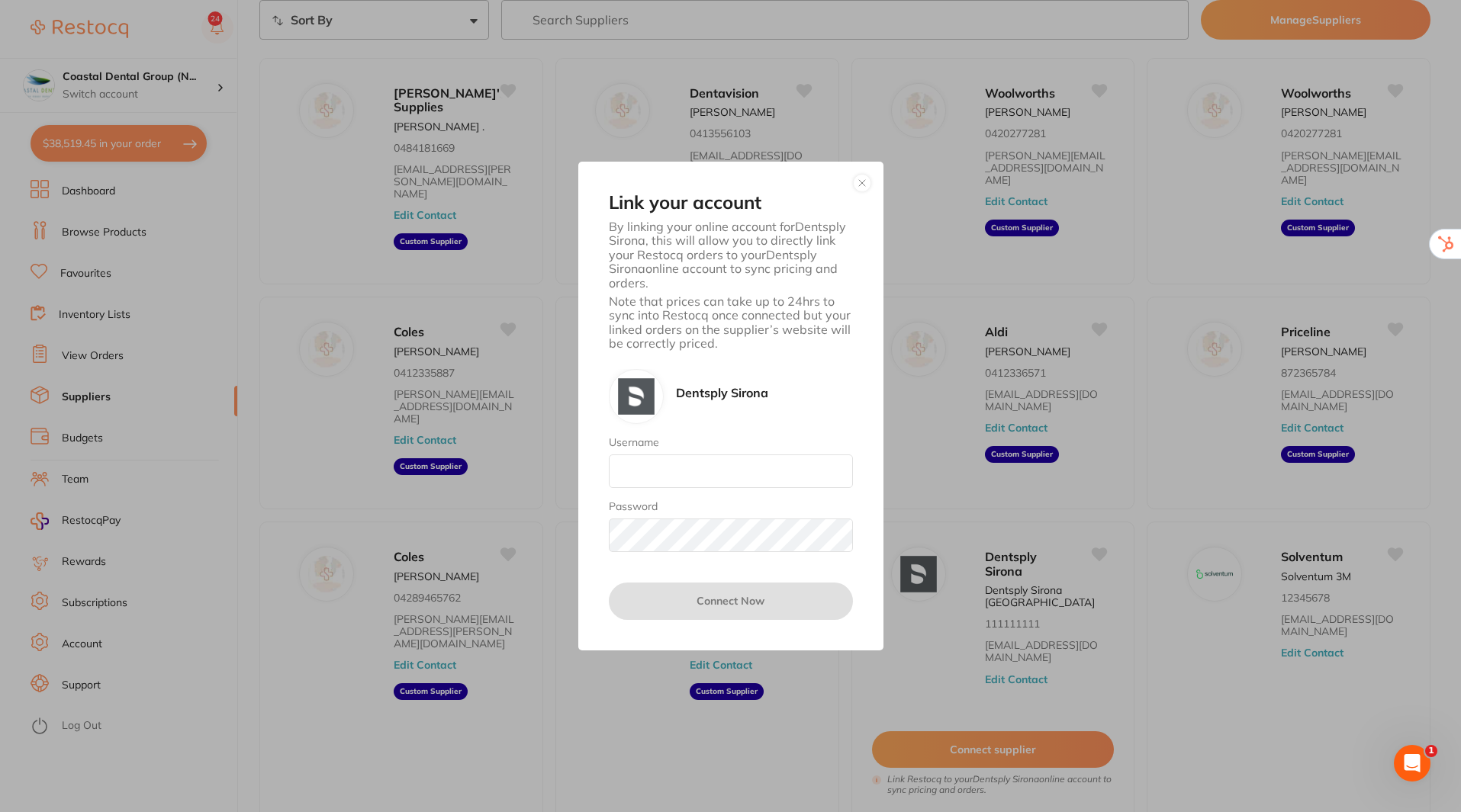
click at [866, 182] on button "button" at bounding box center [862, 183] width 19 height 19
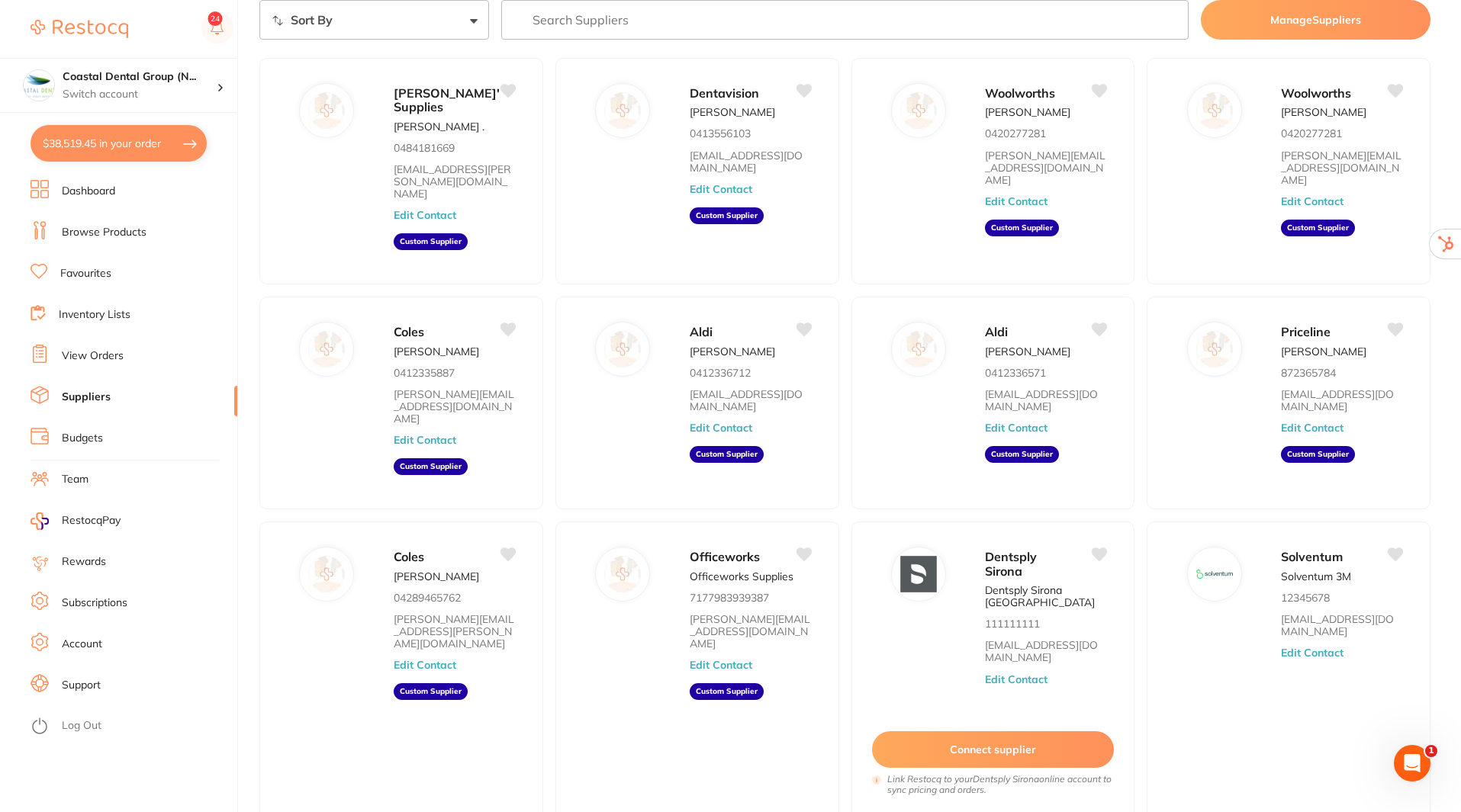
click at [91, 315] on link "Inventory Lists" at bounding box center [94, 315] width 72 height 15
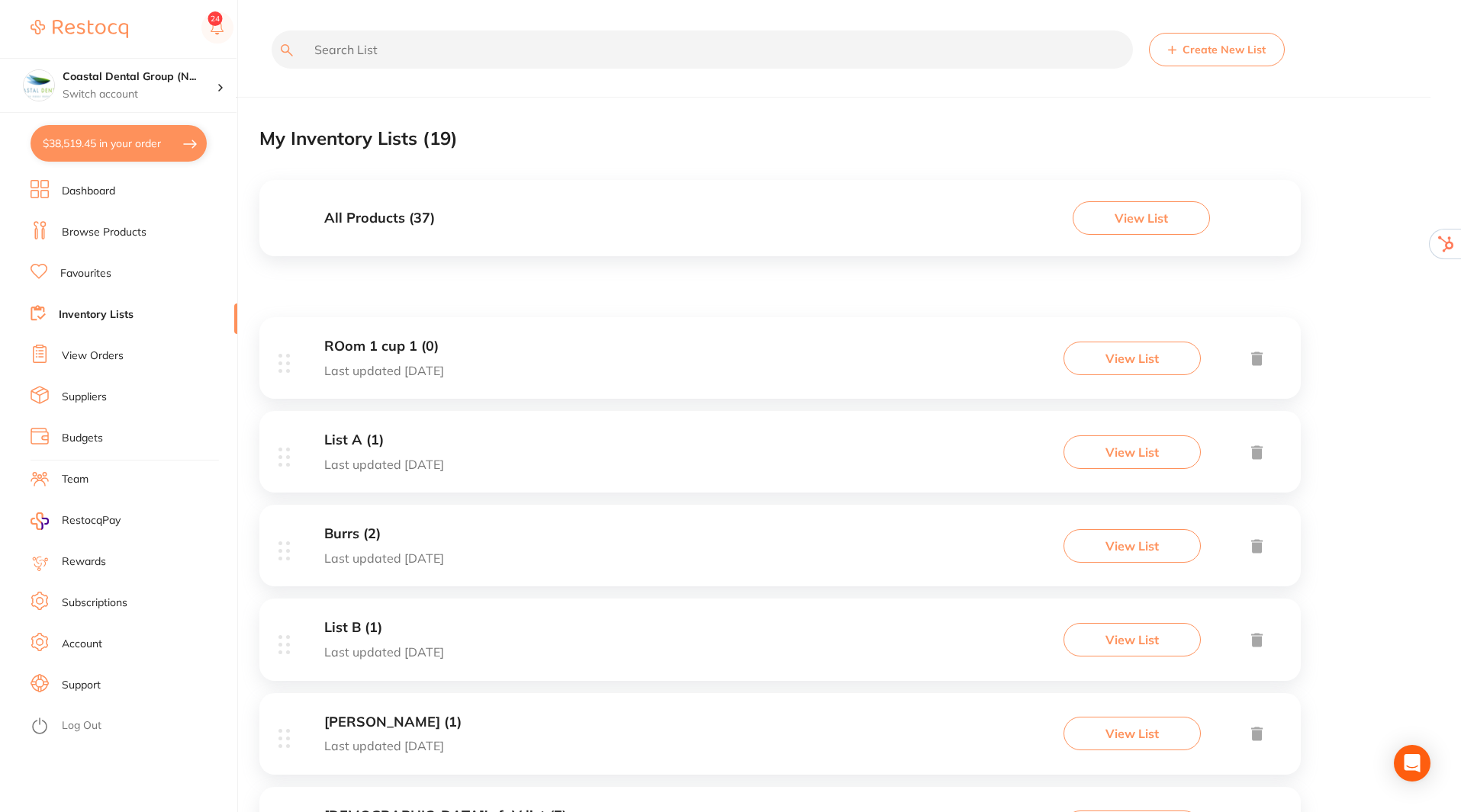
click at [339, 211] on h3 "All Products ( 37 )" at bounding box center [379, 218] width 111 height 16
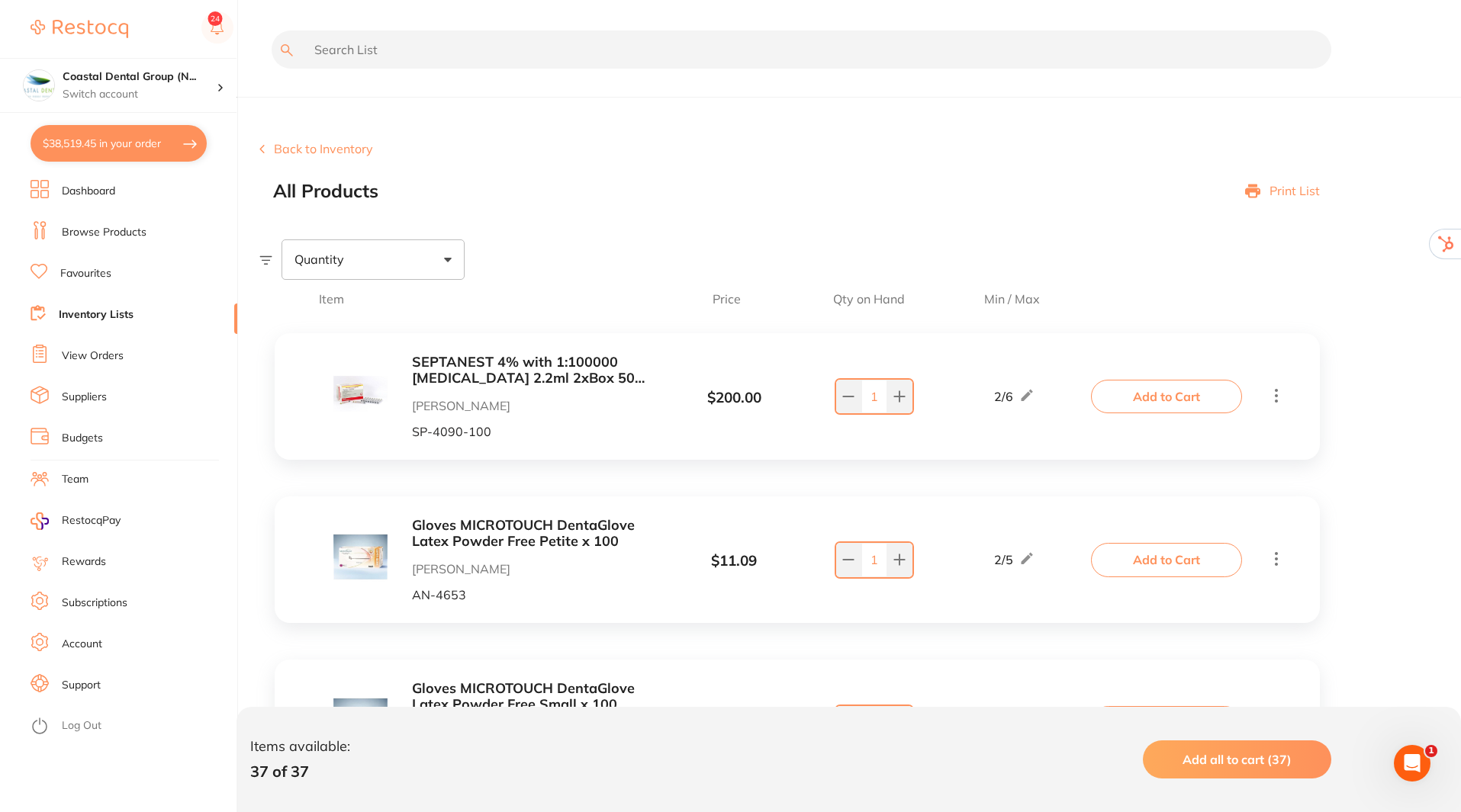
click at [318, 148] on button "Back to Inventory" at bounding box center [316, 149] width 113 height 14
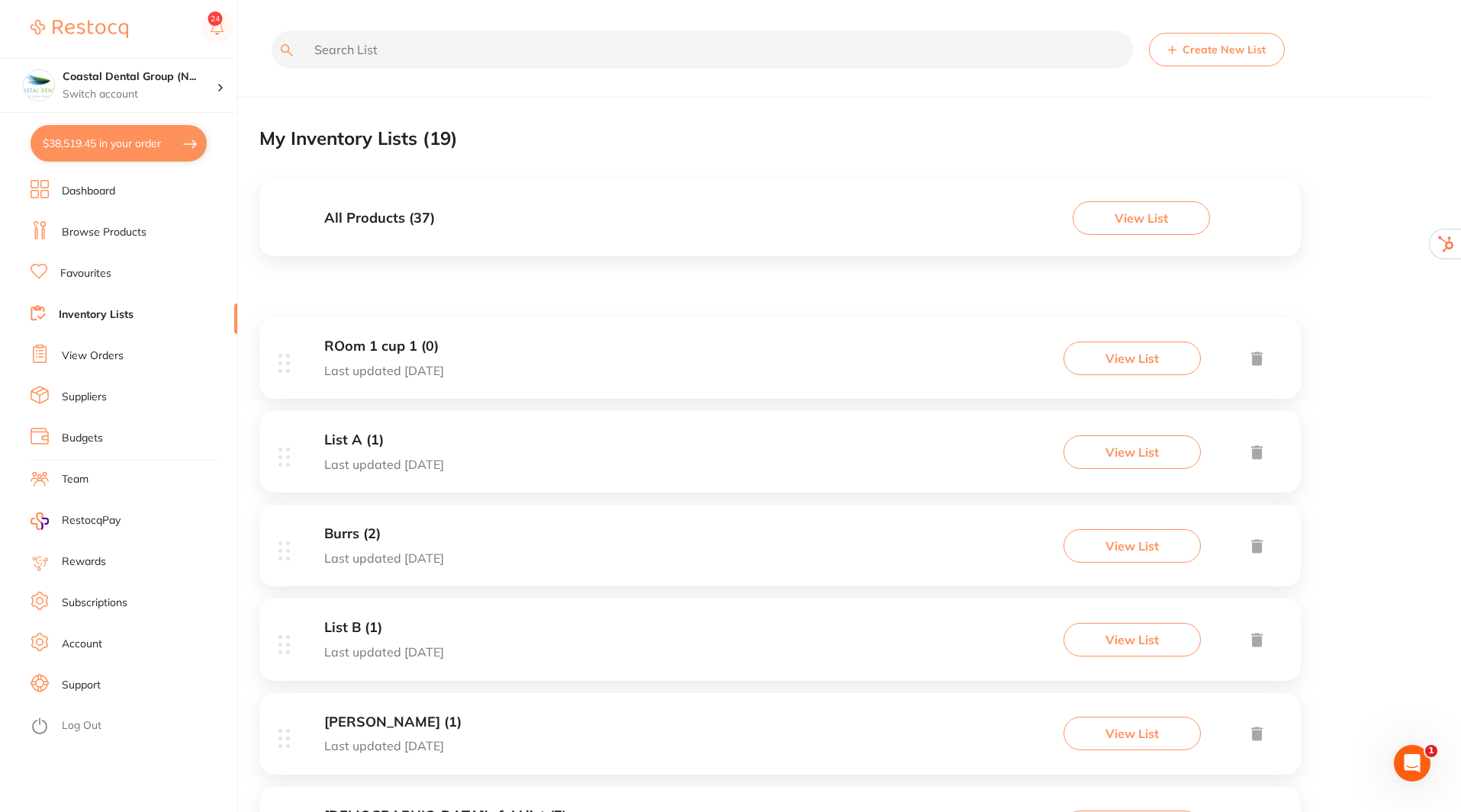
click at [1121, 222] on button "View List" at bounding box center [1142, 218] width 137 height 34
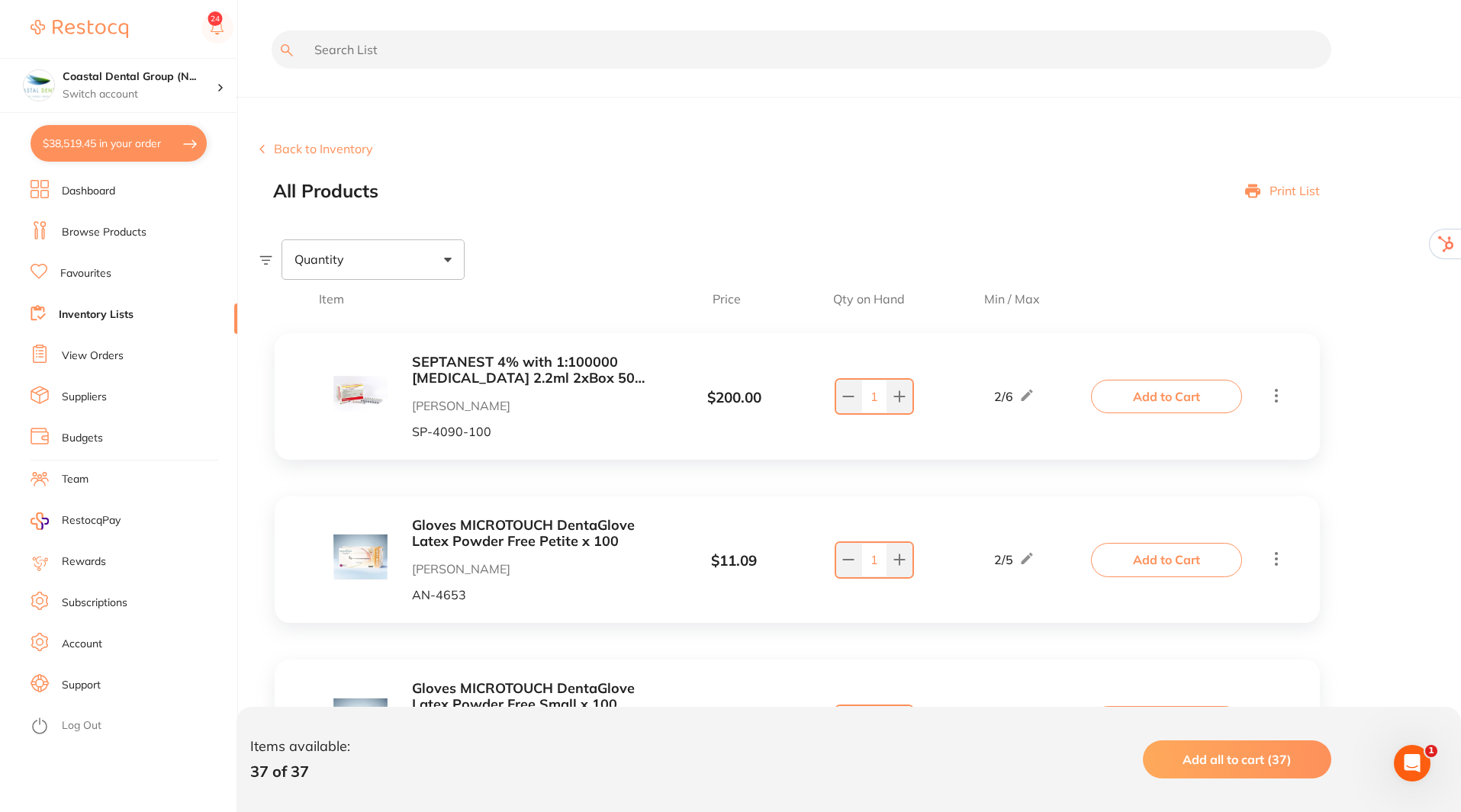
click at [443, 262] on div "Quantity" at bounding box center [373, 259] width 183 height 40
click at [369, 309] on span "Below min limit" at bounding box center [371, 308] width 112 height 32
click at [312, 309] on input "Below min limit" at bounding box center [304, 308] width 14 height 14
checkbox input "true"
click at [1248, 761] on span "Add all to cart (6)" at bounding box center [1241, 760] width 102 height 15
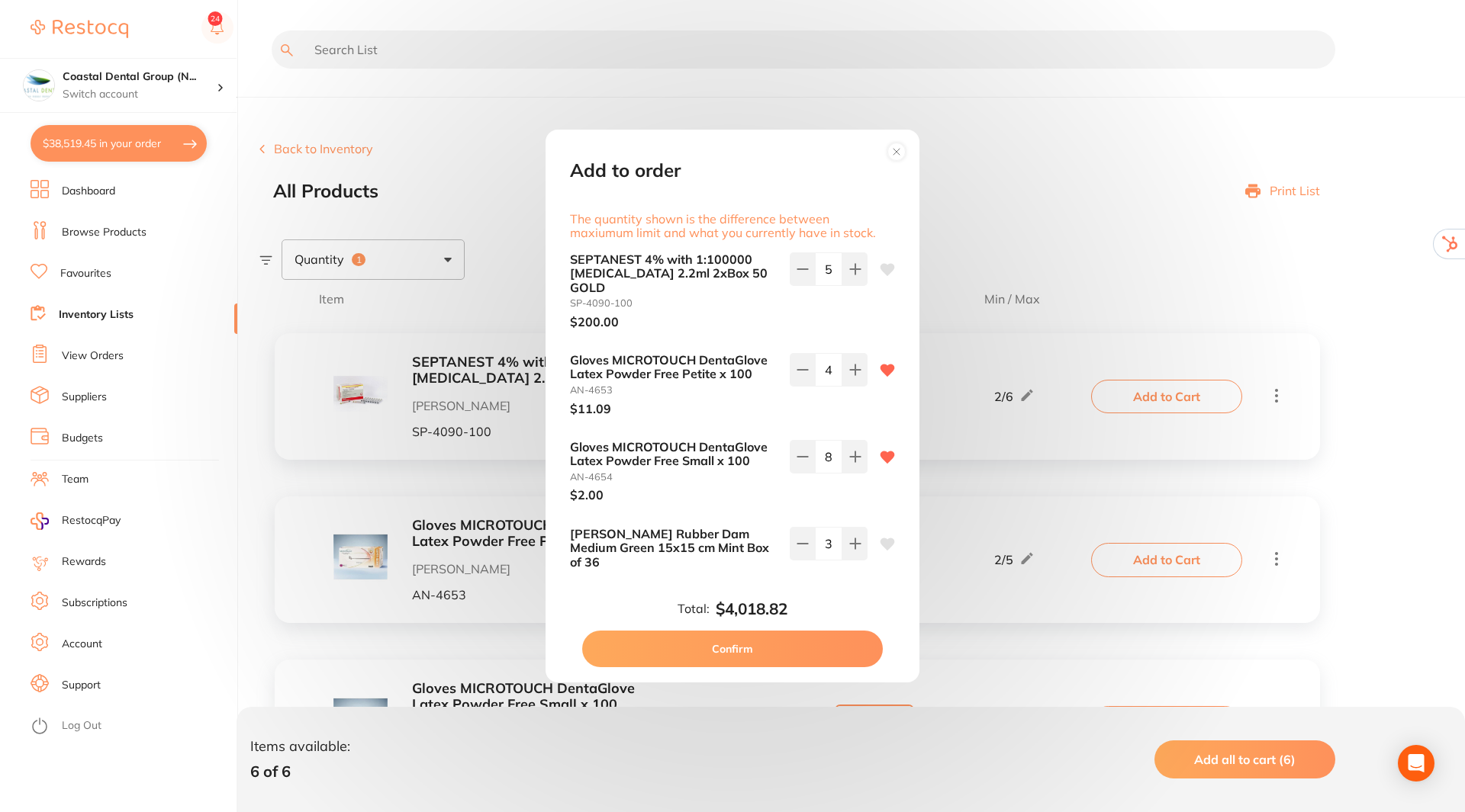
click at [784, 654] on button "Confirm" at bounding box center [732, 649] width 301 height 36
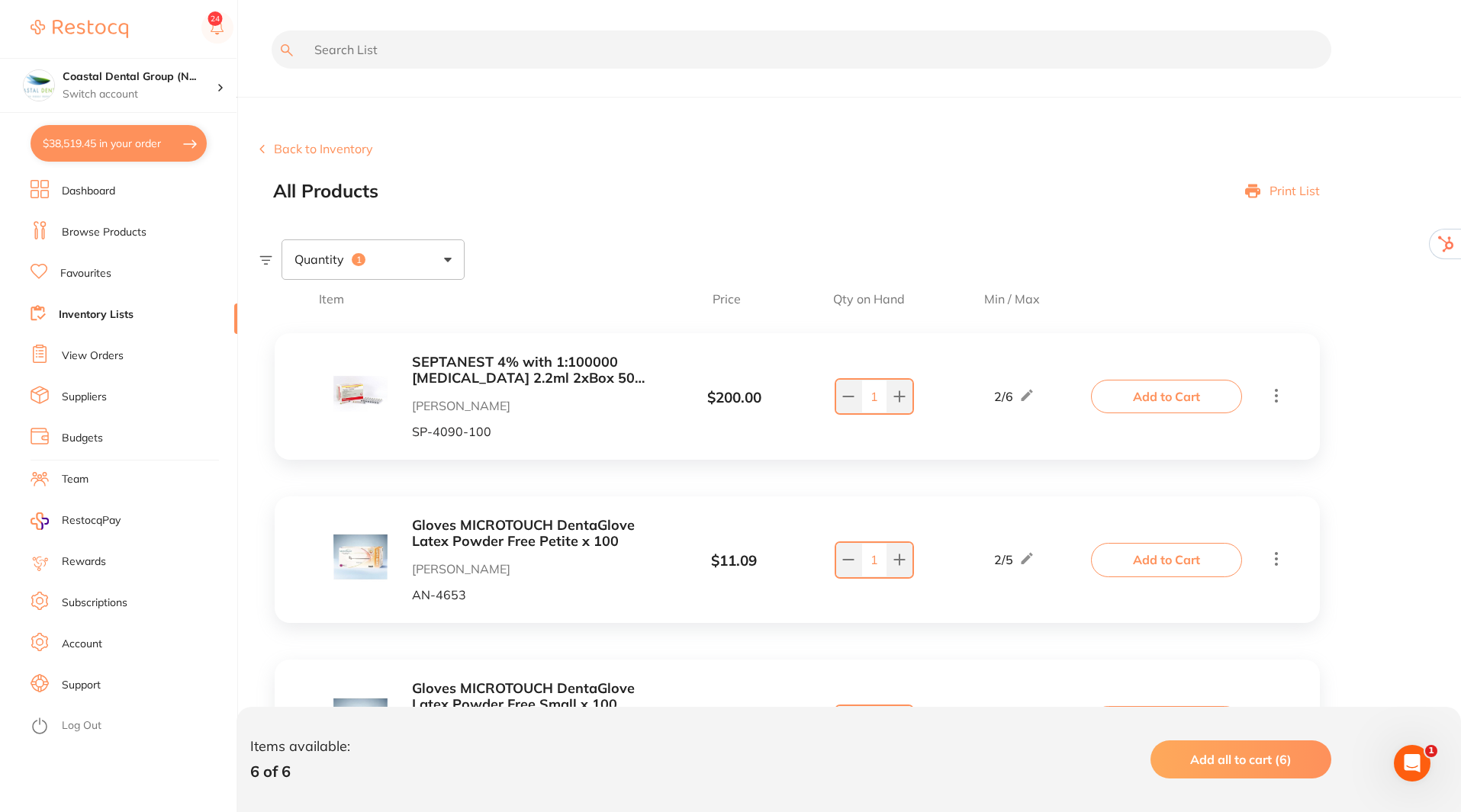
click at [293, 151] on button "Back to Inventory" at bounding box center [316, 149] width 113 height 14
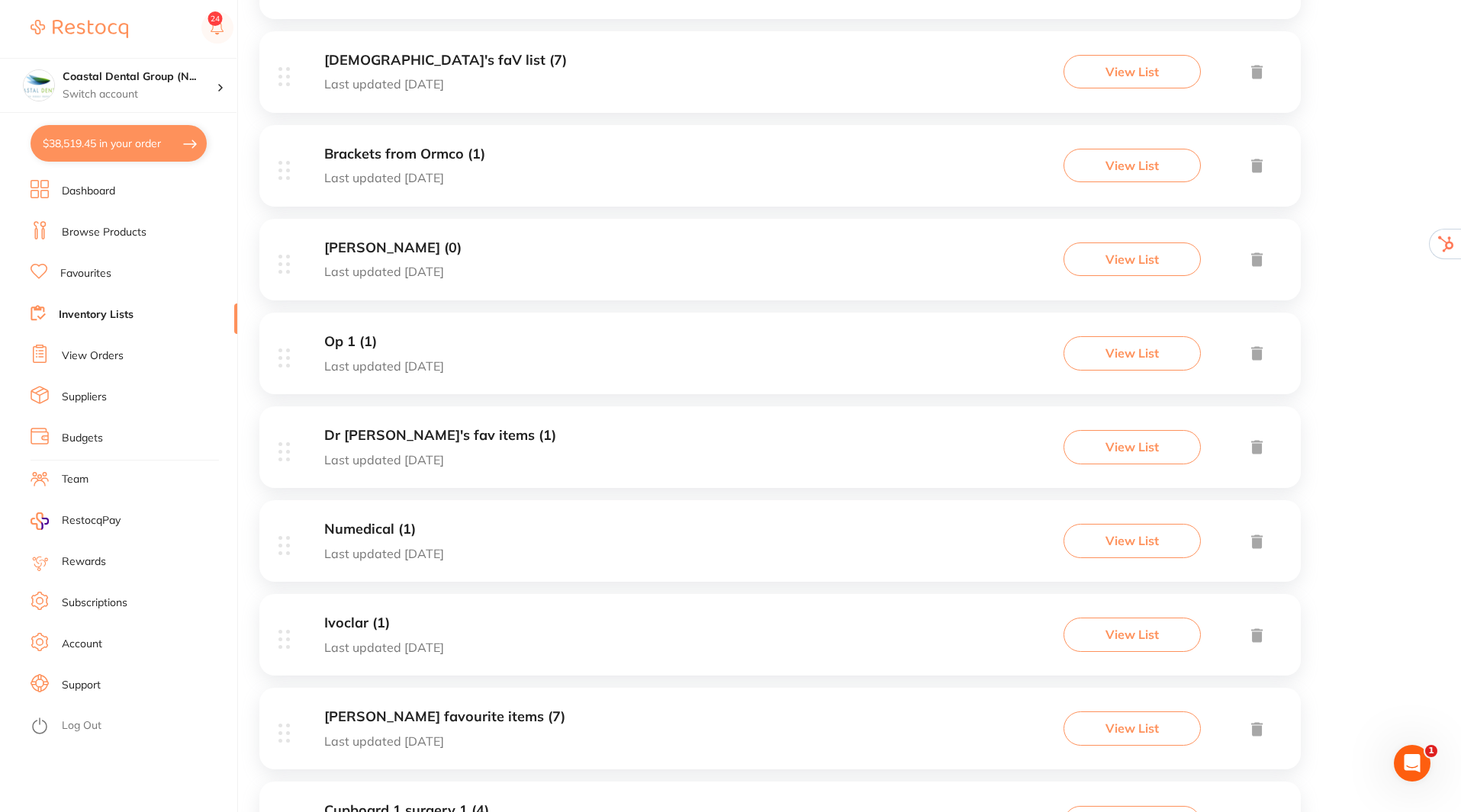
click at [80, 434] on link "Budgets" at bounding box center [82, 439] width 42 height 15
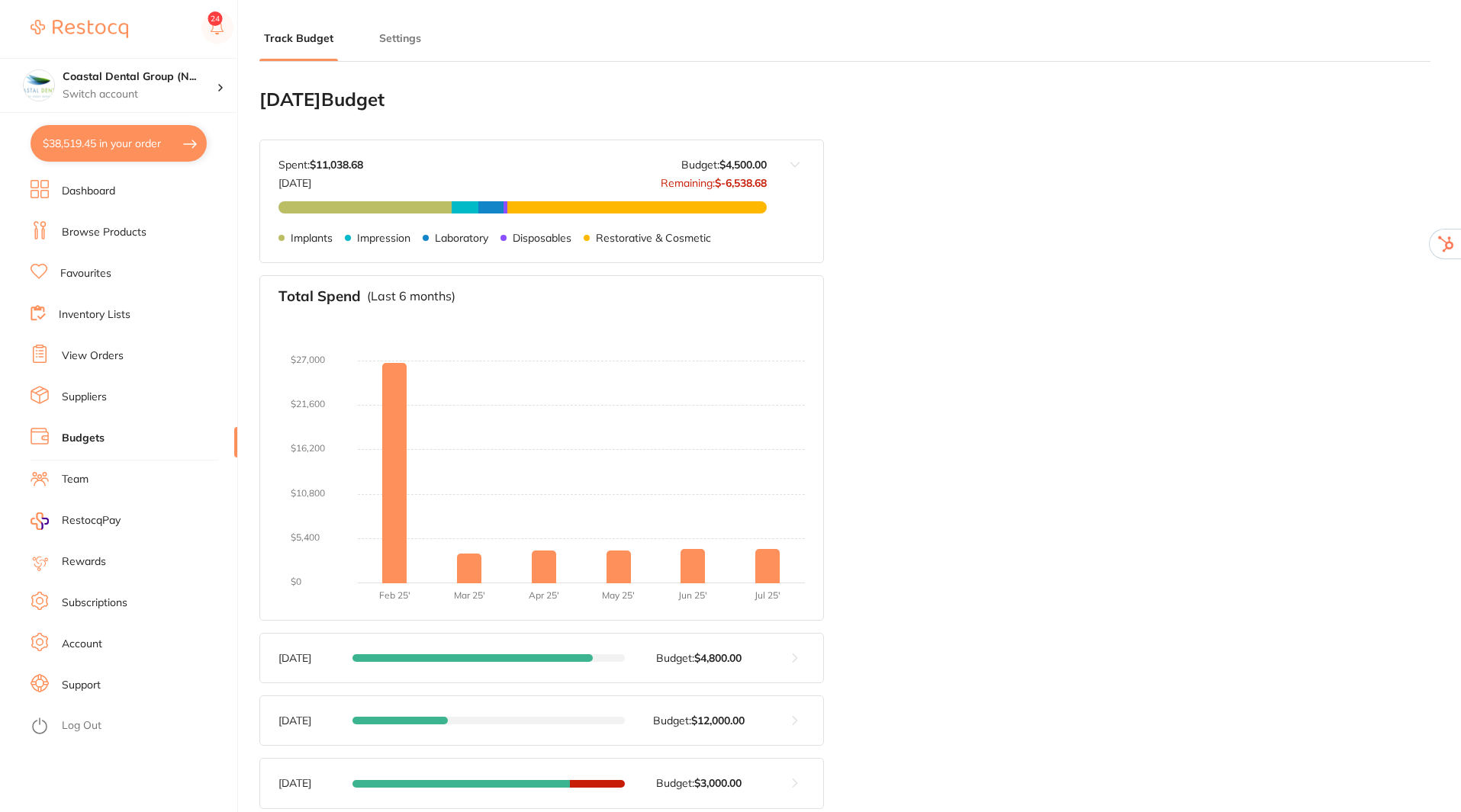
type input "6,000"
type input "4,500"
type input "3.0"
type input "150,000"
type input "4,500"
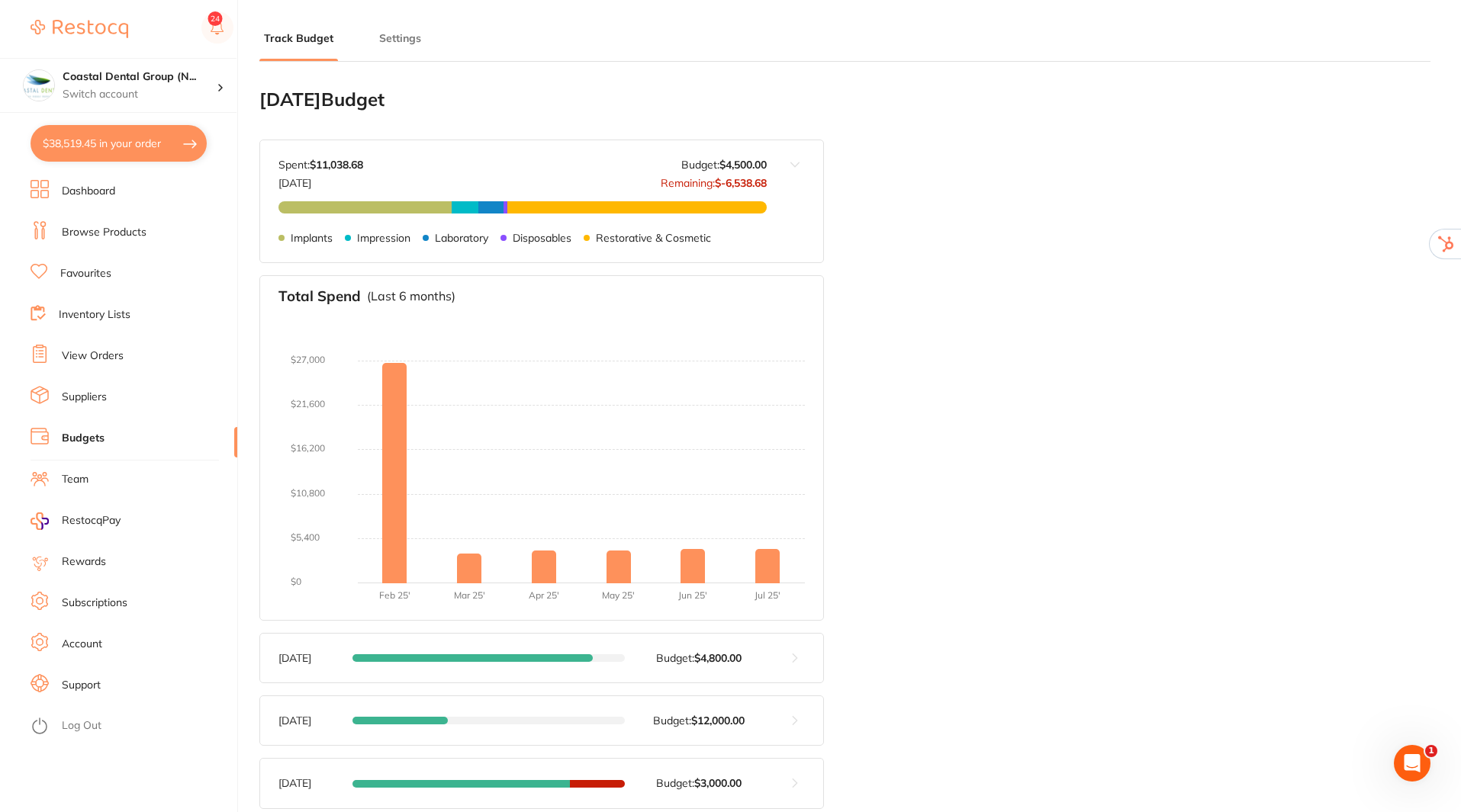
click at [101, 604] on link "Subscriptions" at bounding box center [94, 604] width 65 height 15
